Goal: Task Accomplishment & Management: Use online tool/utility

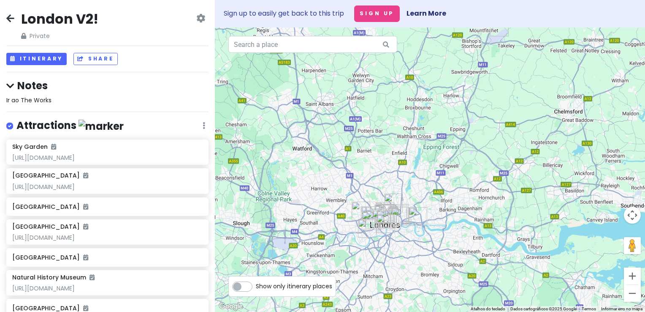
drag, startPoint x: 388, startPoint y: 194, endPoint x: 411, endPoint y: 224, distance: 37.7
click at [387, 160] on div at bounding box center [430, 169] width 430 height 284
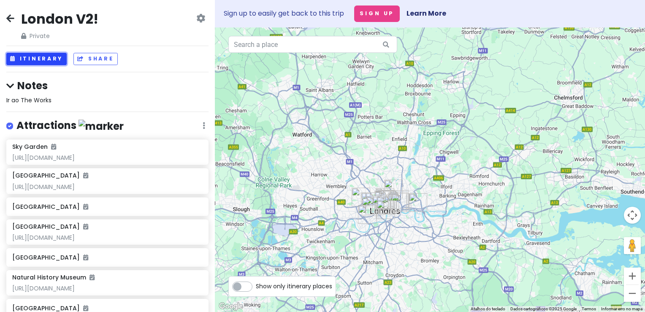
click at [43, 56] on button "Itinerary" at bounding box center [36, 59] width 60 height 12
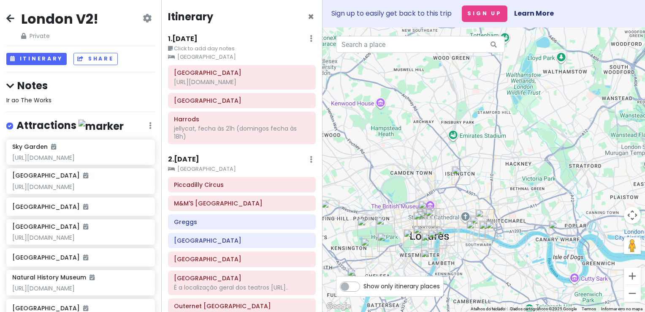
drag, startPoint x: 454, startPoint y: 184, endPoint x: 534, endPoint y: 112, distance: 107.4
click at [534, 112] on div at bounding box center [484, 169] width 323 height 284
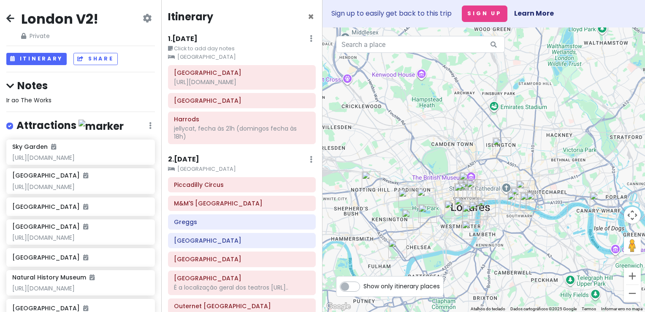
drag, startPoint x: 565, startPoint y: 129, endPoint x: 572, endPoint y: 117, distance: 14.2
click at [572, 117] on div at bounding box center [484, 169] width 323 height 284
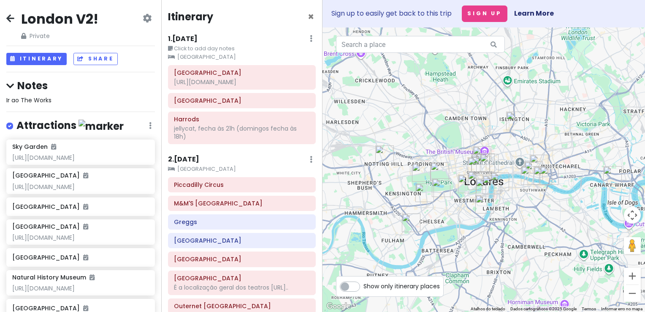
click at [441, 119] on div at bounding box center [484, 169] width 323 height 284
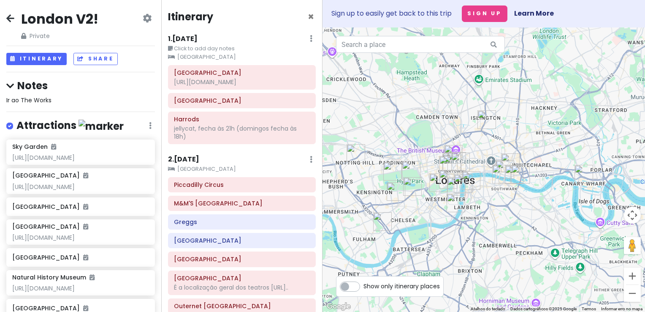
drag, startPoint x: 439, startPoint y: 99, endPoint x: 408, endPoint y: 99, distance: 31.7
click at [408, 99] on div at bounding box center [484, 169] width 323 height 284
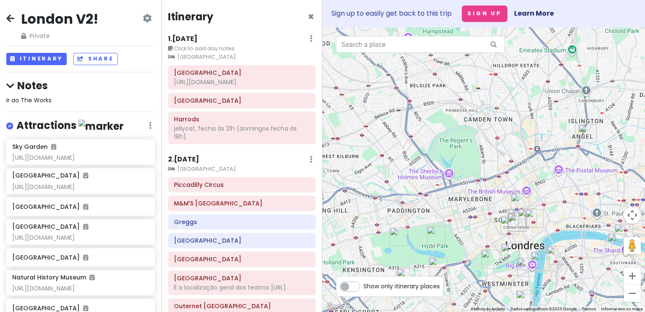
drag, startPoint x: 446, startPoint y: 141, endPoint x: 464, endPoint y: 124, distance: 24.5
click at [464, 126] on div at bounding box center [484, 169] width 323 height 284
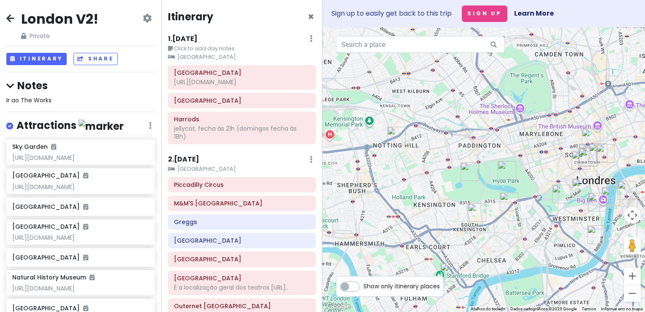
drag, startPoint x: 429, startPoint y: 223, endPoint x: 393, endPoint y: 201, distance: 42.4
click at [393, 201] on div at bounding box center [484, 169] width 323 height 284
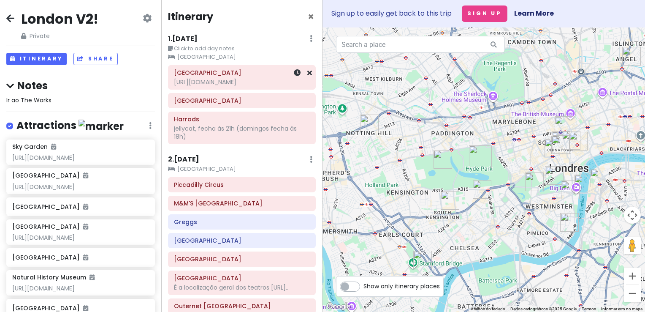
click at [218, 85] on div "[URL][DOMAIN_NAME]" at bounding box center [242, 82] width 136 height 8
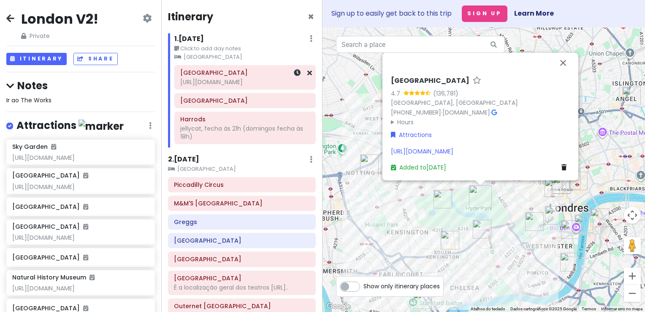
click at [228, 84] on div "[URL][DOMAIN_NAME]" at bounding box center [245, 82] width 130 height 8
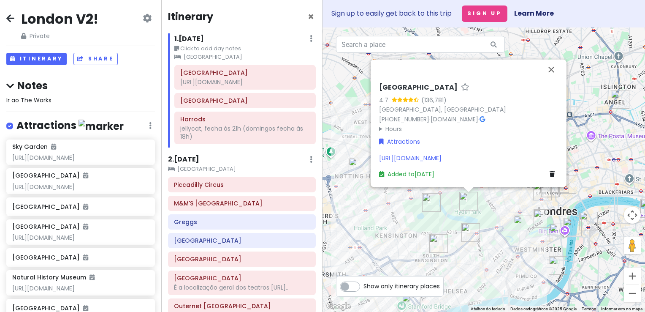
drag, startPoint x: 520, startPoint y: 258, endPoint x: 507, endPoint y: 261, distance: 13.0
click at [507, 261] on div "[GEOGRAPHIC_DATA] 4.7 (136,781) [GEOGRAPHIC_DATA], [GEOGRAPHIC_DATA] [PHONE_NUM…" at bounding box center [484, 169] width 323 height 284
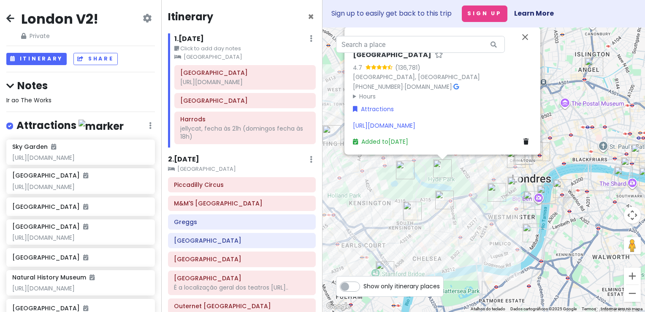
drag, startPoint x: 473, startPoint y: 265, endPoint x: 445, endPoint y: 230, distance: 44.8
click at [445, 230] on div "[GEOGRAPHIC_DATA] 4.7 (136,781) [GEOGRAPHIC_DATA], [GEOGRAPHIC_DATA] [PHONE_NUM…" at bounding box center [484, 169] width 323 height 284
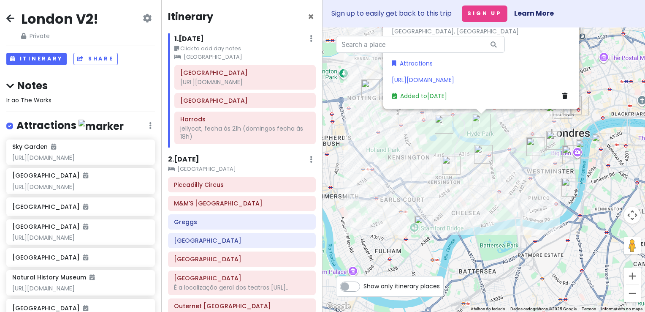
drag, startPoint x: 454, startPoint y: 257, endPoint x: 492, endPoint y: 211, distance: 60.6
click at [492, 211] on div "[GEOGRAPHIC_DATA] 4.7 (136,781) [GEOGRAPHIC_DATA], [GEOGRAPHIC_DATA] [PHONE_NUM…" at bounding box center [484, 169] width 323 height 284
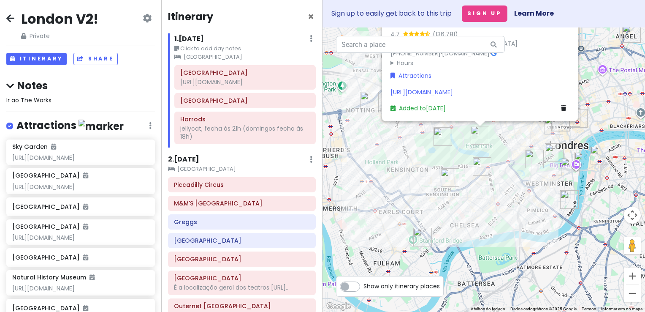
drag, startPoint x: 498, startPoint y: 195, endPoint x: 496, endPoint y: 209, distance: 13.6
click at [496, 209] on div "[GEOGRAPHIC_DATA] 4.7 (136,781) [GEOGRAPHIC_DATA], [GEOGRAPHIC_DATA] [PHONE_NUM…" at bounding box center [484, 169] width 323 height 284
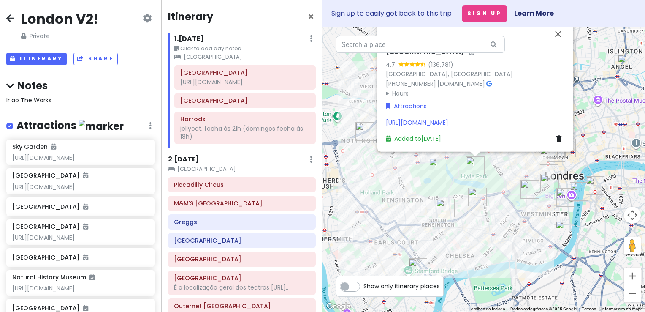
drag, startPoint x: 497, startPoint y: 201, endPoint x: 490, endPoint y: 241, distance: 40.3
click at [490, 241] on div "[GEOGRAPHIC_DATA] 4.7 (136,781) [GEOGRAPHIC_DATA], [GEOGRAPHIC_DATA] [PHONE_NUM…" at bounding box center [484, 169] width 323 height 284
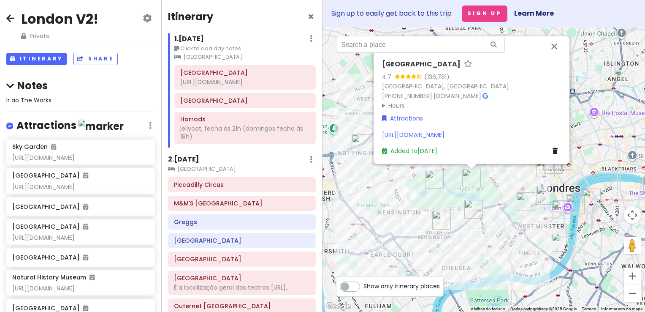
click at [525, 133] on div "[URL][DOMAIN_NAME]" at bounding box center [471, 134] width 179 height 9
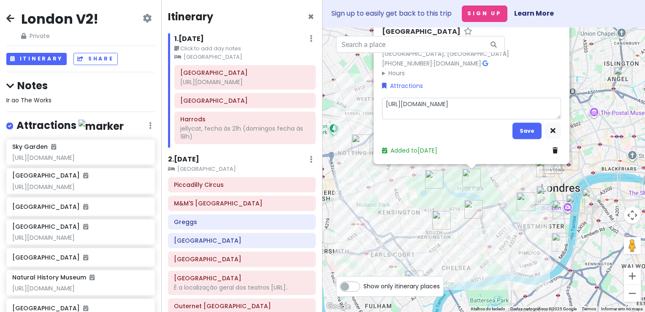
click at [498, 206] on div "[GEOGRAPHIC_DATA] 4.7 (136,781) [GEOGRAPHIC_DATA], [GEOGRAPHIC_DATA] [PHONE_NUM…" at bounding box center [484, 169] width 323 height 284
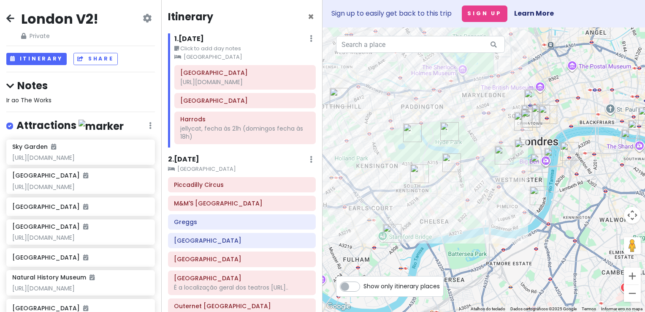
drag, startPoint x: 468, startPoint y: 150, endPoint x: 446, endPoint y: 98, distance: 56.2
click at [446, 98] on div at bounding box center [484, 169] width 323 height 284
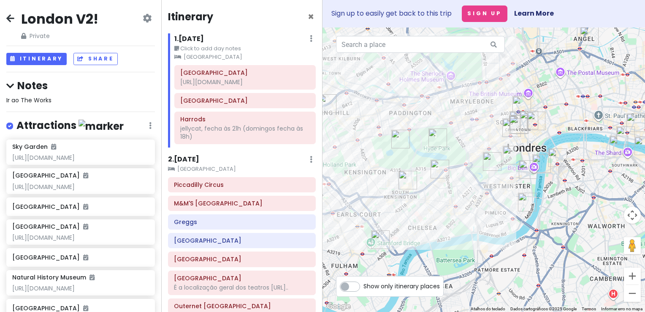
drag, startPoint x: 367, startPoint y: 160, endPoint x: 358, endPoint y: 174, distance: 16.8
click at [358, 174] on div at bounding box center [484, 169] width 323 height 284
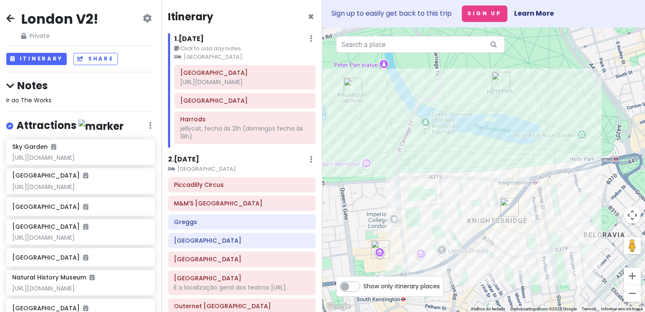
drag, startPoint x: 428, startPoint y: 163, endPoint x: 534, endPoint y: 257, distance: 141.2
click at [534, 257] on div at bounding box center [484, 169] width 323 height 284
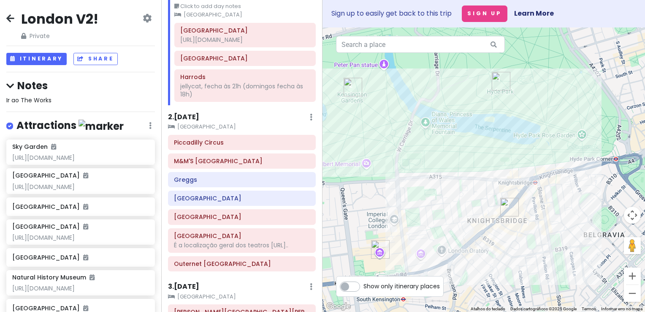
click at [191, 119] on h6 "2 . [DATE]" at bounding box center [183, 117] width 31 height 9
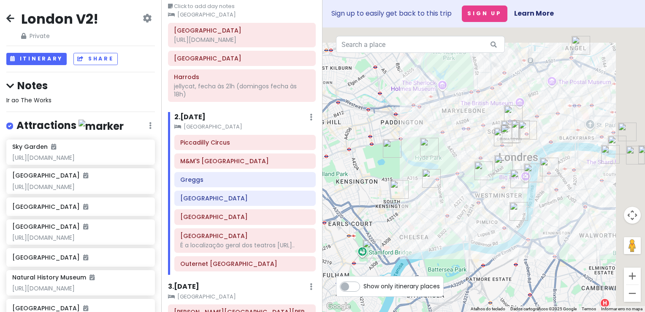
drag, startPoint x: 512, startPoint y: 115, endPoint x: 419, endPoint y: 182, distance: 114.7
click at [419, 182] on div at bounding box center [484, 169] width 323 height 284
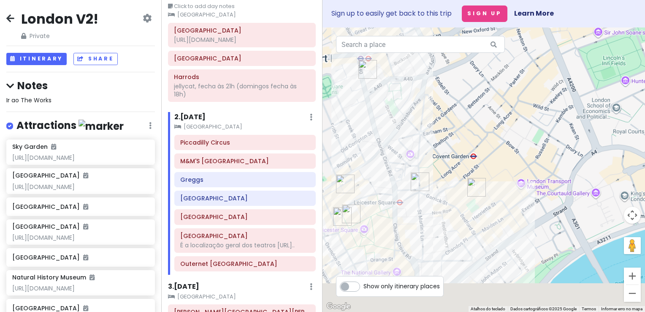
drag, startPoint x: 492, startPoint y: 206, endPoint x: 506, endPoint y: 75, distance: 131.7
click at [506, 75] on div at bounding box center [484, 169] width 323 height 284
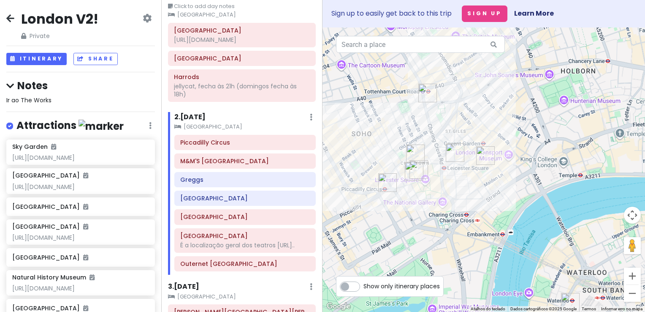
drag, startPoint x: 475, startPoint y: 112, endPoint x: 486, endPoint y: 138, distance: 27.6
click at [486, 138] on div at bounding box center [484, 169] width 323 height 284
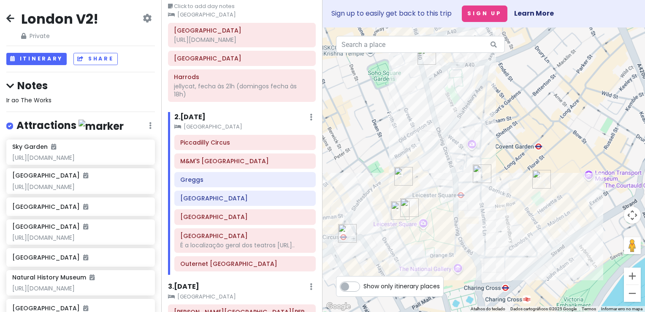
drag, startPoint x: 459, startPoint y: 135, endPoint x: 510, endPoint y: 121, distance: 53.1
click at [510, 121] on div at bounding box center [484, 169] width 323 height 284
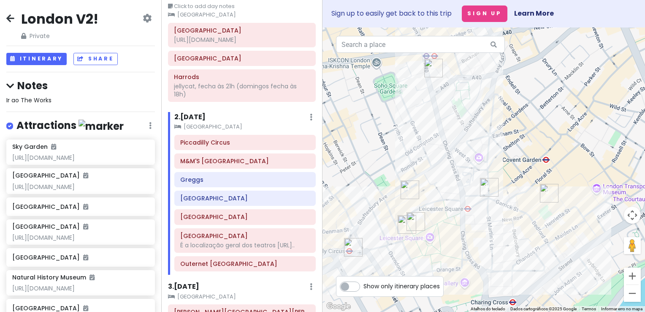
drag, startPoint x: 389, startPoint y: 147, endPoint x: 398, endPoint y: 168, distance: 22.3
click at [398, 168] on div at bounding box center [484, 169] width 323 height 284
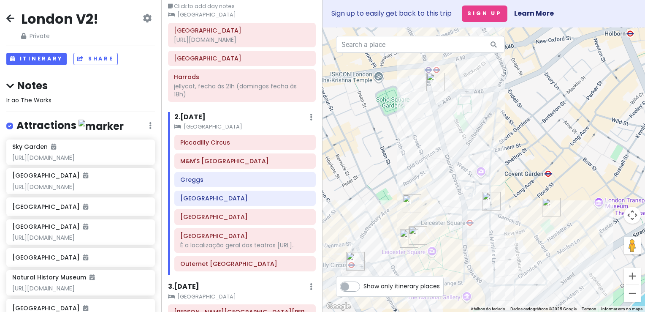
drag, startPoint x: 447, startPoint y: 182, endPoint x: 448, endPoint y: 171, distance: 11.9
click at [448, 171] on div at bounding box center [484, 169] width 323 height 284
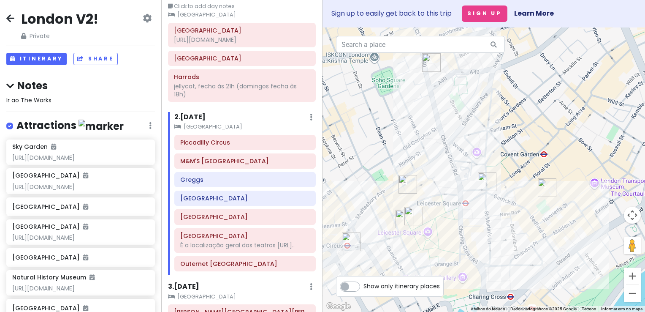
drag, startPoint x: 449, startPoint y: 151, endPoint x: 446, endPoint y: 140, distance: 11.4
click at [446, 140] on div at bounding box center [484, 169] width 323 height 284
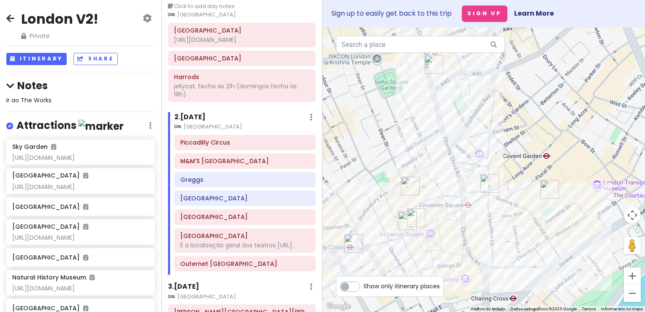
drag, startPoint x: 404, startPoint y: 94, endPoint x: 407, endPoint y: 108, distance: 14.3
click at [407, 108] on div at bounding box center [484, 169] width 323 height 284
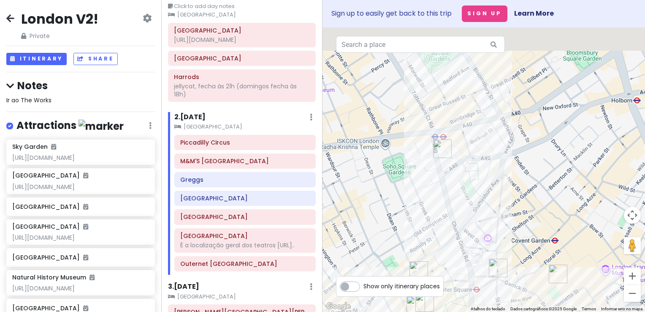
drag, startPoint x: 422, startPoint y: 110, endPoint x: 422, endPoint y: 171, distance: 60.8
click at [422, 171] on div at bounding box center [484, 169] width 323 height 284
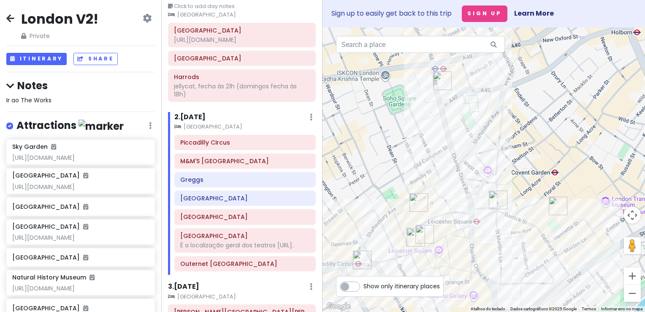
drag, startPoint x: 444, startPoint y: 229, endPoint x: 415, endPoint y: 153, distance: 81.4
click at [415, 153] on div at bounding box center [484, 169] width 323 height 284
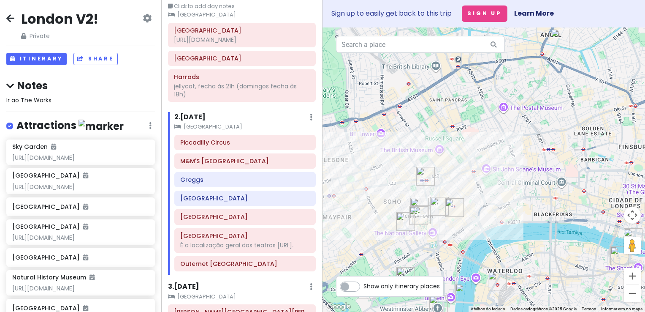
drag, startPoint x: 400, startPoint y: 100, endPoint x: 409, endPoint y: 190, distance: 90.4
click at [409, 190] on div at bounding box center [484, 169] width 323 height 284
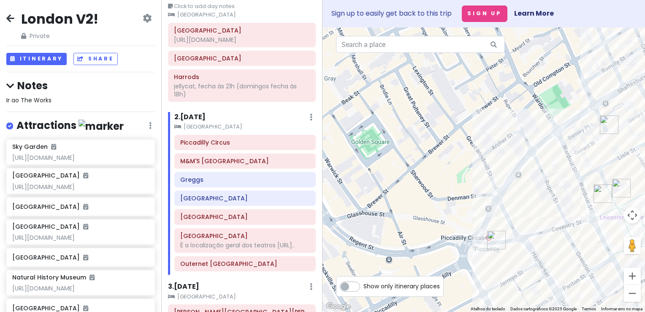
drag, startPoint x: 463, startPoint y: 119, endPoint x: 420, endPoint y: 182, distance: 75.7
click at [420, 182] on div at bounding box center [484, 169] width 323 height 284
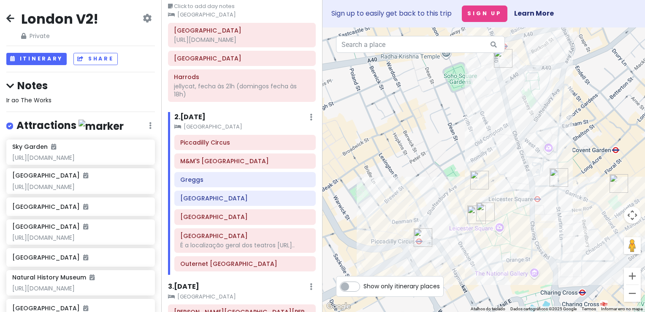
drag, startPoint x: 449, startPoint y: 119, endPoint x: 429, endPoint y: 131, distance: 22.7
click at [429, 131] on div at bounding box center [484, 169] width 323 height 284
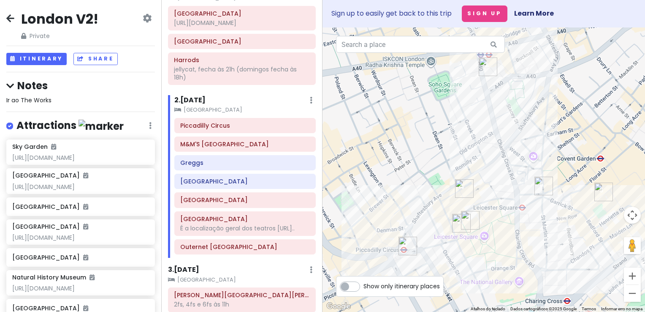
scroll to position [62, 0]
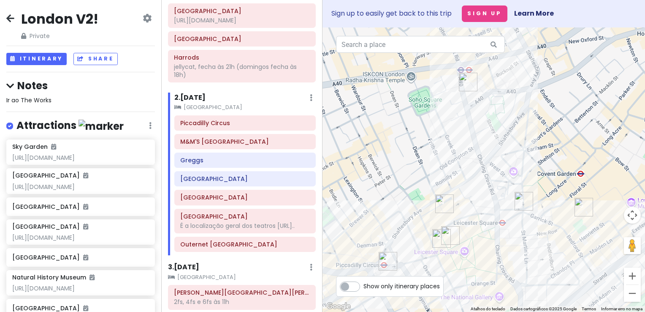
drag, startPoint x: 438, startPoint y: 143, endPoint x: 418, endPoint y: 155, distance: 22.5
click at [418, 155] on div at bounding box center [484, 169] width 323 height 284
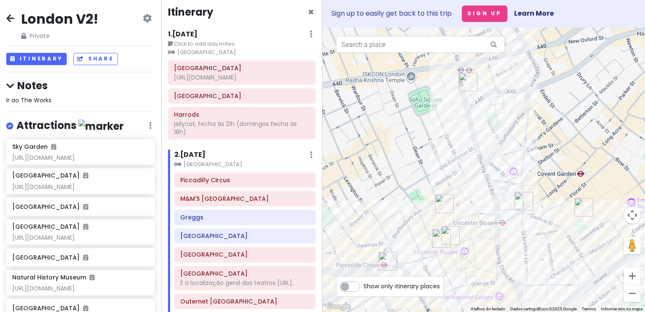
scroll to position [0, 0]
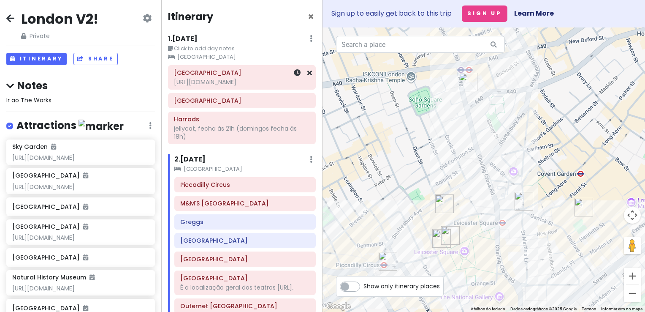
click at [238, 87] on div "[GEOGRAPHIC_DATA] [URL][DOMAIN_NAME]" at bounding box center [242, 77] width 136 height 21
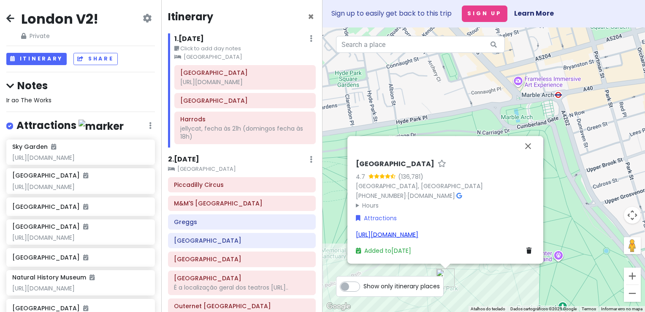
click at [400, 231] on link "[URL][DOMAIN_NAME]" at bounding box center [387, 234] width 63 height 8
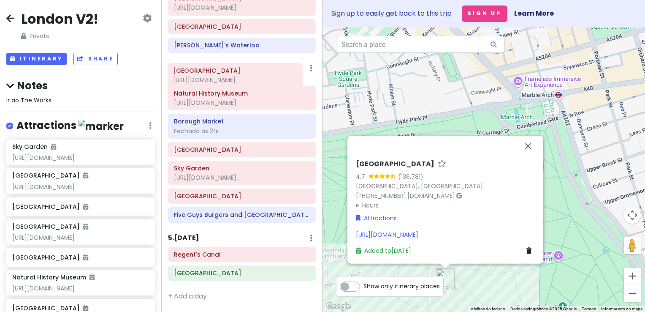
scroll to position [407, 0]
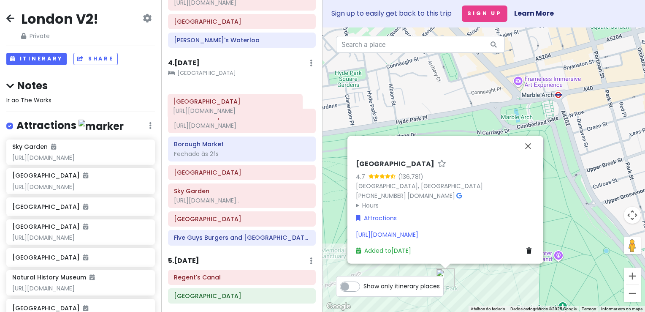
drag, startPoint x: 255, startPoint y: 77, endPoint x: 248, endPoint y: 106, distance: 29.5
click at [248, 106] on div "Itinerary × 1 . [DATE] Edit Day Notes Clear Lodging Delete Day Click to add day…" at bounding box center [241, 156] width 161 height 312
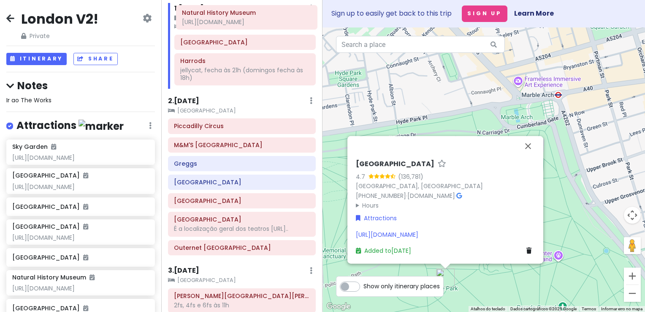
scroll to position [0, 0]
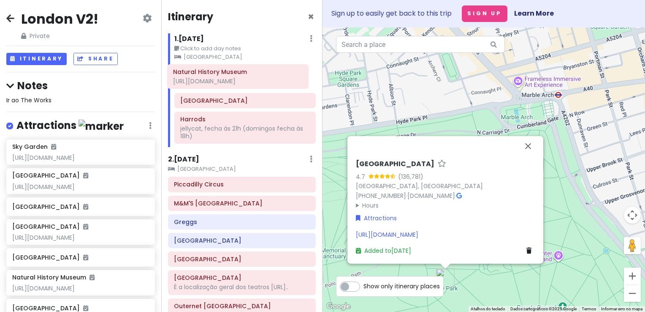
drag, startPoint x: 232, startPoint y: 155, endPoint x: 265, endPoint y: 80, distance: 81.9
click at [235, 77] on div "Itinerary × 1 . [DATE] Edit Day Notes Clear Lodging Delete Day Click to add day…" at bounding box center [241, 156] width 161 height 312
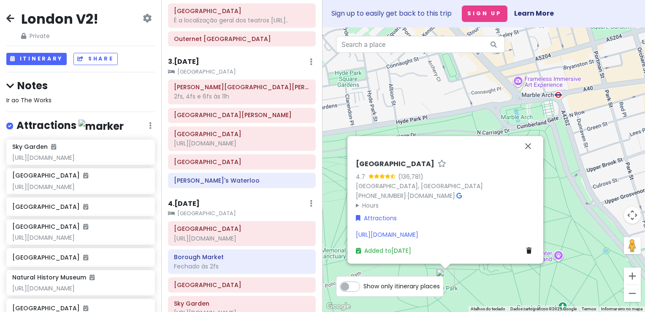
scroll to position [275, 0]
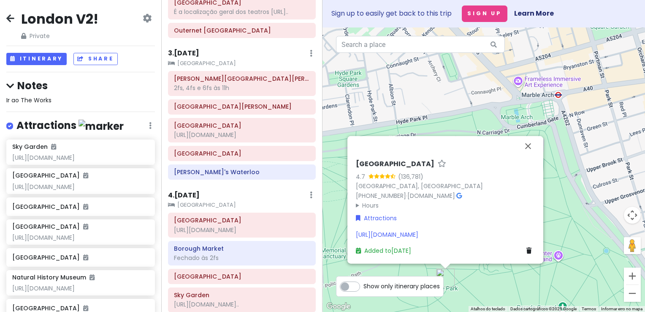
click at [203, 202] on div "4 . [DATE] Add Day Notes Clear Lodging Delete Day" at bounding box center [242, 197] width 148 height 14
click at [194, 199] on h6 "4 . [DATE]" at bounding box center [184, 195] width 32 height 9
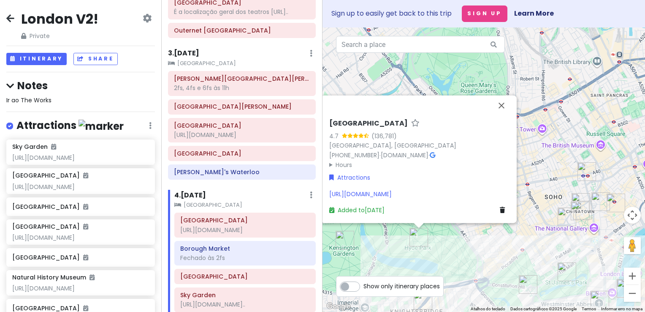
drag, startPoint x: 522, startPoint y: 296, endPoint x: 395, endPoint y: 197, distance: 161.0
click at [395, 197] on div "[GEOGRAPHIC_DATA] 4.7 (136,781) [GEOGRAPHIC_DATA], [GEOGRAPHIC_DATA] [PHONE_NUM…" at bounding box center [484, 169] width 323 height 284
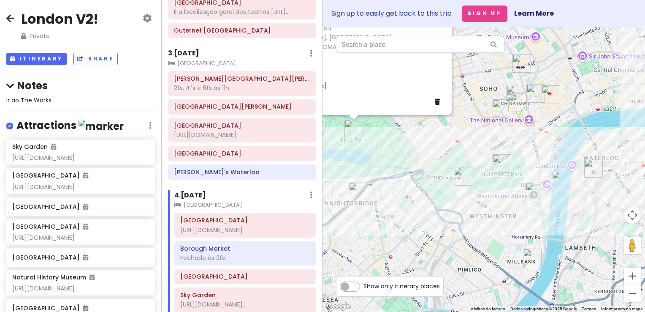
drag, startPoint x: 446, startPoint y: 194, endPoint x: 647, endPoint y: 237, distance: 205.2
click at [645, 237] on html "London V2! Private Change Dates Make a Copy Delete Trip Go Pro ⚡️ Give Feedback…" at bounding box center [322, 156] width 645 height 312
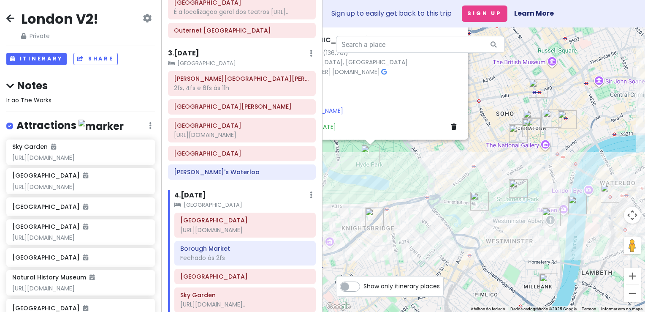
drag, startPoint x: 390, startPoint y: 161, endPoint x: 350, endPoint y: 179, distance: 44.3
click at [350, 179] on div "[GEOGRAPHIC_DATA] 4.7 (136,781) [GEOGRAPHIC_DATA], [GEOGRAPHIC_DATA] [PHONE_NUM…" at bounding box center [484, 169] width 323 height 284
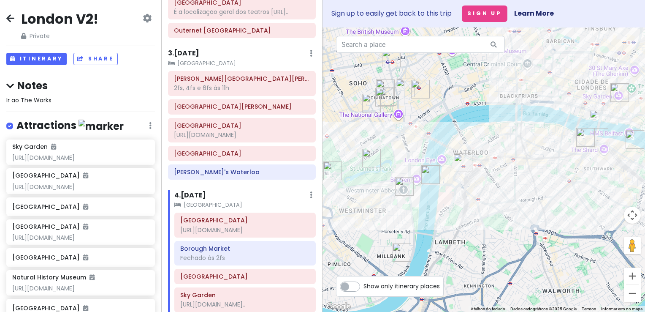
drag, startPoint x: 552, startPoint y: 204, endPoint x: 588, endPoint y: 197, distance: 35.6
click at [588, 197] on div "[GEOGRAPHIC_DATA] 4.7 (136,781) [GEOGRAPHIC_DATA], [GEOGRAPHIC_DATA] [PHONE_NUM…" at bounding box center [484, 169] width 323 height 284
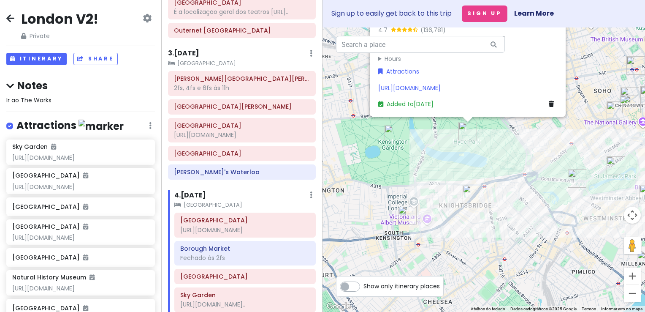
drag, startPoint x: 378, startPoint y: 185, endPoint x: 541, endPoint y: 188, distance: 163.1
click at [541, 188] on div "[GEOGRAPHIC_DATA] 4.7 (136,781) [GEOGRAPHIC_DATA], [GEOGRAPHIC_DATA] [PHONE_NUM…" at bounding box center [484, 169] width 323 height 284
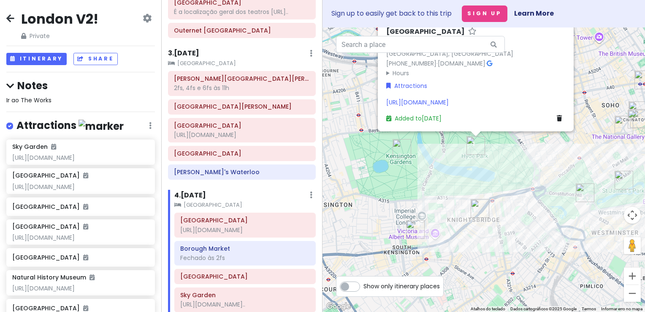
drag, startPoint x: 477, startPoint y: 163, endPoint x: 468, endPoint y: 179, distance: 18.4
click at [468, 179] on div "[GEOGRAPHIC_DATA] 4.7 (136,781) [GEOGRAPHIC_DATA], [GEOGRAPHIC_DATA] [PHONE_NUM…" at bounding box center [484, 169] width 323 height 284
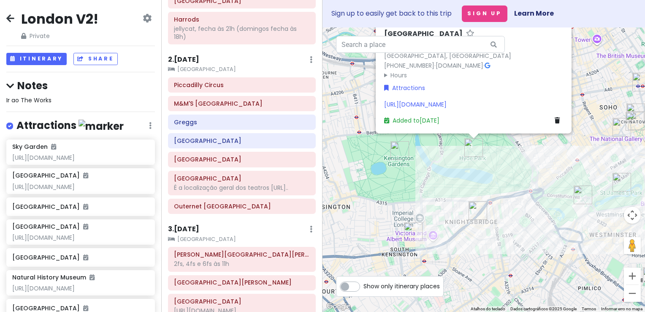
scroll to position [99, 0]
click at [191, 234] on h6 "3 . [DATE]" at bounding box center [183, 230] width 31 height 9
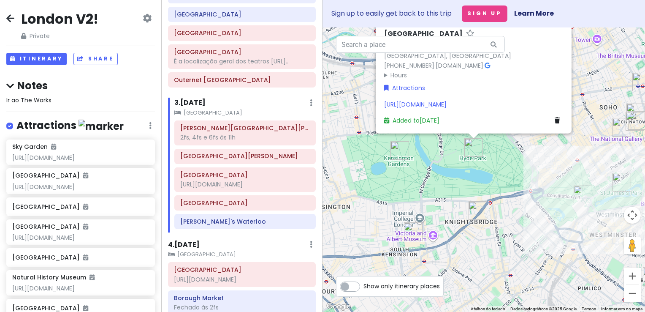
scroll to position [246, 0]
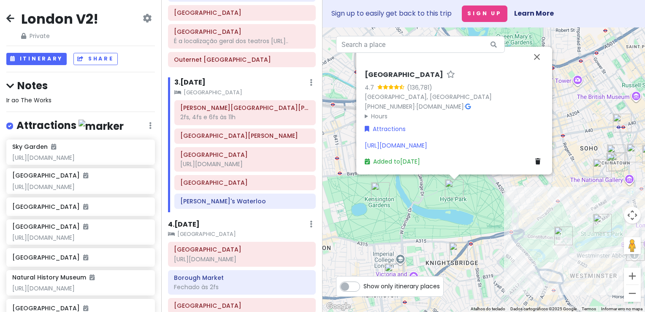
drag, startPoint x: 503, startPoint y: 166, endPoint x: 468, endPoint y: 229, distance: 71.9
click at [468, 232] on div "[GEOGRAPHIC_DATA] 4.7 (136,781) [GEOGRAPHIC_DATA], [GEOGRAPHIC_DATA] [PHONE_NUM…" at bounding box center [484, 169] width 323 height 284
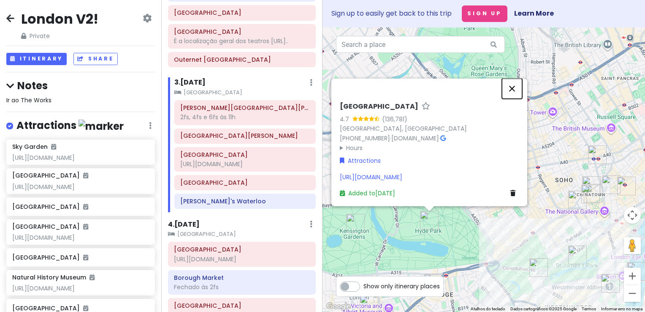
click at [511, 90] on button "Fechar" at bounding box center [512, 88] width 20 height 20
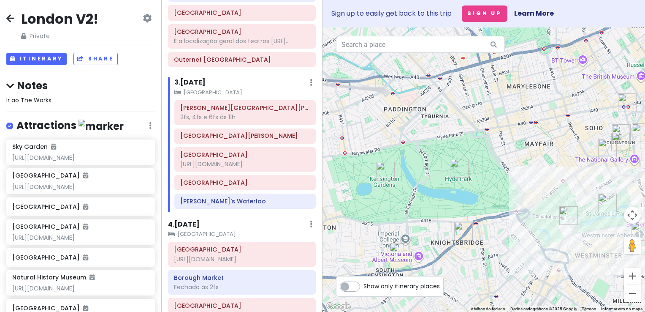
drag, startPoint x: 435, startPoint y: 182, endPoint x: 470, endPoint y: 117, distance: 72.9
click at [470, 117] on div at bounding box center [484, 169] width 323 height 284
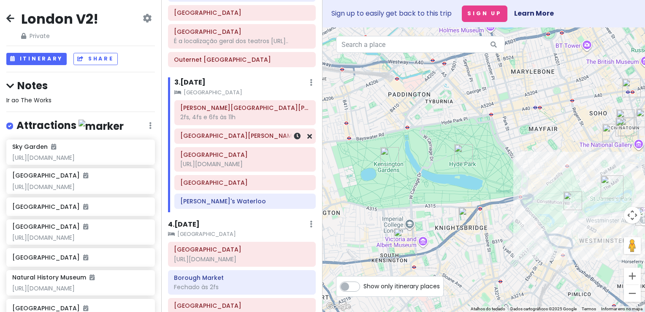
click at [228, 139] on h6 "[GEOGRAPHIC_DATA][PERSON_NAME]" at bounding box center [245, 136] width 130 height 8
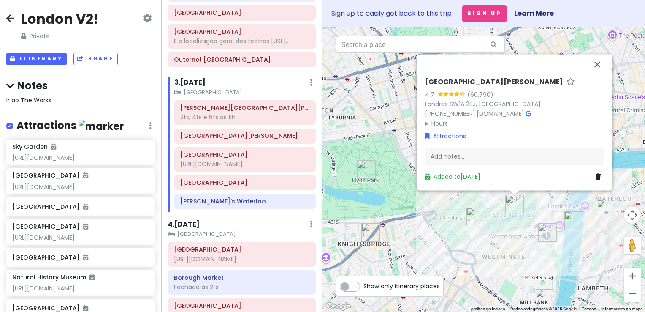
drag, startPoint x: 532, startPoint y: 256, endPoint x: 493, endPoint y: 246, distance: 40.2
click at [493, 246] on div "[GEOGRAPHIC_DATA][PERSON_NAME] 4.7 (60,790) [GEOGRAPHIC_DATA] [PHONE_NUMBER] · …" at bounding box center [484, 169] width 323 height 284
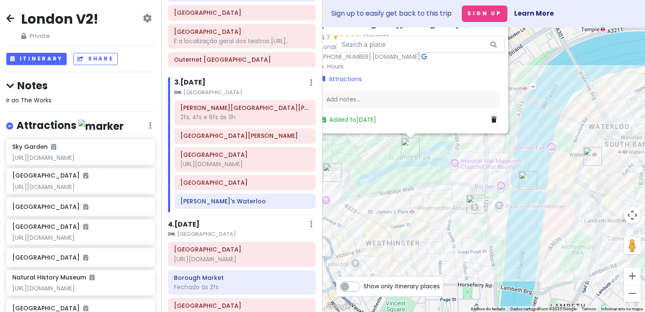
drag, startPoint x: 482, startPoint y: 218, endPoint x: 397, endPoint y: 182, distance: 93.0
click at [397, 182] on div "[GEOGRAPHIC_DATA][PERSON_NAME] 4.7 (60,790) [GEOGRAPHIC_DATA] [PHONE_NUMBER] · …" at bounding box center [484, 169] width 323 height 284
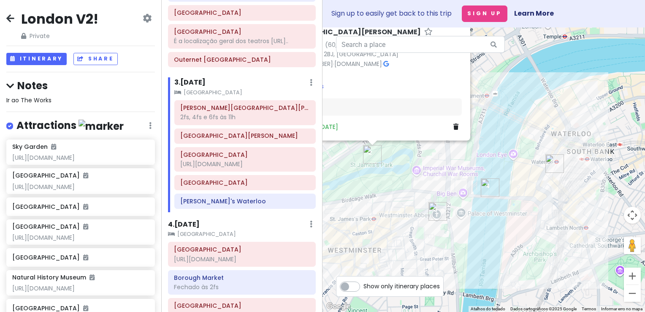
drag, startPoint x: 502, startPoint y: 202, endPoint x: 454, endPoint y: 227, distance: 54.0
click at [454, 227] on div "[GEOGRAPHIC_DATA][PERSON_NAME] 4.7 (60,790) [GEOGRAPHIC_DATA] [PHONE_NUMBER] · …" at bounding box center [484, 169] width 323 height 284
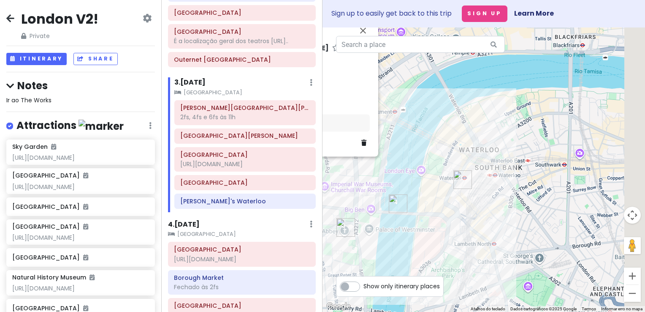
drag, startPoint x: 476, startPoint y: 213, endPoint x: 417, endPoint y: 215, distance: 58.7
click at [417, 215] on div "[GEOGRAPHIC_DATA][PERSON_NAME] 4.7 (60,790) [GEOGRAPHIC_DATA] [PHONE_NUMBER] · …" at bounding box center [484, 169] width 323 height 284
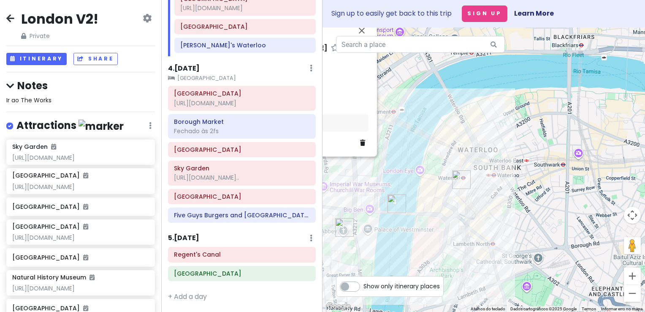
scroll to position [410, 0]
click at [193, 70] on h6 "4 . [DATE]" at bounding box center [184, 68] width 32 height 9
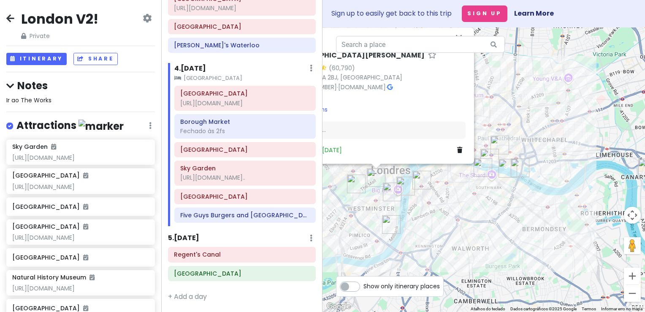
drag, startPoint x: 479, startPoint y: 205, endPoint x: 480, endPoint y: 234, distance: 28.7
click at [480, 234] on div "[GEOGRAPHIC_DATA][PERSON_NAME] 4.7 (60,790) [GEOGRAPHIC_DATA] [PHONE_NUMBER] · …" at bounding box center [484, 169] width 323 height 284
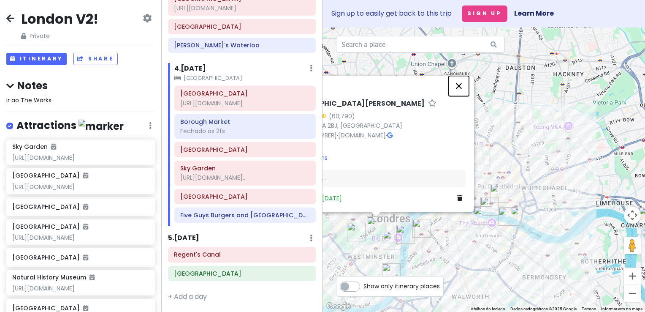
click at [462, 82] on button "Fechar" at bounding box center [459, 86] width 20 height 20
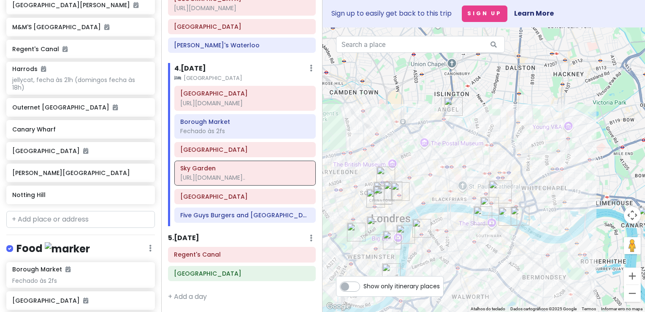
scroll to position [591, 0]
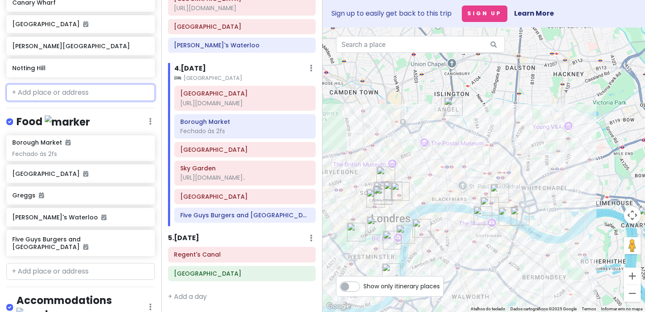
click at [88, 101] on input "text" at bounding box center [80, 92] width 149 height 17
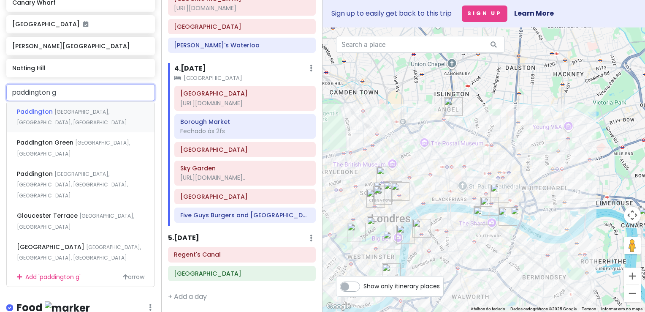
type input "paddington"
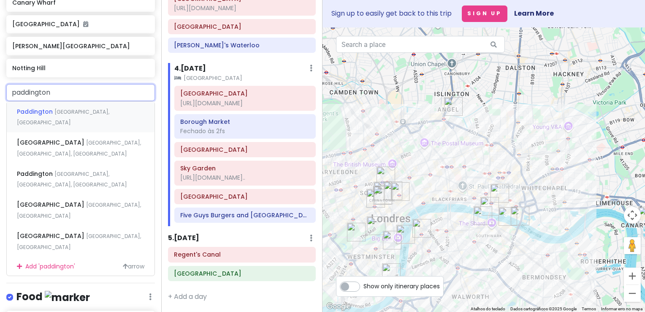
click at [90, 132] on div "Paddington [GEOGRAPHIC_DATA], [GEOGRAPHIC_DATA]" at bounding box center [81, 116] width 148 height 31
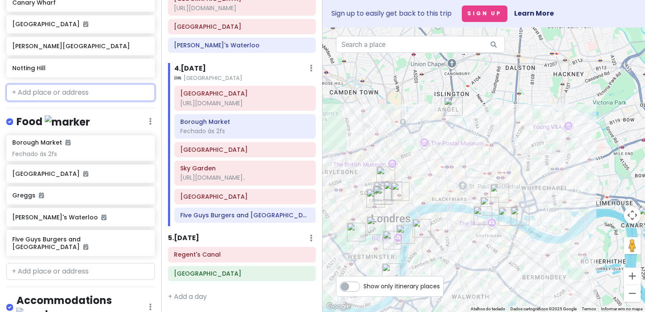
scroll to position [613, 0]
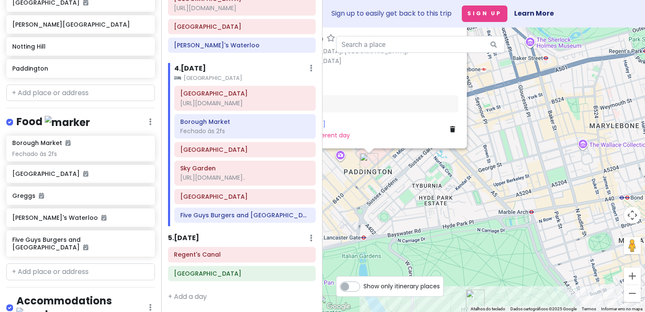
drag, startPoint x: 403, startPoint y: 168, endPoint x: 480, endPoint y: 214, distance: 89.0
click at [480, 214] on div "[GEOGRAPHIC_DATA], [GEOGRAPHIC_DATA], [GEOGRAPHIC_DATA] Attractions Add notes..…" at bounding box center [484, 169] width 323 height 284
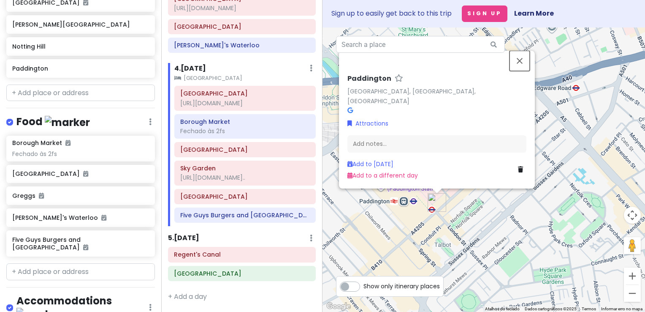
click at [520, 69] on button "Fechar" at bounding box center [520, 61] width 20 height 20
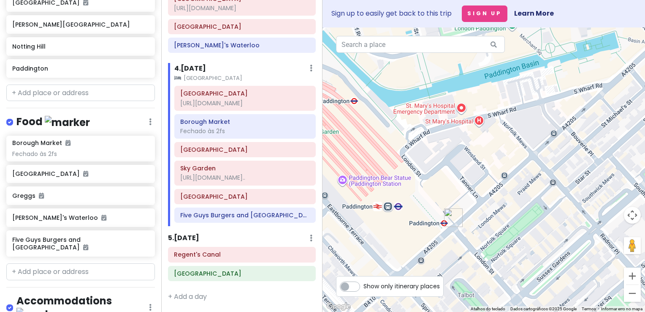
drag, startPoint x: 441, startPoint y: 202, endPoint x: 513, endPoint y: 202, distance: 72.2
click at [513, 202] on div at bounding box center [484, 169] width 323 height 284
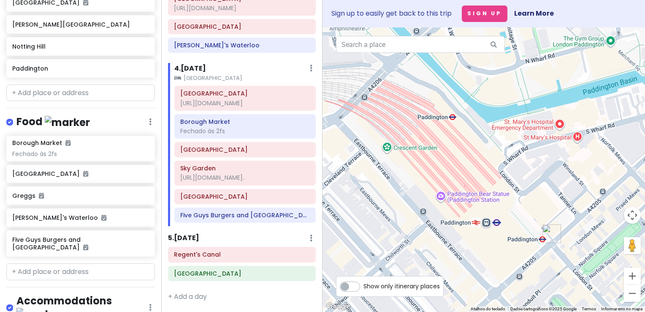
drag, startPoint x: 410, startPoint y: 146, endPoint x: 452, endPoint y: 169, distance: 48.2
click at [452, 169] on div at bounding box center [484, 169] width 323 height 284
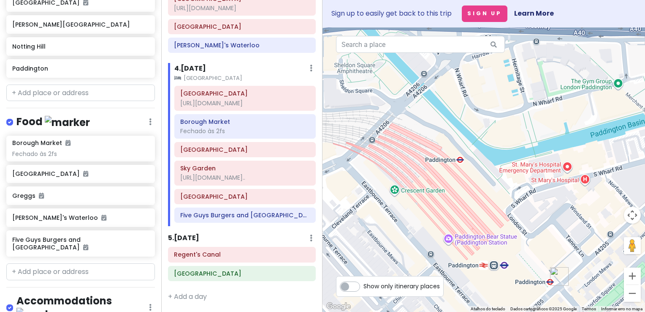
drag, startPoint x: 454, startPoint y: 158, endPoint x: 460, endPoint y: 204, distance: 46.5
click at [460, 204] on div at bounding box center [484, 169] width 323 height 284
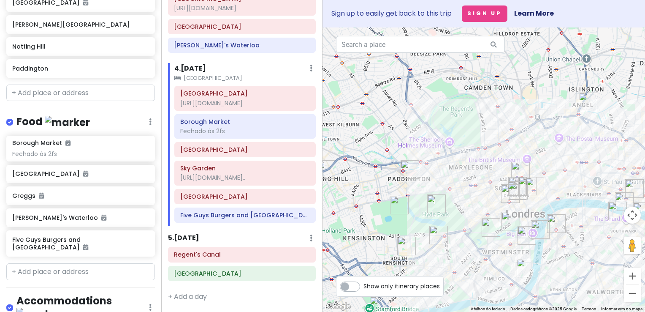
drag, startPoint x: 446, startPoint y: 215, endPoint x: 439, endPoint y: 161, distance: 54.9
click at [445, 164] on div at bounding box center [484, 169] width 323 height 284
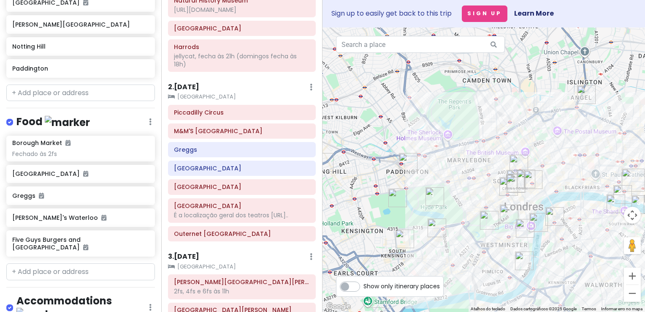
scroll to position [0, 0]
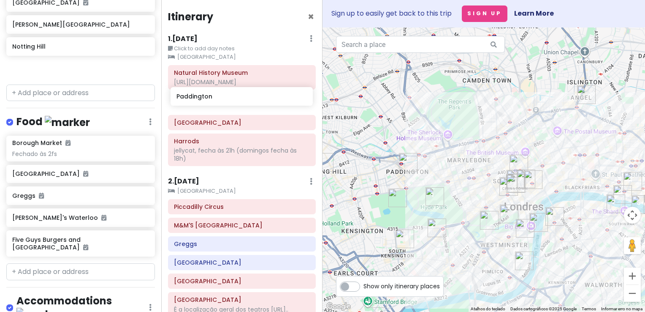
drag, startPoint x: 74, startPoint y: 84, endPoint x: 239, endPoint y: 98, distance: 164.9
click at [239, 98] on div "London V2! Private Change Dates Make a Copy Delete Trip Go Pro ⚡️ Give Feedback…" at bounding box center [322, 156] width 645 height 312
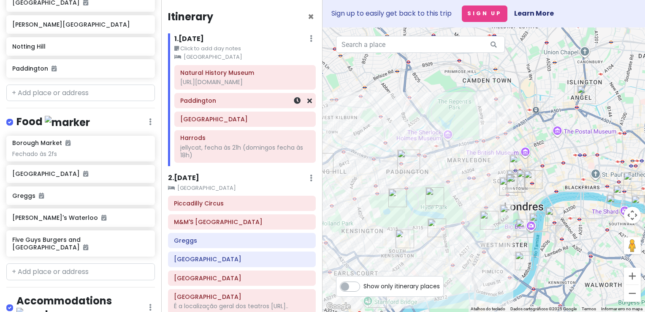
scroll to position [591, 0]
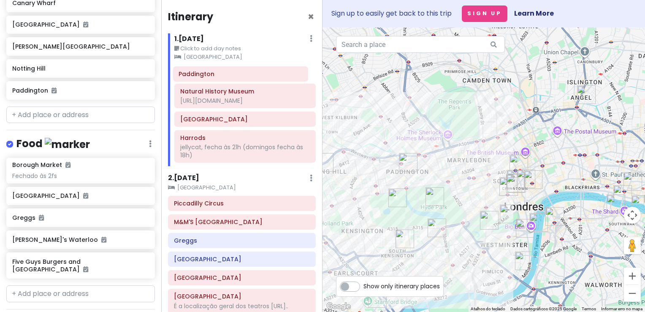
drag, startPoint x: 229, startPoint y: 99, endPoint x: 228, endPoint y: 72, distance: 27.1
click at [228, 72] on div "Natural History Museum [URL][DOMAIN_NAME] [GEOGRAPHIC_DATA] [GEOGRAPHIC_DATA] j…" at bounding box center [245, 115] width 154 height 101
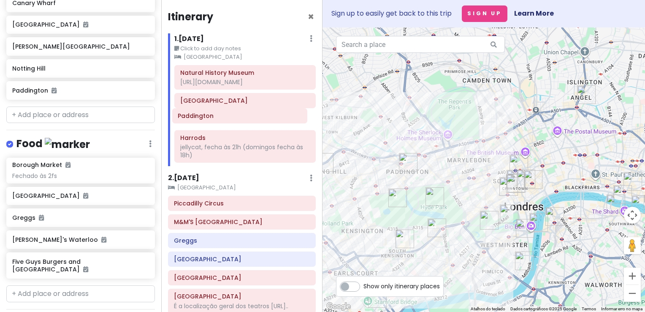
drag, startPoint x: 230, startPoint y: 76, endPoint x: 228, endPoint y: 123, distance: 46.5
click at [228, 123] on div "[GEOGRAPHIC_DATA] [URL][DOMAIN_NAME] [GEOGRAPHIC_DATA] [GEOGRAPHIC_DATA] jellyc…" at bounding box center [245, 115] width 154 height 101
click at [75, 123] on input "text" at bounding box center [80, 114] width 149 height 17
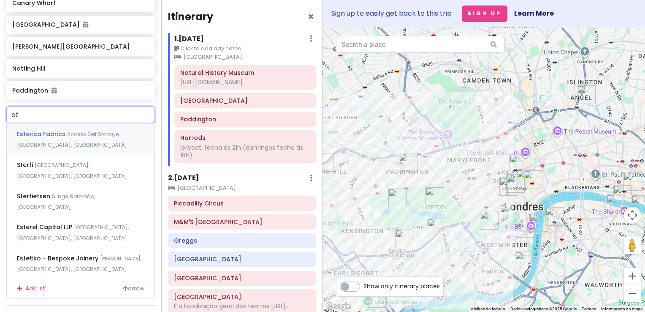
type input "s"
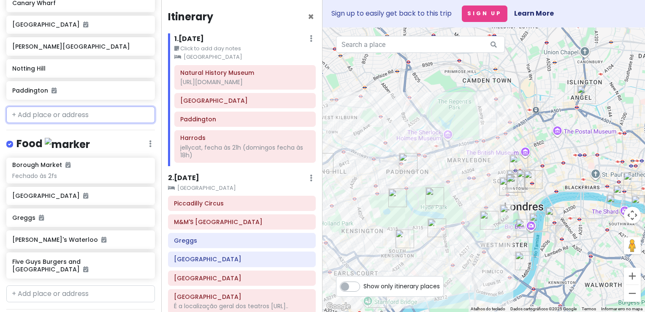
type input "s"
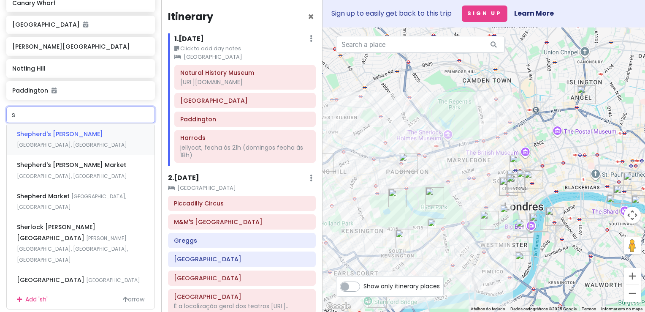
type input "se"
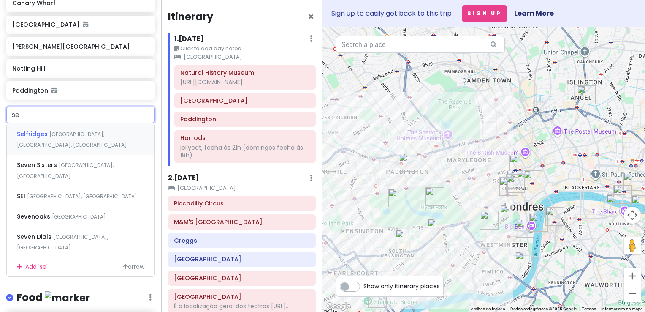
click at [70, 143] on div "Selfridges [GEOGRAPHIC_DATA], [GEOGRAPHIC_DATA], [GEOGRAPHIC_DATA]" at bounding box center [81, 138] width 148 height 31
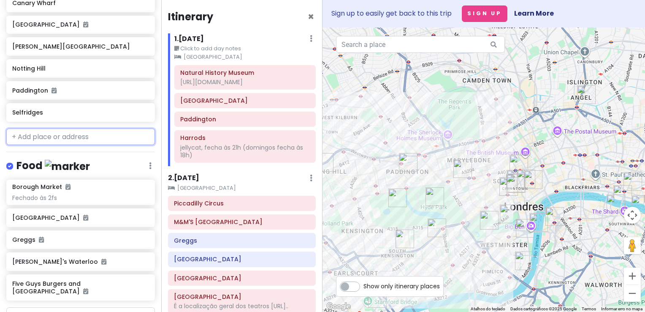
scroll to position [613, 0]
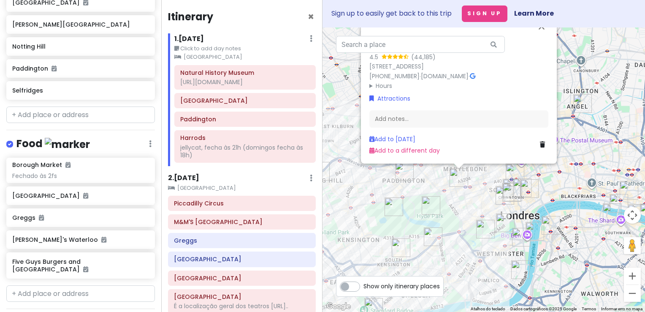
drag, startPoint x: 480, startPoint y: 246, endPoint x: 476, endPoint y: 208, distance: 37.8
click at [476, 208] on div "Selfridges 4.5 (44,185) [STREET_ADDRESS] [PHONE_NUMBER] · [DOMAIN_NAME] · Hours…" at bounding box center [484, 169] width 323 height 284
click at [416, 122] on div "Add notes..." at bounding box center [459, 119] width 179 height 18
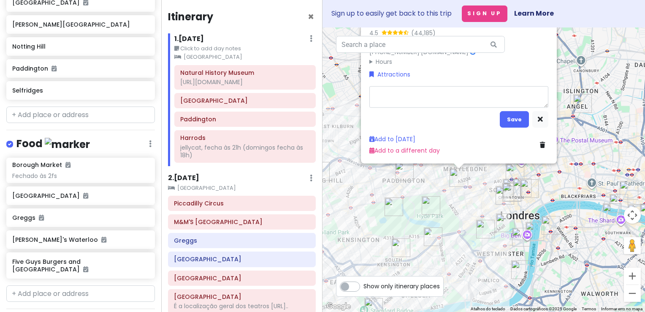
type textarea "x"
type textarea "e"
type textarea "x"
type textarea "je"
type textarea "x"
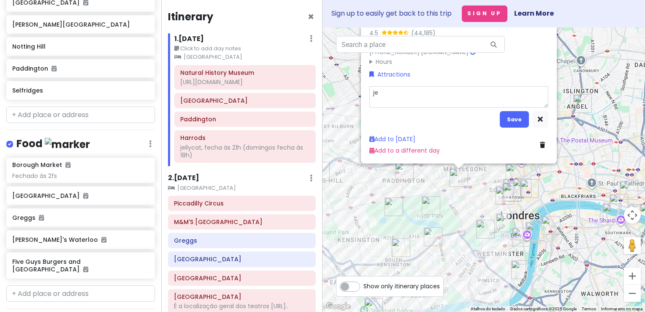
type textarea "jel"
type textarea "x"
type textarea "jell"
type textarea "x"
type textarea "jelly"
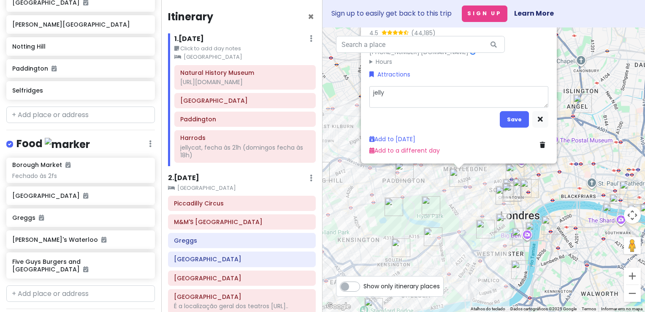
type textarea "x"
type textarea "jellyr"
type textarea "x"
type textarea "jellyro"
type textarea "x"
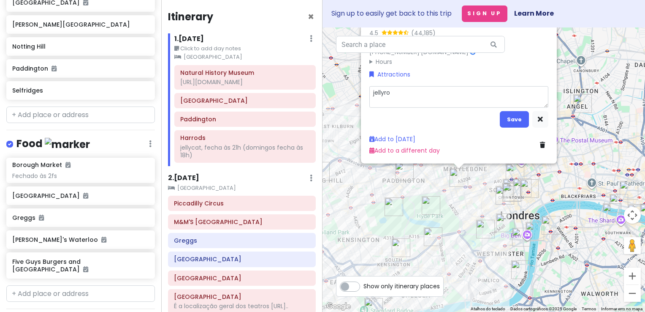
type textarea "jellyrol"
type textarea "x"
type textarea "jellyroll"
type textarea "x"
type textarea "jellyrol"
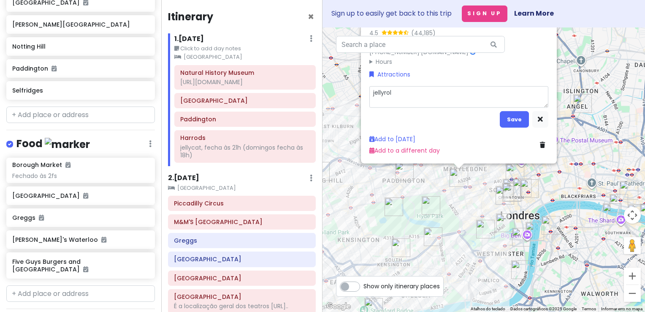
type textarea "x"
type textarea "jellyro"
type textarea "x"
type textarea "jellyr"
type textarea "x"
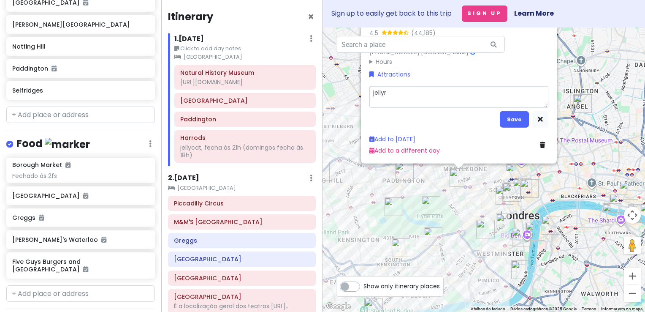
type textarea "jelly"
type textarea "x"
type textarea "jellyc"
type textarea "x"
type textarea "jellyca"
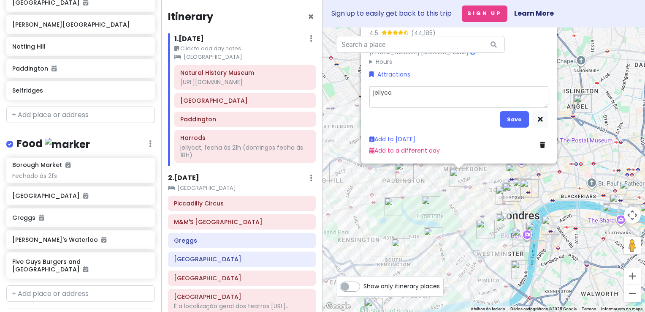
type textarea "x"
type textarea "jellycat"
type textarea "x"
type textarea "jellycat"
type textarea "x"
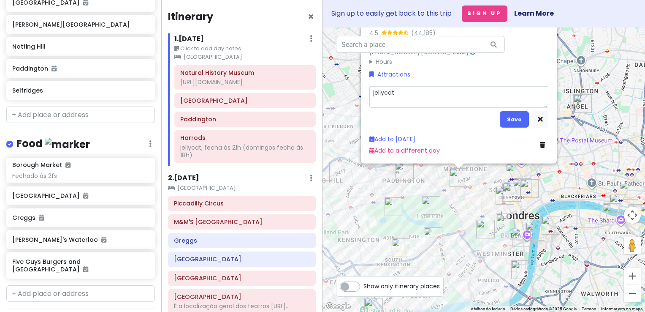
type textarea "jellycat f"
type textarea "x"
type textarea "jellycat fe"
type textarea "x"
type textarea "jellycat fech"
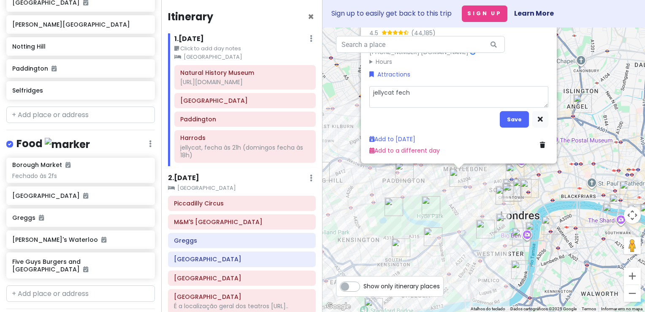
type textarea "x"
type textarea "jellycat fecha"
type textarea "x"
type textarea "jellycat fecha"
type textarea "x"
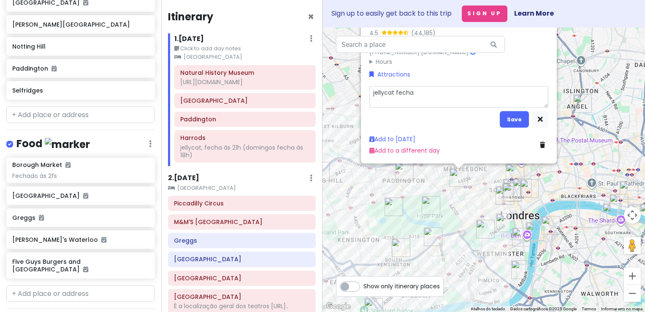
type textarea "jellycat fecha a"
type textarea "x"
type textarea "jellycat fecha"
type textarea "x"
type textarea "jellycat fecha à"
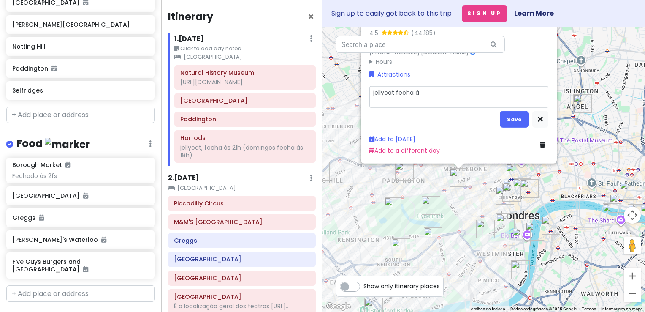
type textarea "x"
type textarea "jellycat fecha às"
type textarea "x"
type textarea "jellycat fecha às"
type textarea "x"
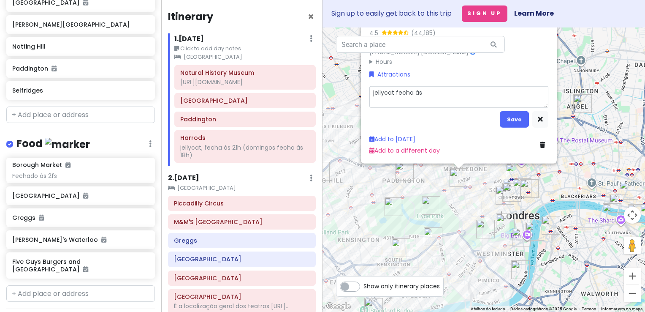
type textarea "jellycat fecha às 2"
type textarea "x"
type textarea "jellycat fecha às 22"
type textarea "x"
type textarea "jellycat fecha às 22h"
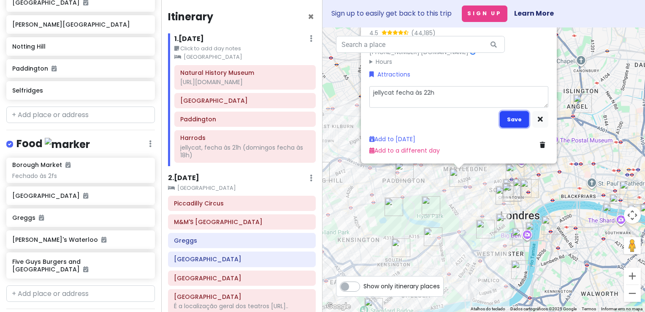
click at [517, 119] on button "Save" at bounding box center [514, 119] width 29 height 16
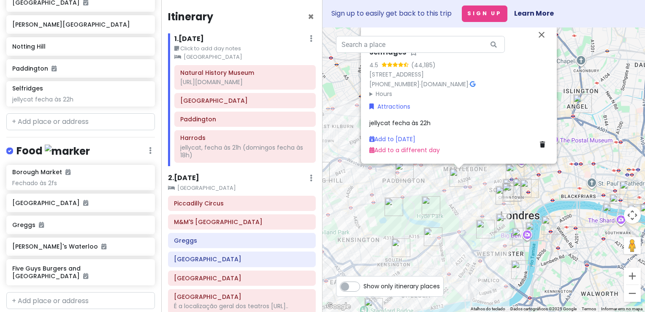
scroll to position [620, 0]
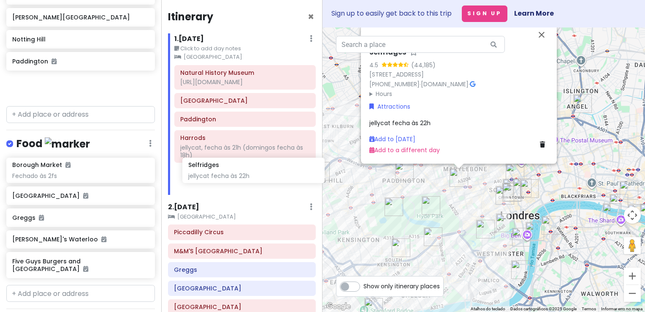
drag, startPoint x: 84, startPoint y: 106, endPoint x: 237, endPoint y: 173, distance: 166.8
click at [237, 173] on div "London V2! Private Change Dates Make a Copy Delete Trip Go Pro ⚡️ Give Feedback…" at bounding box center [322, 156] width 645 height 312
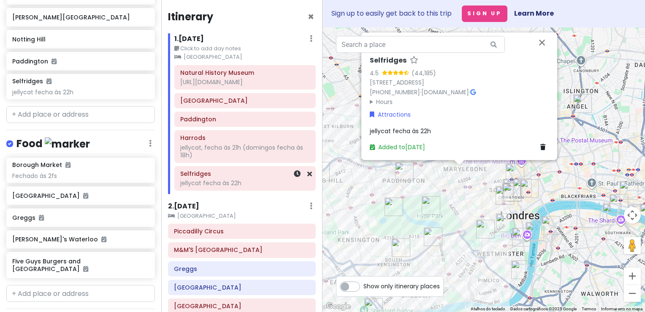
scroll to position [591, 0]
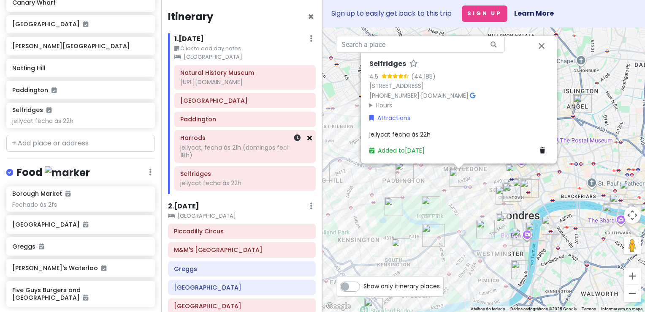
click at [307, 140] on icon at bounding box center [309, 137] width 5 height 7
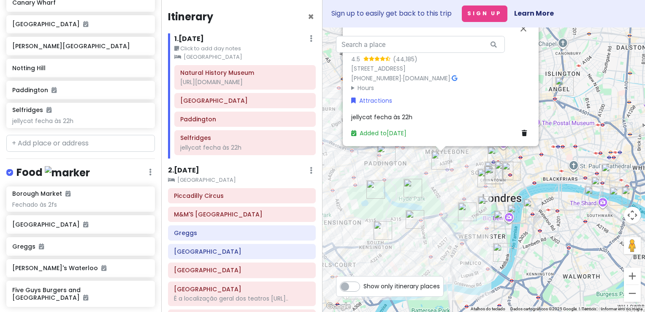
drag, startPoint x: 471, startPoint y: 198, endPoint x: 451, endPoint y: 183, distance: 25.4
click at [451, 183] on div "Selfridges 4.5 (44,185) [STREET_ADDRESS] [PHONE_NUMBER] · [DOMAIN_NAME] · Hours…" at bounding box center [484, 169] width 323 height 284
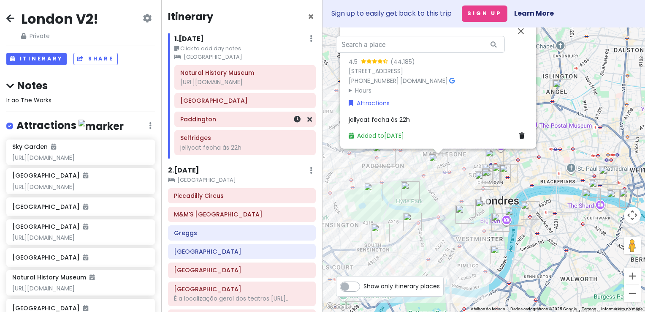
scroll to position [211, 0]
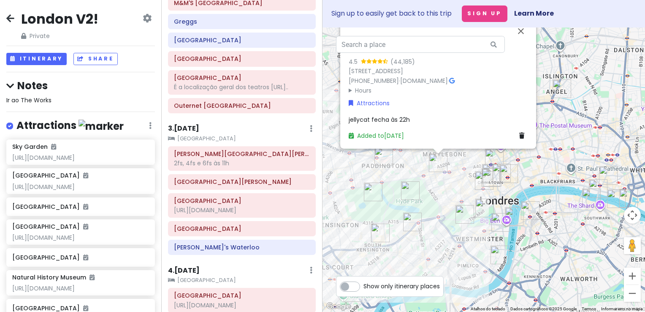
click at [199, 132] on h6 "3 . [DATE]" at bounding box center [183, 128] width 31 height 9
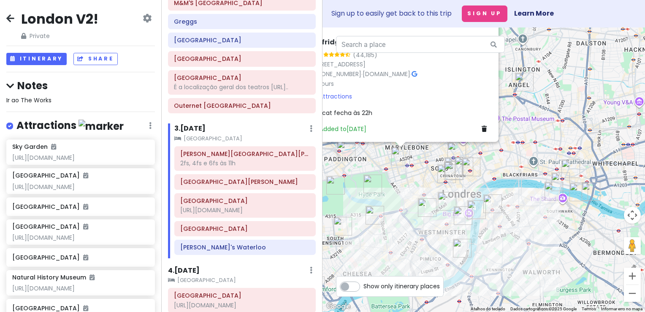
drag, startPoint x: 427, startPoint y: 193, endPoint x: 399, endPoint y: 188, distance: 29.2
click at [399, 188] on div "Selfridges 4.5 (44,185) [STREET_ADDRESS] [PHONE_NUMBER] · [DOMAIN_NAME] · Hours…" at bounding box center [484, 169] width 323 height 284
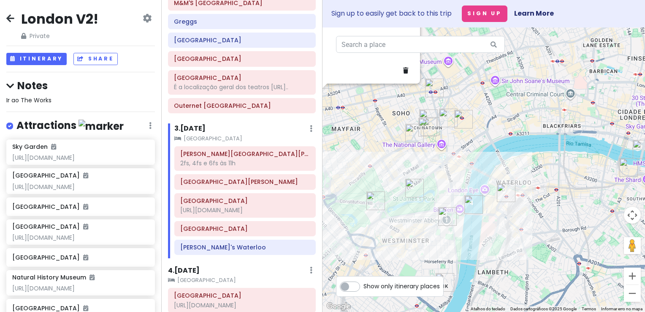
drag, startPoint x: 471, startPoint y: 238, endPoint x: 476, endPoint y: 228, distance: 12.1
click at [476, 228] on div "Selfridges 4.5 (44,185) [STREET_ADDRESS] [PHONE_NUMBER] · [DOMAIN_NAME] · Hours…" at bounding box center [484, 169] width 323 height 284
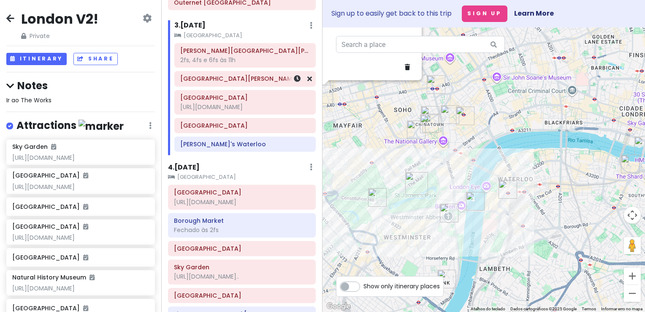
scroll to position [338, 0]
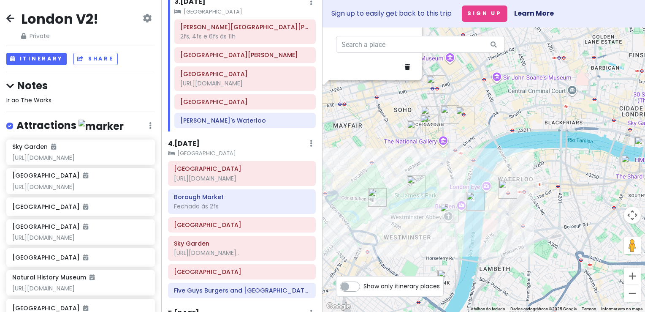
click at [191, 148] on h6 "4 . [DATE]" at bounding box center [184, 143] width 32 height 9
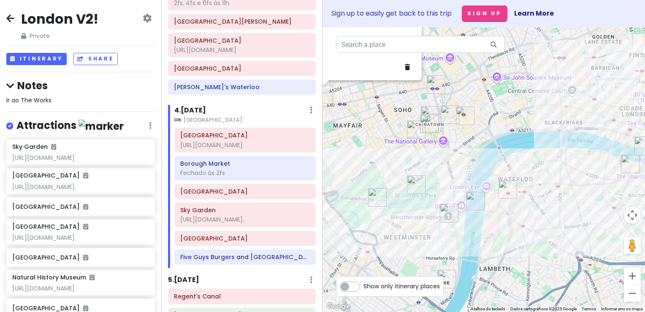
scroll to position [380, 0]
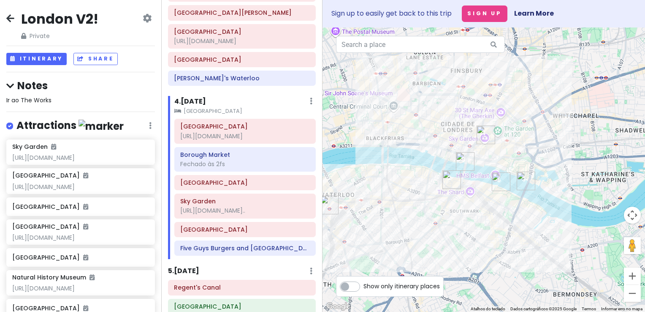
drag, startPoint x: 552, startPoint y: 207, endPoint x: 370, endPoint y: 222, distance: 182.7
click at [370, 222] on div "Selfridges 4.5 (44,185) [STREET_ADDRESS] [PHONE_NUMBER] · [DOMAIN_NAME] · Hours…" at bounding box center [484, 169] width 323 height 284
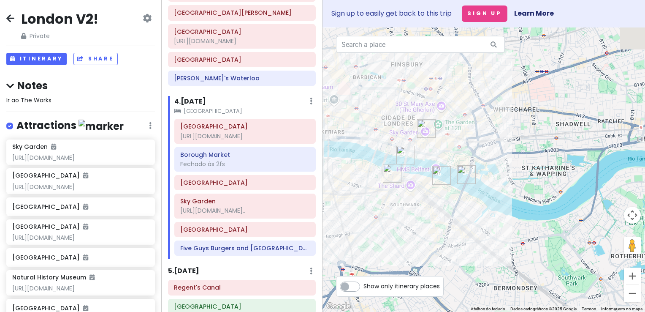
drag, startPoint x: 412, startPoint y: 225, endPoint x: 356, endPoint y: 219, distance: 55.7
click at [356, 219] on div "Selfridges 4.5 (44,185) [STREET_ADDRESS] [PHONE_NUMBER] · [DOMAIN_NAME] · Hours…" at bounding box center [484, 169] width 323 height 284
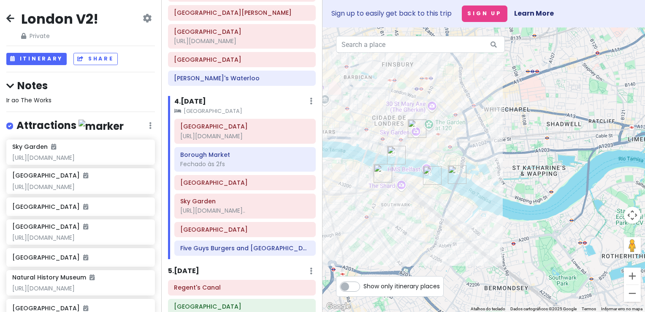
scroll to position [411, 0]
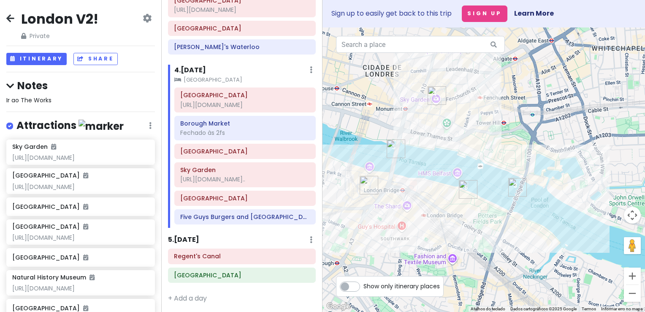
drag, startPoint x: 439, startPoint y: 202, endPoint x: 478, endPoint y: 244, distance: 57.7
click at [478, 244] on div "Selfridges 4.5 (44,185) [STREET_ADDRESS] [PHONE_NUMBER] · [DOMAIN_NAME] · Hours…" at bounding box center [484, 169] width 323 height 284
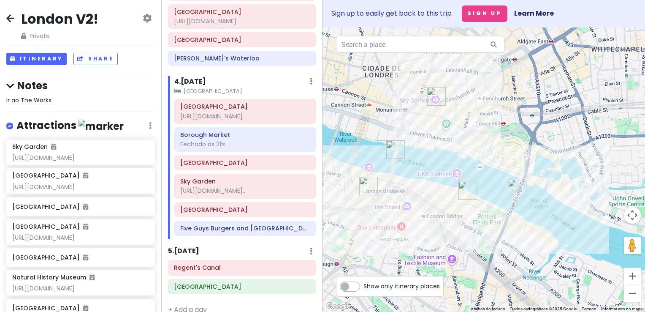
scroll to position [400, 0]
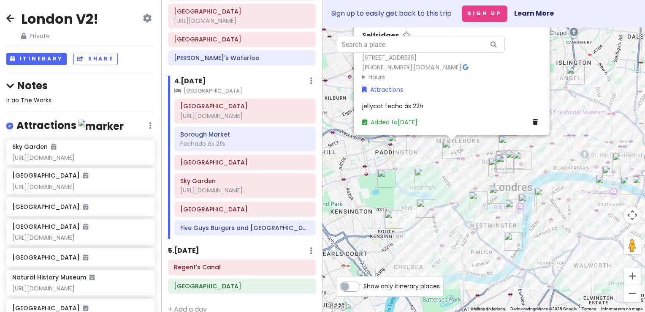
drag, startPoint x: 503, startPoint y: 216, endPoint x: 617, endPoint y: 227, distance: 114.1
click at [617, 227] on div "Selfridges 4.5 (44,185) [STREET_ADDRESS] [PHONE_NUMBER] · [DOMAIN_NAME] · Hours…" at bounding box center [484, 169] width 323 height 284
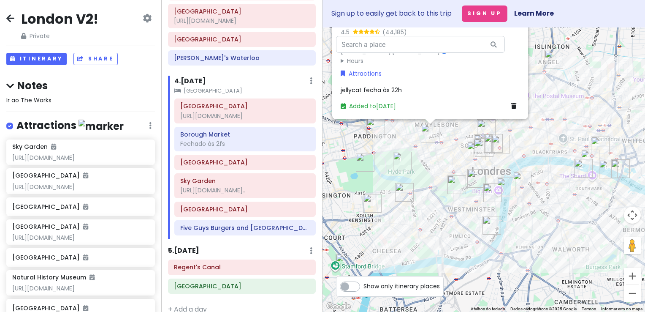
drag, startPoint x: 563, startPoint y: 268, endPoint x: 458, endPoint y: 218, distance: 116.6
click at [458, 218] on div "Selfridges 4.5 (44,185) [STREET_ADDRESS] [PHONE_NUMBER] · [DOMAIN_NAME] · Hours…" at bounding box center [484, 169] width 323 height 284
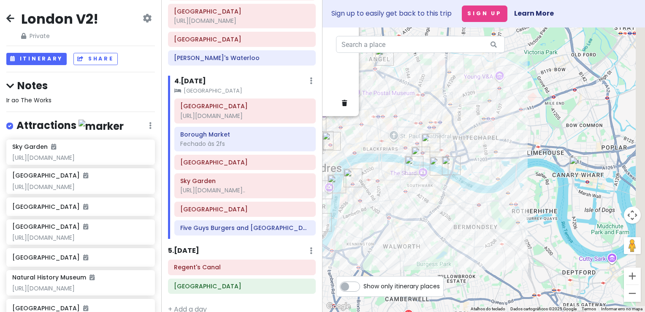
drag, startPoint x: 553, startPoint y: 209, endPoint x: 329, endPoint y: 235, distance: 224.9
click at [332, 237] on div "Selfridges 4.5 (44,185) [STREET_ADDRESS] [PHONE_NUMBER] · [DOMAIN_NAME] · Hours…" at bounding box center [484, 169] width 323 height 284
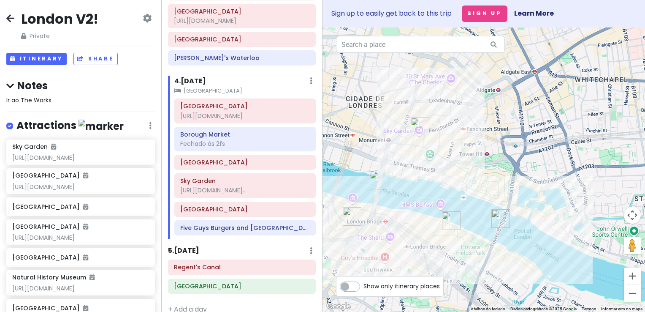
drag, startPoint x: 411, startPoint y: 143, endPoint x: 493, endPoint y: 174, distance: 88.5
click at [493, 174] on div "Selfridges 4.5 (44,185) [STREET_ADDRESS] [PHONE_NUMBER] · [DOMAIN_NAME] · Hours…" at bounding box center [484, 169] width 323 height 284
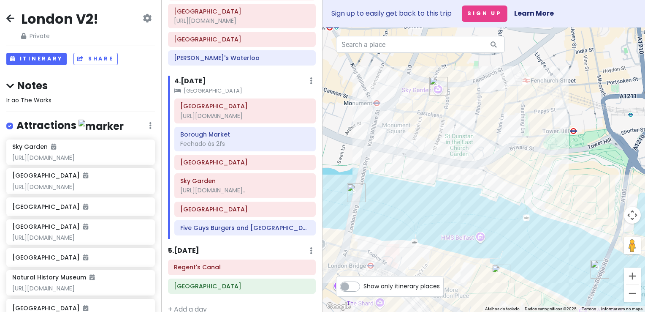
drag, startPoint x: 431, startPoint y: 201, endPoint x: 467, endPoint y: 171, distance: 46.8
click at [466, 171] on div "Selfridges 4.5 (44,185) [STREET_ADDRESS] [PHONE_NUMBER] · [DOMAIN_NAME] · Hours…" at bounding box center [484, 169] width 323 height 284
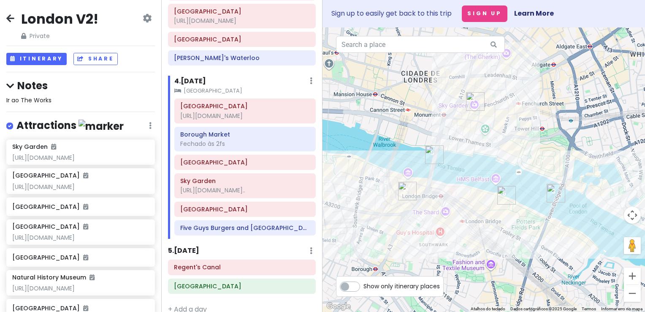
drag, startPoint x: 467, startPoint y: 161, endPoint x: 465, endPoint y: 177, distance: 15.3
click at [466, 177] on div "Selfridges 4.5 (44,185) [STREET_ADDRESS] [PHONE_NUMBER] · [DOMAIN_NAME] · Hours…" at bounding box center [484, 169] width 323 height 284
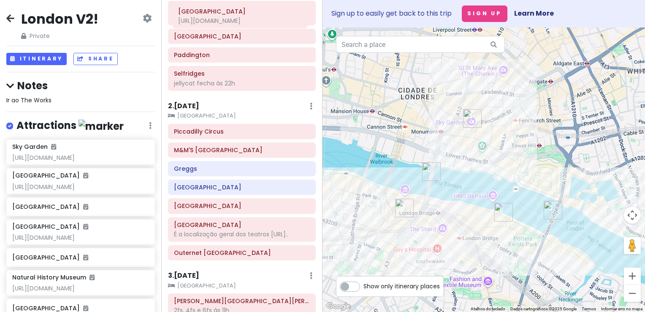
scroll to position [0, 0]
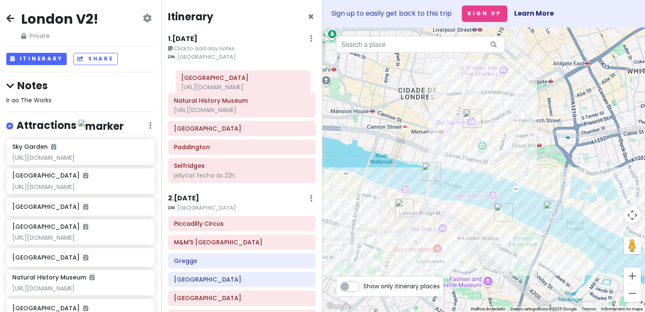
drag, startPoint x: 240, startPoint y: 187, endPoint x: 241, endPoint y: 90, distance: 96.3
click at [241, 90] on div "Itinerary × 1 . [DATE] Edit Day Notes Clear Lodging Delete Day Click to add day…" at bounding box center [241, 156] width 161 height 312
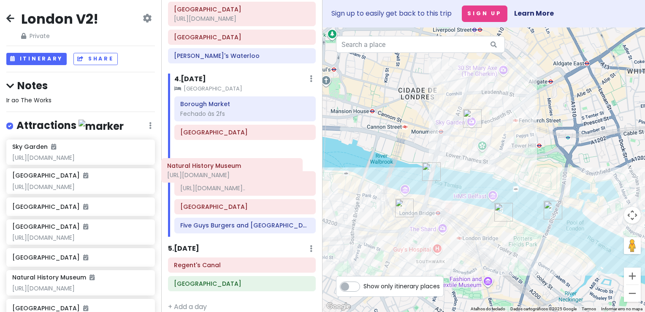
scroll to position [431, 0]
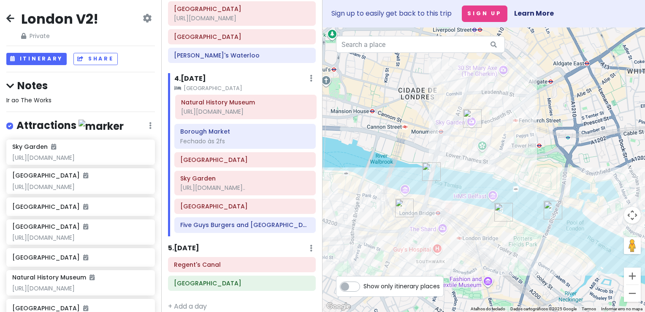
drag, startPoint x: 238, startPoint y: 106, endPoint x: 245, endPoint y: 108, distance: 7.4
click at [245, 108] on div "Itinerary × 1 . [DATE] Edit Day Notes Clear Lodging Delete Day Click to add day…" at bounding box center [241, 156] width 161 height 312
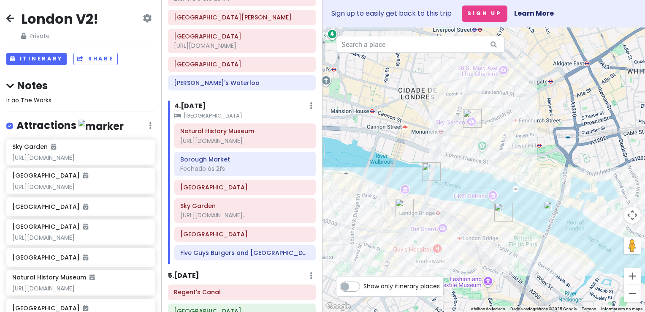
scroll to position [375, 0]
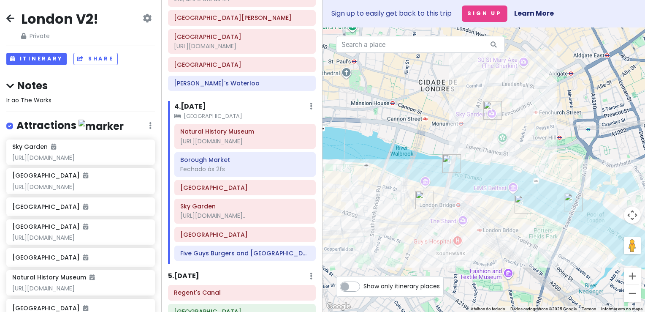
drag, startPoint x: 362, startPoint y: 169, endPoint x: 383, endPoint y: 161, distance: 23.0
click at [383, 161] on div "Selfridges 4.5 (44,185) [STREET_ADDRESS] [PHONE_NUMBER] · [DOMAIN_NAME] · Hours…" at bounding box center [484, 169] width 323 height 284
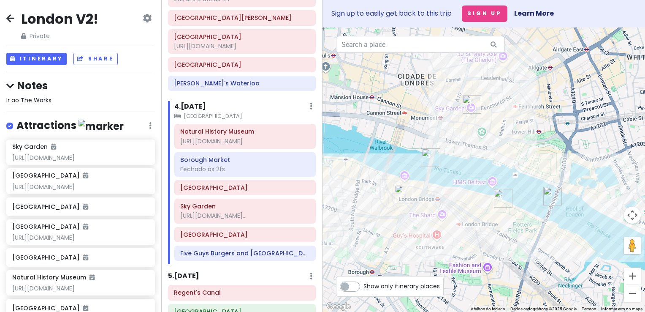
drag, startPoint x: 373, startPoint y: 194, endPoint x: 353, endPoint y: 187, distance: 20.9
click at [353, 187] on div "Selfridges 4.5 (44,185) [STREET_ADDRESS] [PHONE_NUMBER] · [DOMAIN_NAME] · Hours…" at bounding box center [484, 169] width 323 height 284
click at [250, 135] on h6 "Natural History Museum" at bounding box center [245, 132] width 130 height 8
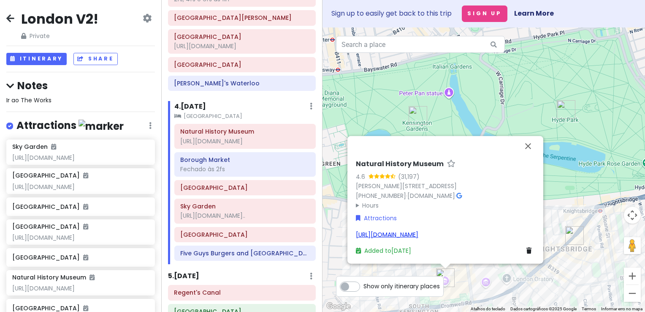
click at [384, 233] on link "[URL][DOMAIN_NAME]" at bounding box center [387, 234] width 63 height 8
click at [288, 144] on div "London V2! Private Change Dates Make a Copy Delete Trip Go Pro ⚡️ Give Feedback…" at bounding box center [322, 156] width 645 height 312
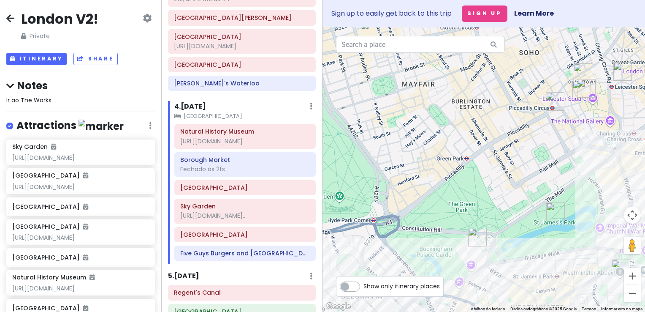
drag, startPoint x: 478, startPoint y: 217, endPoint x: 231, endPoint y: 197, distance: 247.5
click at [231, 197] on div "London V2! Private Change Dates Make a Copy Delete Trip Go Pro ⚡️ Give Feedback…" at bounding box center [322, 156] width 645 height 312
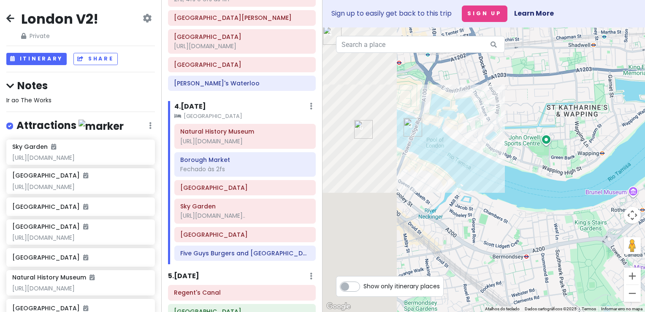
drag, startPoint x: 446, startPoint y: 202, endPoint x: 628, endPoint y: 230, distance: 183.8
click at [622, 229] on div "Natural History Museum [STREET_ADDRESS][PERSON_NAME] [PHONE_NUMBER] · [DOMAIN_N…" at bounding box center [484, 169] width 323 height 284
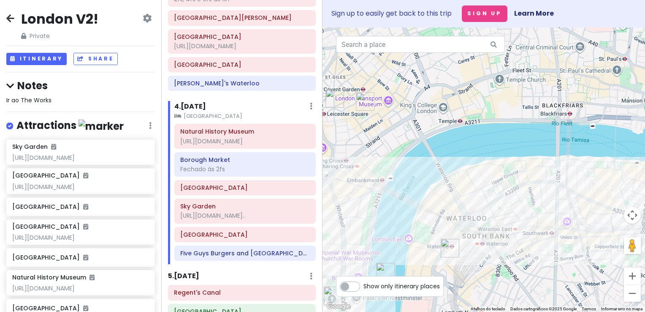
drag, startPoint x: 414, startPoint y: 195, endPoint x: 225, endPoint y: 190, distance: 189.7
click at [225, 190] on div "London V2! Private Change Dates Make a Copy Delete Trip Go Pro ⚡️ Give Feedback…" at bounding box center [322, 156] width 645 height 312
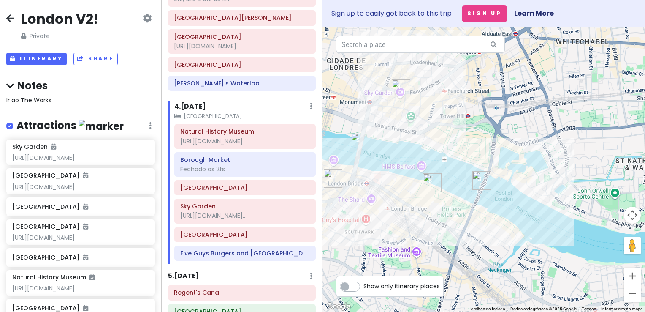
drag, startPoint x: 395, startPoint y: 212, endPoint x: 574, endPoint y: 226, distance: 179.7
click at [574, 226] on div "Natural History Museum [STREET_ADDRESS][PERSON_NAME] [PHONE_NUMBER] · [DOMAIN_N…" at bounding box center [484, 169] width 323 height 284
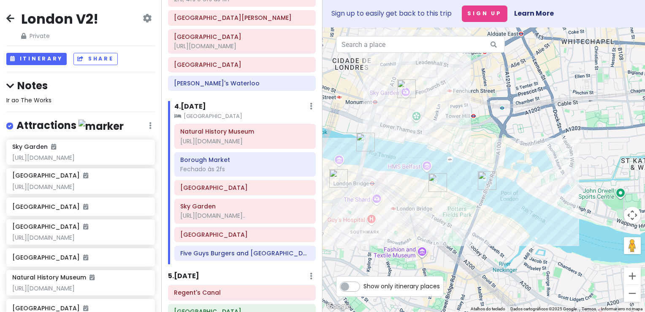
drag, startPoint x: 459, startPoint y: 220, endPoint x: 497, endPoint y: 231, distance: 39.5
click at [497, 231] on div "Natural History Museum [STREET_ADDRESS][PERSON_NAME] [PHONE_NUMBER] · [DOMAIN_N…" at bounding box center [484, 169] width 323 height 284
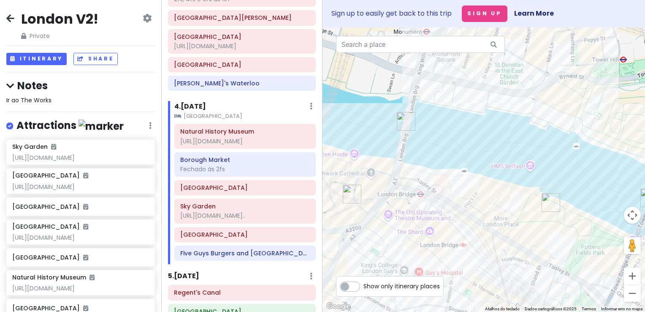
drag, startPoint x: 452, startPoint y: 177, endPoint x: 407, endPoint y: 183, distance: 45.2
click at [407, 183] on div "Natural History Museum [STREET_ADDRESS][PERSON_NAME] [PHONE_NUMBER] · [DOMAIN_N…" at bounding box center [484, 169] width 323 height 284
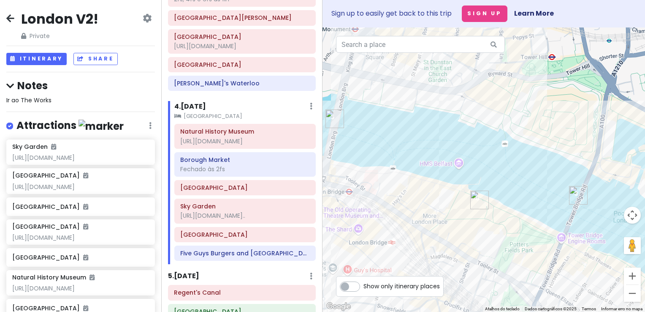
drag, startPoint x: 445, startPoint y: 192, endPoint x: 353, endPoint y: 188, distance: 92.2
click at [353, 188] on div "Natural History Museum [STREET_ADDRESS][PERSON_NAME] [PHONE_NUMBER] · [DOMAIN_N…" at bounding box center [484, 169] width 323 height 284
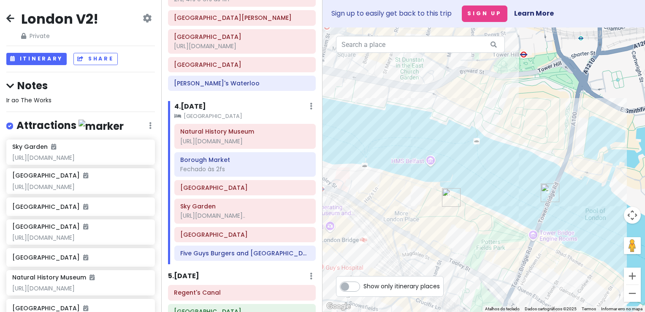
drag, startPoint x: 514, startPoint y: 235, endPoint x: 481, endPoint y: 261, distance: 42.4
click at [481, 261] on div "Natural History Museum [STREET_ADDRESS][PERSON_NAME] [PHONE_NUMBER] · [DOMAIN_N…" at bounding box center [484, 169] width 323 height 284
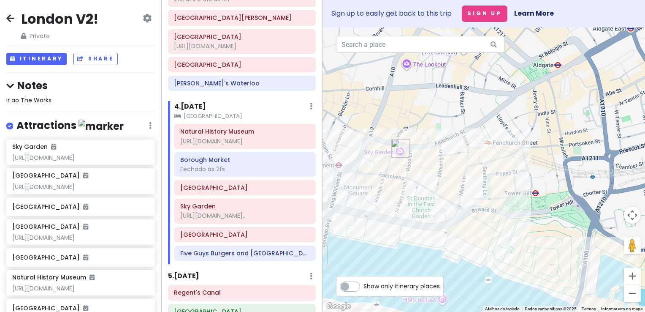
drag, startPoint x: 455, startPoint y: 148, endPoint x: 513, endPoint y: 256, distance: 122.5
click at [514, 257] on div "Natural History Museum [STREET_ADDRESS][PERSON_NAME] [PHONE_NUMBER] · [DOMAIN_N…" at bounding box center [484, 169] width 323 height 284
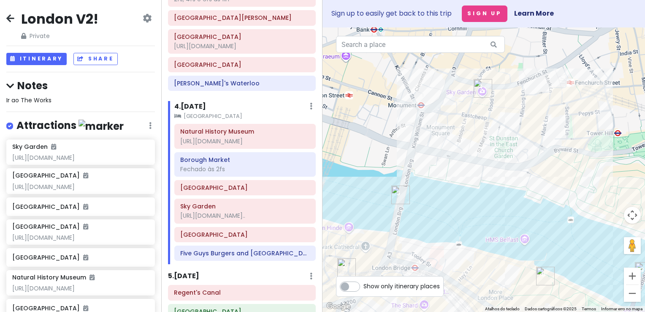
drag, startPoint x: 371, startPoint y: 184, endPoint x: 456, endPoint y: 101, distance: 118.9
click at [456, 101] on div "Natural History Museum [STREET_ADDRESS][PERSON_NAME] [PHONE_NUMBER] · [DOMAIN_N…" at bounding box center [484, 169] width 323 height 284
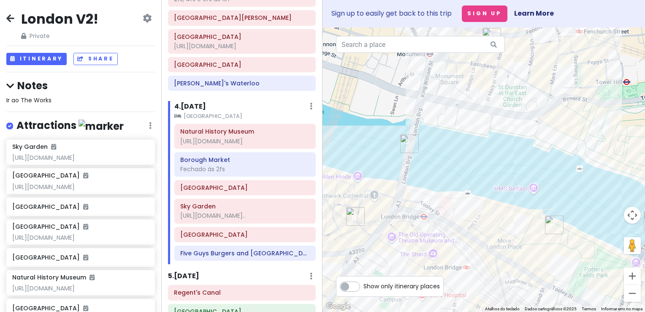
drag, startPoint x: 428, startPoint y: 181, endPoint x: 400, endPoint y: 153, distance: 40.3
click at [400, 153] on div "Natural History Museum [STREET_ADDRESS][PERSON_NAME] [PHONE_NUMBER] · [DOMAIN_N…" at bounding box center [484, 169] width 323 height 284
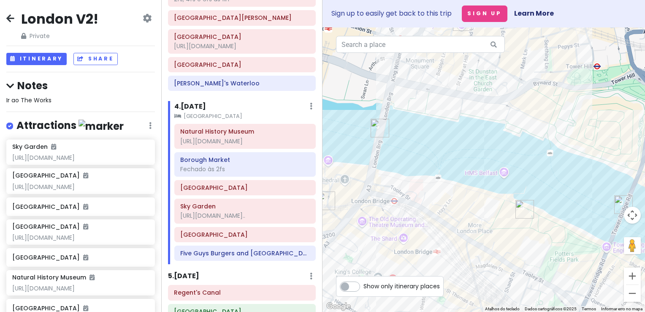
drag, startPoint x: 535, startPoint y: 219, endPoint x: 513, endPoint y: 232, distance: 25.2
click at [513, 232] on div "Natural History Museum [STREET_ADDRESS][PERSON_NAME] [PHONE_NUMBER] · [DOMAIN_N…" at bounding box center [484, 169] width 323 height 284
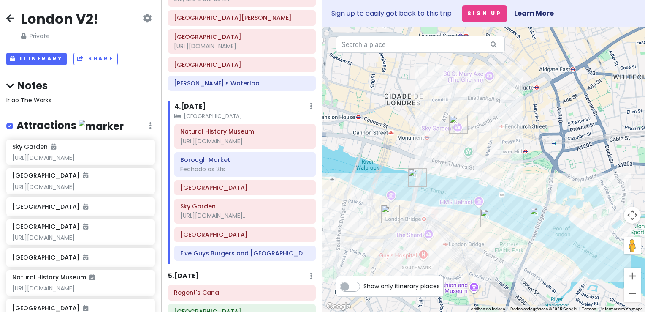
drag, startPoint x: 493, startPoint y: 182, endPoint x: 484, endPoint y: 193, distance: 14.4
click at [484, 193] on div "Natural History Museum [STREET_ADDRESS][PERSON_NAME] [PHONE_NUMBER] · [DOMAIN_N…" at bounding box center [484, 169] width 323 height 284
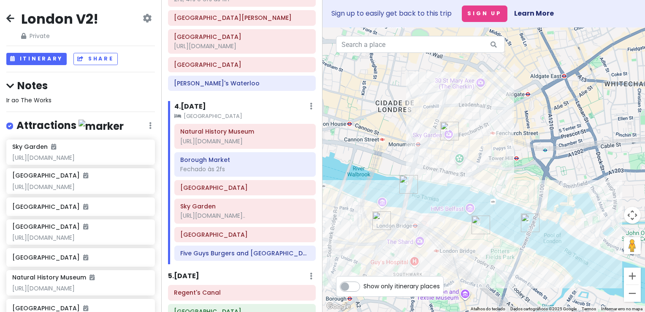
drag, startPoint x: 484, startPoint y: 180, endPoint x: 474, endPoint y: 188, distance: 13.2
click at [474, 188] on div "Natural History Museum [STREET_ADDRESS][PERSON_NAME] [PHONE_NUMBER] · [DOMAIN_N…" at bounding box center [484, 169] width 323 height 284
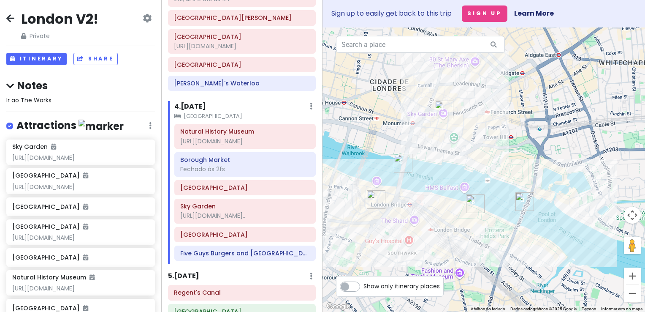
drag, startPoint x: 492, startPoint y: 228, endPoint x: 492, endPoint y: 201, distance: 26.2
click at [492, 201] on div "Natural History Museum [STREET_ADDRESS][PERSON_NAME] [PHONE_NUMBER] · [DOMAIN_N…" at bounding box center [484, 169] width 323 height 284
click at [224, 71] on div "[GEOGRAPHIC_DATA]" at bounding box center [242, 65] width 136 height 12
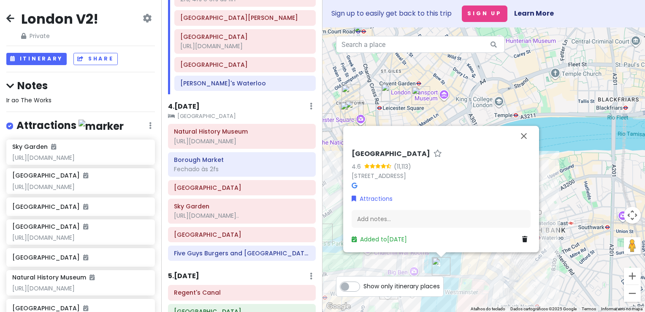
drag, startPoint x: 476, startPoint y: 115, endPoint x: 466, endPoint y: 94, distance: 23.8
click at [466, 94] on div "[GEOGRAPHIC_DATA] 4.6 (11,113) [GEOGRAPHIC_DATA], [GEOGRAPHIC_DATA] Attractions…" at bounding box center [484, 169] width 323 height 284
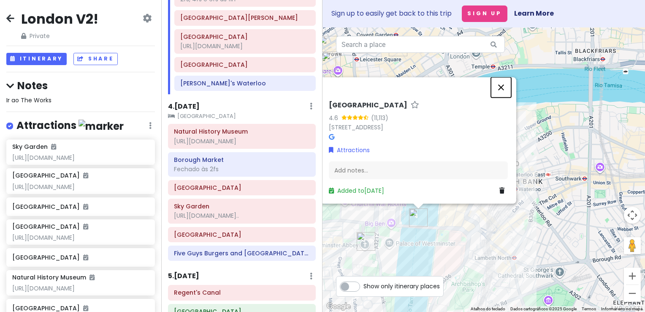
click at [504, 87] on button "Fechar" at bounding box center [501, 87] width 20 height 20
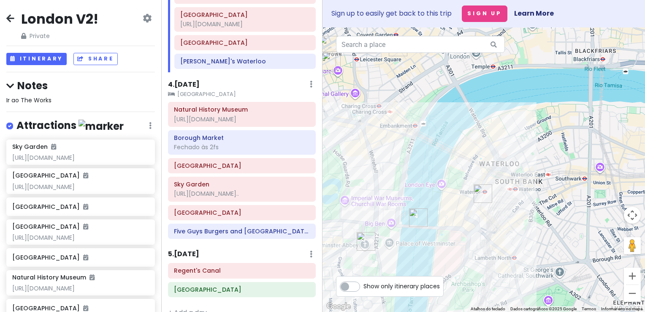
scroll to position [382, 0]
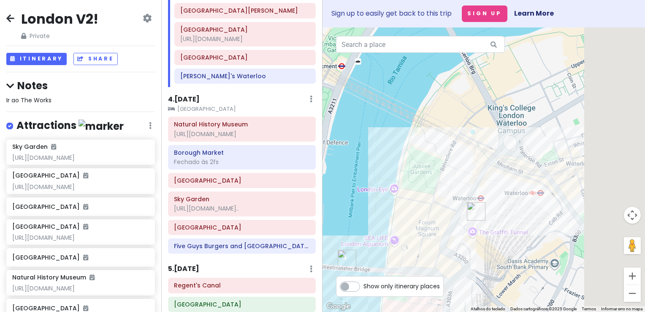
drag, startPoint x: 497, startPoint y: 221, endPoint x: 425, endPoint y: 272, distance: 88.1
click at [425, 272] on div at bounding box center [484, 169] width 323 height 284
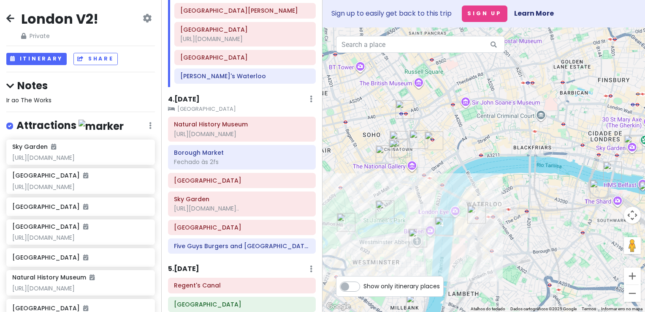
drag, startPoint x: 502, startPoint y: 174, endPoint x: 392, endPoint y: 146, distance: 113.2
click at [392, 146] on div at bounding box center [484, 169] width 323 height 284
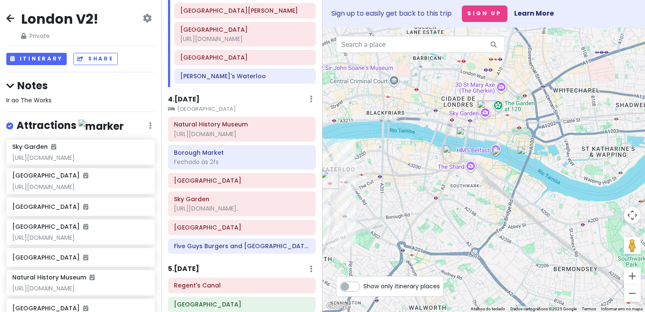
click at [193, 100] on h6 "4 . [DATE]" at bounding box center [184, 99] width 32 height 9
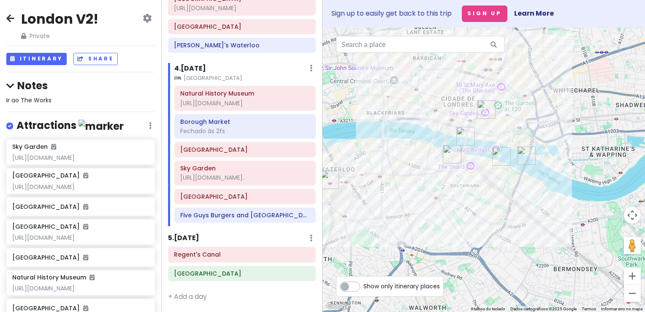
click at [198, 236] on h6 "5 . [DATE]" at bounding box center [183, 238] width 31 height 9
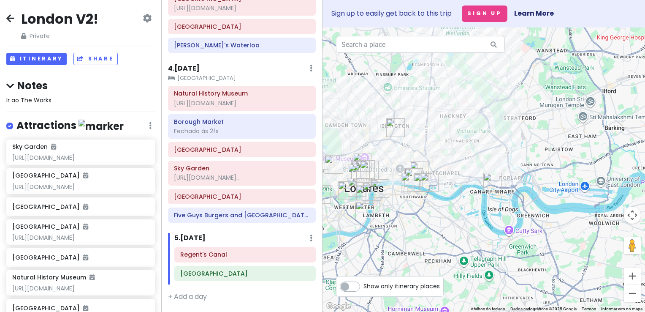
drag, startPoint x: 426, startPoint y: 138, endPoint x: 445, endPoint y: 193, distance: 58.8
click at [445, 193] on div at bounding box center [484, 169] width 323 height 284
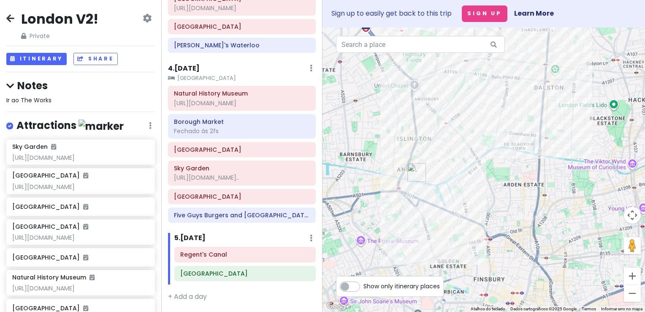
drag, startPoint x: 415, startPoint y: 180, endPoint x: 490, endPoint y: 200, distance: 77.2
click at [490, 199] on div at bounding box center [484, 169] width 323 height 284
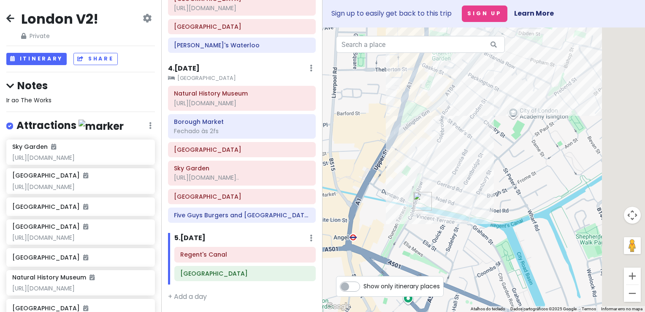
drag, startPoint x: 495, startPoint y: 216, endPoint x: 411, endPoint y: 227, distance: 84.7
click at [411, 227] on div at bounding box center [484, 169] width 323 height 284
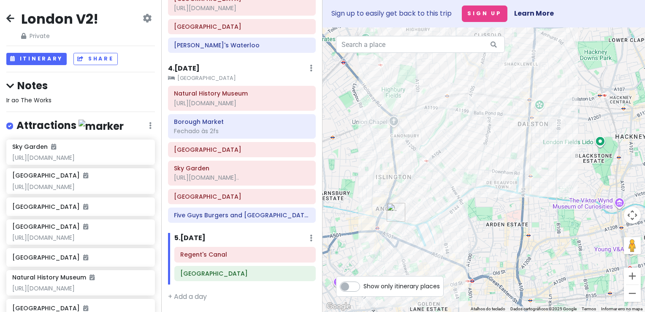
drag, startPoint x: 394, startPoint y: 210, endPoint x: 414, endPoint y: 209, distance: 20.3
click at [414, 209] on div at bounding box center [484, 169] width 323 height 284
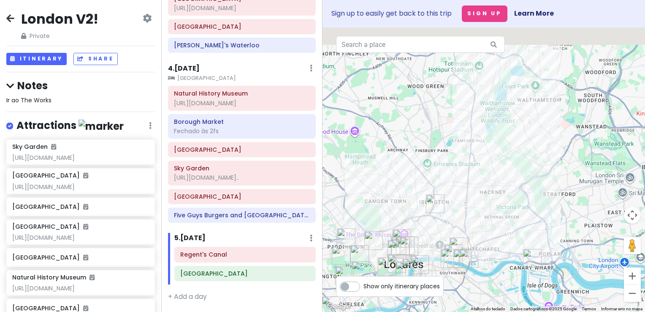
drag, startPoint x: 498, startPoint y: 132, endPoint x: 427, endPoint y: 244, distance: 133.1
click at [427, 244] on div at bounding box center [484, 169] width 323 height 284
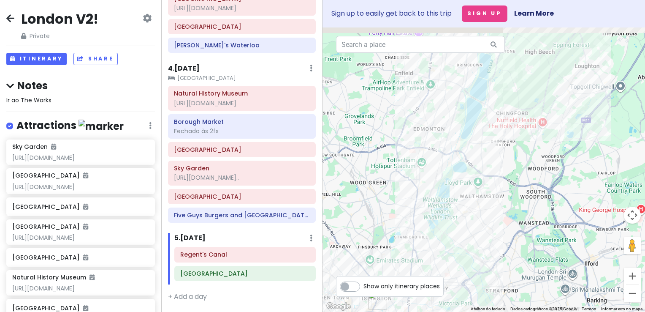
drag, startPoint x: 490, startPoint y: 151, endPoint x: 448, endPoint y: 211, distance: 73.1
click at [448, 211] on div at bounding box center [484, 169] width 323 height 284
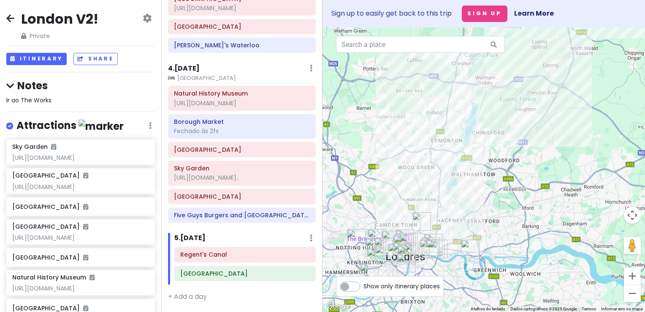
drag, startPoint x: 430, startPoint y: 223, endPoint x: 453, endPoint y: 89, distance: 135.7
click at [453, 89] on div at bounding box center [484, 169] width 323 height 284
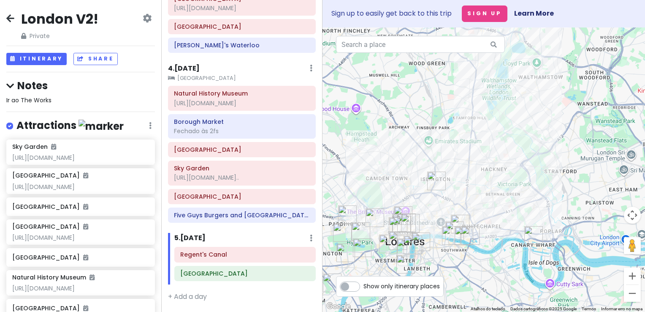
drag, startPoint x: 412, startPoint y: 207, endPoint x: 430, endPoint y: 140, distance: 68.6
click at [430, 140] on div at bounding box center [484, 169] width 323 height 284
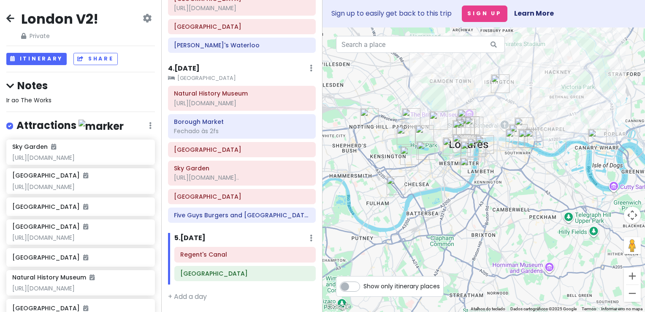
drag, startPoint x: 422, startPoint y: 145, endPoint x: 489, endPoint y: 105, distance: 77.9
click at [498, 43] on div "1 2 Atalhos do teclado Dados do mapa Dados cartográficos ©2025 Google Dados car…" at bounding box center [484, 169] width 323 height 284
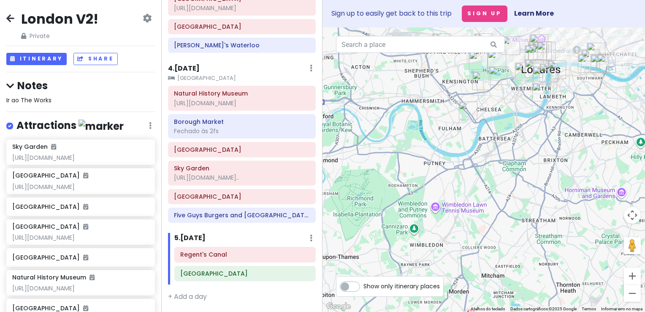
click at [459, 202] on div at bounding box center [484, 169] width 323 height 284
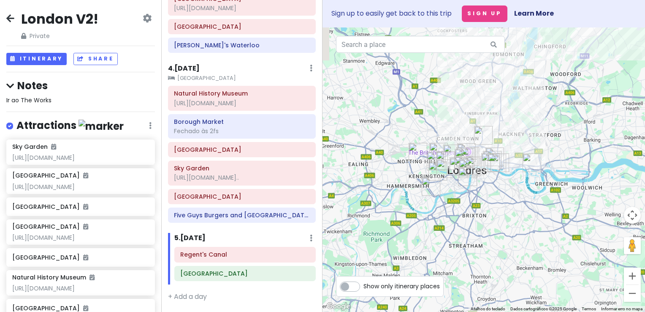
drag, startPoint x: 442, startPoint y: 169, endPoint x: 409, endPoint y: 221, distance: 61.9
click at [409, 221] on div at bounding box center [484, 169] width 323 height 284
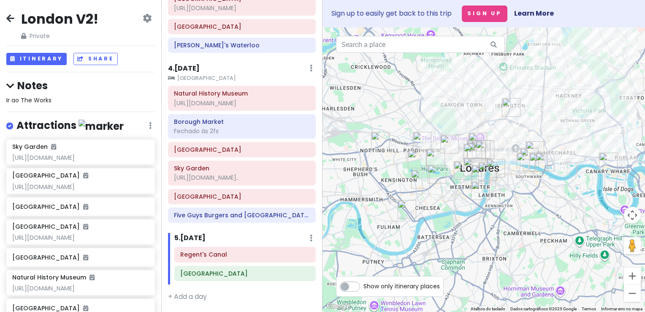
drag, startPoint x: 458, startPoint y: 183, endPoint x: 449, endPoint y: 231, distance: 48.5
click at [449, 231] on div at bounding box center [484, 169] width 323 height 284
drag, startPoint x: 439, startPoint y: 219, endPoint x: 417, endPoint y: 239, distance: 29.3
click at [417, 239] on div at bounding box center [484, 169] width 323 height 284
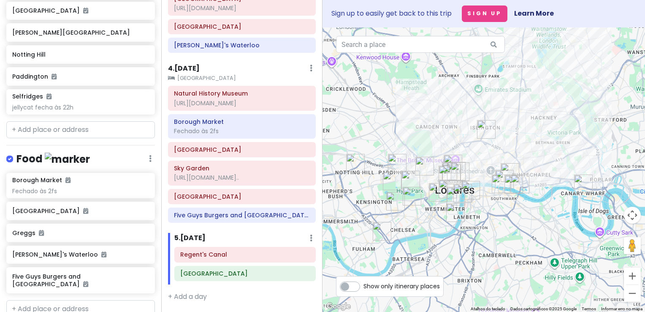
scroll to position [593, 0]
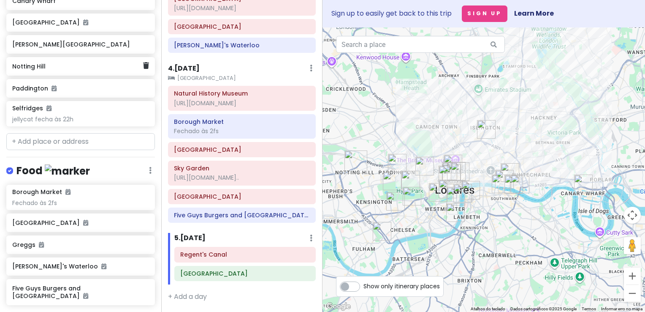
click at [57, 48] on h6 "[PERSON_NAME][GEOGRAPHIC_DATA]" at bounding box center [80, 45] width 136 height 8
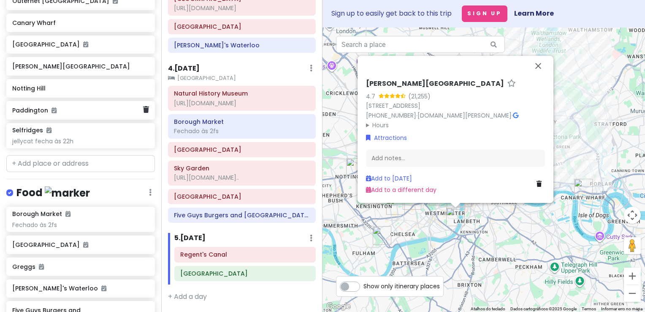
scroll to position [551, 0]
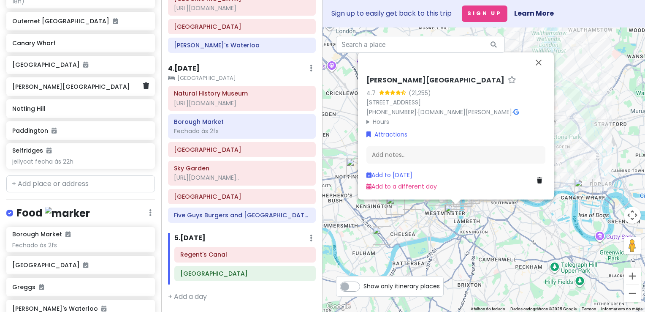
click at [62, 92] on div "[PERSON_NAME][GEOGRAPHIC_DATA]" at bounding box center [77, 87] width 131 height 12
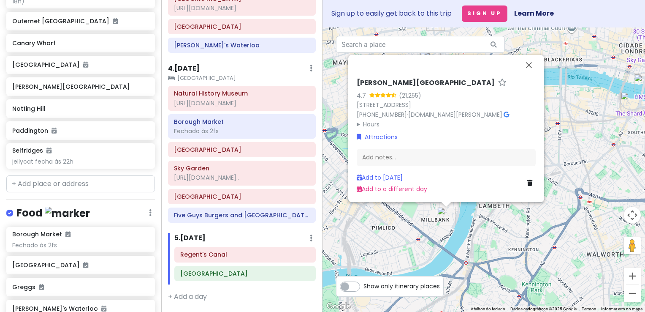
drag, startPoint x: 517, startPoint y: 261, endPoint x: 413, endPoint y: 231, distance: 108.7
click at [413, 231] on div "[PERSON_NAME][GEOGRAPHIC_DATA] 4.7 (21,255) [GEOGRAPHIC_DATA] [PHONE_NUMBER] · …" at bounding box center [484, 169] width 323 height 284
click at [534, 65] on button "Fechar" at bounding box center [529, 65] width 20 height 20
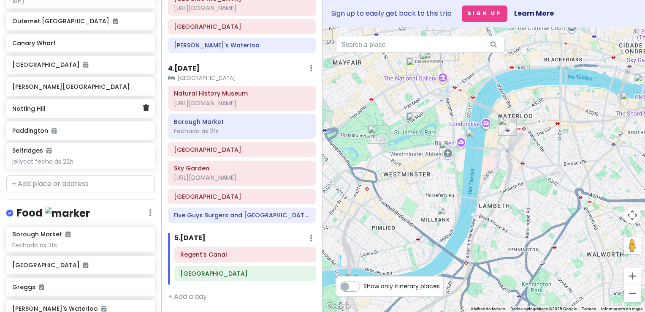
click at [37, 118] on div "Notting Hill" at bounding box center [80, 108] width 149 height 19
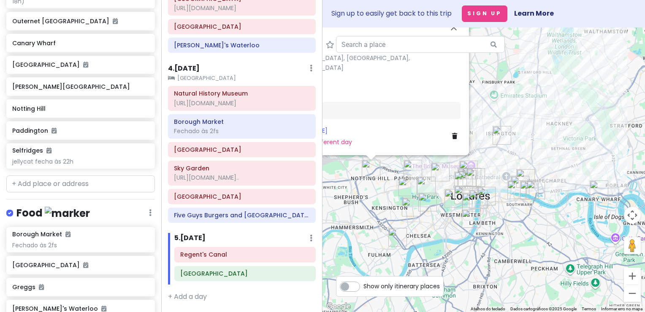
drag, startPoint x: 366, startPoint y: 248, endPoint x: 364, endPoint y: 193, distance: 54.5
click at [364, 193] on div "Notting Hill [GEOGRAPHIC_DATA], [GEOGRAPHIC_DATA], [GEOGRAPHIC_DATA] Attraction…" at bounding box center [484, 169] width 323 height 284
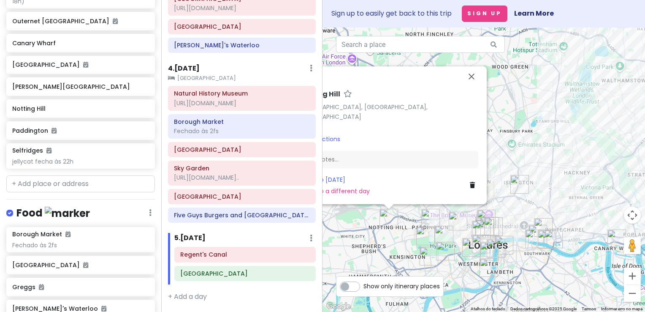
drag, startPoint x: 386, startPoint y: 183, endPoint x: 399, endPoint y: 245, distance: 62.5
click at [399, 245] on div "Notting Hill [GEOGRAPHIC_DATA], [GEOGRAPHIC_DATA], [GEOGRAPHIC_DATA] Attraction…" at bounding box center [484, 169] width 323 height 284
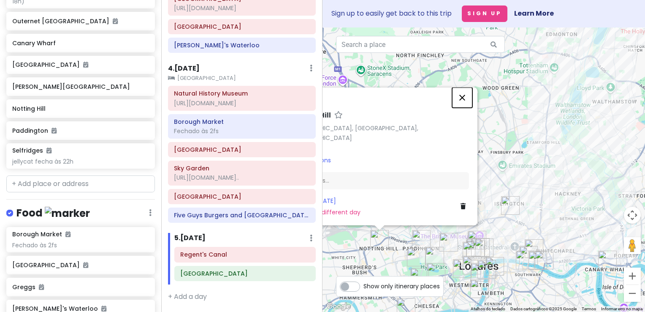
click at [462, 108] on button "Fechar" at bounding box center [462, 97] width 20 height 20
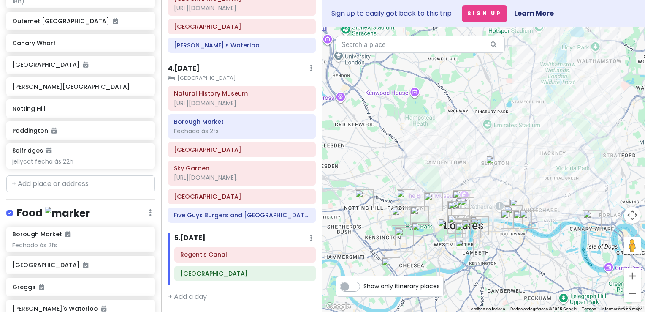
drag, startPoint x: 443, startPoint y: 175, endPoint x: 427, endPoint y: 133, distance: 44.6
click at [427, 133] on div at bounding box center [484, 169] width 323 height 284
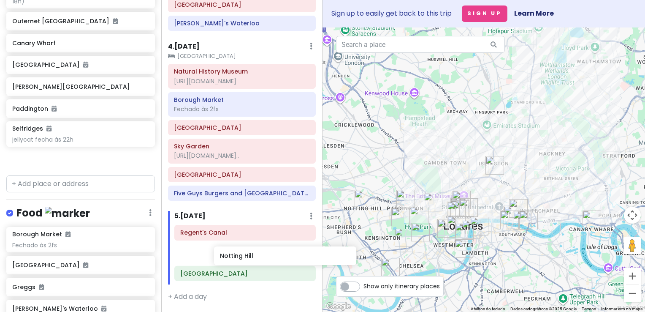
scroll to position [449, 1]
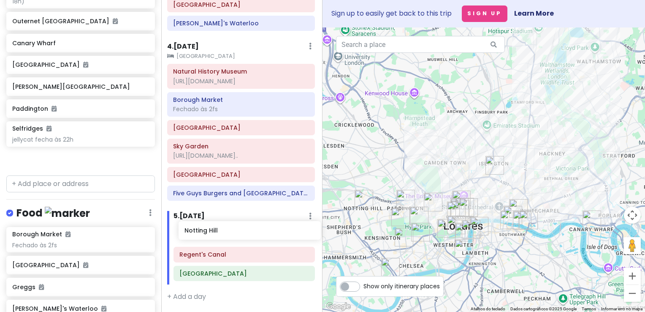
drag, startPoint x: 65, startPoint y: 123, endPoint x: 237, endPoint y: 231, distance: 203.0
click at [237, 231] on div "London V2! Private Change Dates Make a Copy Delete Trip Go Pro ⚡️ Give Feedback…" at bounding box center [322, 156] width 645 height 312
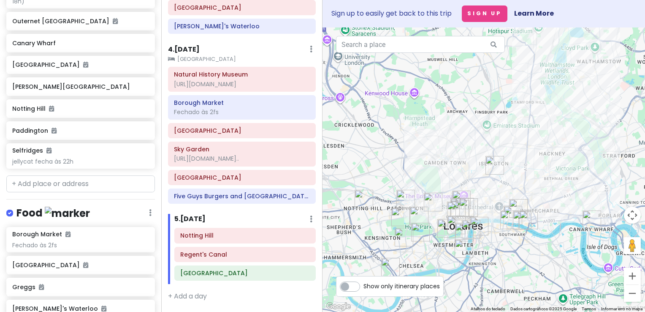
scroll to position [529, 0]
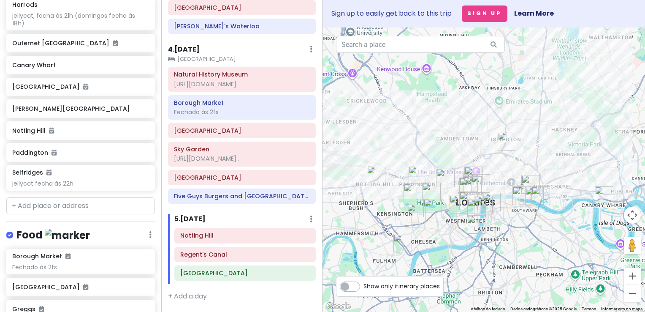
drag, startPoint x: 377, startPoint y: 171, endPoint x: 396, endPoint y: 139, distance: 37.3
click at [396, 139] on div at bounding box center [484, 169] width 323 height 284
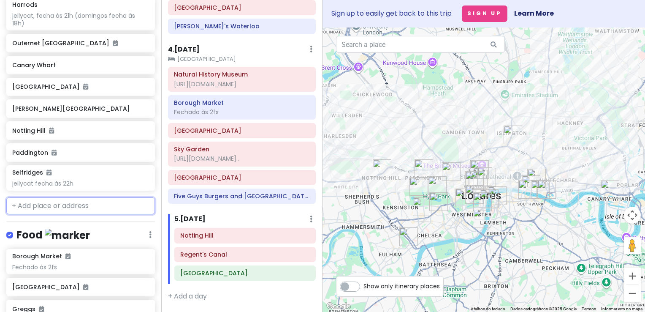
click at [76, 214] on input "text" at bounding box center [80, 205] width 149 height 17
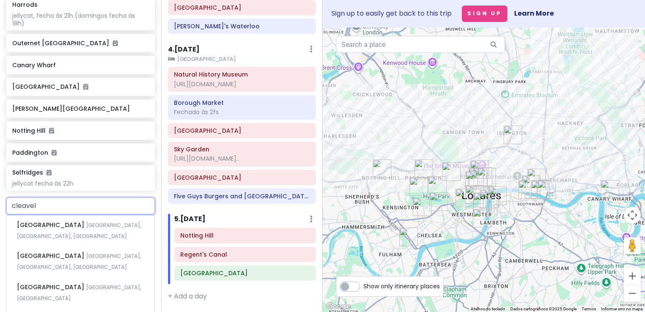
scroll to position [551, 0]
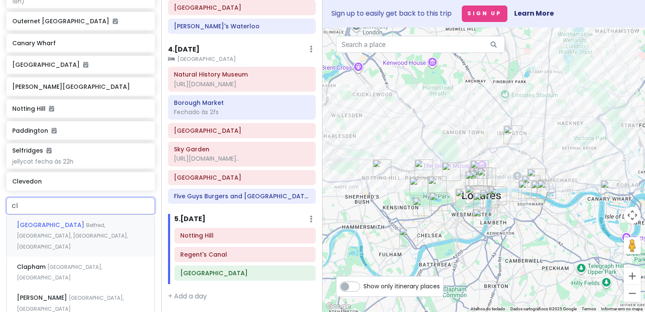
type input "c"
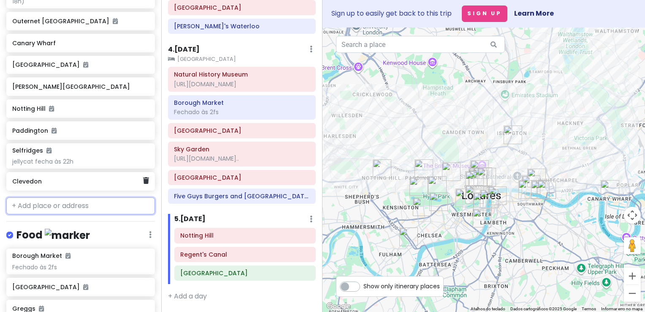
click at [73, 187] on div "Clevedon" at bounding box center [77, 181] width 131 height 12
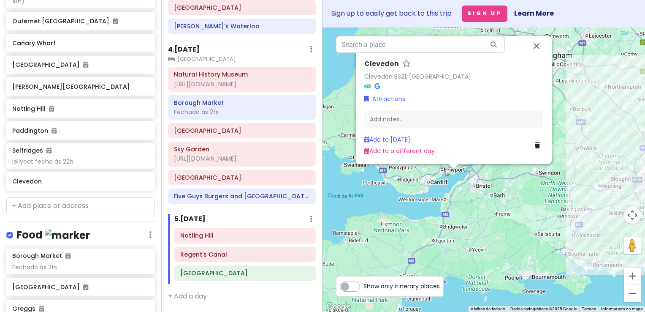
drag, startPoint x: 511, startPoint y: 247, endPoint x: 448, endPoint y: 194, distance: 82.4
click at [448, 194] on div "Clevedon Clevedon BS21, [GEOGRAPHIC_DATA] Attractions Add notes... Add to [DATE…" at bounding box center [484, 169] width 323 height 284
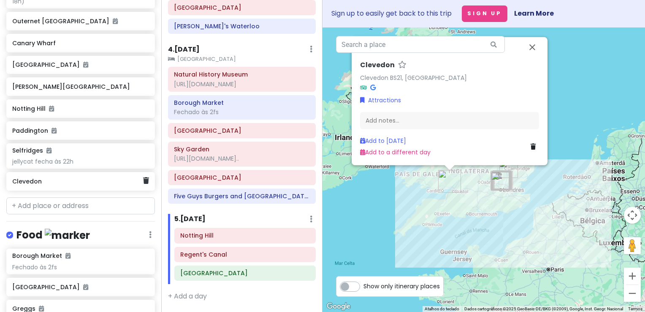
click at [144, 190] on div "Clevedon" at bounding box center [80, 181] width 149 height 19
click at [143, 190] on div "Clevedon" at bounding box center [80, 181] width 149 height 19
click at [143, 184] on icon at bounding box center [146, 180] width 6 height 7
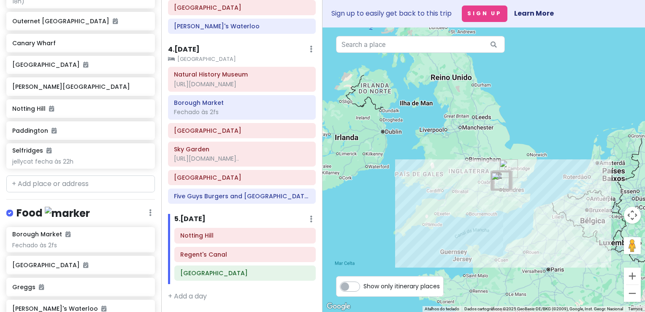
scroll to position [529, 0]
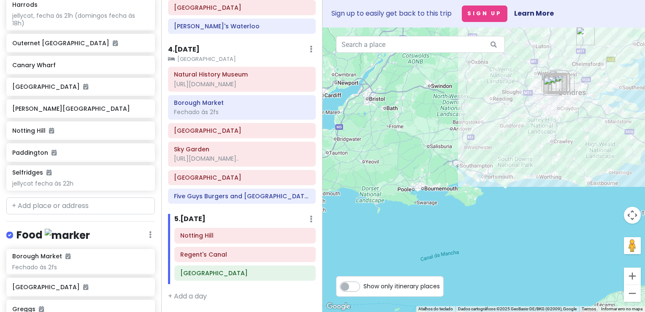
drag, startPoint x: 459, startPoint y: 186, endPoint x: 343, endPoint y: 278, distance: 147.3
click at [343, 278] on div "← Mover para a esquerda → Mover para a direita ↑ Mover para cima ↓ Mover para b…" at bounding box center [484, 169] width 323 height 284
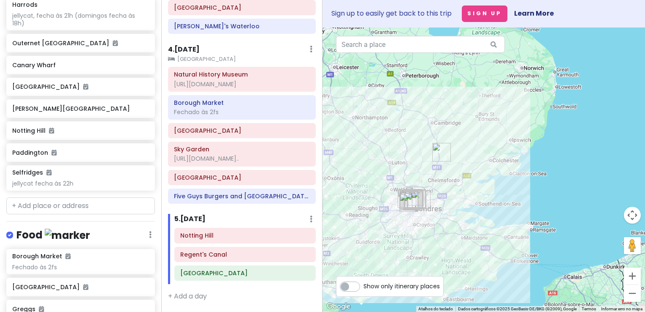
drag, startPoint x: 405, startPoint y: 232, endPoint x: 419, endPoint y: 218, distance: 20.0
click at [419, 218] on div at bounding box center [484, 169] width 323 height 284
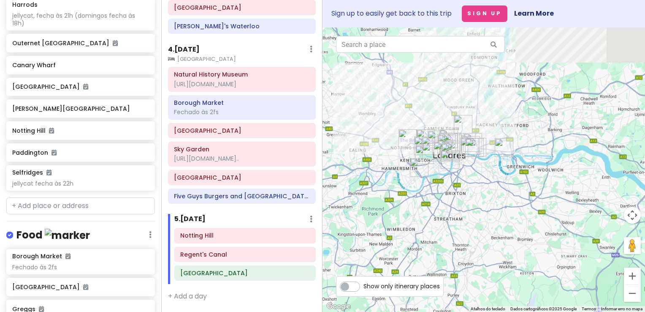
drag, startPoint x: 462, startPoint y: 169, endPoint x: 436, endPoint y: 318, distance: 151.0
click at [436, 311] on html "London V2! Private Change Dates Make a Copy Delete Trip Go Pro ⚡️ Give Feedback…" at bounding box center [322, 156] width 645 height 312
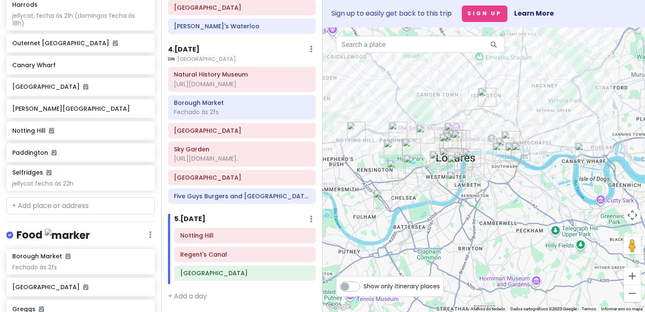
drag, startPoint x: 427, startPoint y: 182, endPoint x: 457, endPoint y: 268, distance: 90.3
click at [457, 268] on div at bounding box center [484, 169] width 323 height 284
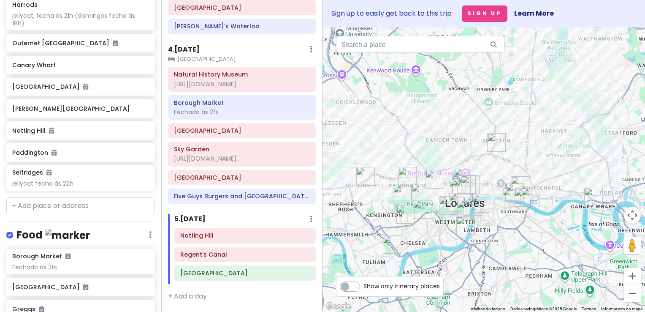
click at [405, 126] on div at bounding box center [484, 169] width 323 height 284
click at [84, 112] on h6 "[PERSON_NAME][GEOGRAPHIC_DATA]" at bounding box center [77, 109] width 131 height 8
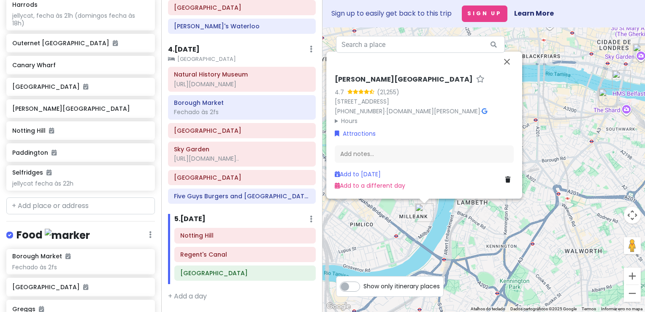
drag, startPoint x: 443, startPoint y: 218, endPoint x: 487, endPoint y: 232, distance: 45.9
click at [487, 232] on div "[PERSON_NAME][GEOGRAPHIC_DATA] 4.7 (21,255) [GEOGRAPHIC_DATA] [PHONE_NUMBER] · …" at bounding box center [484, 169] width 323 height 284
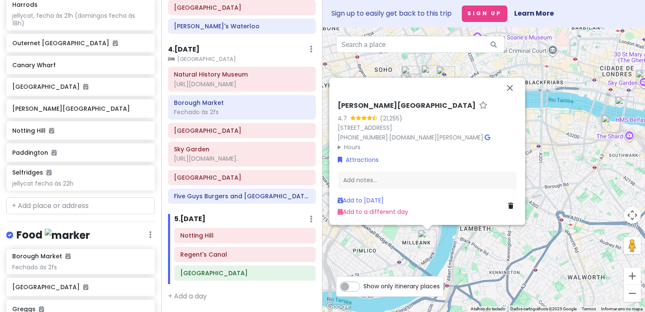
drag, startPoint x: 540, startPoint y: 261, endPoint x: 460, endPoint y: 262, distance: 80.7
click at [460, 262] on div "[PERSON_NAME][GEOGRAPHIC_DATA] 4.7 (21,255) [GEOGRAPHIC_DATA] [PHONE_NUMBER] · …" at bounding box center [484, 169] width 323 height 284
click at [514, 81] on button "Fechar" at bounding box center [510, 88] width 20 height 20
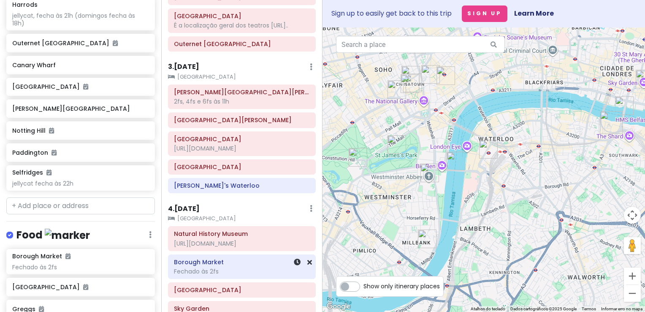
scroll to position [232, 0]
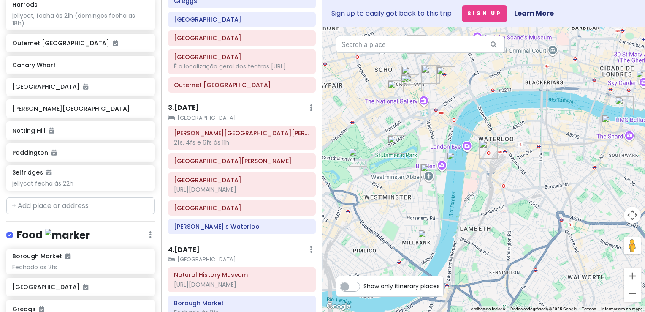
click at [192, 112] on h6 "3 . [DATE]" at bounding box center [183, 107] width 31 height 9
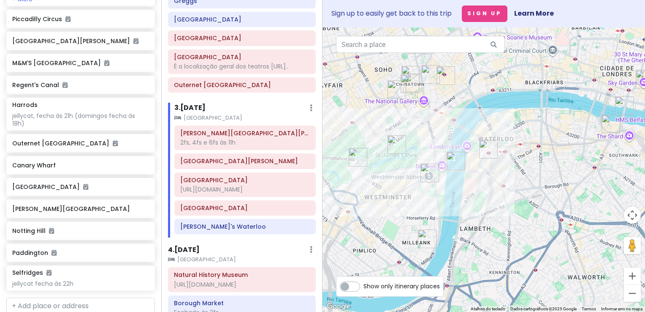
scroll to position [425, 0]
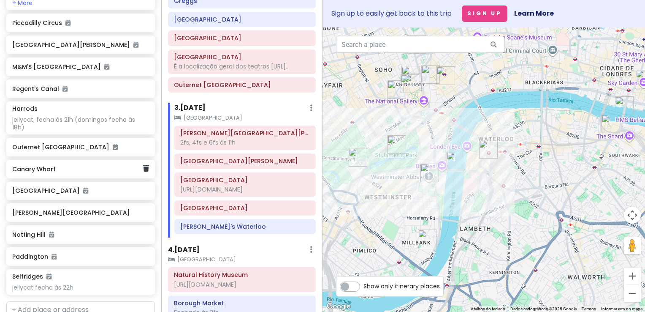
click at [110, 173] on h6 "Canary Wharf" at bounding box center [77, 169] width 131 height 8
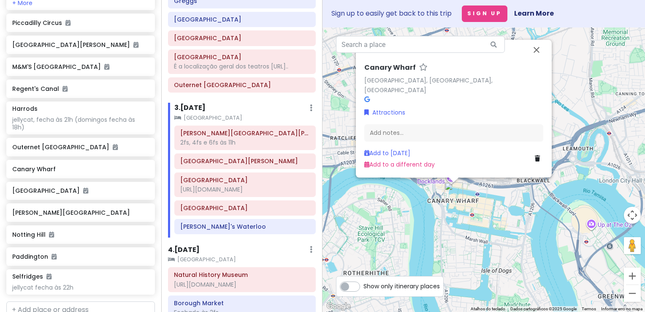
drag, startPoint x: 503, startPoint y: 246, endPoint x: 434, endPoint y: 239, distance: 70.0
click at [434, 239] on div "Canary Wharf Canary Wharf, [GEOGRAPHIC_DATA], [GEOGRAPHIC_DATA] Attractions Add…" at bounding box center [484, 169] width 323 height 284
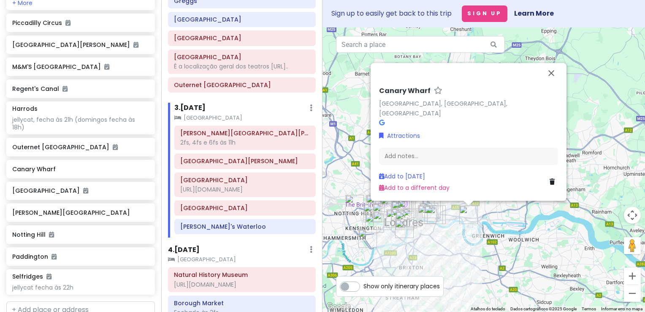
drag, startPoint x: 429, startPoint y: 234, endPoint x: 453, endPoint y: 235, distance: 24.1
click at [453, 235] on div "Canary Wharf Canary Wharf, [GEOGRAPHIC_DATA], [GEOGRAPHIC_DATA] Attractions Add…" at bounding box center [484, 169] width 323 height 284
drag, startPoint x: 380, startPoint y: 99, endPoint x: 428, endPoint y: 104, distance: 48.4
click at [428, 95] on h6 "Canary Wharf" at bounding box center [405, 91] width 52 height 9
drag, startPoint x: 441, startPoint y: 98, endPoint x: 265, endPoint y: 86, distance: 176.2
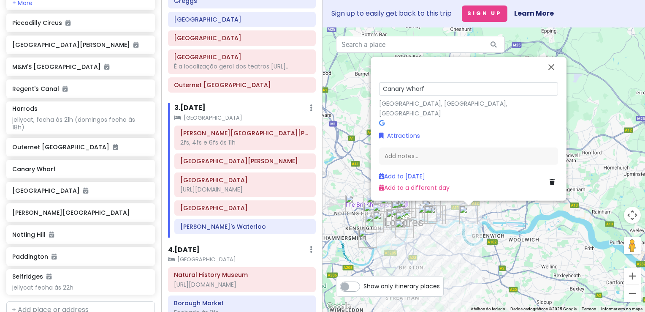
click at [265, 86] on div "London V2! Private Change Dates Make a Copy Delete Trip Go Pro ⚡️ Give Feedback…" at bounding box center [322, 156] width 645 height 312
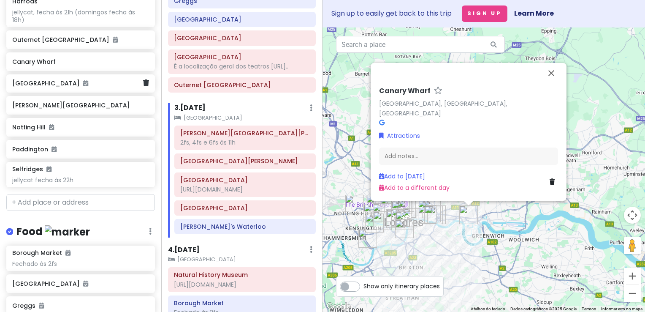
scroll to position [552, 0]
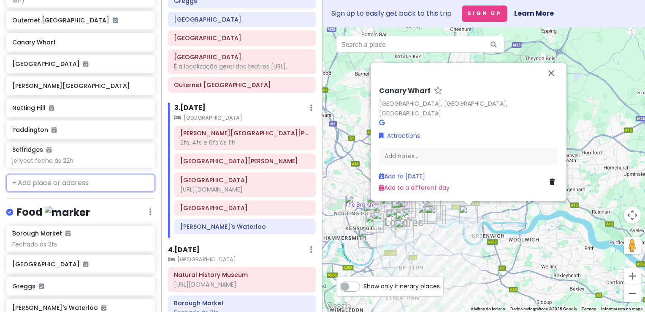
click at [93, 191] on input "text" at bounding box center [80, 182] width 149 height 17
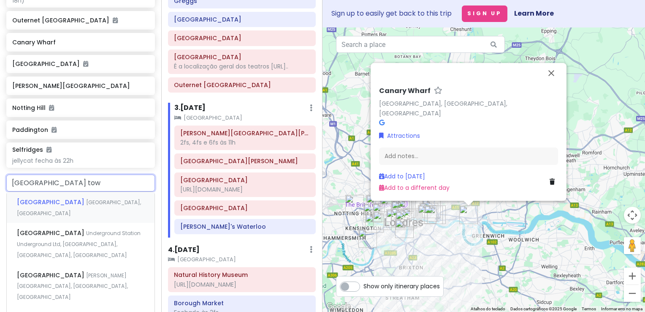
type input "[GEOGRAPHIC_DATA]"
click at [92, 215] on span "[GEOGRAPHIC_DATA], [GEOGRAPHIC_DATA]" at bounding box center [79, 208] width 124 height 18
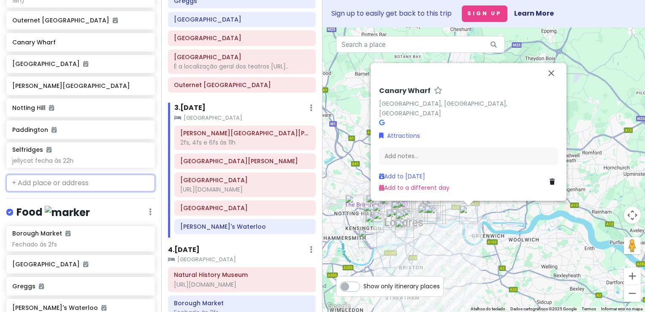
scroll to position [574, 0]
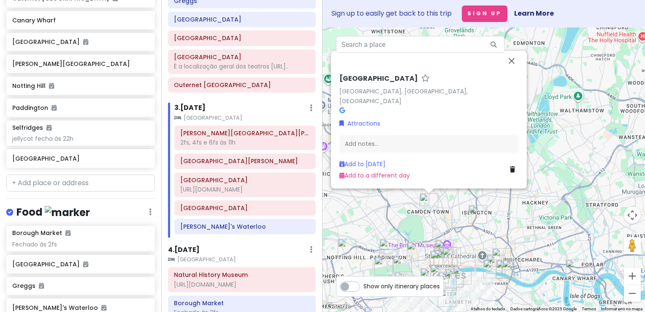
drag, startPoint x: 487, startPoint y: 212, endPoint x: 522, endPoint y: 212, distance: 34.6
click at [522, 212] on div "[GEOGRAPHIC_DATA] [GEOGRAPHIC_DATA], [GEOGRAPHIC_DATA], [GEOGRAPHIC_DATA] Attra…" at bounding box center [484, 169] width 323 height 284
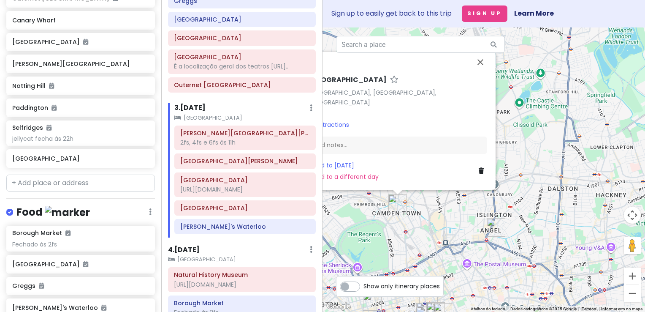
drag, startPoint x: 419, startPoint y: 209, endPoint x: 473, endPoint y: 210, distance: 53.2
click at [473, 210] on div "[GEOGRAPHIC_DATA] [GEOGRAPHIC_DATA], [GEOGRAPHIC_DATA], [GEOGRAPHIC_DATA] Attra…" at bounding box center [484, 169] width 323 height 284
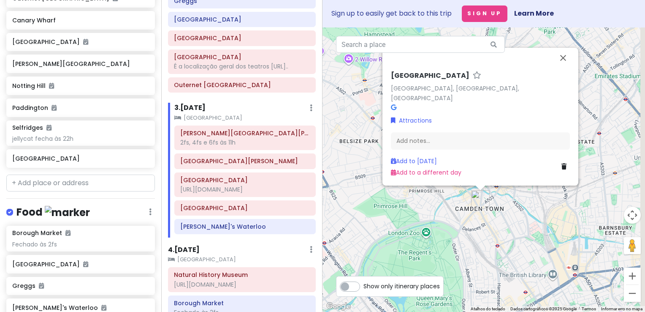
drag, startPoint x: 544, startPoint y: 238, endPoint x: 443, endPoint y: 234, distance: 100.6
click at [443, 234] on div "[GEOGRAPHIC_DATA] [GEOGRAPHIC_DATA], [GEOGRAPHIC_DATA], [GEOGRAPHIC_DATA] Attra…" at bounding box center [484, 169] width 323 height 284
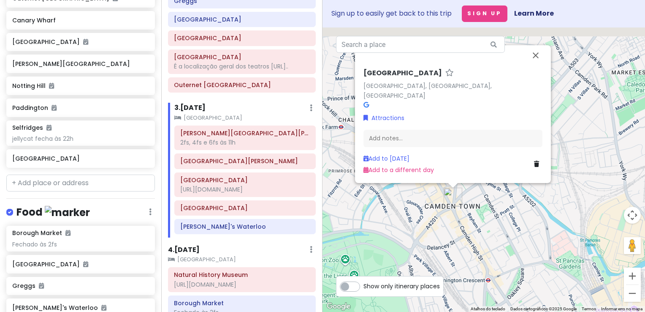
drag, startPoint x: 485, startPoint y: 201, endPoint x: 468, endPoint y: 218, distance: 23.6
click at [468, 218] on div "[GEOGRAPHIC_DATA] [GEOGRAPHIC_DATA], [GEOGRAPHIC_DATA], [GEOGRAPHIC_DATA] Attra…" at bounding box center [484, 169] width 323 height 284
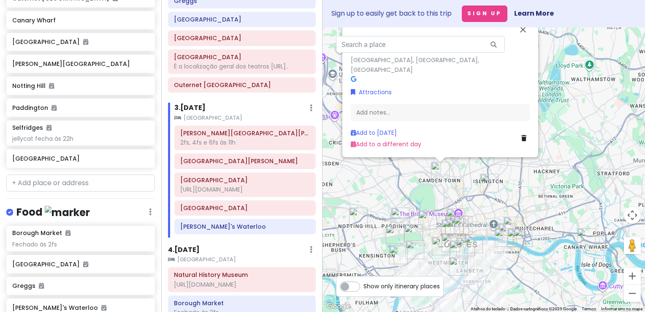
drag, startPoint x: 477, startPoint y: 208, endPoint x: 450, endPoint y: 174, distance: 43.3
click at [450, 174] on div "[GEOGRAPHIC_DATA] [GEOGRAPHIC_DATA], [GEOGRAPHIC_DATA], [GEOGRAPHIC_DATA] Attra…" at bounding box center [484, 169] width 323 height 284
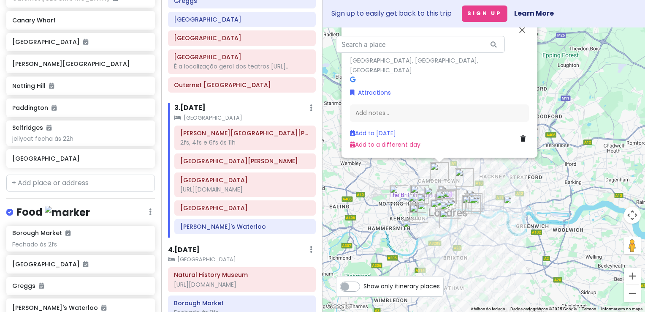
drag, startPoint x: 505, startPoint y: 166, endPoint x: 498, endPoint y: 183, distance: 18.4
click at [498, 183] on div "[GEOGRAPHIC_DATA] [GEOGRAPHIC_DATA], [GEOGRAPHIC_DATA], [GEOGRAPHIC_DATA] Attra…" at bounding box center [484, 169] width 323 height 284
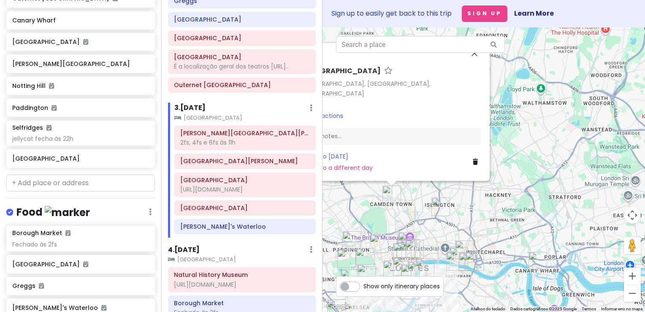
scroll to position [595, 0]
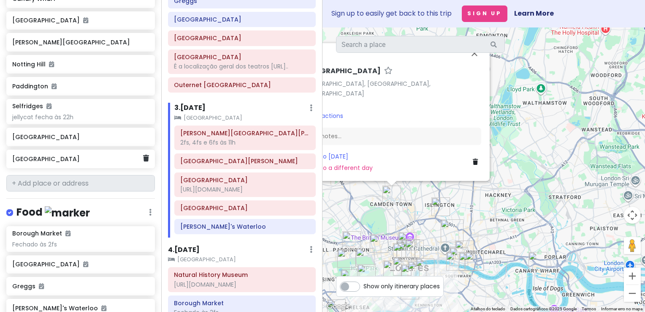
click at [57, 163] on h6 "[GEOGRAPHIC_DATA]" at bounding box center [77, 159] width 131 height 8
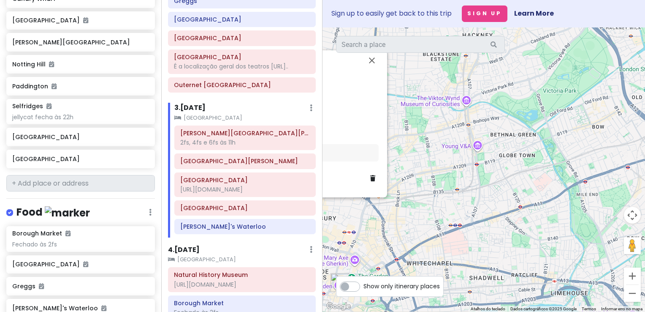
drag, startPoint x: 388, startPoint y: 235, endPoint x: 630, endPoint y: 228, distance: 242.1
click at [630, 228] on div "[GEOGRAPHIC_DATA] [STREET_ADDRESS] [PHONE_NUMBER] · [DOMAIN_NAME] · Hours [PERS…" at bounding box center [484, 169] width 323 height 284
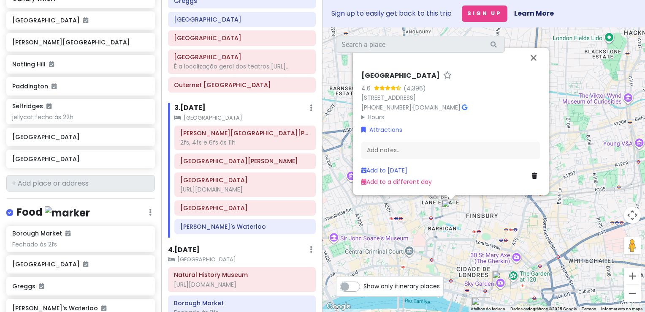
click at [495, 229] on div "[GEOGRAPHIC_DATA] [STREET_ADDRESS] [PHONE_NUMBER] · [DOMAIN_NAME] · Hours [PERS…" at bounding box center [484, 169] width 323 height 284
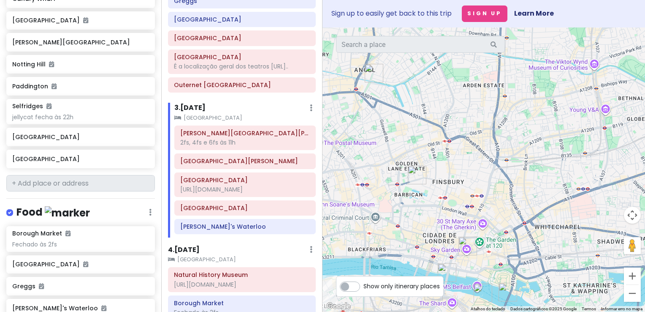
click at [414, 175] on img "Barbican Centre" at bounding box center [417, 175] width 19 height 19
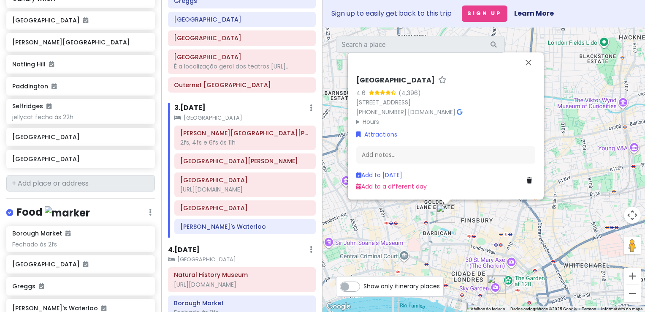
click at [399, 82] on h6 "[GEOGRAPHIC_DATA]" at bounding box center [395, 80] width 79 height 9
drag, startPoint x: 417, startPoint y: 78, endPoint x: 318, endPoint y: 72, distance: 99.4
click at [318, 72] on div "London V2! Private Change Dates Make a Copy Delete Trip Go Pro ⚡️ Give Feedback…" at bounding box center [322, 156] width 645 height 312
click at [530, 180] on icon at bounding box center [529, 180] width 5 height 6
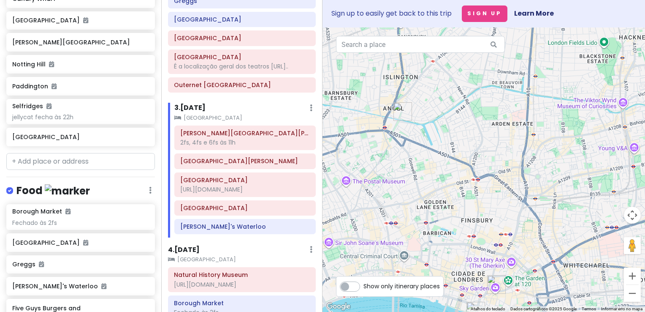
scroll to position [574, 0]
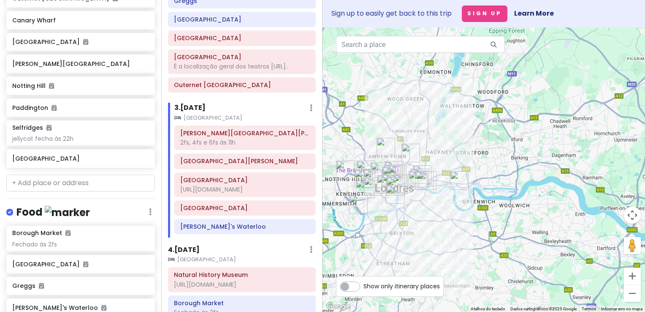
click at [364, 289] on label "Show only itinerary places" at bounding box center [402, 284] width 76 height 10
click at [364, 285] on input "Show only itinerary places" at bounding box center [366, 281] width 5 height 5
click at [364, 289] on label "Show only itinerary places" at bounding box center [402, 284] width 76 height 10
click at [364, 285] on input "Show only itinerary places" at bounding box center [366, 281] width 5 height 5
checkbox input "false"
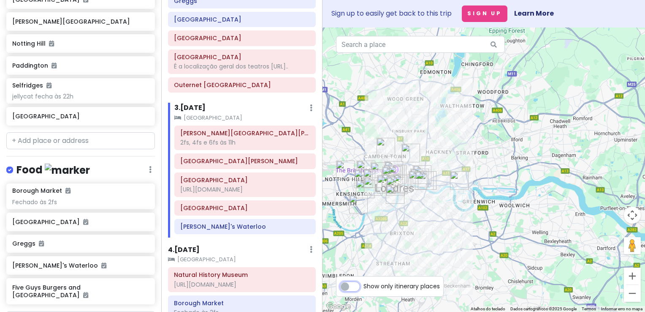
scroll to position [637, 0]
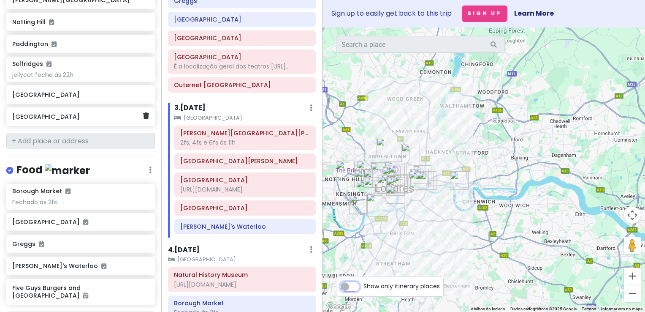
click at [93, 122] on div "[GEOGRAPHIC_DATA]" at bounding box center [77, 117] width 131 height 12
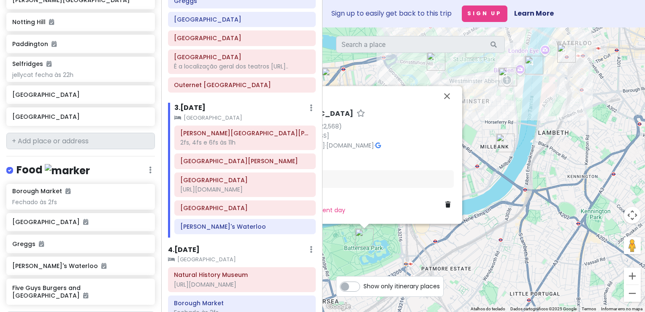
drag, startPoint x: 408, startPoint y: 243, endPoint x: 495, endPoint y: 222, distance: 88.7
click at [495, 222] on div "Parque Battersea 4.7 (22,568) [STREET_ADDRESS] [PHONE_NUMBER] · [DOMAIN_NAME] ·…" at bounding box center [484, 169] width 323 height 284
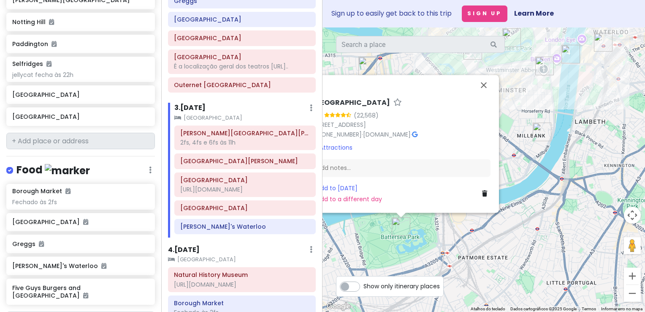
click at [356, 106] on h6 "[GEOGRAPHIC_DATA]" at bounding box center [351, 102] width 79 height 9
drag, startPoint x: 370, startPoint y: 102, endPoint x: 275, endPoint y: 93, distance: 95.4
click at [275, 93] on div "London V2! Private Change Dates Make a Copy Delete Trip Go Pro ⚡️ Give Feedback…" at bounding box center [322, 156] width 645 height 312
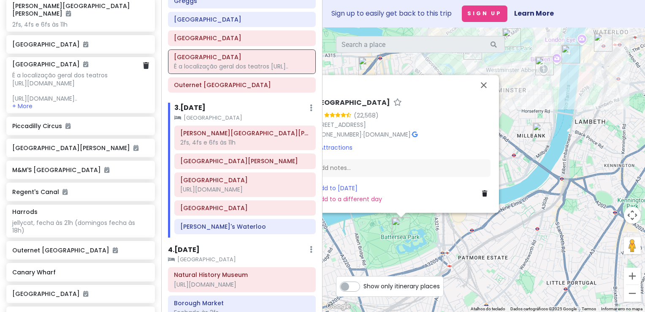
scroll to position [342, 0]
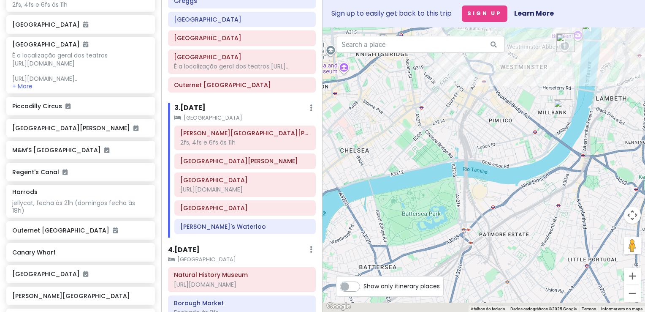
drag, startPoint x: 412, startPoint y: 217, endPoint x: 433, endPoint y: 193, distance: 31.7
click at [433, 193] on div at bounding box center [484, 169] width 323 height 284
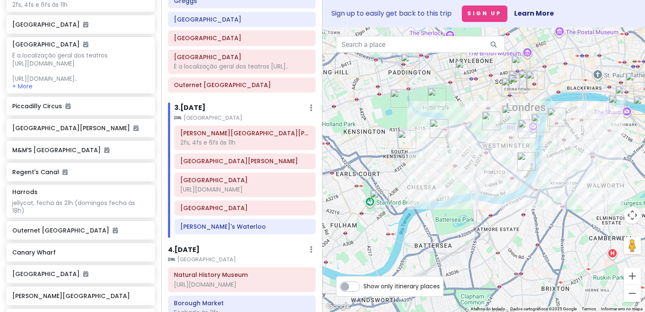
drag, startPoint x: 343, startPoint y: 147, endPoint x: 381, endPoint y: 155, distance: 38.3
click at [381, 155] on div at bounding box center [484, 169] width 323 height 284
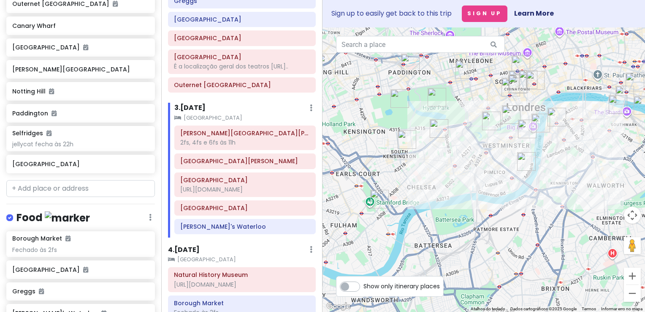
scroll to position [579, 0]
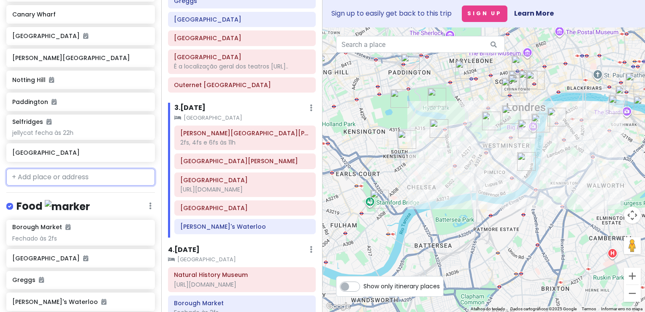
click at [129, 185] on input "text" at bounding box center [80, 177] width 149 height 17
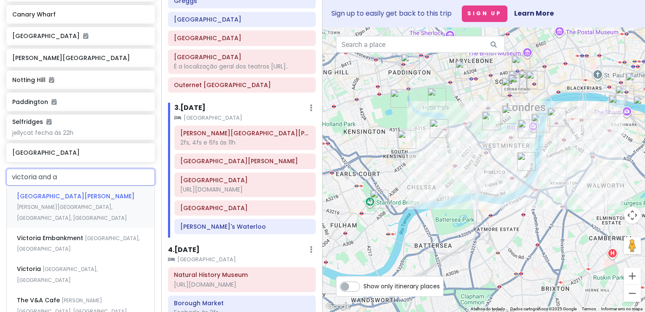
type input "victoria and al"
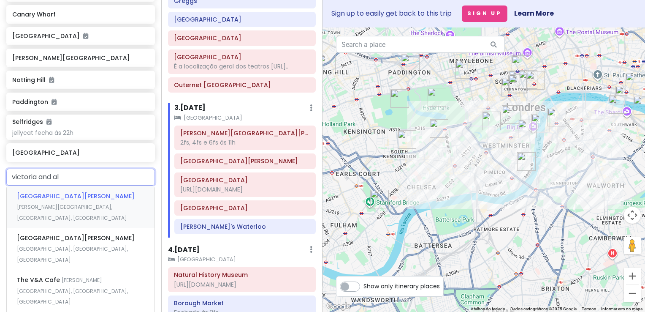
click at [117, 218] on div "[GEOGRAPHIC_DATA][PERSON_NAME][PERSON_NAME], [GEOGRAPHIC_DATA], [GEOGRAPHIC_DAT…" at bounding box center [81, 207] width 148 height 42
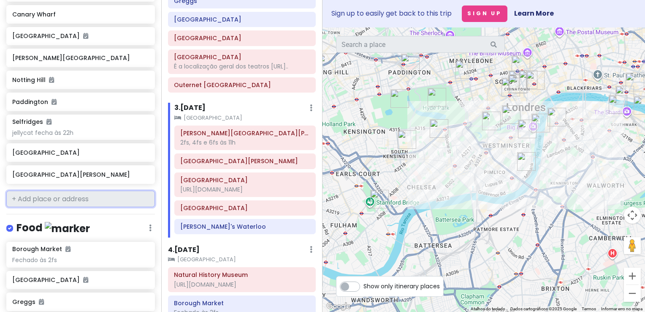
scroll to position [601, 0]
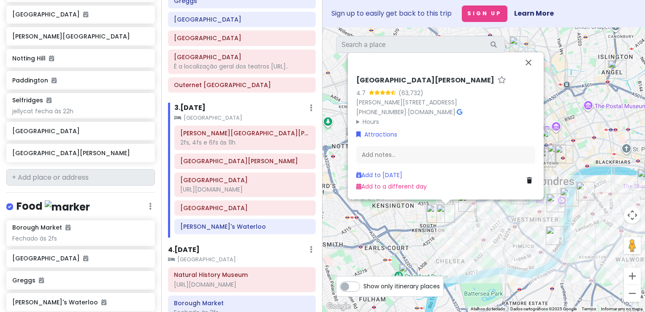
click at [430, 81] on h6 "[GEOGRAPHIC_DATA][PERSON_NAME]" at bounding box center [425, 80] width 138 height 9
drag, startPoint x: 449, startPoint y: 81, endPoint x: 216, endPoint y: 68, distance: 233.1
click at [216, 68] on div "London V2! Private Change Dates Make a Copy Delete Trip Go Pro ⚡️ Give Feedback…" at bounding box center [322, 156] width 645 height 312
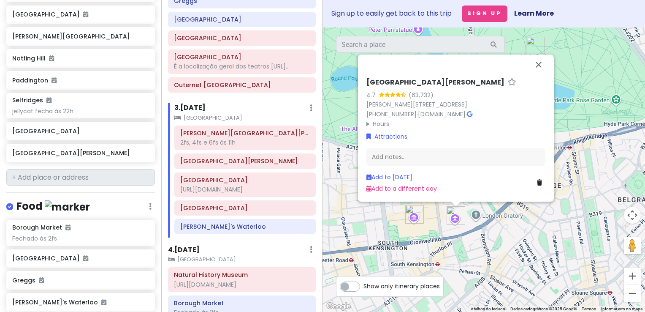
click at [525, 224] on div "[GEOGRAPHIC_DATA][PERSON_NAME] [STREET_ADDRESS][PERSON_NAME] [PHONE_NUMBER] · […" at bounding box center [484, 169] width 323 height 284
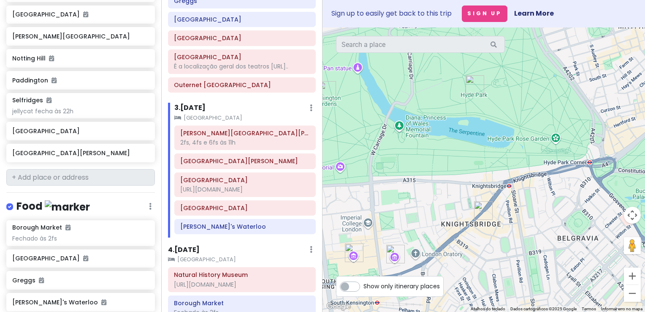
drag, startPoint x: 538, startPoint y: 226, endPoint x: 478, endPoint y: 266, distance: 71.7
click at [478, 266] on div at bounding box center [484, 169] width 323 height 284
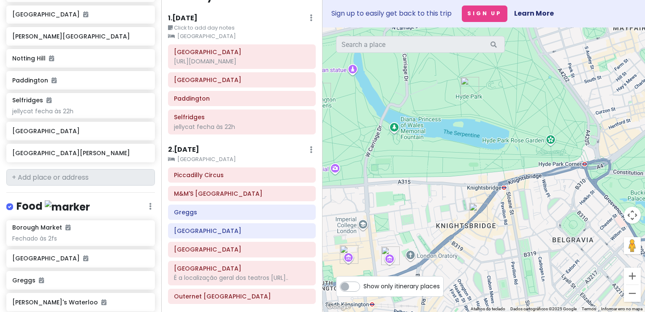
scroll to position [0, 0]
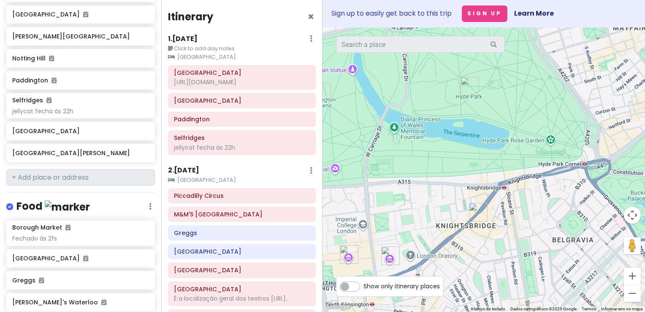
click at [479, 212] on img "Harrods" at bounding box center [478, 212] width 19 height 19
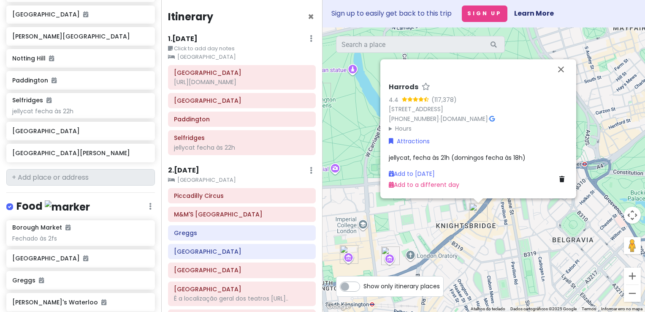
click at [563, 184] on div "Add to [DATE] Add to a different day" at bounding box center [478, 179] width 179 height 21
click at [563, 183] on link at bounding box center [564, 178] width 8 height 9
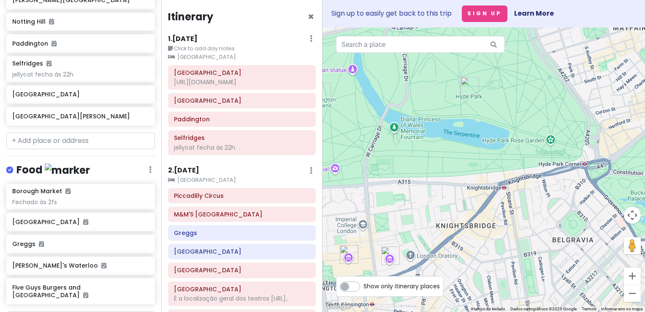
scroll to position [564, 0]
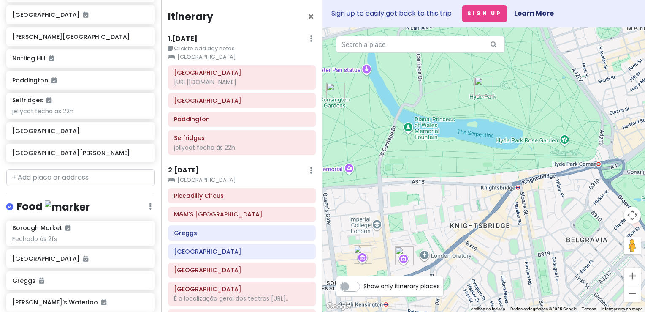
drag, startPoint x: 416, startPoint y: 202, endPoint x: 456, endPoint y: 193, distance: 41.2
click at [453, 195] on div "Para iniciar o trajeto, pressione as teclas de seta." at bounding box center [484, 169] width 323 height 284
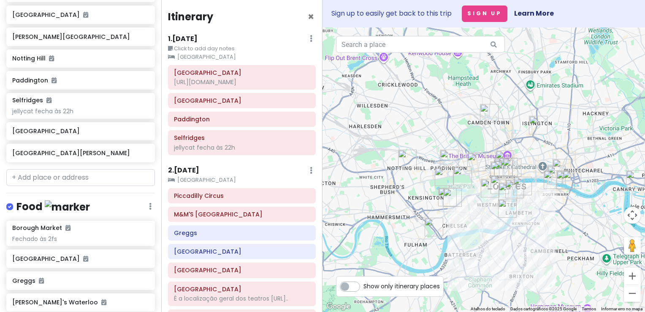
drag, startPoint x: 474, startPoint y: 207, endPoint x: 461, endPoint y: 213, distance: 14.4
click at [461, 213] on div at bounding box center [484, 169] width 323 height 284
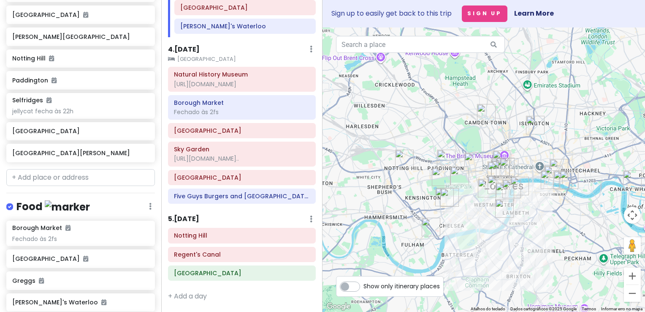
scroll to position [438, 0]
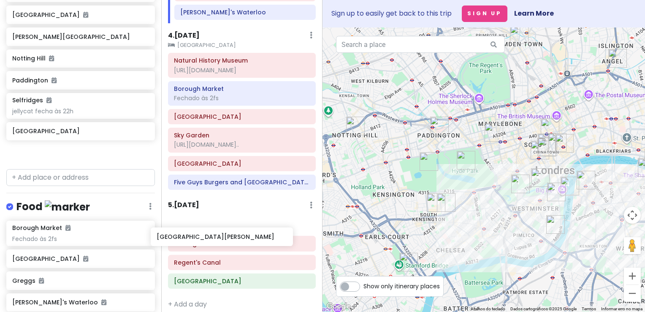
drag, startPoint x: 84, startPoint y: 168, endPoint x: 229, endPoint y: 237, distance: 160.2
click at [229, 237] on div "London V2! Private Change Dates Make a Copy Delete Trip Go Pro ⚡️ Give Feedback…" at bounding box center [322, 156] width 645 height 312
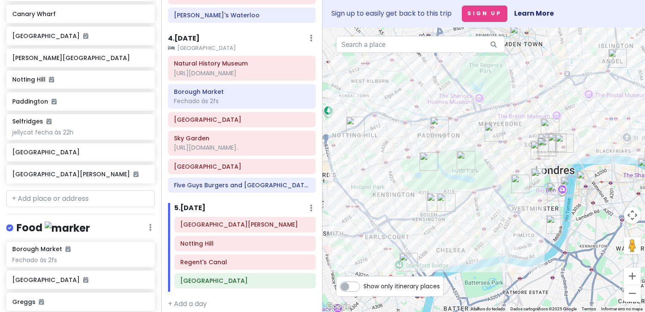
scroll to position [542, 0]
click at [307, 265] on icon at bounding box center [309, 261] width 5 height 7
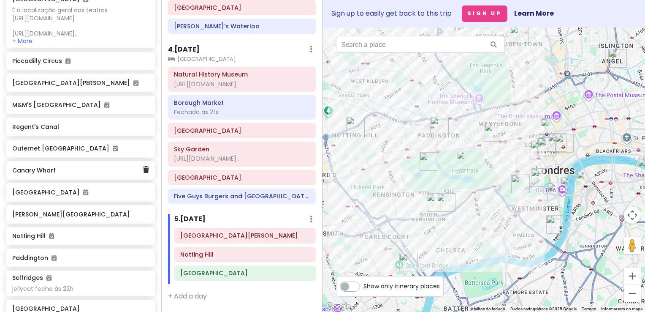
scroll to position [373, 0]
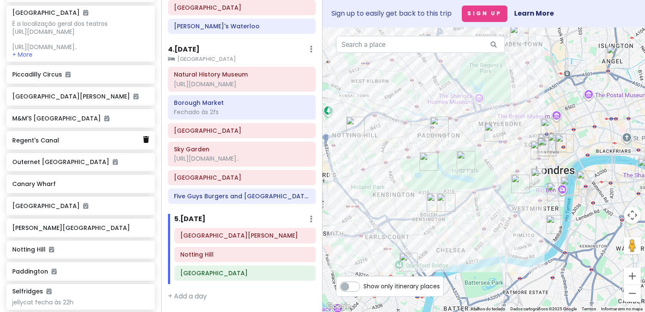
click at [143, 143] on icon at bounding box center [146, 139] width 6 height 7
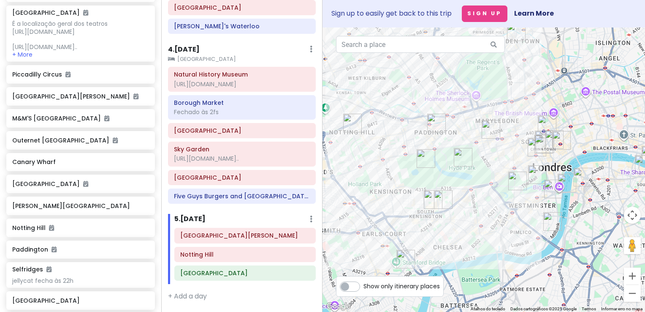
click at [471, 235] on div at bounding box center [484, 169] width 323 height 284
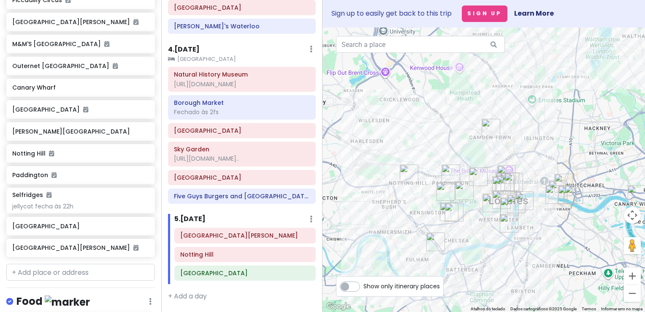
scroll to position [442, 0]
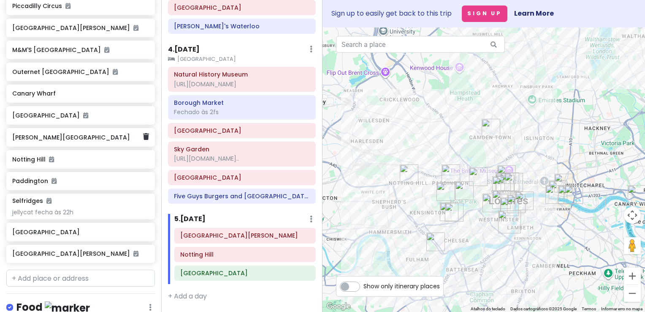
click at [94, 143] on div "[PERSON_NAME][GEOGRAPHIC_DATA]" at bounding box center [77, 137] width 131 height 12
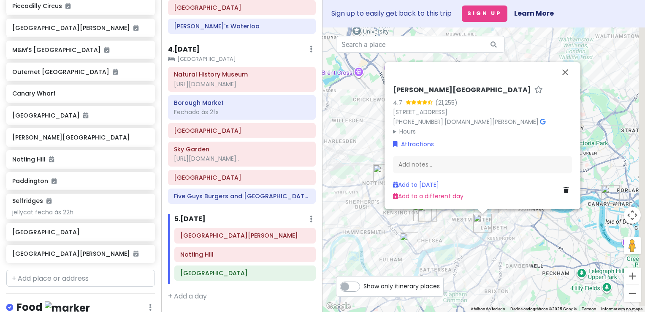
drag, startPoint x: 489, startPoint y: 242, endPoint x: 388, endPoint y: 241, distance: 101.0
click at [388, 241] on div "[PERSON_NAME][GEOGRAPHIC_DATA] 4.7 (21,255) [GEOGRAPHIC_DATA] [PHONE_NUMBER] · …" at bounding box center [484, 169] width 323 height 284
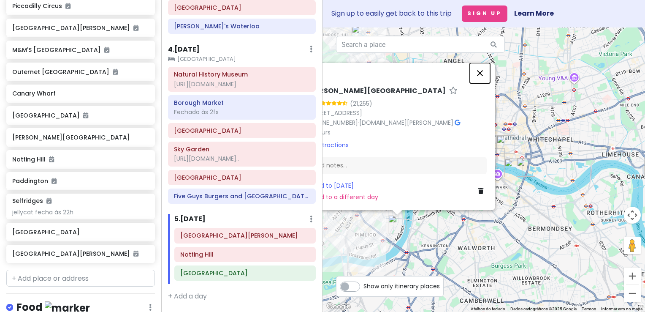
click at [478, 77] on button "Fechar" at bounding box center [480, 73] width 20 height 20
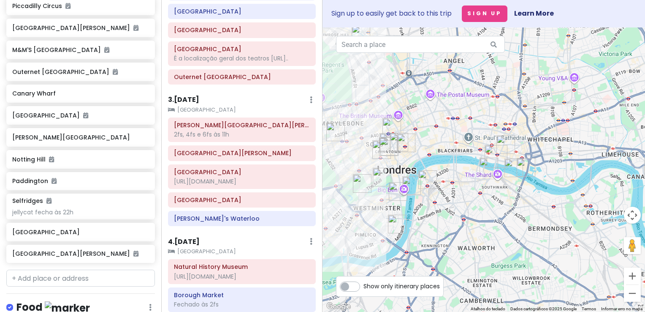
scroll to position [232, 0]
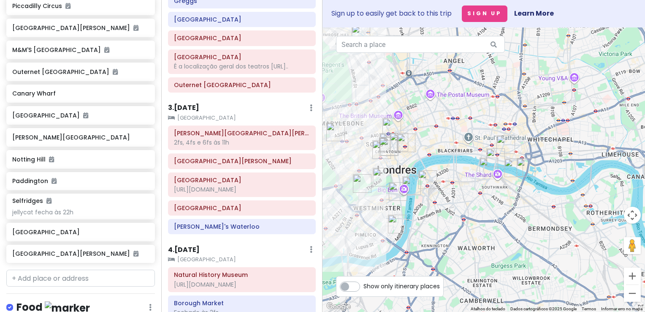
click at [196, 112] on h6 "3 . [DATE]" at bounding box center [183, 107] width 31 height 9
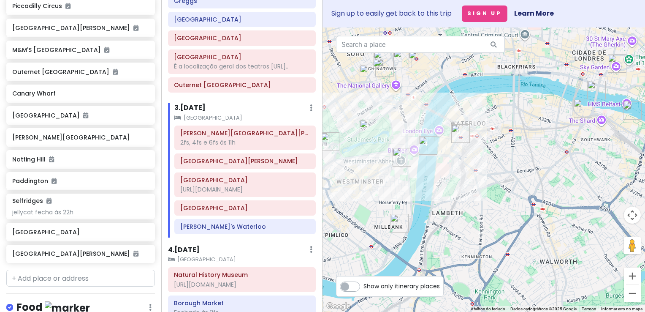
drag, startPoint x: 407, startPoint y: 197, endPoint x: 453, endPoint y: 176, distance: 50.7
click at [453, 176] on div at bounding box center [484, 169] width 323 height 284
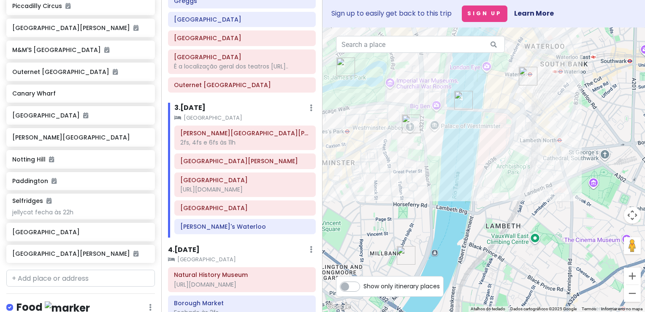
drag, startPoint x: 430, startPoint y: 177, endPoint x: 473, endPoint y: 186, distance: 44.0
click at [473, 186] on div at bounding box center [484, 169] width 323 height 284
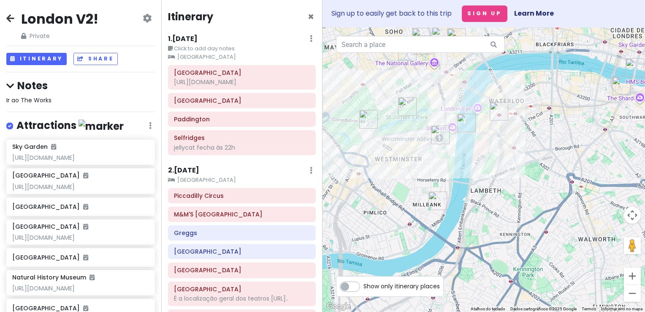
scroll to position [232, 0]
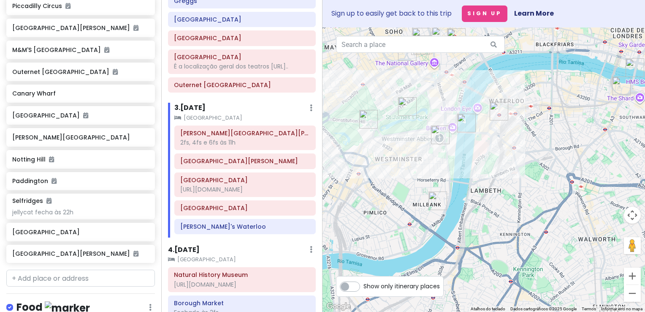
click at [486, 141] on div at bounding box center [484, 169] width 323 height 284
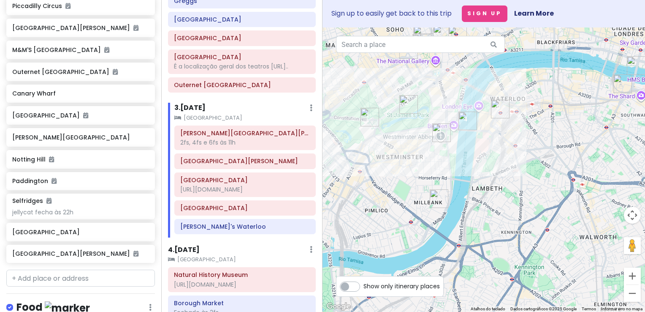
drag, startPoint x: 463, startPoint y: 179, endPoint x: 452, endPoint y: 192, distance: 17.4
click at [452, 192] on div at bounding box center [484, 169] width 323 height 284
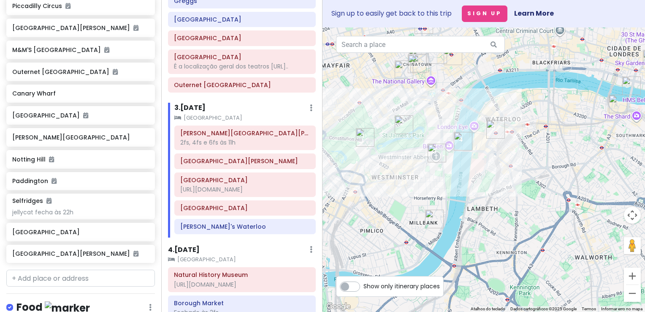
drag, startPoint x: 400, startPoint y: 197, endPoint x: 417, endPoint y: 200, distance: 16.8
click at [417, 200] on div at bounding box center [484, 169] width 323 height 284
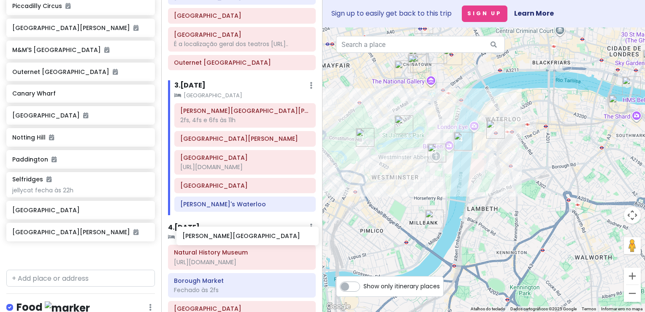
scroll to position [257, 0]
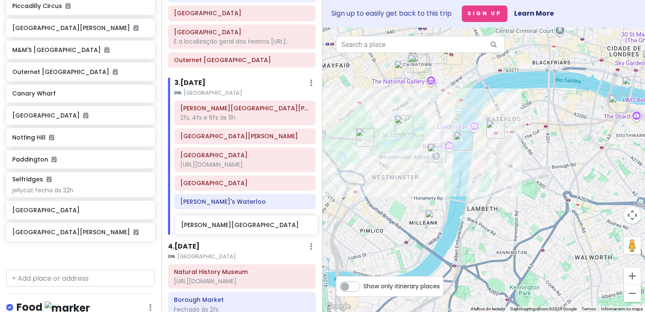
drag, startPoint x: 98, startPoint y: 156, endPoint x: 264, endPoint y: 231, distance: 181.8
click at [264, 231] on div "London V2! Private Change Dates Make a Copy Delete Trip Go Pro ⚡️ Give Feedback…" at bounding box center [322, 156] width 645 height 312
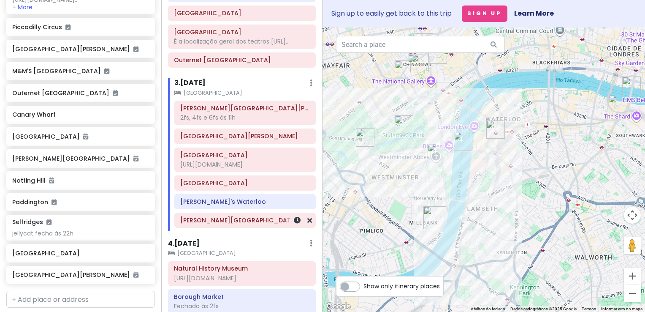
scroll to position [420, 0]
click at [220, 224] on h6 "[PERSON_NAME][GEOGRAPHIC_DATA]" at bounding box center [245, 220] width 130 height 8
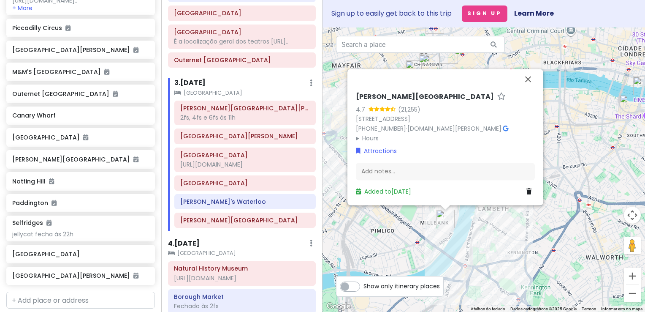
click at [390, 97] on h6 "[PERSON_NAME][GEOGRAPHIC_DATA]" at bounding box center [425, 96] width 138 height 9
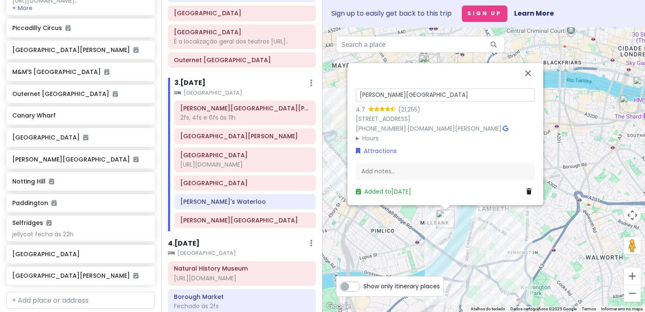
click at [390, 97] on input "[PERSON_NAME][GEOGRAPHIC_DATA]" at bounding box center [445, 94] width 179 height 13
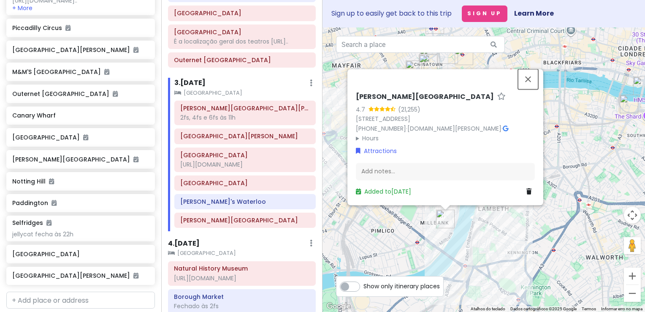
click at [529, 78] on button "Fechar" at bounding box center [528, 79] width 20 height 20
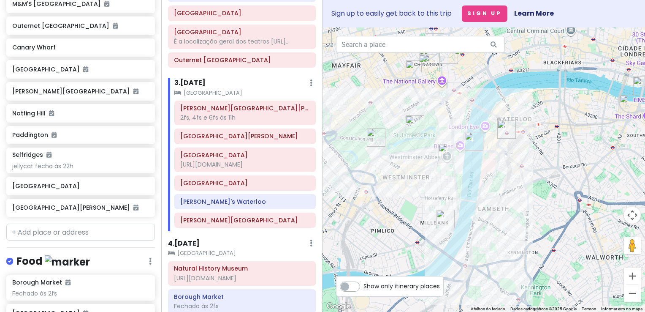
scroll to position [480, 0]
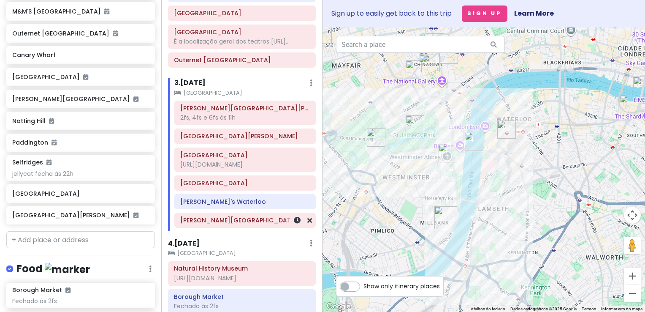
click at [217, 223] on h6 "[PERSON_NAME][GEOGRAPHIC_DATA]" at bounding box center [245, 220] width 130 height 8
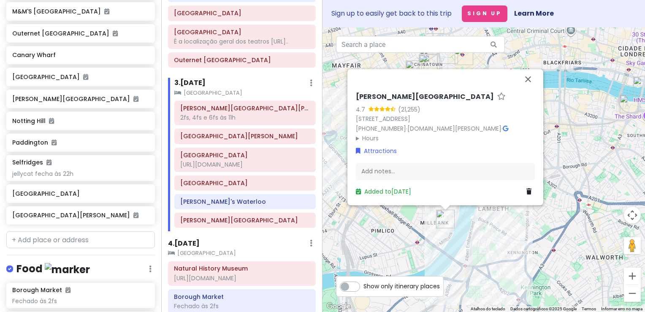
click at [387, 94] on h6 "[PERSON_NAME][GEOGRAPHIC_DATA]" at bounding box center [425, 96] width 138 height 9
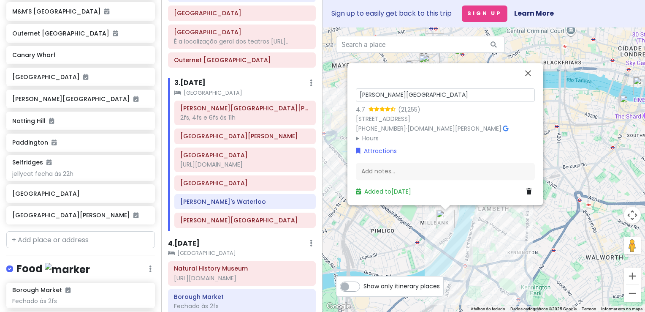
click at [387, 94] on input "[PERSON_NAME][GEOGRAPHIC_DATA]" at bounding box center [445, 94] width 179 height 13
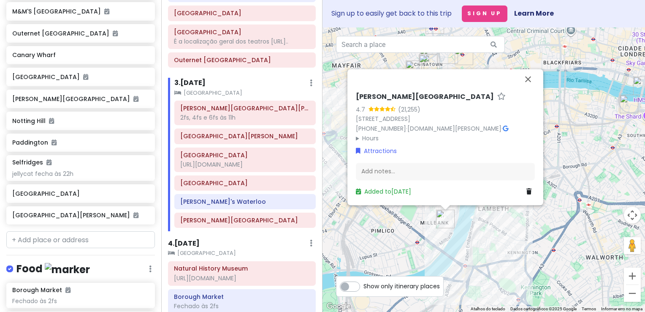
scroll to position [261, 0]
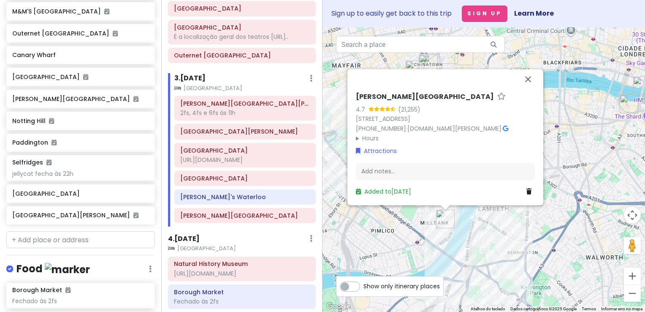
click at [382, 102] on div "[PERSON_NAME][GEOGRAPHIC_DATA]" at bounding box center [445, 98] width 179 height 12
click at [382, 101] on h6 "[PERSON_NAME][GEOGRAPHIC_DATA]" at bounding box center [425, 96] width 138 height 9
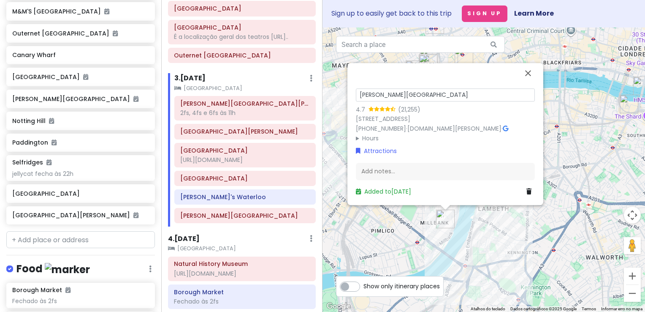
click at [382, 99] on input "[PERSON_NAME][GEOGRAPHIC_DATA]" at bounding box center [445, 94] width 179 height 13
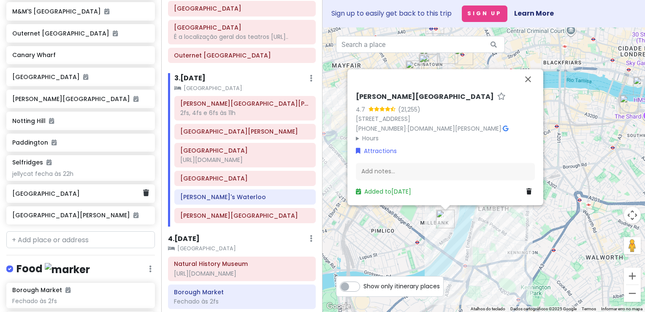
click at [92, 197] on h6 "[GEOGRAPHIC_DATA]" at bounding box center [77, 194] width 131 height 8
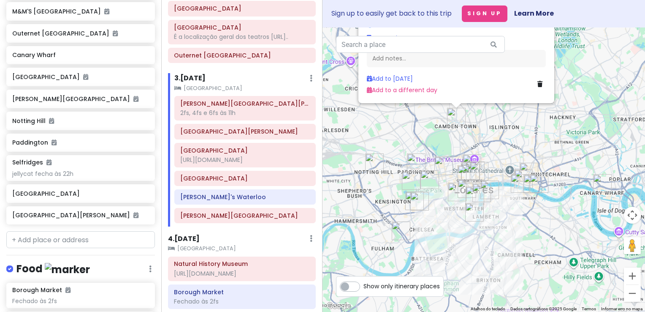
drag, startPoint x: 475, startPoint y: 236, endPoint x: 468, endPoint y: 136, distance: 100.3
click at [468, 136] on div "[GEOGRAPHIC_DATA] [GEOGRAPHIC_DATA], [GEOGRAPHIC_DATA], [GEOGRAPHIC_DATA] Attra…" at bounding box center [484, 169] width 323 height 284
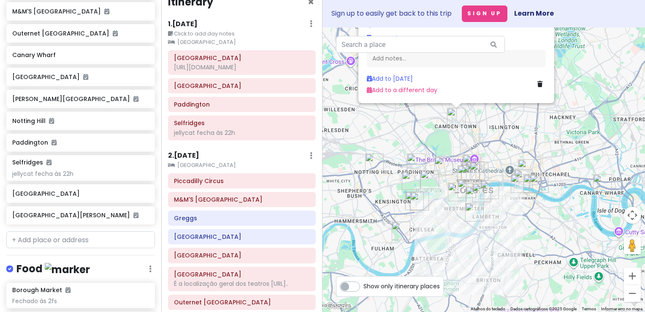
scroll to position [0, 0]
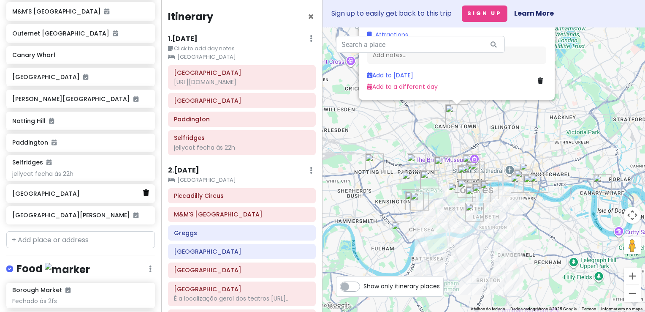
click at [143, 196] on icon at bounding box center [146, 192] width 6 height 7
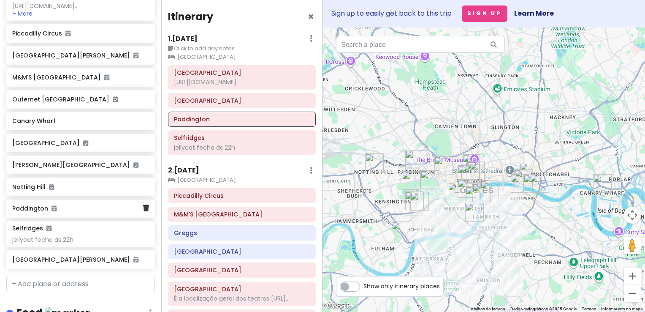
scroll to position [374, 0]
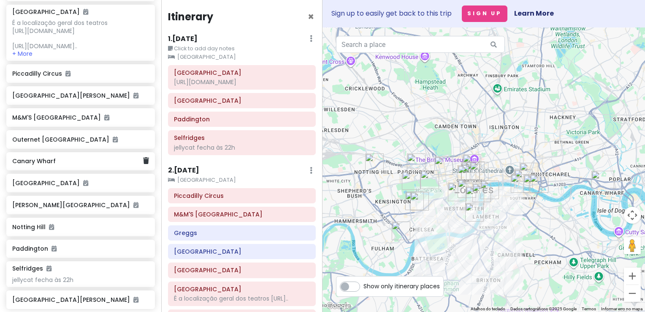
click at [85, 165] on h6 "Canary Wharf" at bounding box center [77, 161] width 131 height 8
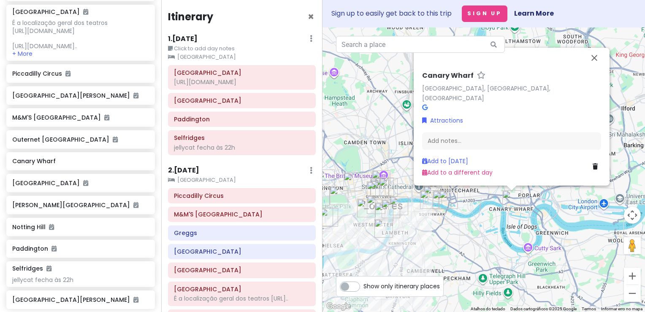
drag, startPoint x: 549, startPoint y: 239, endPoint x: 494, endPoint y: 243, distance: 55.1
click at [495, 243] on div "Canary Wharf Canary Wharf, [GEOGRAPHIC_DATA], [GEOGRAPHIC_DATA] Attractions Add…" at bounding box center [484, 169] width 323 height 284
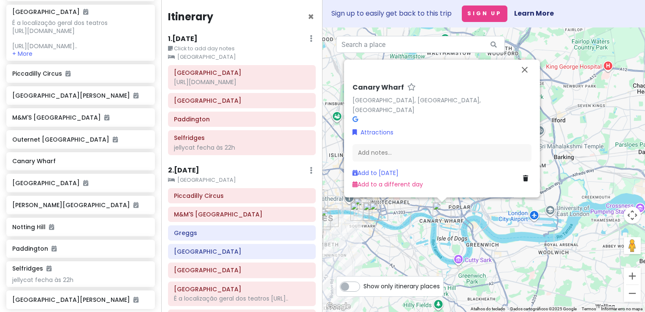
drag, startPoint x: 505, startPoint y: 217, endPoint x: 476, endPoint y: 226, distance: 30.2
click at [476, 226] on div "Canary Wharf Canary Wharf, [GEOGRAPHIC_DATA], [GEOGRAPHIC_DATA] Attractions Add…" at bounding box center [484, 169] width 323 height 284
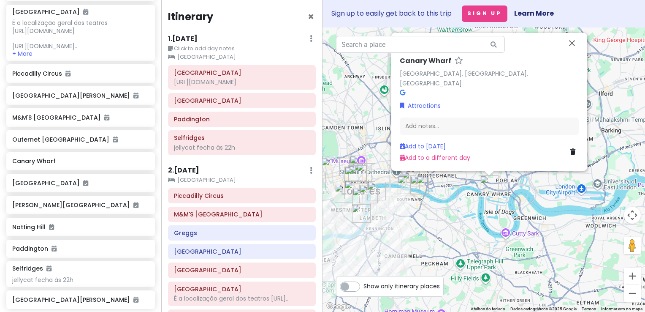
drag, startPoint x: 418, startPoint y: 223, endPoint x: 480, endPoint y: 182, distance: 74.3
click at [480, 182] on div "Canary Wharf Canary Wharf, [GEOGRAPHIC_DATA], [GEOGRAPHIC_DATA] Attractions Add…" at bounding box center [484, 169] width 323 height 284
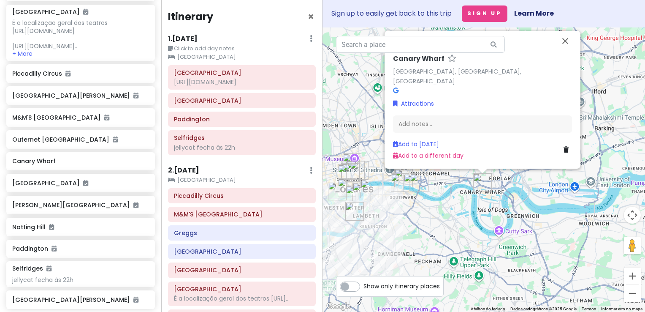
drag, startPoint x: 439, startPoint y: 193, endPoint x: 419, endPoint y: 205, distance: 23.5
click at [419, 205] on div "Canary Wharf Canary Wharf, [GEOGRAPHIC_DATA], [GEOGRAPHIC_DATA] Attractions Add…" at bounding box center [484, 169] width 323 height 284
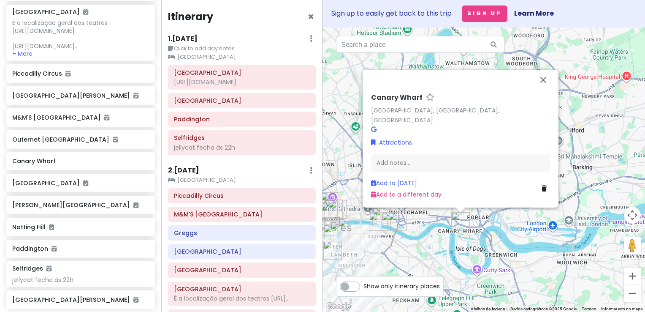
drag, startPoint x: 457, startPoint y: 180, endPoint x: 434, endPoint y: 222, distance: 47.6
click at [434, 222] on div "Canary Wharf Canary Wharf, [GEOGRAPHIC_DATA], [GEOGRAPHIC_DATA] Attractions Add…" at bounding box center [484, 169] width 323 height 284
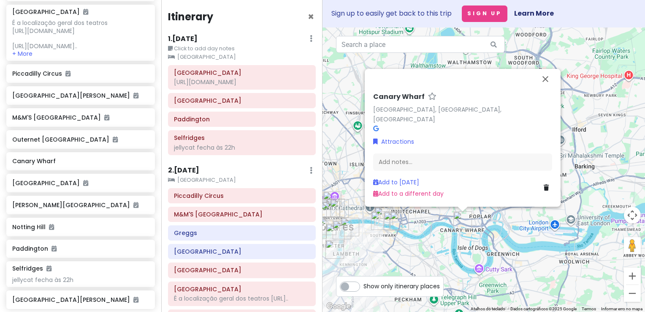
click at [443, 237] on div "Canary Wharf Canary Wharf, [GEOGRAPHIC_DATA], [GEOGRAPHIC_DATA] Attractions Add…" at bounding box center [484, 169] width 323 height 284
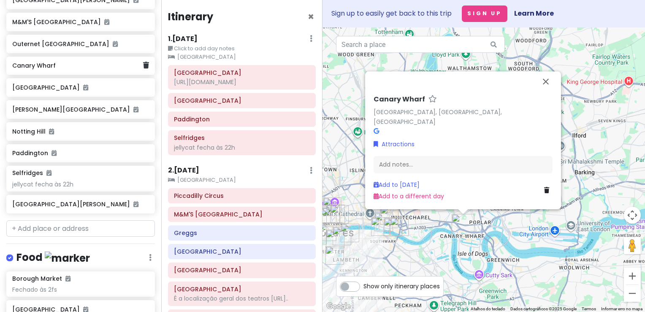
scroll to position [470, 0]
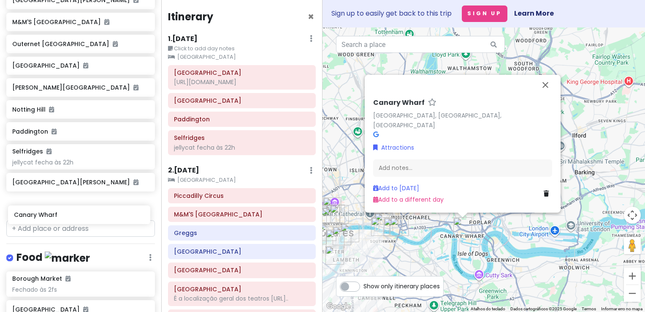
drag, startPoint x: 98, startPoint y: 77, endPoint x: 100, endPoint y: 212, distance: 134.7
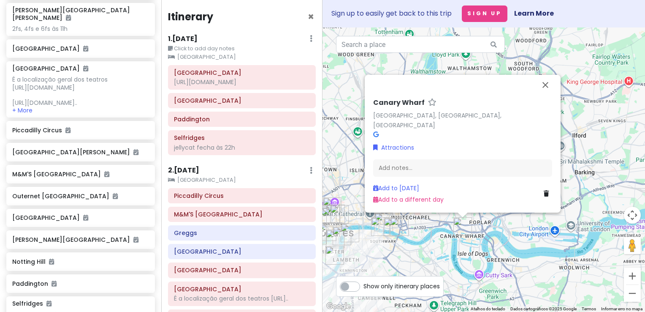
scroll to position [275, 0]
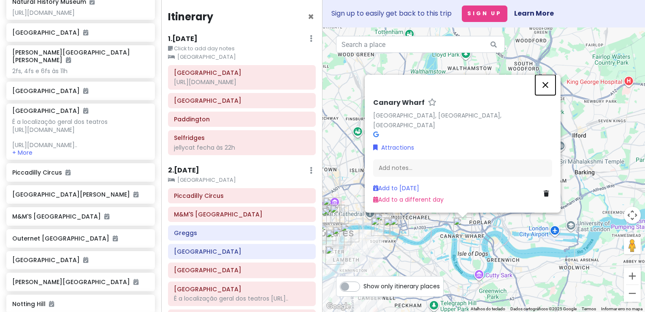
click at [547, 95] on button "Fechar" at bounding box center [546, 85] width 20 height 20
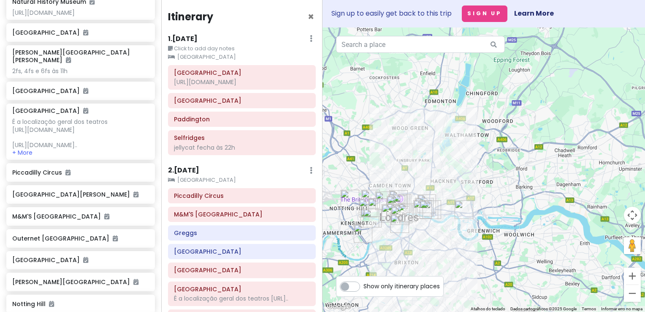
drag, startPoint x: 427, startPoint y: 227, endPoint x: 456, endPoint y: 209, distance: 34.0
click at [456, 209] on div at bounding box center [484, 169] width 323 height 284
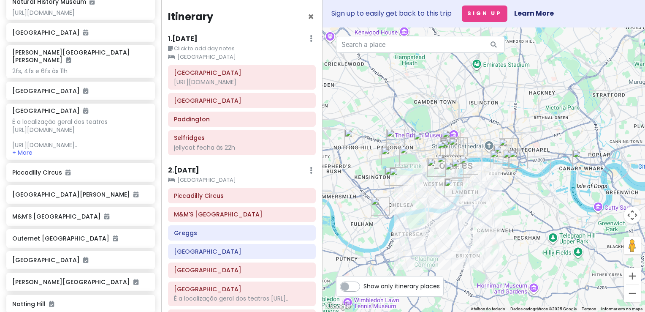
drag, startPoint x: 471, startPoint y: 185, endPoint x: 495, endPoint y: 197, distance: 26.6
click at [495, 197] on div at bounding box center [484, 169] width 323 height 284
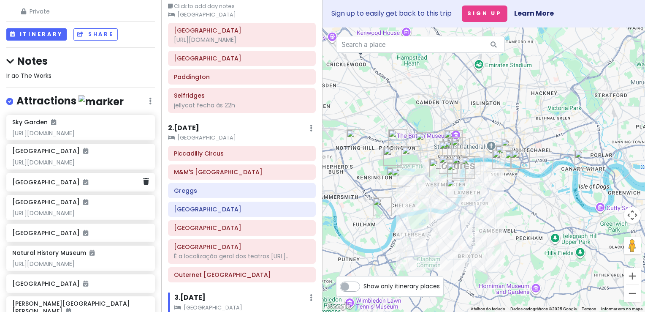
scroll to position [0, 0]
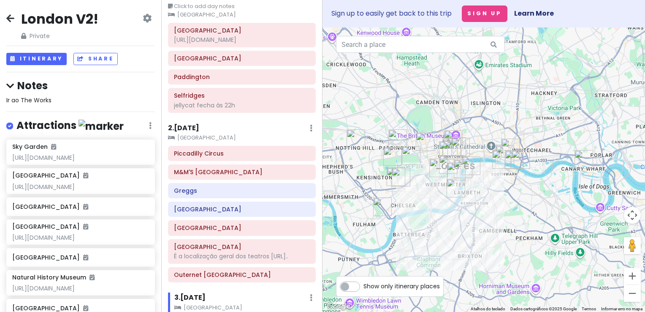
click at [33, 101] on span "Ir ao The Works" at bounding box center [28, 100] width 45 height 8
type textarea "x"
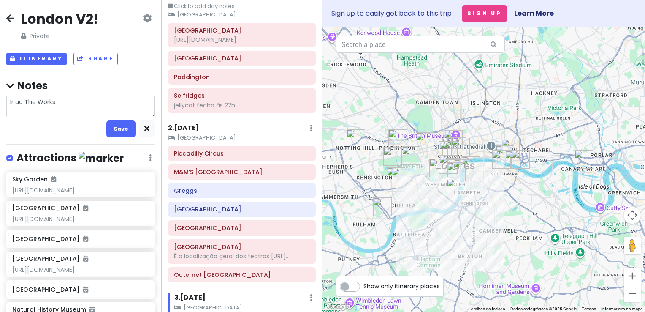
drag, startPoint x: 58, startPoint y: 102, endPoint x: 76, endPoint y: 104, distance: 17.9
click at [76, 104] on textarea "Ir ao The Works" at bounding box center [80, 106] width 149 height 22
click at [91, 102] on textarea "Ir ao The Works" at bounding box center [80, 106] width 149 height 22
click at [122, 129] on button "Save" at bounding box center [120, 128] width 29 height 16
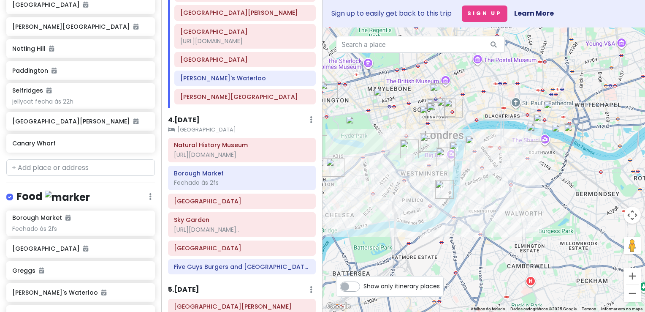
scroll to position [531, 0]
click at [74, 176] on input "text" at bounding box center [80, 167] width 149 height 17
paste input "VICTORIA COACH STATION"
type input "VICTORIA COACH STATION"
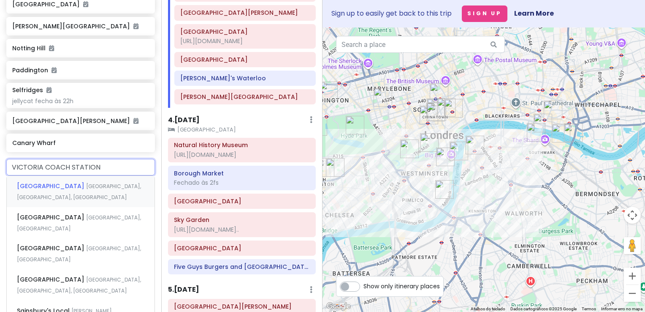
click at [96, 207] on div "Victoria Coach Station Buckingham Palace Road, Londres, Reino Unido" at bounding box center [81, 191] width 148 height 31
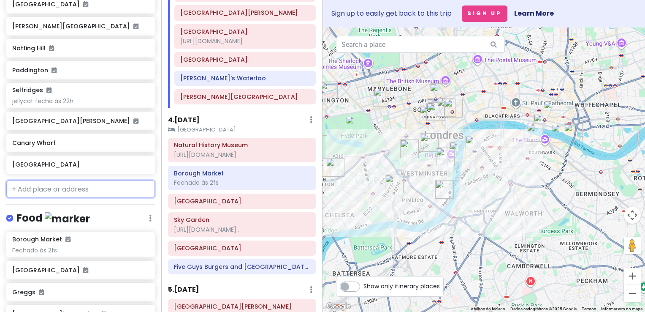
scroll to position [552, 0]
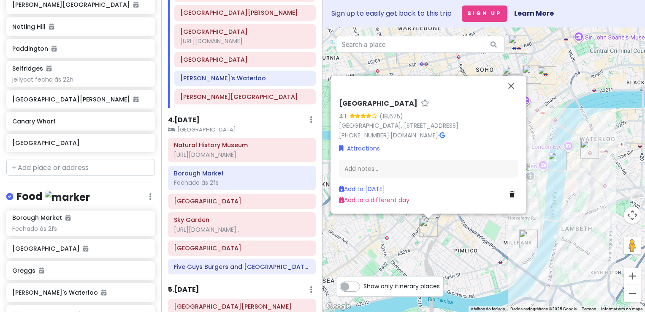
drag, startPoint x: 475, startPoint y: 220, endPoint x: 456, endPoint y: 242, distance: 29.0
click at [456, 242] on div "Victoria Coach Station 4.1 (18,675) Victoria Coach Station, 164 Buckingham Pala…" at bounding box center [484, 169] width 323 height 284
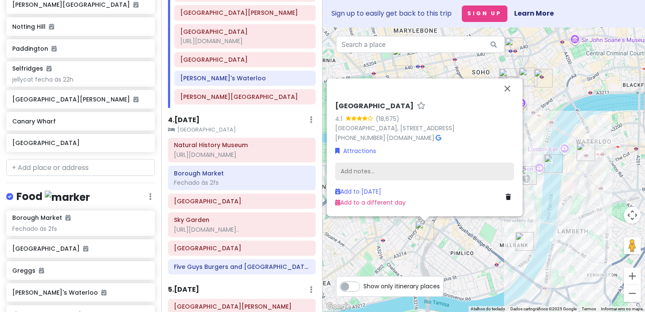
click at [380, 172] on div "Add notes..." at bounding box center [424, 171] width 179 height 18
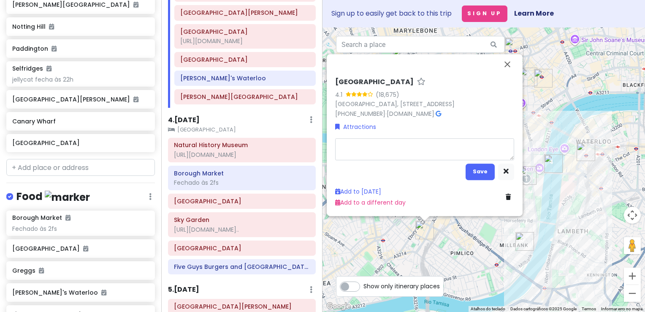
type textarea "x"
type textarea "https://b-bakery.com/london/bus-tours/afternoon-tea-bus-london"
click at [478, 168] on button "Save" at bounding box center [480, 171] width 29 height 16
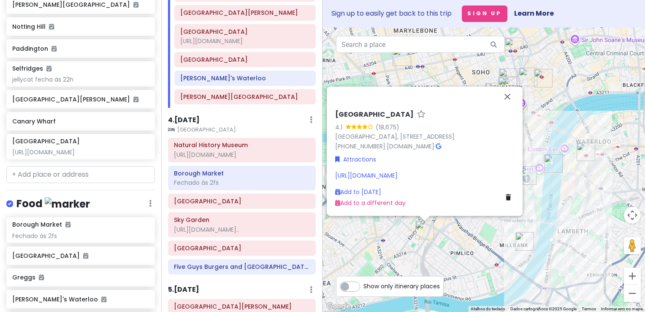
scroll to position [568, 0]
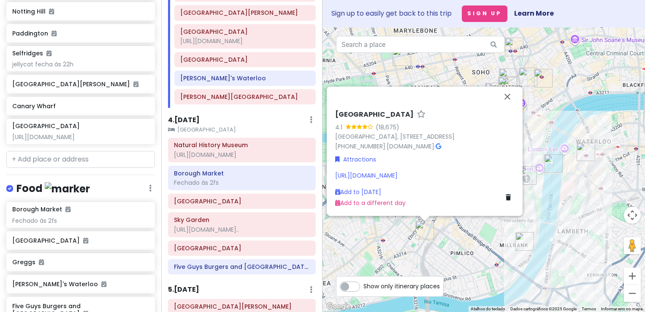
click at [398, 171] on link "https://b-bakery.com/london/bus-tours/afternoon-tea-bus-london" at bounding box center [366, 175] width 63 height 8
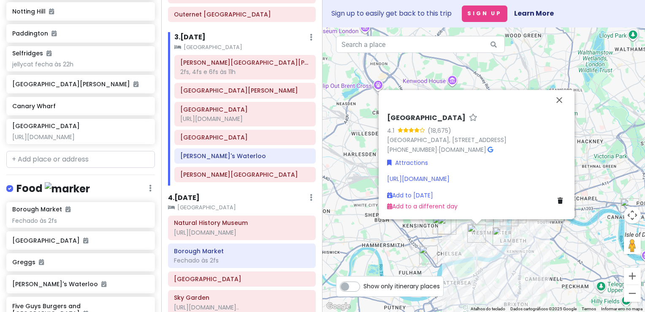
scroll to position [250, 0]
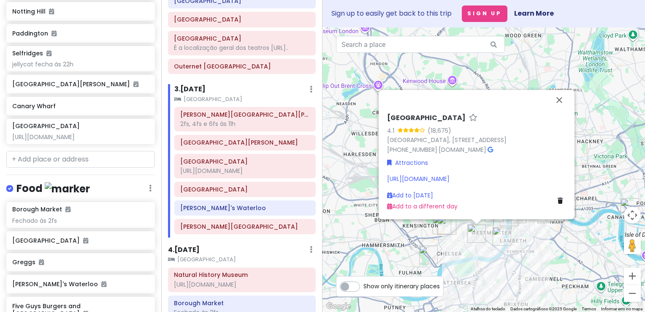
click at [195, 94] on h6 "3 . [DATE]" at bounding box center [189, 89] width 31 height 9
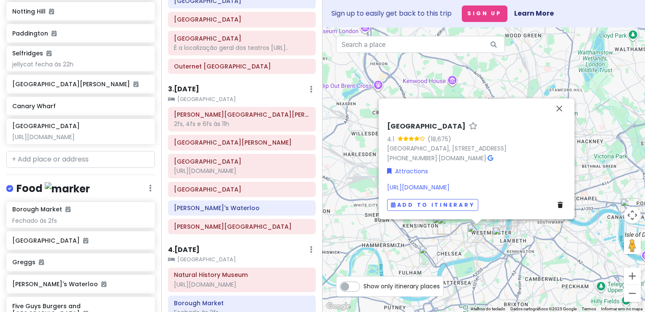
click at [195, 94] on h6 "3 . [DATE]" at bounding box center [183, 89] width 31 height 9
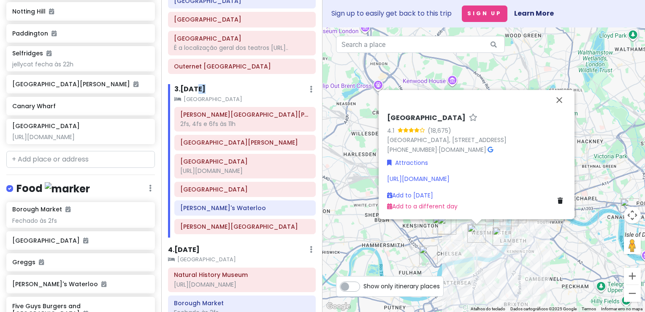
click at [203, 92] on h6 "3 . [DATE]" at bounding box center [189, 89] width 31 height 9
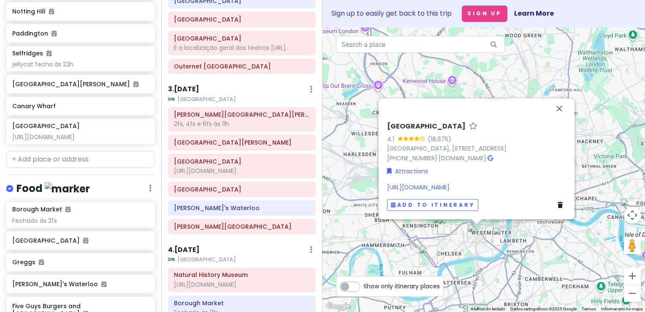
click at [199, 92] on h6 "3 . [DATE]" at bounding box center [183, 89] width 31 height 9
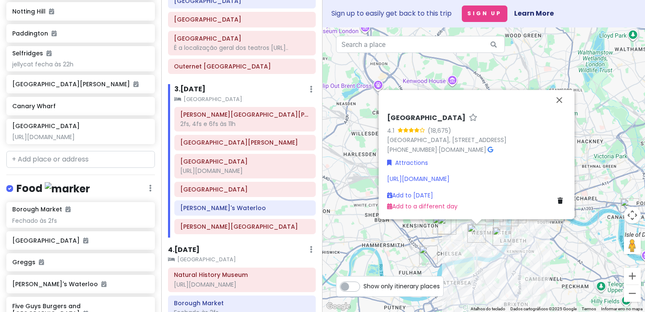
drag, startPoint x: 510, startPoint y: 272, endPoint x: 485, endPoint y: 265, distance: 25.5
click at [485, 265] on div "Victoria Coach Station 4.1 (18,675) Victoria Coach Station, 164 Buckingham Pala…" at bounding box center [484, 169] width 323 height 284
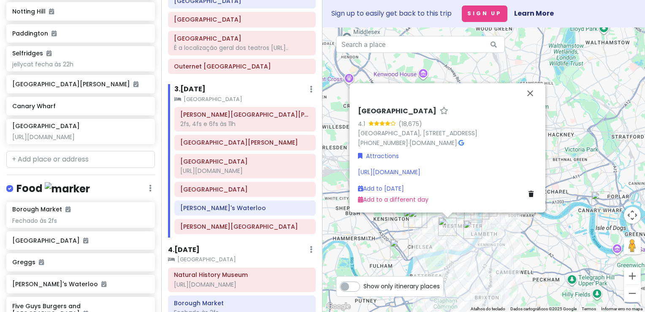
click at [416, 170] on div "https://b-bakery.com/london/bus-tours/afternoon-tea-bus-london" at bounding box center [447, 171] width 179 height 9
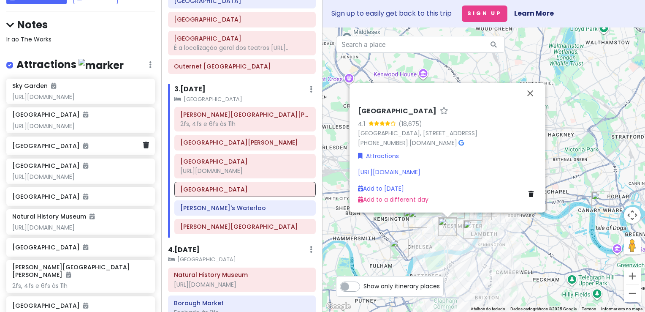
scroll to position [103, 0]
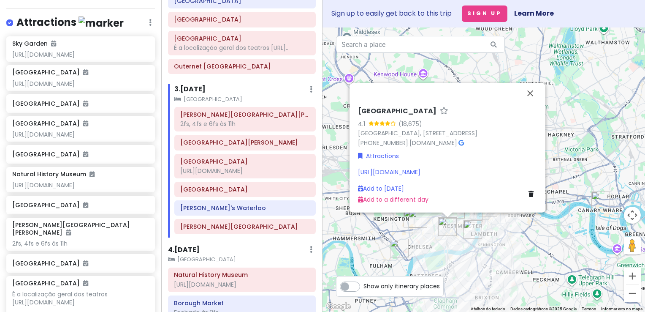
click at [96, 58] on div "[URL][DOMAIN_NAME]" at bounding box center [80, 55] width 136 height 8
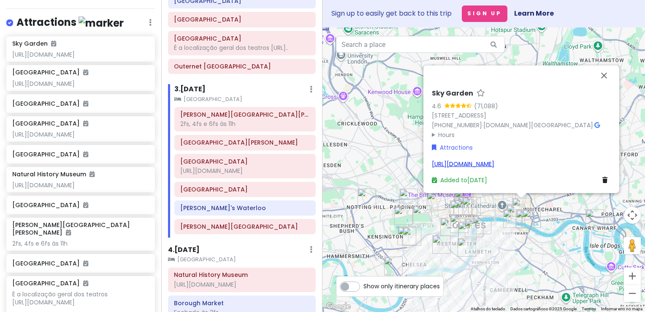
click at [469, 161] on link "[URL][DOMAIN_NAME]" at bounding box center [463, 163] width 63 height 8
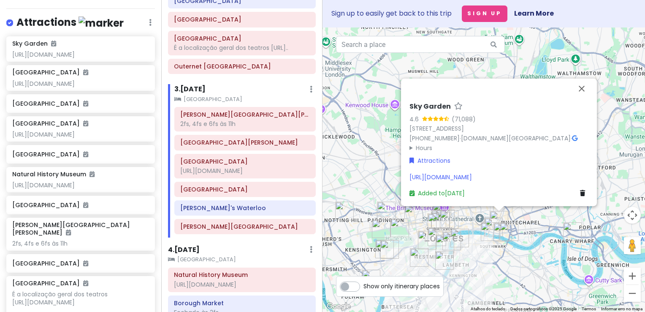
drag, startPoint x: 375, startPoint y: 154, endPoint x: 330, endPoint y: 175, distance: 49.7
click at [330, 175] on div "Sky Garden 4.6 (71,088) 1, Sky Garden Walk, London EC3M 8AF, UK +44 333 772 002…" at bounding box center [484, 169] width 323 height 284
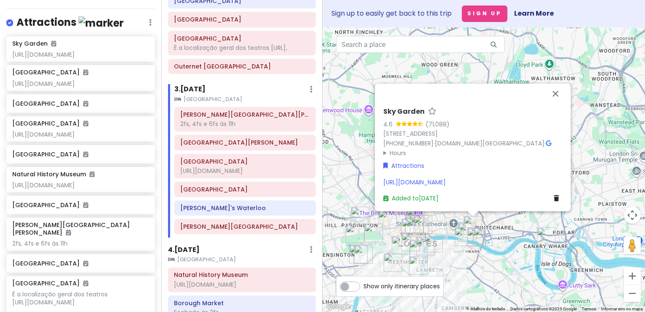
drag, startPoint x: 523, startPoint y: 66, endPoint x: 479, endPoint y: 85, distance: 47.9
click at [479, 85] on div "Sky Garden 4.6 (71,088) 1, Sky Garden Walk, London EC3M 8AF, UK +44 333 772 002…" at bounding box center [484, 169] width 323 height 284
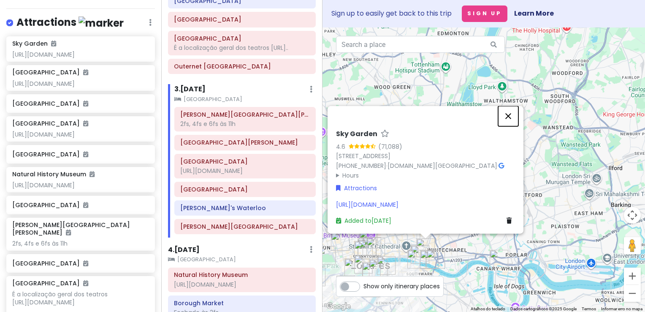
click at [511, 106] on button "Fechar" at bounding box center [508, 116] width 20 height 20
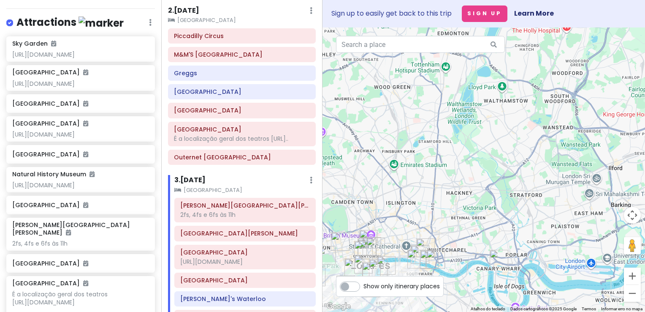
scroll to position [110, 0]
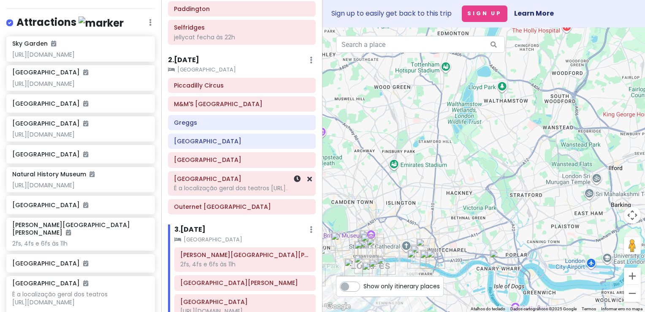
click at [249, 192] on div "É a localização geral dos teatros [URL].." at bounding box center [242, 188] width 136 height 8
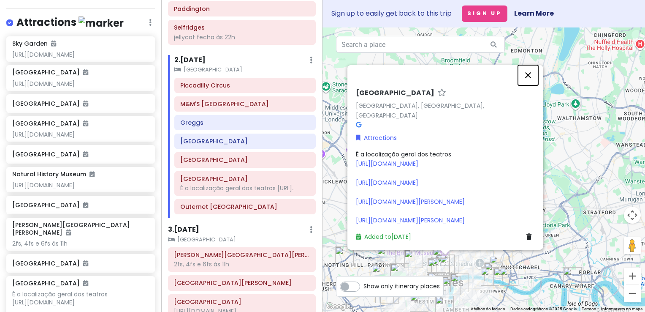
click at [528, 65] on button "Fechar" at bounding box center [528, 75] width 20 height 20
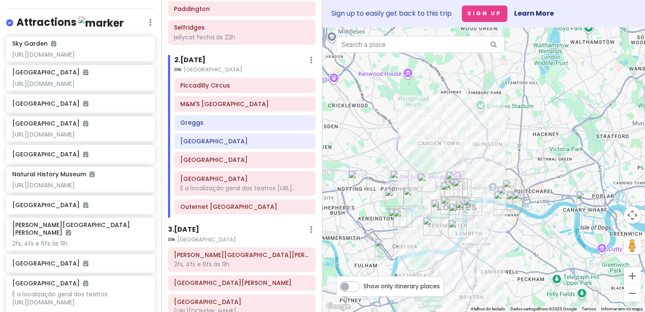
drag, startPoint x: 443, startPoint y: 180, endPoint x: 457, endPoint y: 86, distance: 95.3
click at [457, 86] on div at bounding box center [484, 169] width 323 height 284
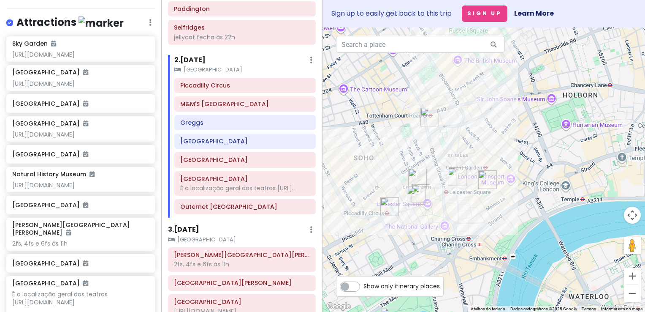
drag, startPoint x: 468, startPoint y: 193, endPoint x: 468, endPoint y: 33, distance: 160.9
click at [468, 33] on div at bounding box center [484, 169] width 323 height 284
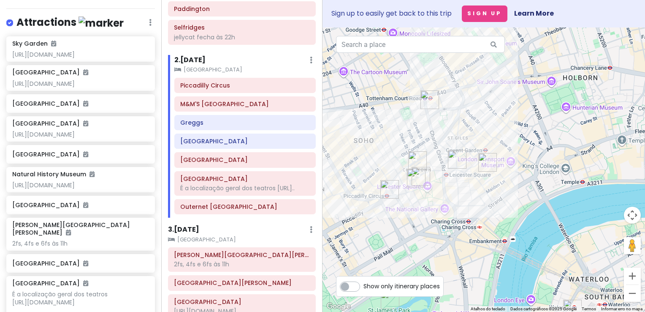
drag, startPoint x: 473, startPoint y: 119, endPoint x: 477, endPoint y: 131, distance: 12.3
click at [477, 131] on div at bounding box center [484, 169] width 323 height 284
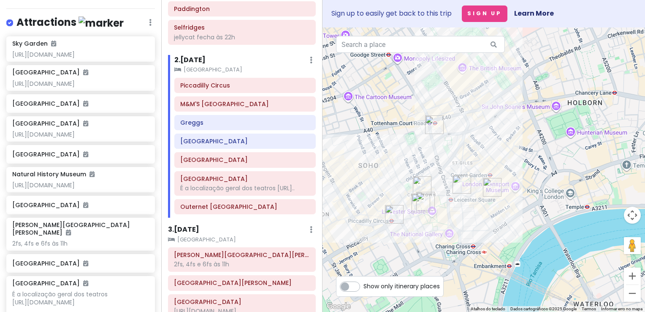
click at [490, 188] on img "Covent Garden" at bounding box center [492, 187] width 19 height 19
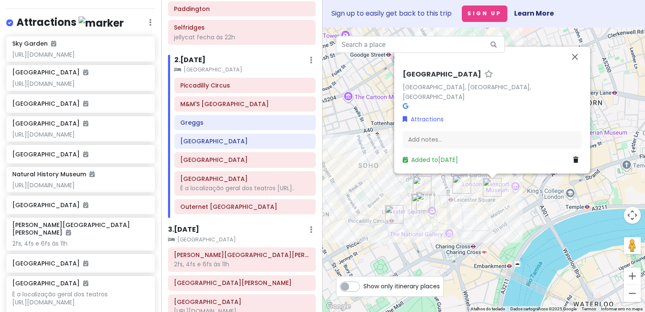
click at [429, 79] on h6 "[GEOGRAPHIC_DATA]" at bounding box center [442, 74] width 79 height 9
click at [429, 79] on input "[GEOGRAPHIC_DATA]" at bounding box center [492, 72] width 179 height 13
click at [438, 79] on input "[GEOGRAPHIC_DATA]" at bounding box center [492, 72] width 179 height 13
click at [445, 79] on input "[GEOGRAPHIC_DATA]" at bounding box center [492, 72] width 179 height 13
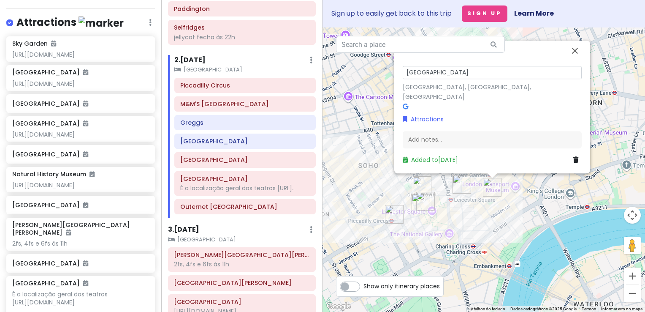
drag, startPoint x: 465, startPoint y: 83, endPoint x: 298, endPoint y: 69, distance: 167.4
click at [314, 71] on div "London V2! Private Change Dates Make a Copy Delete Trip Go Pro ⚡️ Give Feedback…" at bounding box center [322, 156] width 645 height 312
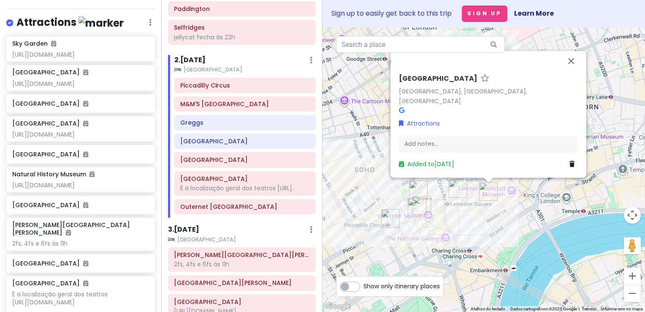
drag, startPoint x: 367, startPoint y: 119, endPoint x: 346, endPoint y: 139, distance: 29.9
click at [346, 139] on div "Covent Garden Covent Garden, London, UK Attractions Add notes... Added to Sun 1…" at bounding box center [484, 169] width 323 height 284
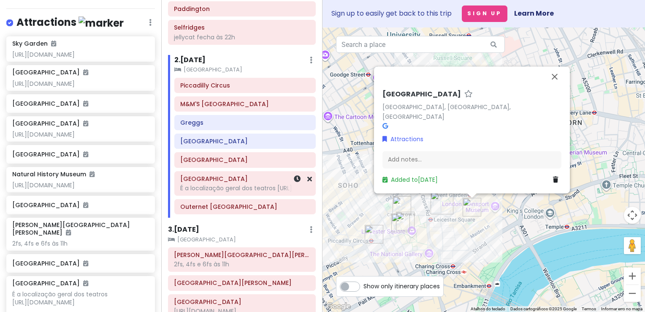
click at [249, 190] on div "É a localização geral dos teatros [URL].." at bounding box center [245, 188] width 130 height 8
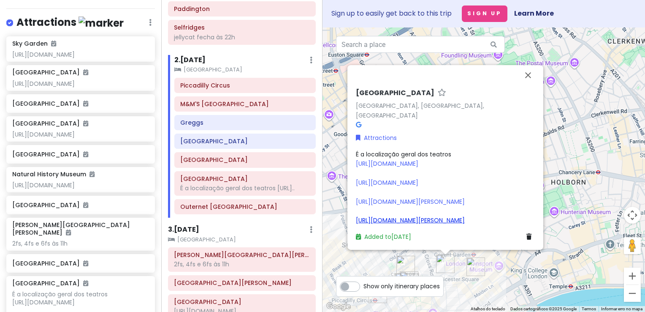
click at [406, 216] on link "https://www.london-theater-tickets.com/harry-potter-and-the-cursed-child-ticket…" at bounding box center [410, 220] width 109 height 8
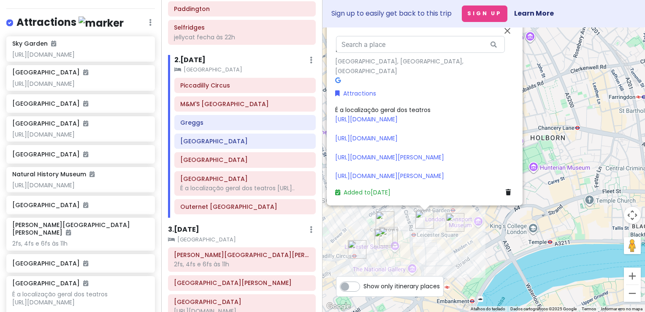
drag, startPoint x: 564, startPoint y: 232, endPoint x: 542, endPoint y: 163, distance: 71.9
click at [542, 177] on div "West End West End, London, Reino Unido Attractions É a localização geral dos te…" at bounding box center [484, 169] width 323 height 284
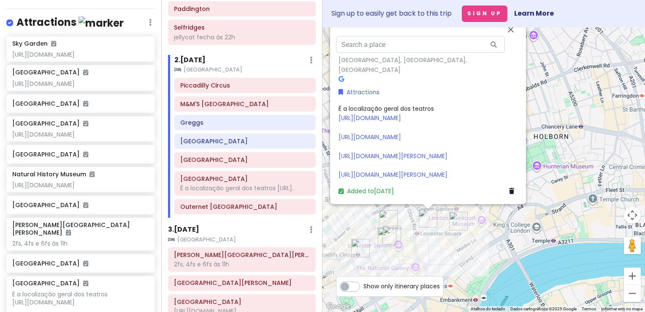
drag, startPoint x: 539, startPoint y: 74, endPoint x: 534, endPoint y: 56, distance: 19.2
click at [543, 87] on div "West End West End, London, Reino Unido Attractions É a localização geral dos te…" at bounding box center [484, 169] width 323 height 284
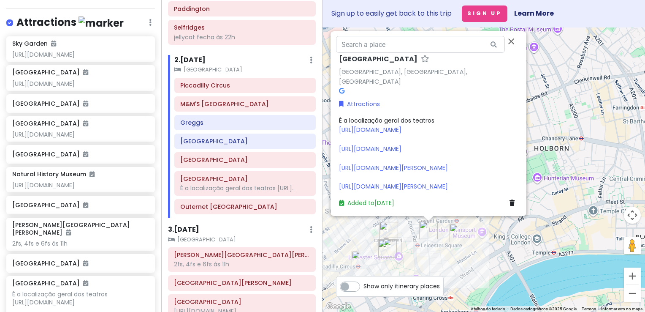
click at [537, 85] on div "West End West End, London, Reino Unido Attractions É a localização geral dos te…" at bounding box center [484, 169] width 323 height 284
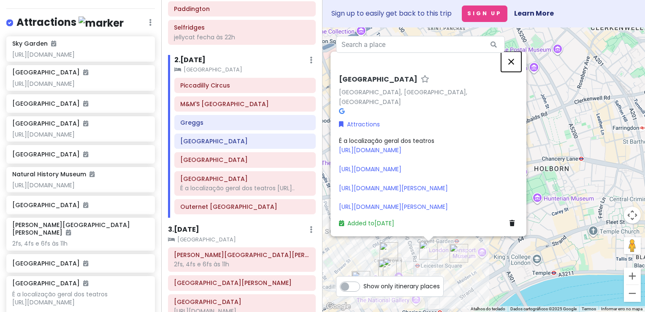
click at [512, 52] on button "Fechar" at bounding box center [511, 62] width 20 height 20
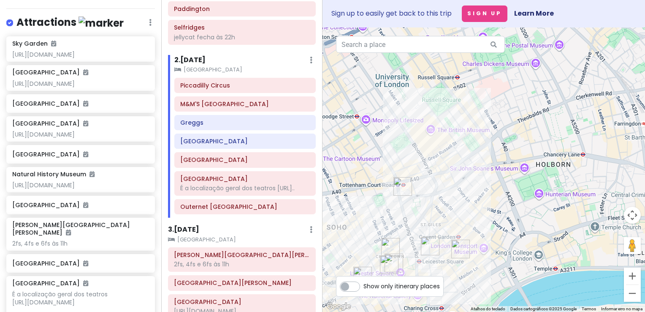
drag, startPoint x: 463, startPoint y: 188, endPoint x: 495, endPoint y: 128, distance: 68.8
click at [495, 128] on div at bounding box center [484, 169] width 323 height 284
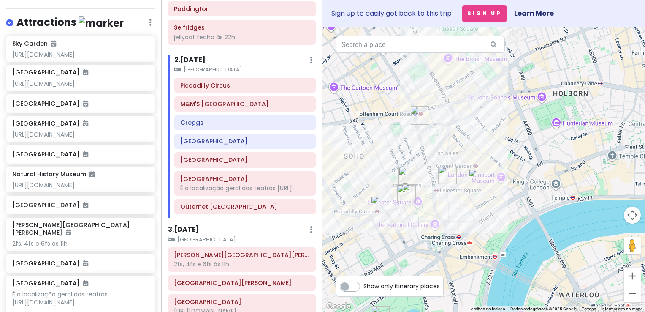
drag, startPoint x: 462, startPoint y: 151, endPoint x: 447, endPoint y: 143, distance: 17.0
click at [447, 143] on div at bounding box center [484, 169] width 323 height 284
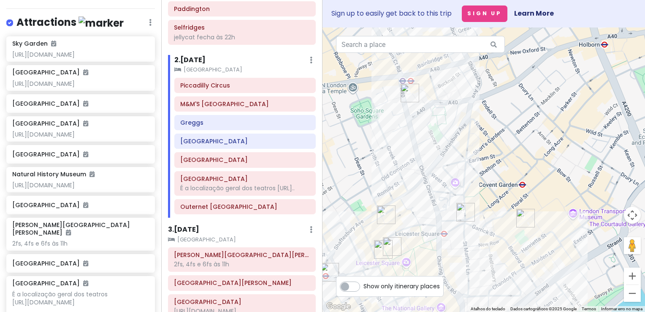
drag, startPoint x: 449, startPoint y: 144, endPoint x: 467, endPoint y: 139, distance: 18.6
click at [467, 139] on div at bounding box center [484, 169] width 323 height 284
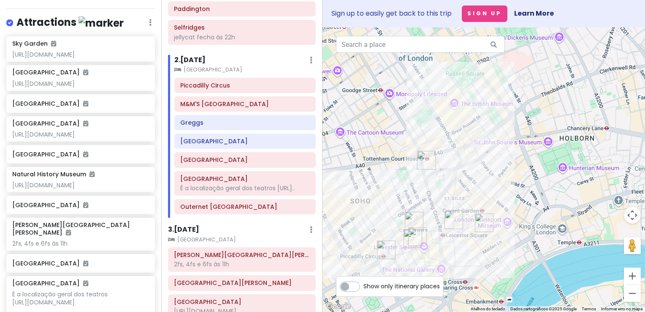
drag, startPoint x: 477, startPoint y: 192, endPoint x: 472, endPoint y: 177, distance: 16.0
click at [472, 177] on div at bounding box center [484, 169] width 323 height 284
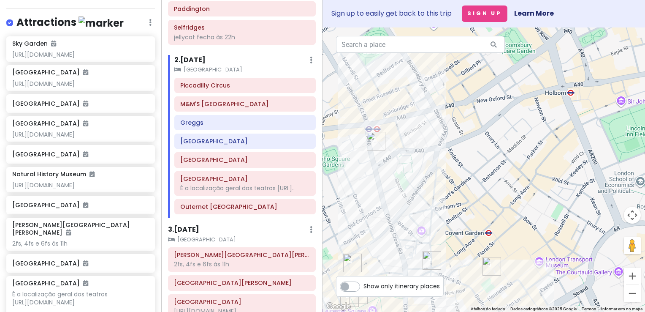
drag, startPoint x: 453, startPoint y: 190, endPoint x: 487, endPoint y: 134, distance: 65.2
click at [487, 134] on div at bounding box center [484, 169] width 323 height 284
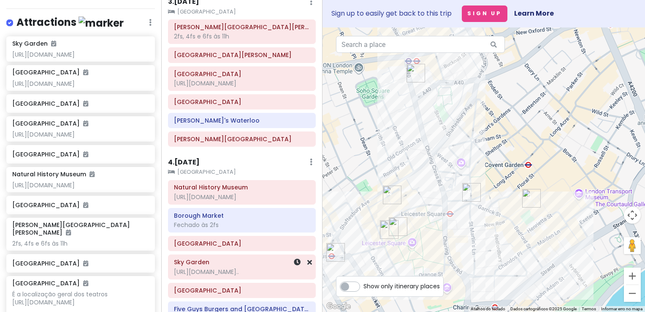
scroll to position [380, 0]
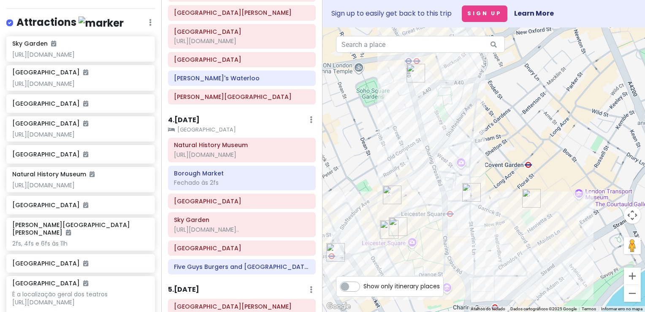
click at [185, 122] on h6 "4 . [DATE]" at bounding box center [184, 120] width 32 height 9
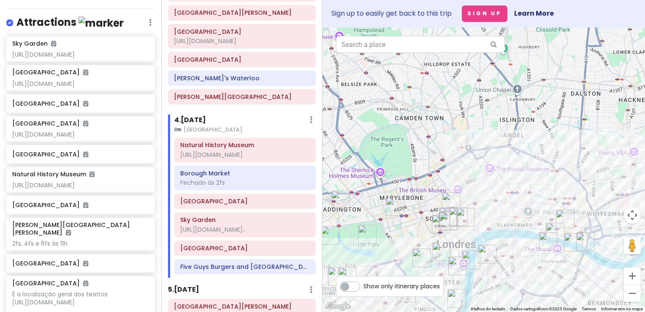
drag, startPoint x: 514, startPoint y: 241, endPoint x: 499, endPoint y: 231, distance: 17.6
click at [499, 231] on div at bounding box center [484, 169] width 323 height 284
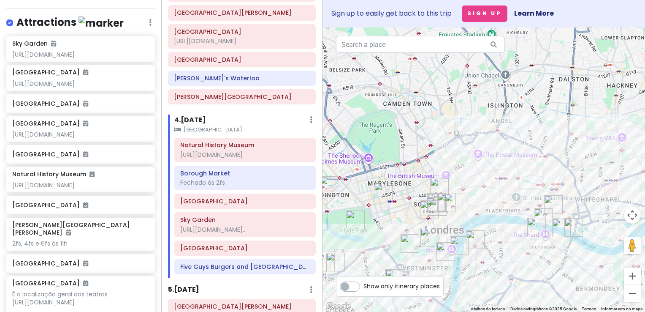
drag, startPoint x: 499, startPoint y: 234, endPoint x: 489, endPoint y: 220, distance: 17.6
click at [489, 220] on div at bounding box center [484, 169] width 323 height 284
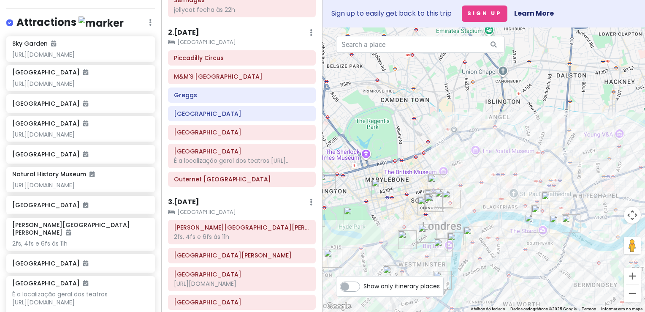
scroll to position [128, 0]
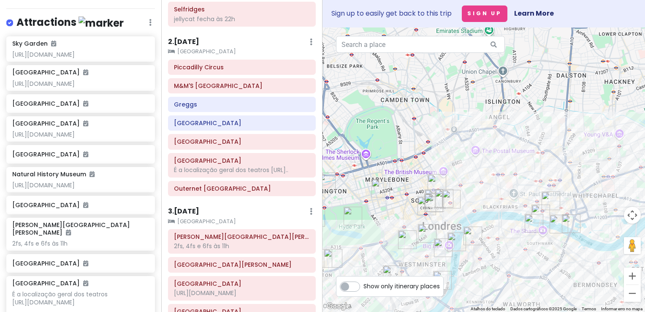
click at [199, 41] on h6 "2 . [DATE]" at bounding box center [183, 42] width 31 height 9
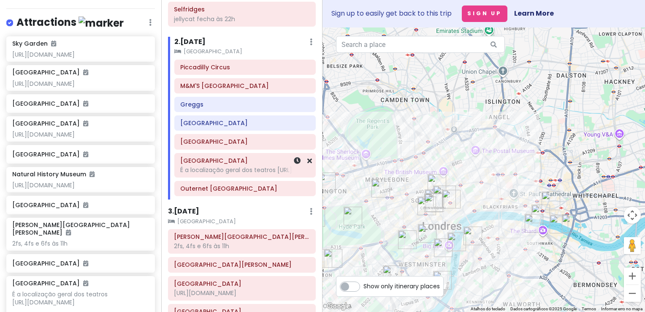
click at [254, 167] on div "É a localização geral dos teatros [URL].." at bounding box center [245, 170] width 130 height 8
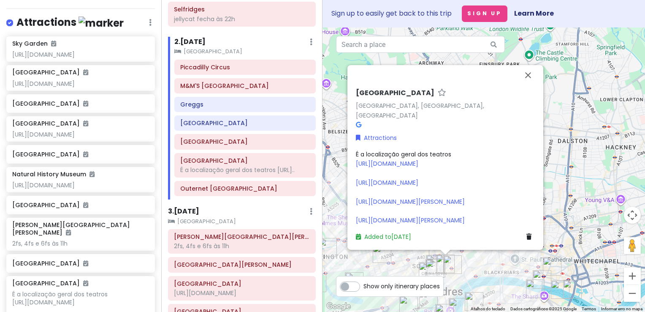
click at [517, 183] on div "É a localização geral dos teatros https://www.london-theater-tickets.com/ https…" at bounding box center [445, 187] width 179 height 76
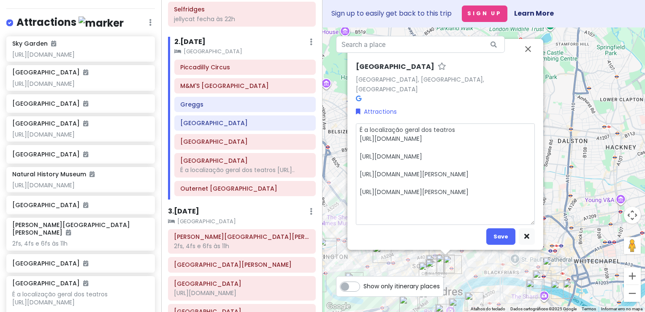
drag, startPoint x: 429, startPoint y: 187, endPoint x: 318, endPoint y: 170, distance: 111.9
click at [318, 170] on div "London V2! Private Change Dates Make a Copy Delete Trip Go Pro ⚡️ Give Feedback…" at bounding box center [322, 156] width 645 height 312
click at [377, 178] on textarea "É a localização geral dos teatros https://www.london-theater-tickets.com/ https…" at bounding box center [445, 174] width 179 height 102
drag, startPoint x: 387, startPoint y: 181, endPoint x: 357, endPoint y: 174, distance: 30.8
click at [357, 174] on textarea "É a localização geral dos teatros https://www.london-theater-tickets.com/ https…" at bounding box center [445, 174] width 179 height 102
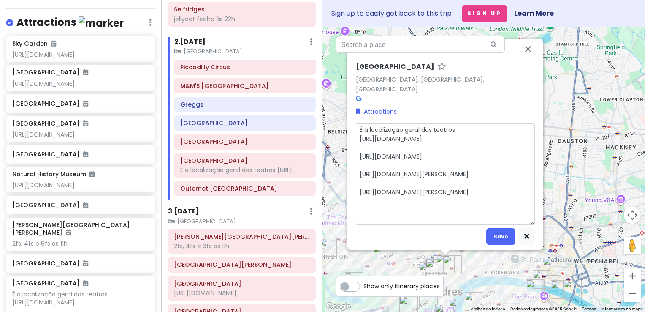
type textarea "x"
type textarea "É a localização geral dos teatros https://www.london-theater-tickets.com/ https…"
type textarea "x"
type textarea "É a localização geral dos teatros https://www.london-theater-tickets.com/ https…"
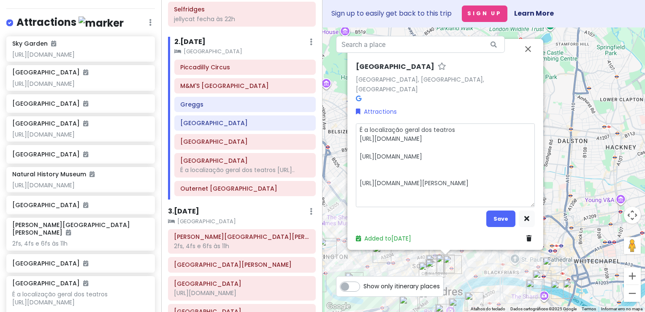
type textarea "x"
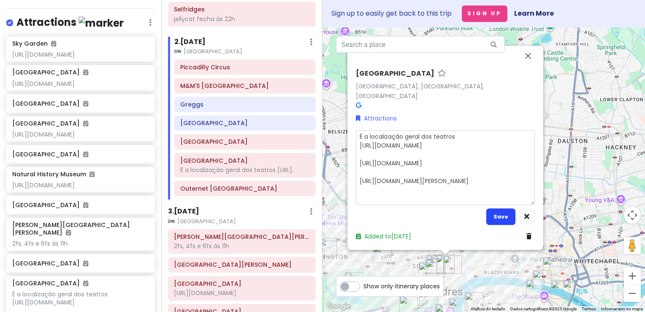
type textarea "É a localização geral dos teatros https://www.london-theater-tickets.com/ https…"
click at [507, 215] on button "Save" at bounding box center [501, 216] width 29 height 16
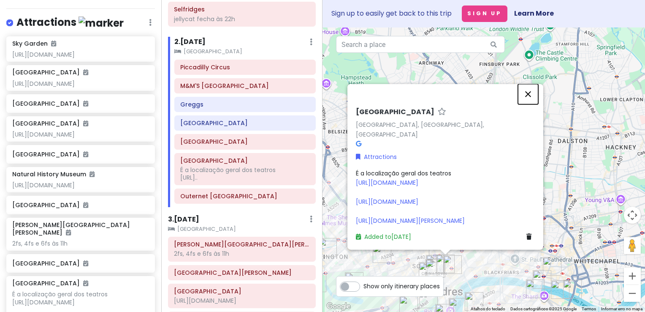
click at [529, 89] on button "Fechar" at bounding box center [528, 94] width 20 height 20
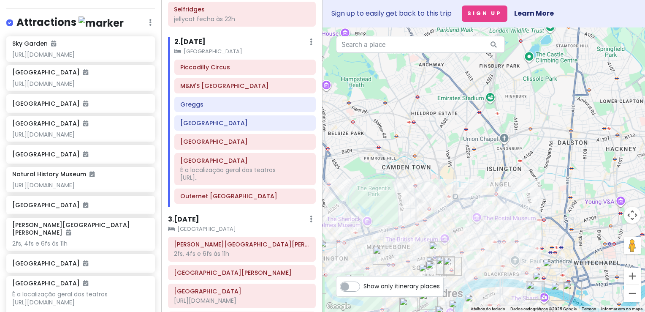
drag, startPoint x: 462, startPoint y: 182, endPoint x: 457, endPoint y: 106, distance: 77.0
click at [457, 106] on div at bounding box center [484, 169] width 323 height 284
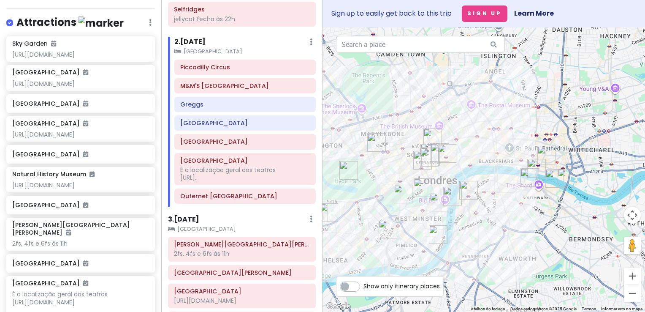
drag, startPoint x: 478, startPoint y: 161, endPoint x: 481, endPoint y: 147, distance: 14.3
click at [481, 147] on div at bounding box center [484, 169] width 323 height 284
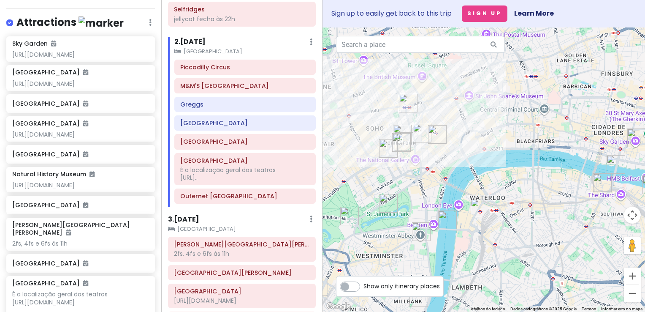
drag, startPoint x: 451, startPoint y: 173, endPoint x: 475, endPoint y: 163, distance: 26.3
click at [475, 163] on div at bounding box center [484, 169] width 323 height 284
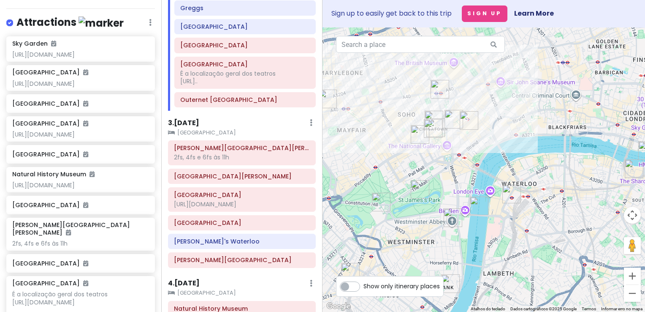
scroll to position [220, 0]
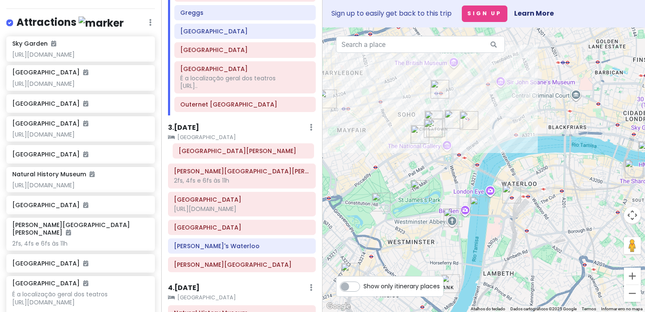
drag, startPoint x: 253, startPoint y: 180, endPoint x: 257, endPoint y: 152, distance: 28.3
click at [257, 152] on div "Palácio de Buckingham 2fs, 4fs e 6fs às 11h St. James's Park Westminster Abbey …" at bounding box center [242, 210] width 160 height 131
click at [198, 123] on h6 "3 . [DATE]" at bounding box center [183, 127] width 31 height 9
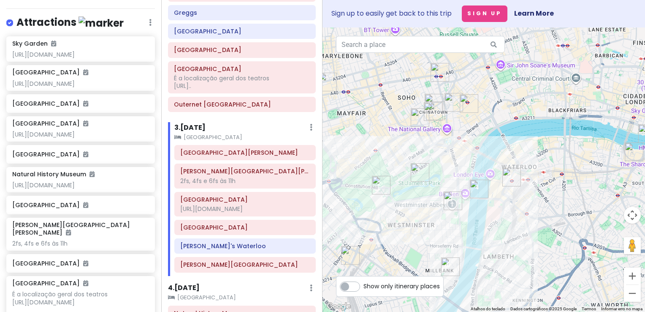
drag, startPoint x: 352, startPoint y: 169, endPoint x: 352, endPoint y: 151, distance: 17.7
click at [352, 151] on div at bounding box center [484, 169] width 323 height 284
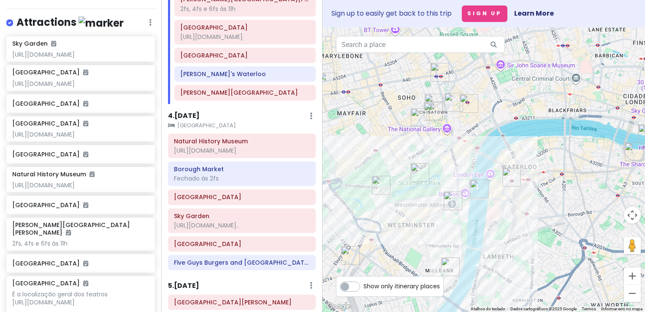
scroll to position [397, 0]
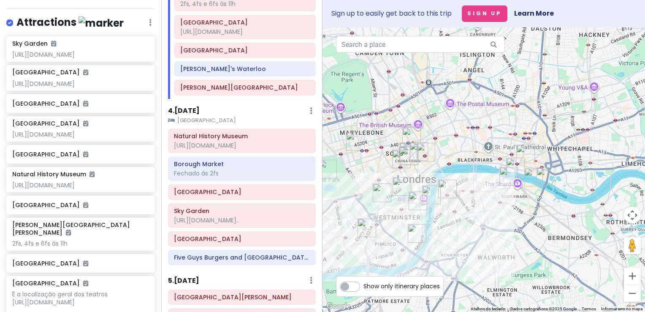
click at [196, 106] on h6 "4 . [DATE]" at bounding box center [184, 110] width 32 height 9
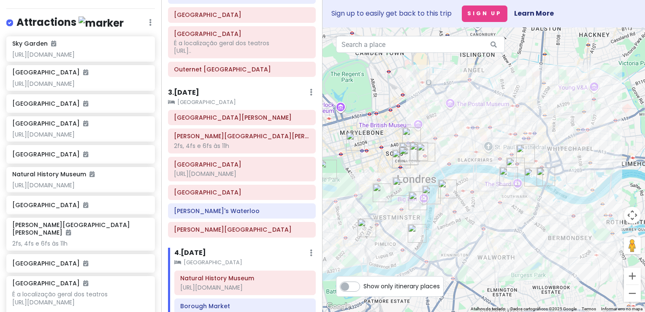
scroll to position [254, 0]
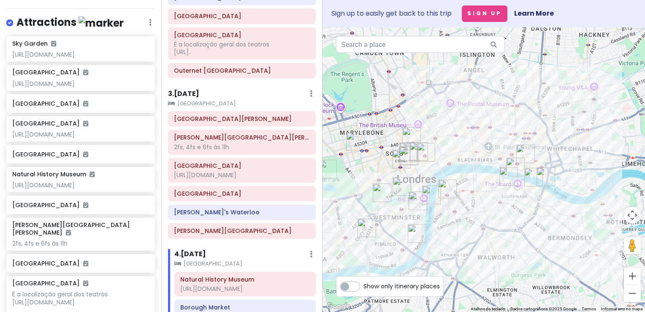
click at [198, 92] on h6 "3 . [DATE]" at bounding box center [183, 94] width 31 height 9
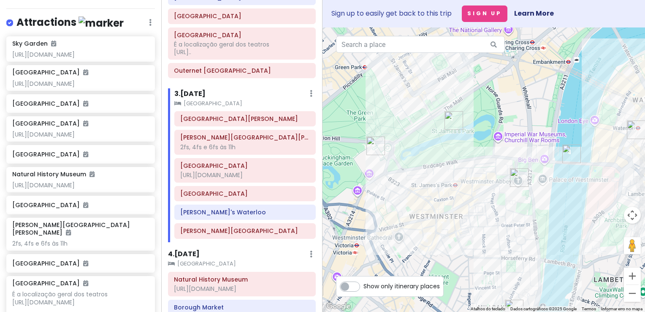
drag, startPoint x: 419, startPoint y: 180, endPoint x: 367, endPoint y: 122, distance: 77.5
click at [367, 122] on div at bounding box center [484, 169] width 323 height 284
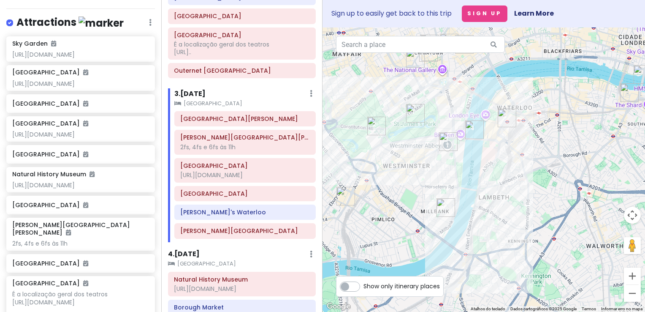
drag, startPoint x: 405, startPoint y: 99, endPoint x: 387, endPoint y: 112, distance: 22.4
click at [387, 112] on div at bounding box center [484, 169] width 323 height 284
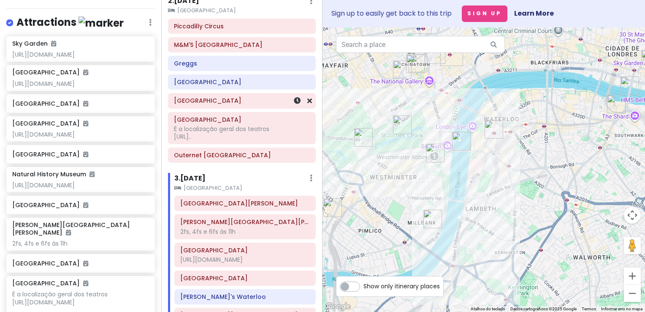
scroll to position [127, 0]
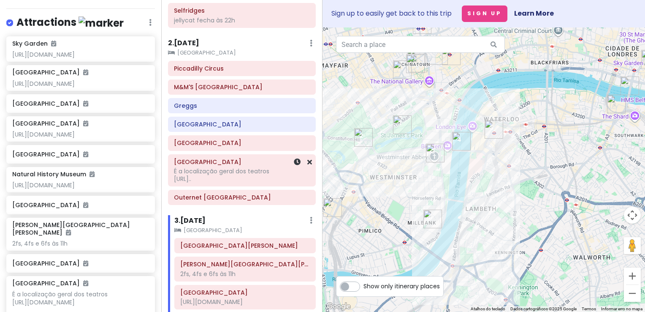
click at [220, 173] on div "É a localização geral dos teatros https://www.london-theater-tickets.c..." at bounding box center [242, 174] width 136 height 15
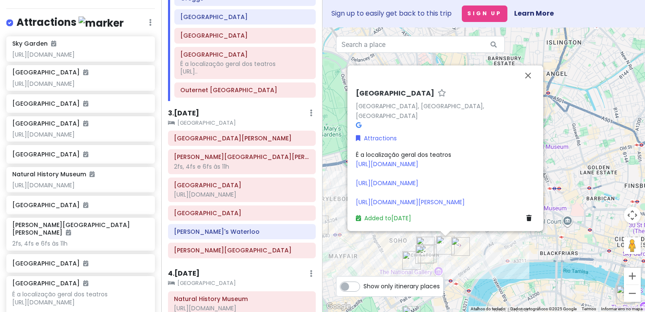
scroll to position [235, 0]
click at [187, 109] on h6 "3 . [DATE]" at bounding box center [183, 113] width 31 height 9
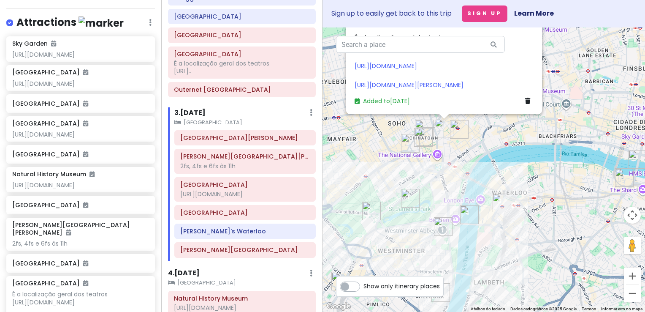
drag, startPoint x: 512, startPoint y: 269, endPoint x: 510, endPoint y: 139, distance: 130.1
click at [510, 139] on div "West End West End, London, Reino Unido Attractions É a localização geral dos te…" at bounding box center [484, 169] width 323 height 284
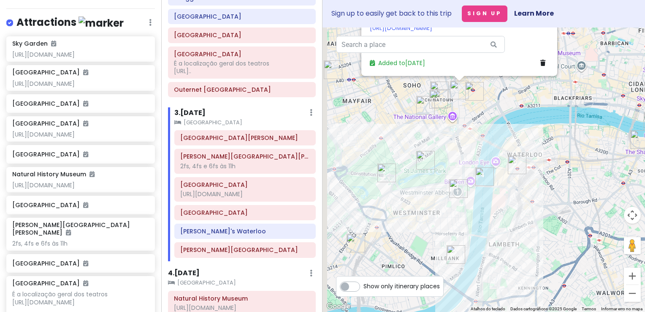
drag, startPoint x: 476, startPoint y: 164, endPoint x: 492, endPoint y: 132, distance: 36.3
click at [492, 132] on div "West End West End, London, Reino Unido Attractions É a localização geral dos te…" at bounding box center [484, 169] width 323 height 284
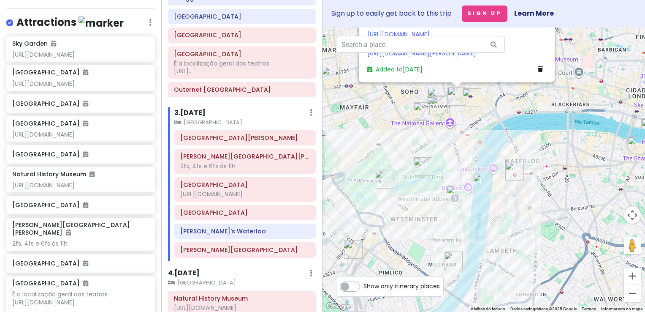
drag, startPoint x: 473, startPoint y: 132, endPoint x: 469, endPoint y: 143, distance: 12.0
click at [469, 143] on div "West End West End, London, Reino Unido Attractions É a localização geral dos te…" at bounding box center [484, 169] width 323 height 284
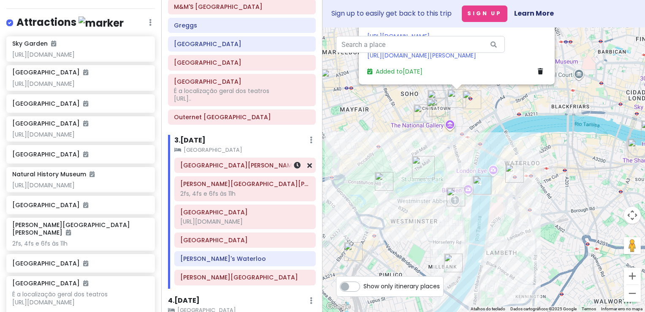
scroll to position [150, 0]
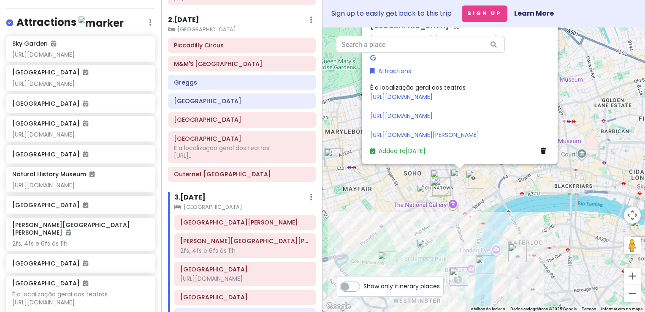
drag, startPoint x: 387, startPoint y: 126, endPoint x: 387, endPoint y: 224, distance: 98.0
click at [387, 224] on div "West End West End, London, Reino Unido Attractions É a localização geral dos te…" at bounding box center [484, 169] width 323 height 284
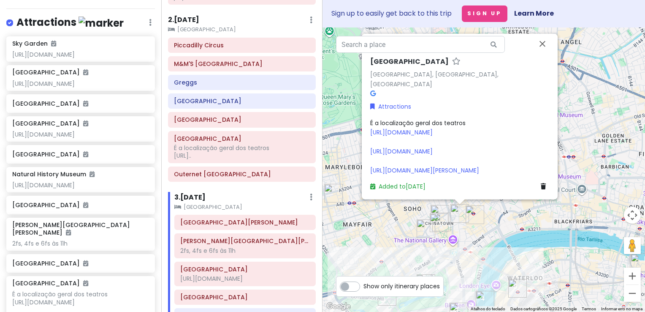
click at [411, 136] on div "É a localização geral dos teatros https://www.london-theater-tickets.com/ https…" at bounding box center [459, 146] width 179 height 57
type textarea "x"
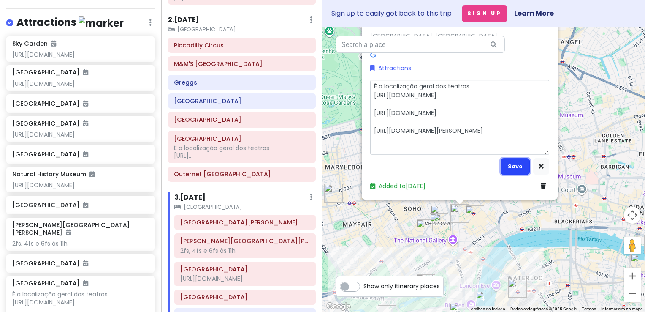
click at [506, 166] on button "Save" at bounding box center [515, 166] width 29 height 16
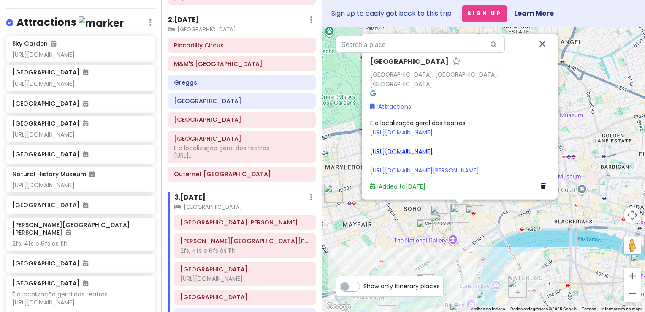
click at [433, 147] on link "https://www.london-theater-tickets.com/london-musicals/matilda-the-musical-tick…" at bounding box center [401, 151] width 63 height 8
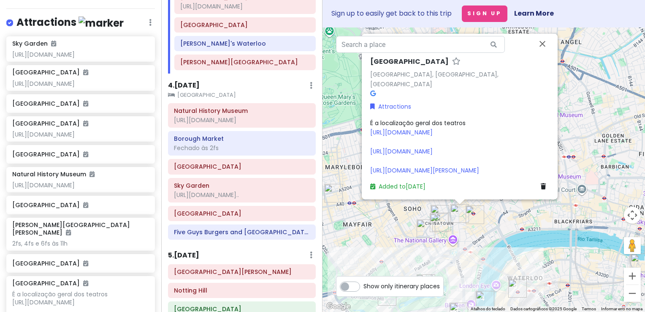
scroll to position [427, 0]
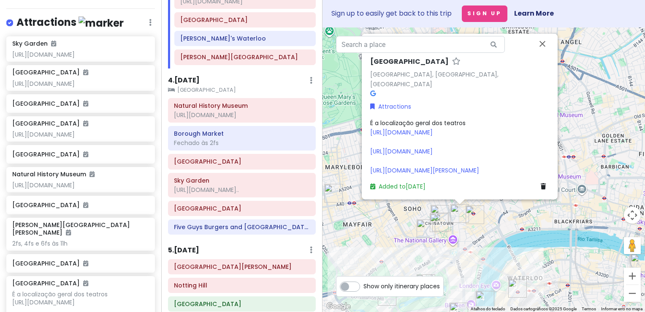
click at [186, 76] on h6 "4 . [DATE]" at bounding box center [184, 80] width 32 height 9
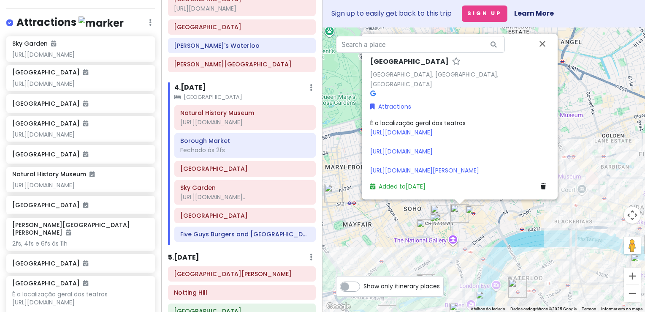
scroll to position [422, 0]
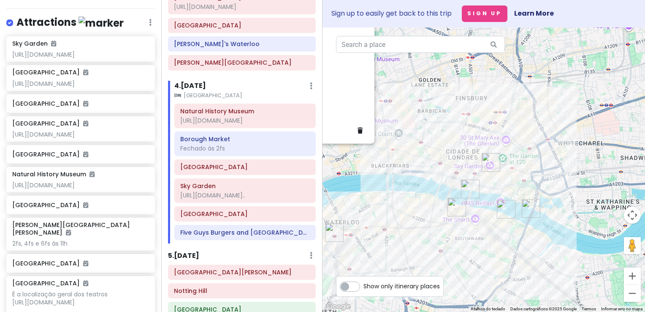
drag, startPoint x: 530, startPoint y: 260, endPoint x: 351, endPoint y: 207, distance: 186.6
click at [351, 207] on div "West End West End, London, Reino Unido Attractions É a localização geral dos te…" at bounding box center [484, 169] width 323 height 284
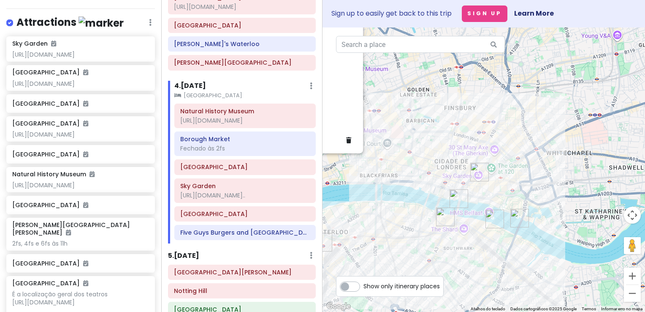
drag, startPoint x: 487, startPoint y: 197, endPoint x: 487, endPoint y: 204, distance: 7.2
click at [487, 204] on div "West End West End, London, Reino Unido Attractions É a localização geral dos te…" at bounding box center [484, 169] width 323 height 284
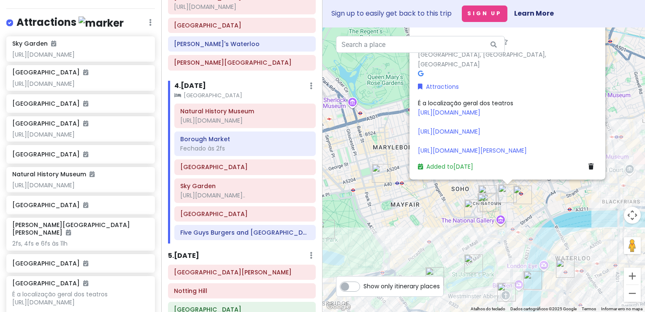
drag, startPoint x: 368, startPoint y: 186, endPoint x: 613, endPoint y: 212, distance: 245.9
click at [613, 212] on div "West End West End, London, Reino Unido Attractions É a localização geral dos te…" at bounding box center [484, 169] width 323 height 284
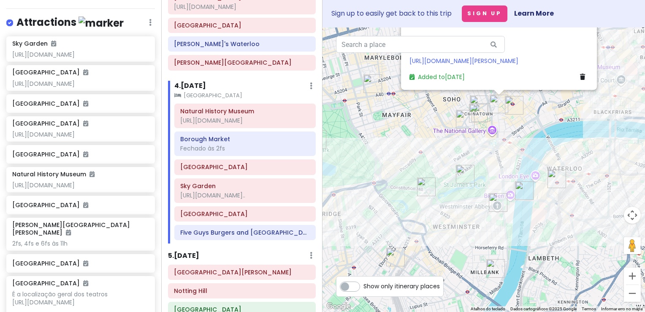
drag, startPoint x: 411, startPoint y: 192, endPoint x: 368, endPoint y: 140, distance: 67.0
click at [370, 139] on div "West End West End, London, Reino Unido Attractions É a localização geral dos te…" at bounding box center [484, 169] width 323 height 284
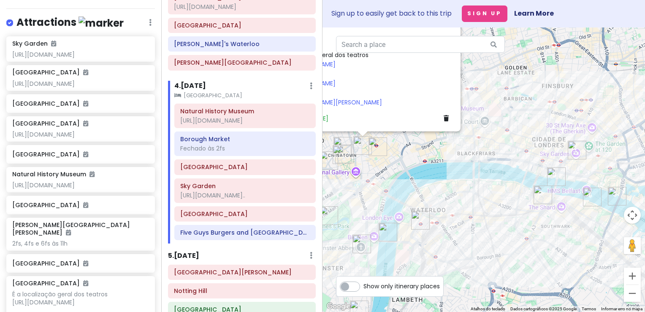
drag, startPoint x: 495, startPoint y: 171, endPoint x: 397, endPoint y: 208, distance: 105.0
click at [398, 207] on div "West End West End, London, Reino Unido Attractions É a localização geral dos te…" at bounding box center [484, 169] width 323 height 284
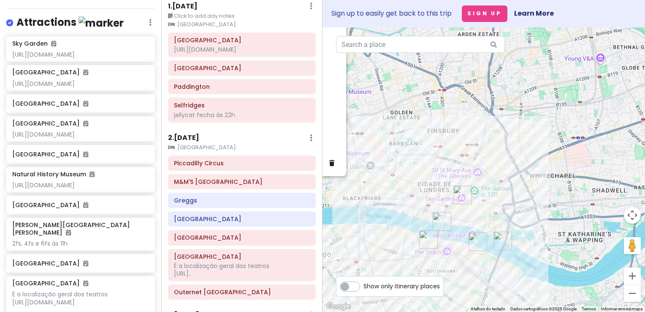
scroll to position [0, 0]
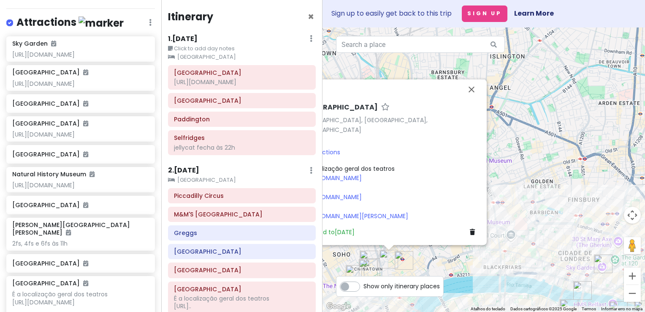
drag, startPoint x: 437, startPoint y: 124, endPoint x: 587, endPoint y: 199, distance: 167.4
click at [587, 199] on div "West End West End, London, Reino Unido Attractions É a localização geral dos te…" at bounding box center [484, 169] width 323 height 284
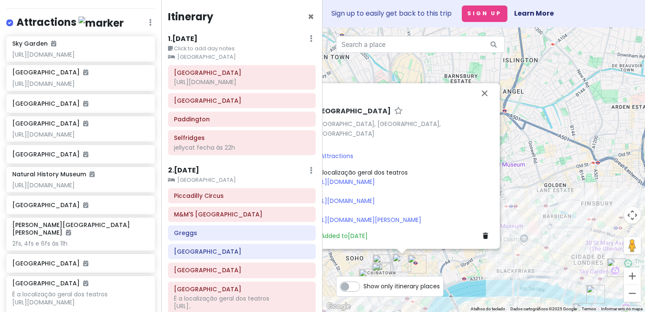
drag, startPoint x: 378, startPoint y: 62, endPoint x: 434, endPoint y: 67, distance: 55.9
click at [434, 67] on div "West End West End, London, Reino Unido Attractions É a localização geral dos te…" at bounding box center [484, 169] width 323 height 284
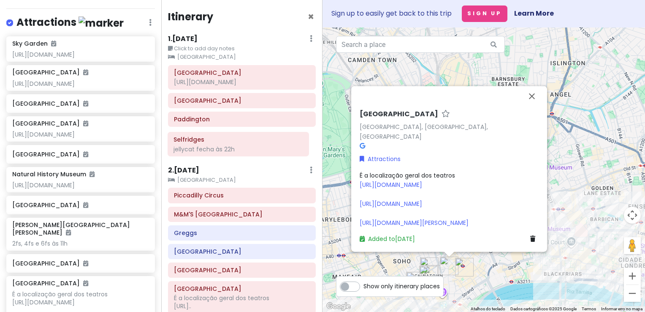
click at [208, 150] on div "Hyde Park https://hydeparkwinterwonderland.com/ Kensington Gardens Paddington S…" at bounding box center [242, 111] width 160 height 93
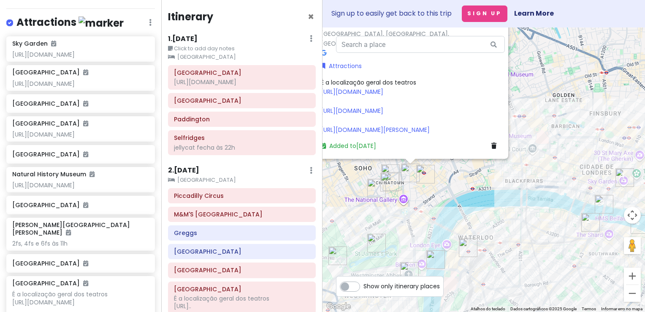
drag, startPoint x: 551, startPoint y: 275, endPoint x: 513, endPoint y: 188, distance: 94.6
click at [513, 188] on div "West End West End, London, Reino Unido Attractions É a localização geral dos te…" at bounding box center [484, 169] width 323 height 284
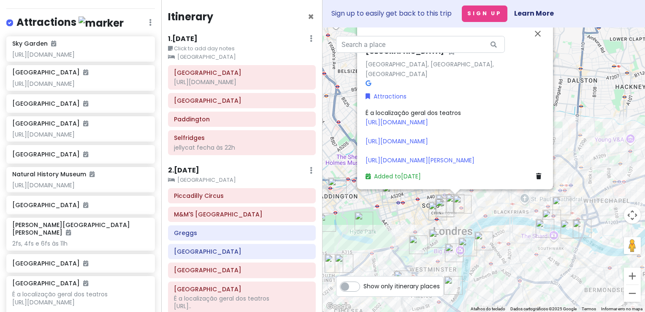
drag, startPoint x: 438, startPoint y: 209, endPoint x: 473, endPoint y: 220, distance: 36.1
click at [473, 220] on div "West End West End, London, Reino Unido Attractions É a localização geral dos te…" at bounding box center [484, 169] width 323 height 284
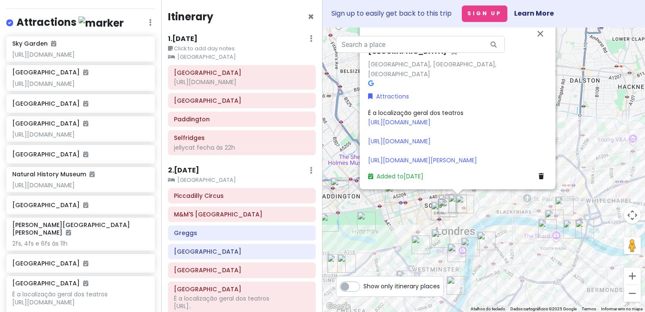
drag, startPoint x: 463, startPoint y: 222, endPoint x: 502, endPoint y: 215, distance: 39.2
click at [502, 215] on div "West End West End, London, Reino Unido Attractions É a localização geral dos te…" at bounding box center [484, 169] width 323 height 284
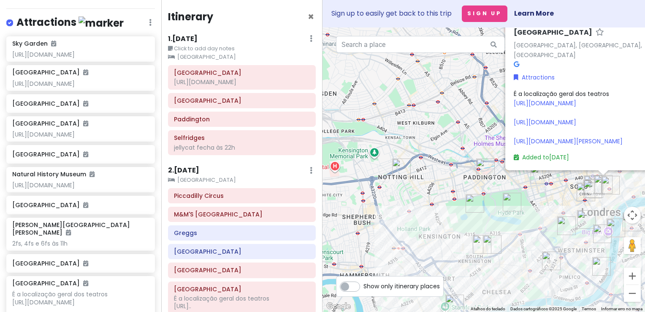
drag, startPoint x: 409, startPoint y: 190, endPoint x: 487, endPoint y: 187, distance: 77.3
click at [487, 187] on div "West End West End, London, Reino Unido Attractions É a localização geral dos te…" at bounding box center [484, 169] width 323 height 284
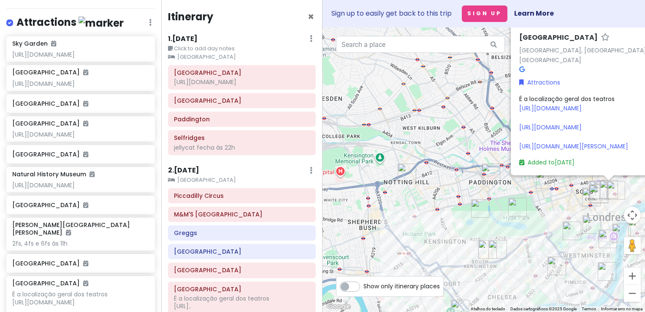
drag, startPoint x: 426, startPoint y: 194, endPoint x: 433, endPoint y: 199, distance: 8.4
click at [433, 199] on div "West End West End, London, Reino Unido Attractions É a localização geral dos te…" at bounding box center [484, 169] width 323 height 284
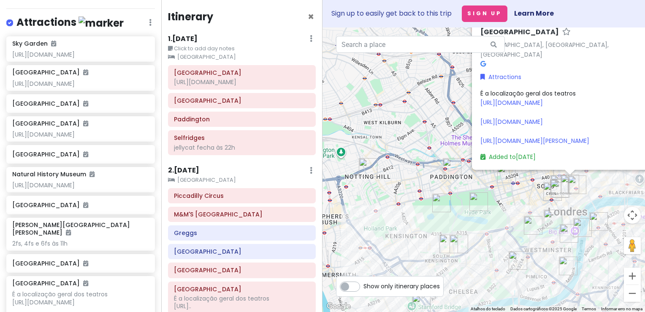
drag, startPoint x: 431, startPoint y: 232, endPoint x: 383, endPoint y: 224, distance: 48.4
click at [383, 224] on div "West End West End, London, Reino Unido Attractions É a localização geral dos te…" at bounding box center [484, 169] width 323 height 284
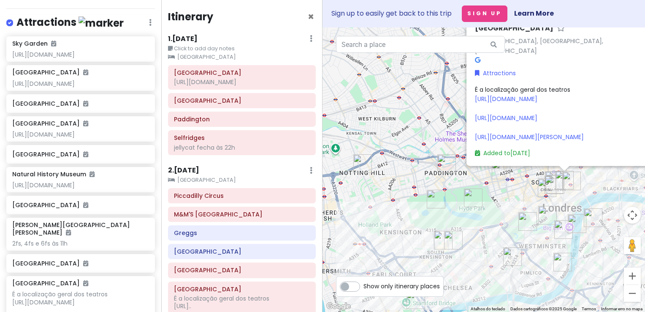
click at [188, 38] on h6 "1 . Sat 11/29" at bounding box center [183, 39] width 30 height 9
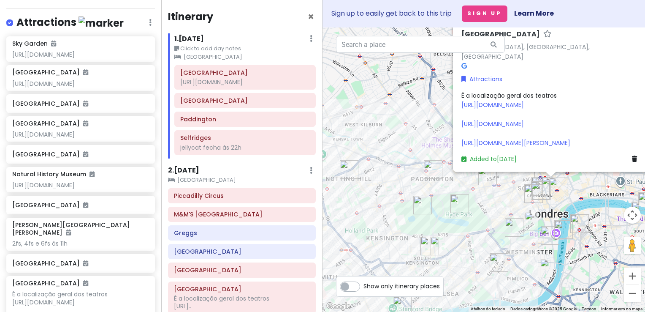
drag, startPoint x: 376, startPoint y: 204, endPoint x: 349, endPoint y: 219, distance: 31.4
click at [349, 219] on div "West End West End, London, Reino Unido Attractions É a localização geral dos te…" at bounding box center [484, 169] width 323 height 284
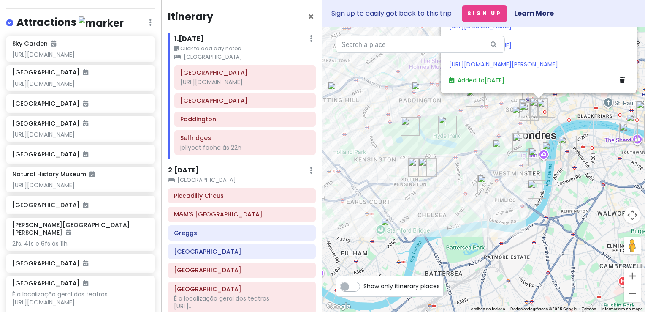
drag, startPoint x: 471, startPoint y: 196, endPoint x: 471, endPoint y: 127, distance: 68.9
click at [472, 131] on div "West End West End, London, Reino Unido Attractions É a localização geral dos te…" at bounding box center [484, 169] width 323 height 284
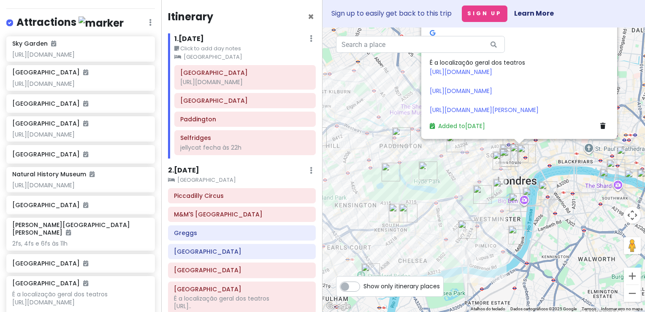
drag, startPoint x: 484, startPoint y: 124, endPoint x: 470, endPoint y: 158, distance: 36.6
click at [470, 158] on div "West End West End, London, Reino Unido Attractions É a localização geral dos te…" at bounding box center [484, 169] width 323 height 284
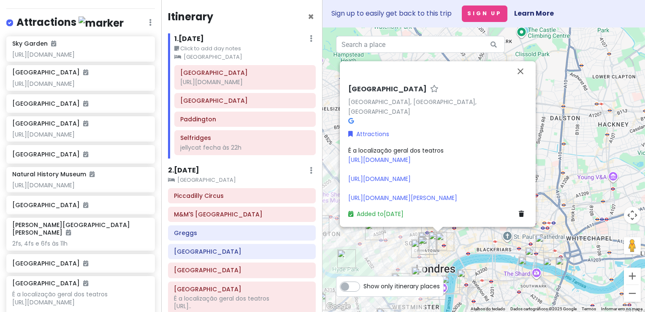
drag, startPoint x: 470, startPoint y: 158, endPoint x: 391, endPoint y: 244, distance: 116.9
click at [391, 244] on div "West End West End, London, Reino Unido Attractions É a localização geral dos te…" at bounding box center [484, 169] width 323 height 284
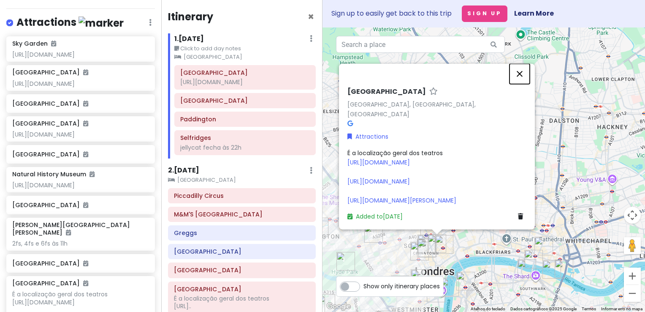
click at [525, 66] on button "Fechar" at bounding box center [520, 73] width 20 height 20
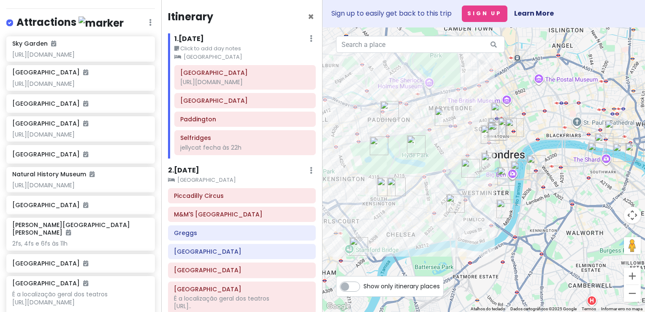
drag, startPoint x: 399, startPoint y: 190, endPoint x: 471, endPoint y: 73, distance: 136.7
click at [471, 73] on div at bounding box center [484, 169] width 323 height 284
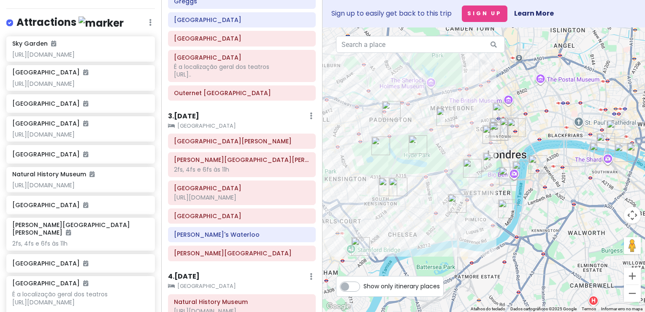
scroll to position [233, 0]
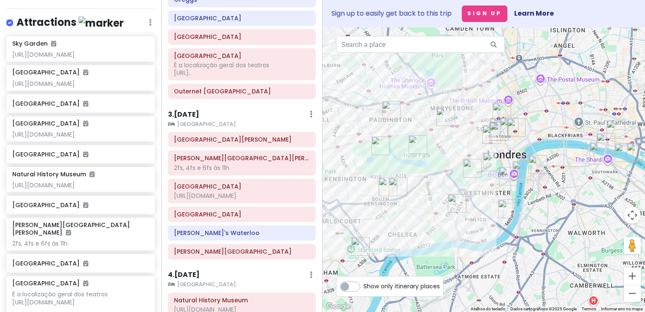
click at [191, 113] on h6 "3 . [DATE]" at bounding box center [183, 114] width 31 height 9
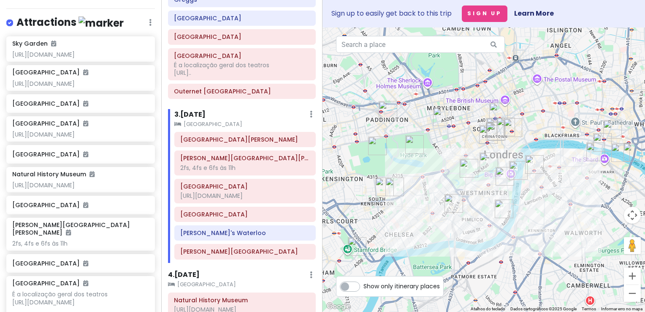
drag, startPoint x: 559, startPoint y: 220, endPoint x: 490, endPoint y: 226, distance: 69.1
click at [490, 226] on div at bounding box center [484, 169] width 323 height 284
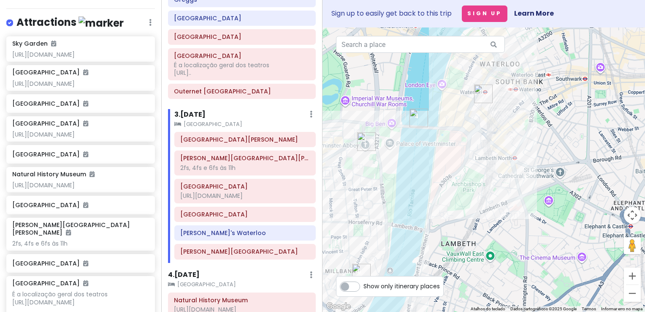
drag, startPoint x: 444, startPoint y: 185, endPoint x: 620, endPoint y: 237, distance: 182.9
click at [620, 237] on div at bounding box center [484, 169] width 323 height 284
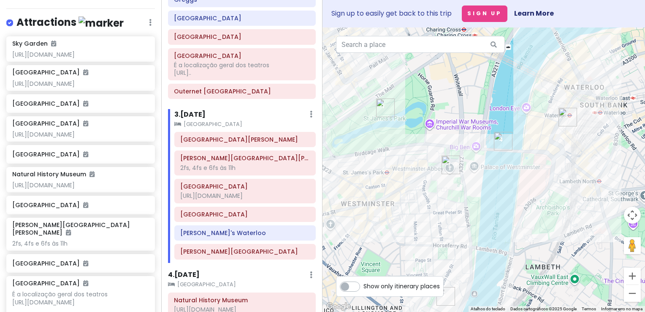
drag, startPoint x: 554, startPoint y: 220, endPoint x: 579, endPoint y: 230, distance: 27.1
click at [579, 230] on div at bounding box center [484, 169] width 323 height 284
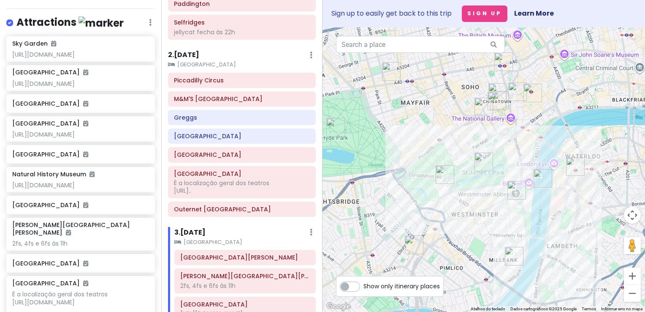
scroll to position [109, 0]
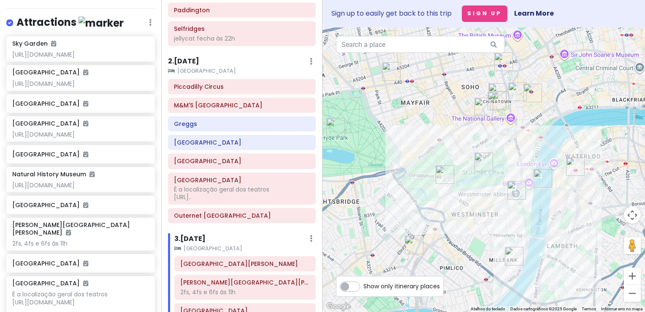
click at [198, 62] on h6 "2 . [DATE]" at bounding box center [183, 61] width 31 height 9
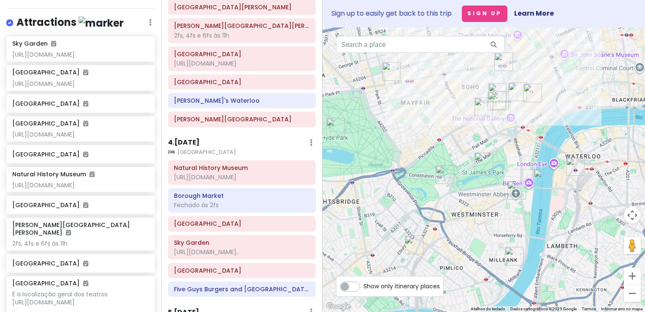
scroll to position [382, 0]
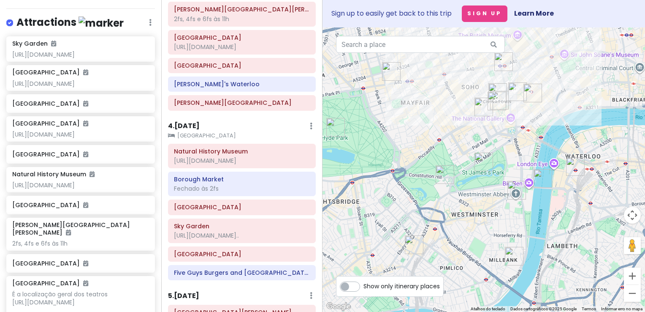
click at [196, 122] on h6 "4 . [DATE]" at bounding box center [184, 126] width 32 height 9
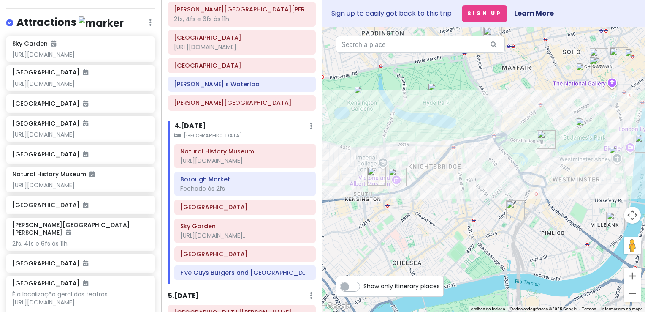
drag, startPoint x: 372, startPoint y: 159, endPoint x: 475, endPoint y: 125, distance: 108.3
click at [475, 125] on div at bounding box center [484, 169] width 323 height 284
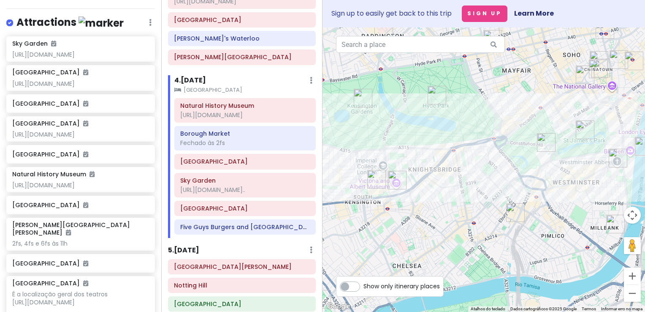
scroll to position [441, 0]
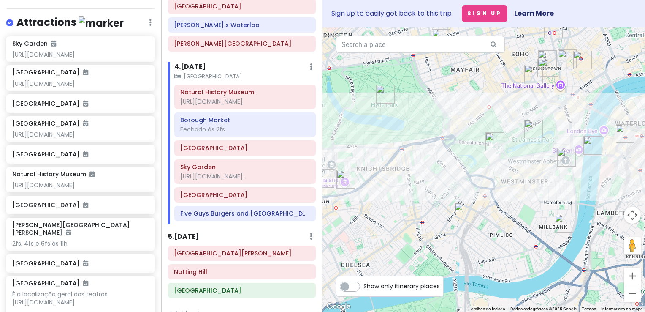
click at [285, 213] on div "London V2! Private Change Dates Make a Copy Delete Trip Go Pro ⚡️ Give Feedback…" at bounding box center [322, 156] width 645 height 312
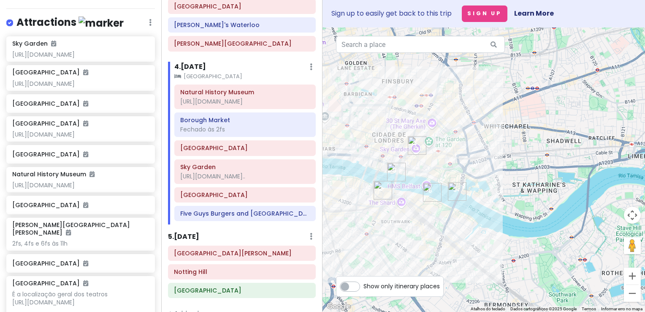
drag, startPoint x: 480, startPoint y: 165, endPoint x: 347, endPoint y: 261, distance: 164.0
click at [347, 261] on div at bounding box center [484, 169] width 323 height 284
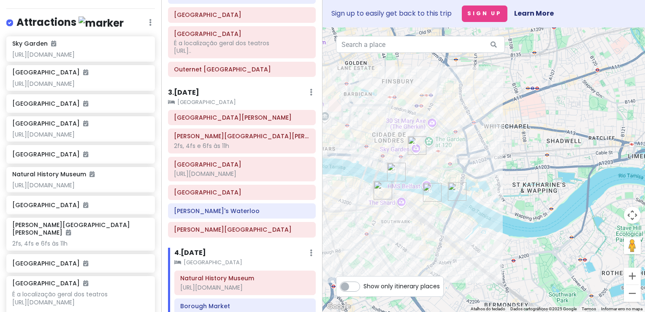
scroll to position [230, 0]
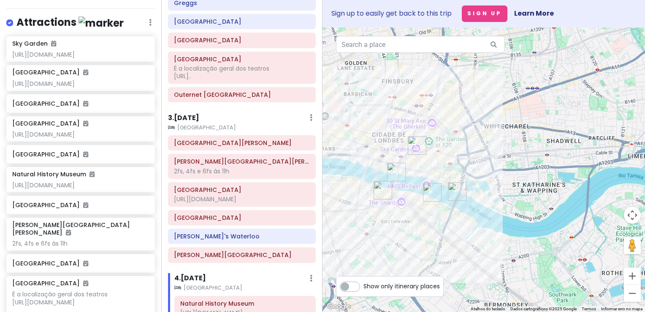
click at [198, 116] on h6 "3 . [DATE]" at bounding box center [183, 118] width 31 height 9
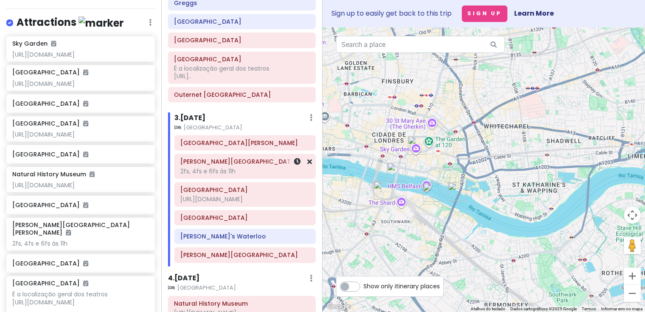
scroll to position [145, 0]
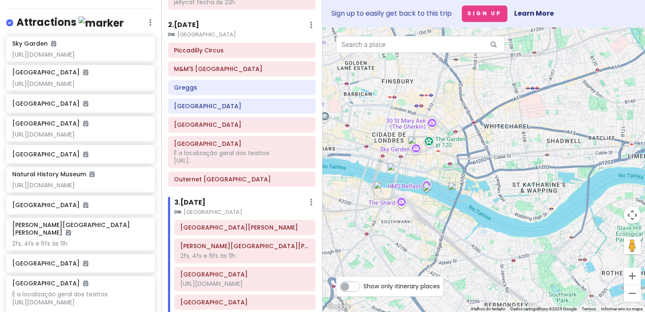
click at [199, 28] on h6 "2 . [DATE]" at bounding box center [183, 25] width 31 height 9
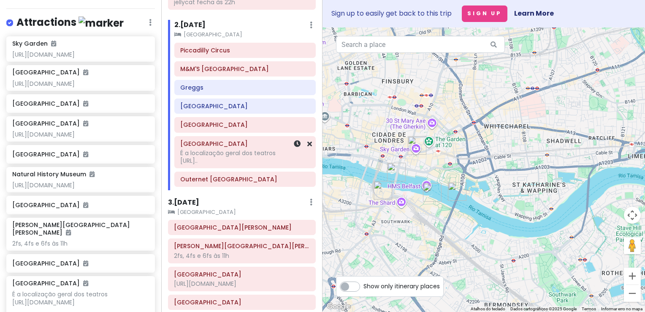
click at [230, 152] on div "É a localização geral dos teatros https://www.london-theater-tickets.c..." at bounding box center [245, 156] width 130 height 15
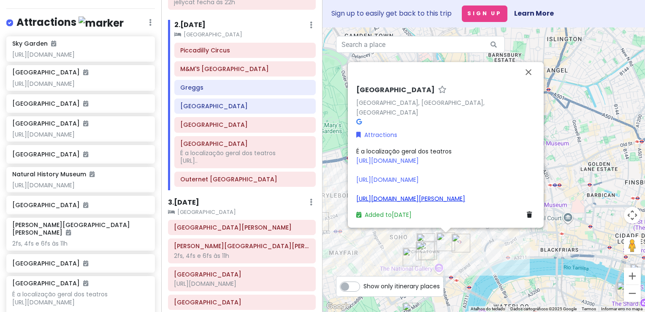
click at [417, 194] on link "https://www.london-theater-tickets.com/harry-potter-and-the-cursed-child-ticket…" at bounding box center [410, 198] width 109 height 8
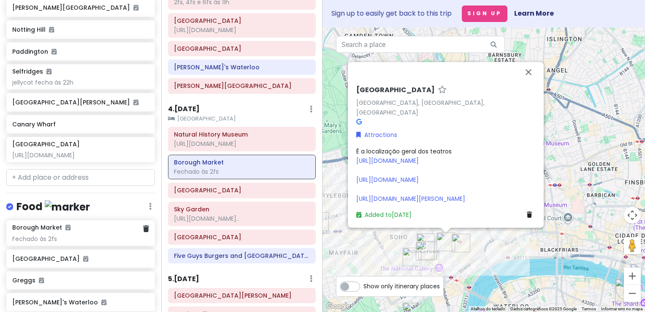
scroll to position [593, 0]
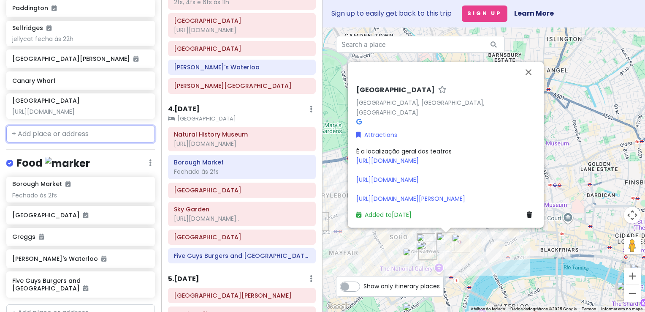
click at [85, 142] on input "text" at bounding box center [80, 133] width 149 height 17
paste input "the palace theatre"
type input "the palace theatre"
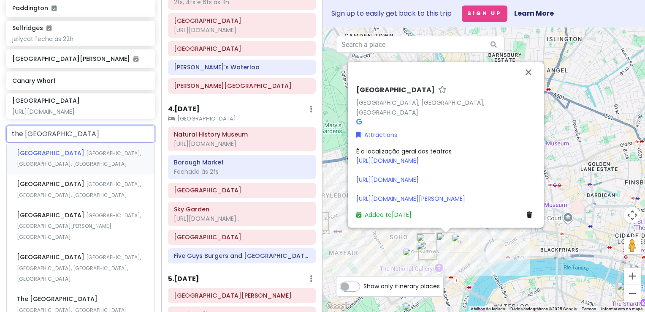
click at [78, 168] on span "Shaftesbury Avenue, Londres, Reino Unido" at bounding box center [79, 159] width 124 height 18
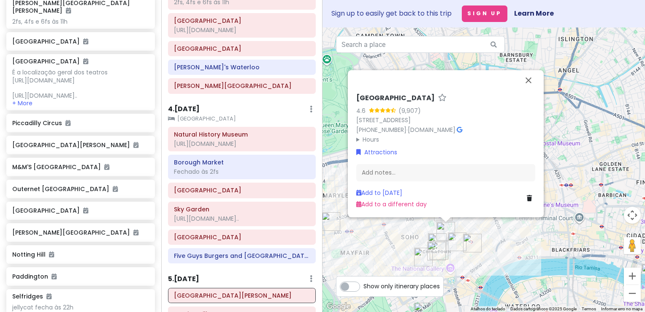
scroll to position [319, 0]
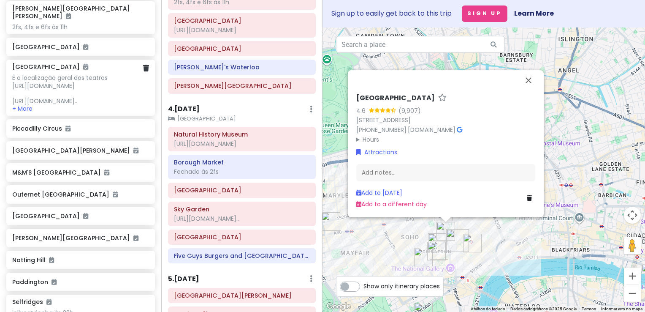
click at [73, 85] on div "É a localização geral dos teatros https://www.london-theater-tickets.com/ https…" at bounding box center [80, 89] width 136 height 31
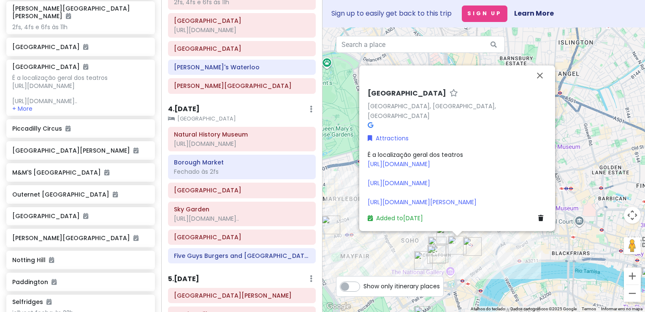
drag, startPoint x: 446, startPoint y: 204, endPoint x: 366, endPoint y: 192, distance: 81.1
click at [366, 192] on div "West End West End, London, Reino Unido Attractions É a localização geral dos te…" at bounding box center [458, 155] width 186 height 140
copy link "https://www.london-theater-tickets.com/harry-potter-and-the-cursed-child-ticket…"
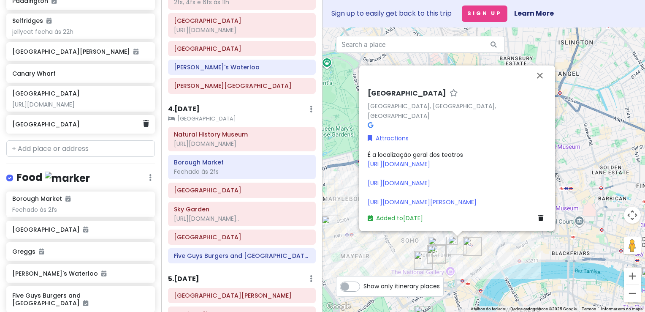
scroll to position [615, 0]
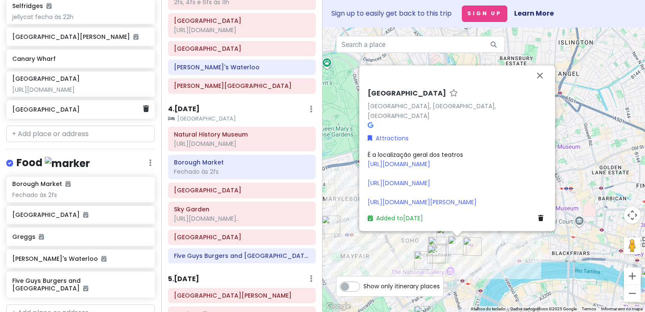
click at [65, 113] on h6 "Palace Theatre" at bounding box center [77, 110] width 131 height 8
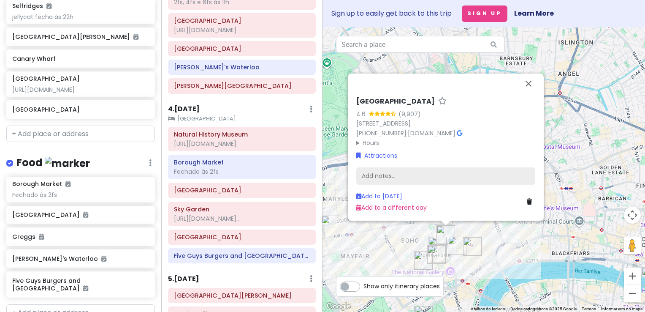
click at [409, 178] on div "Add notes..." at bounding box center [445, 176] width 179 height 18
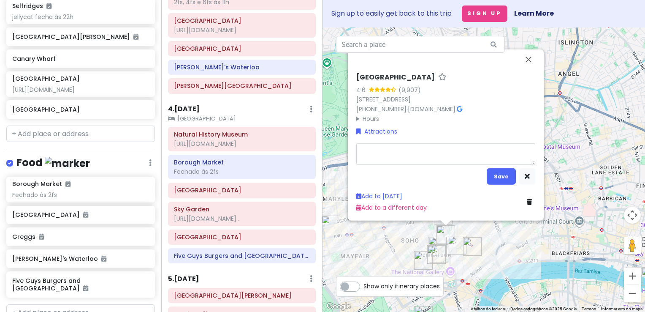
type textarea "x"
type textarea "https://www.london-theater-tickets.com/harry-potter-and-the-cursed-child-ticket…"
click at [490, 174] on button "Save" at bounding box center [501, 176] width 29 height 16
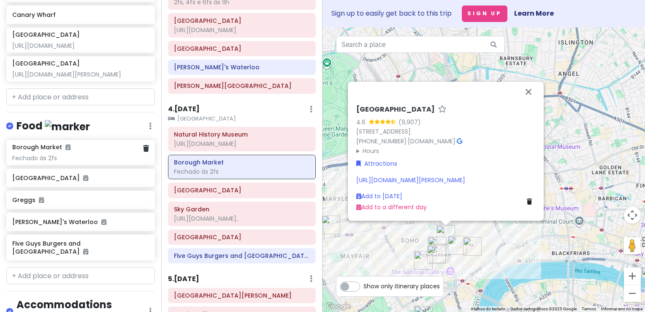
scroll to position [680, 0]
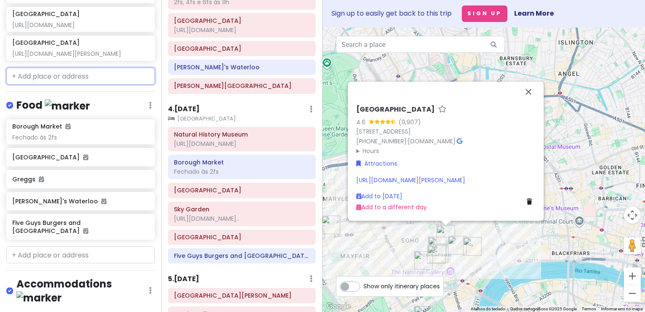
click at [76, 84] on input "text" at bounding box center [80, 76] width 149 height 17
paste input "cambridge theatre"
type input "cambridge theatre"
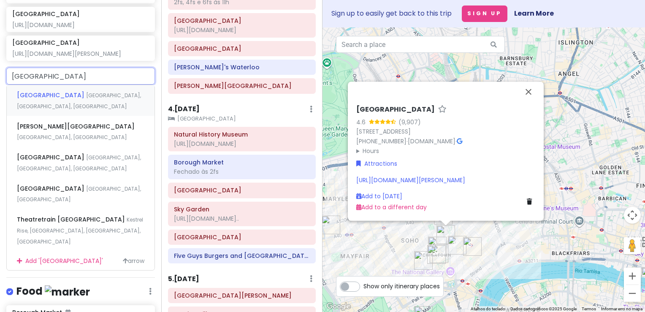
click at [71, 99] on span "Cambridge Theatre" at bounding box center [51, 95] width 69 height 8
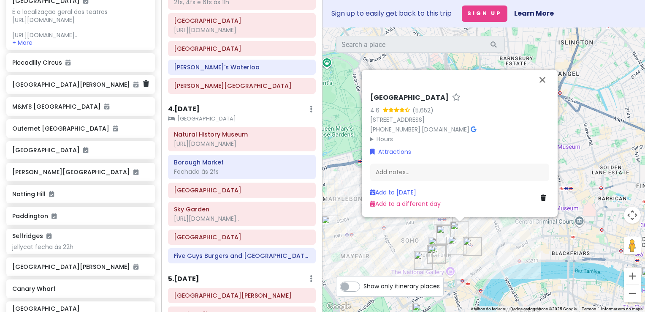
scroll to position [364, 0]
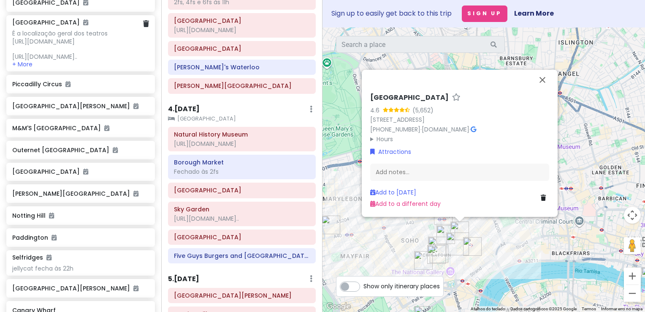
click at [79, 58] on div "É a localização geral dos teatros https://www.london-theater-tickets.com/ https…" at bounding box center [80, 45] width 136 height 31
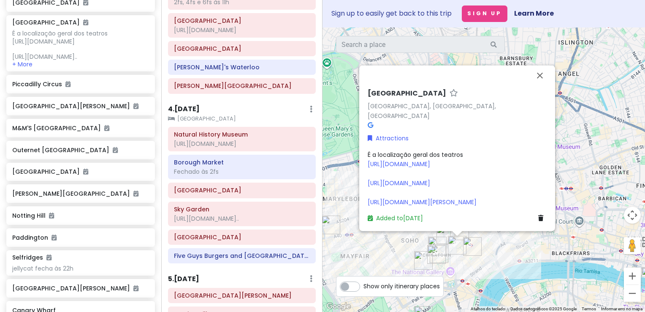
drag, startPoint x: 493, startPoint y: 173, endPoint x: 362, endPoint y: 165, distance: 132.0
click at [362, 165] on div "West End West End, London, Reino Unido Attractions É a localização geral dos te…" at bounding box center [457, 148] width 196 height 166
copy link "https://www.london-theater-tickets.com/london-musicals/matilda-the-musical-tick…"
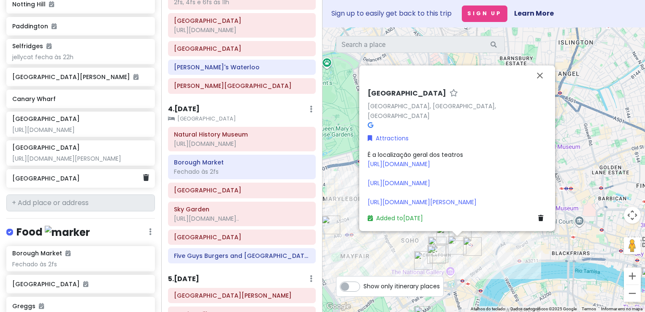
click at [72, 182] on h6 "Cambridge Theatre" at bounding box center [77, 178] width 131 height 8
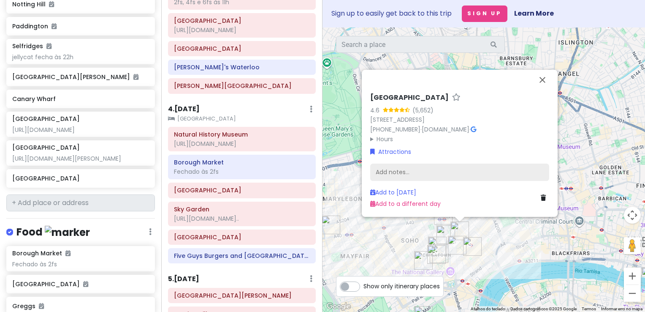
click at [411, 174] on div "Add notes..." at bounding box center [459, 172] width 179 height 18
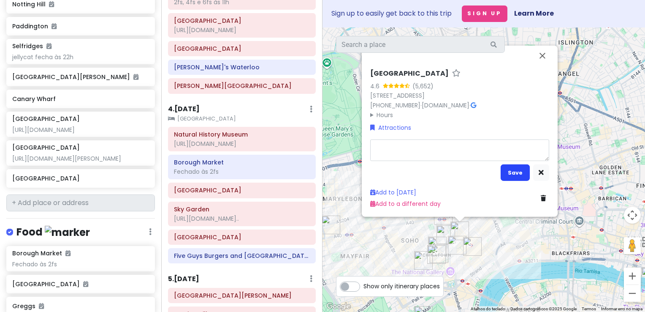
type textarea "x"
type textarea "https://www.london-theater-tickets.com/london-musicals/matilda-the-musical-tick…"
click at [517, 173] on button "Save" at bounding box center [515, 172] width 29 height 16
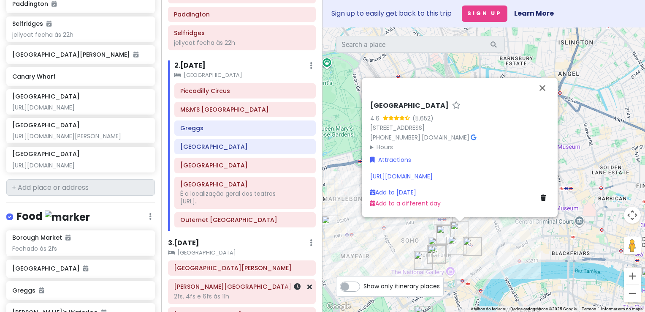
scroll to position [103, 0]
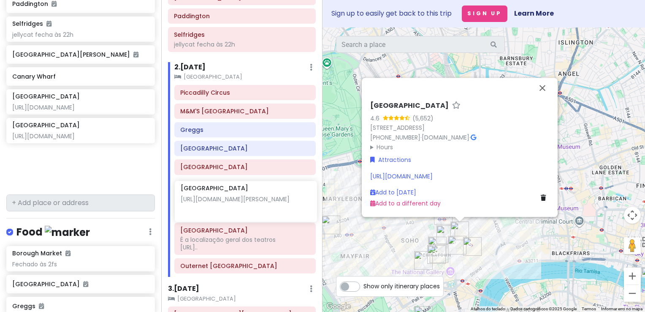
drag, startPoint x: 74, startPoint y: 150, endPoint x: 242, endPoint y: 197, distance: 174.1
click at [242, 197] on div "London V2! Private Change Dates Make a Copy Delete Trip Go Pro ⚡️ Give Feedback…" at bounding box center [322, 156] width 645 height 312
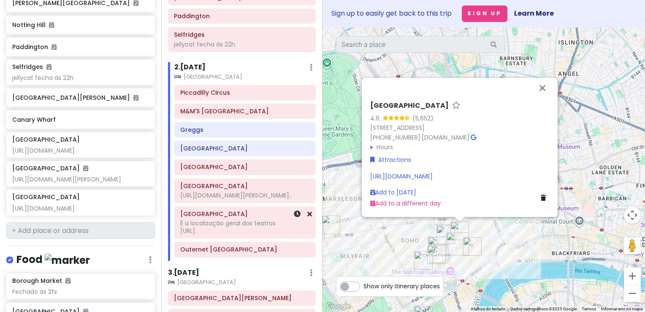
scroll to position [553, 0]
click at [307, 217] on icon at bounding box center [309, 213] width 5 height 7
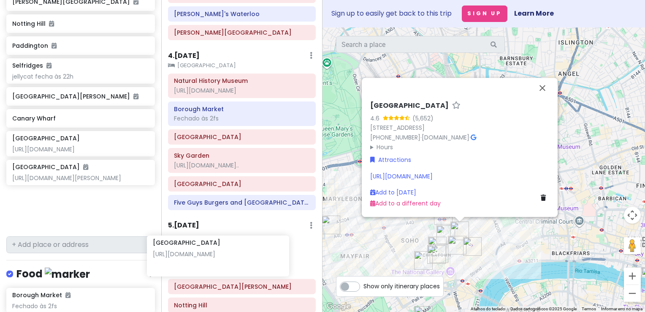
scroll to position [449, 0]
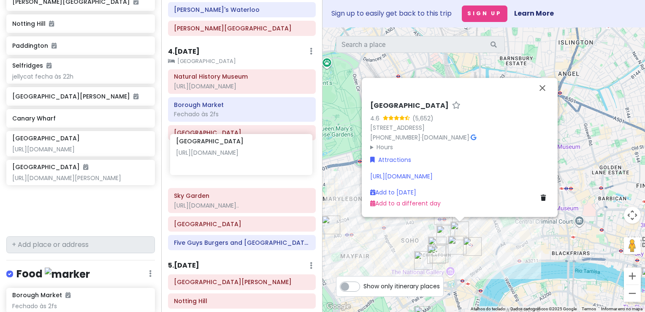
drag, startPoint x: 62, startPoint y: 243, endPoint x: 226, endPoint y: 156, distance: 185.3
click at [226, 156] on div "London V2! Private Change Dates Make a Copy Delete Trip Go Pro ⚡️ Give Feedback…" at bounding box center [322, 156] width 645 height 312
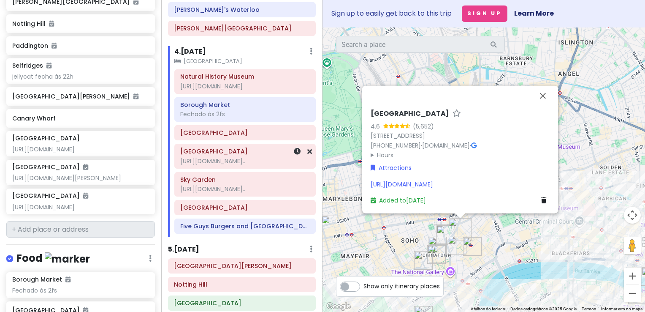
scroll to position [511, 0]
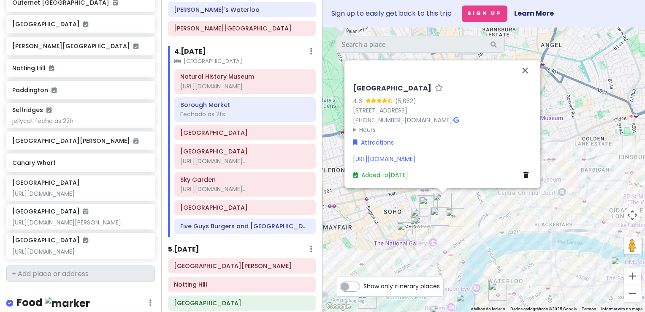
drag, startPoint x: 509, startPoint y: 223, endPoint x: 481, endPoint y: 182, distance: 49.1
click at [481, 182] on div "Cambridge Theatre 4.6 (5,652) Earlham St, London WC2H 9HU, Reino Unido +44 20 3…" at bounding box center [484, 169] width 323 height 284
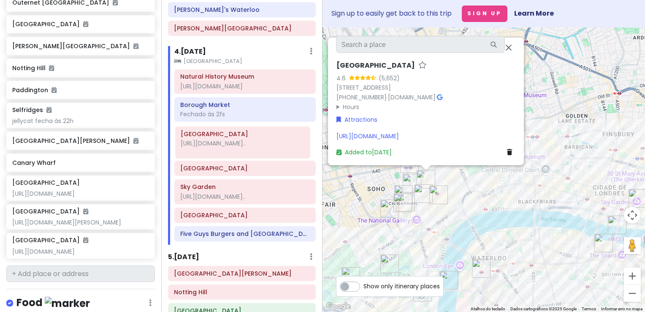
drag, startPoint x: 232, startPoint y: 163, endPoint x: 233, endPoint y: 141, distance: 22.0
click at [233, 141] on div "Natural History Museum https://www.nhm.ac.uk/visit.html Borough Market Fechado …" at bounding box center [245, 157] width 154 height 176
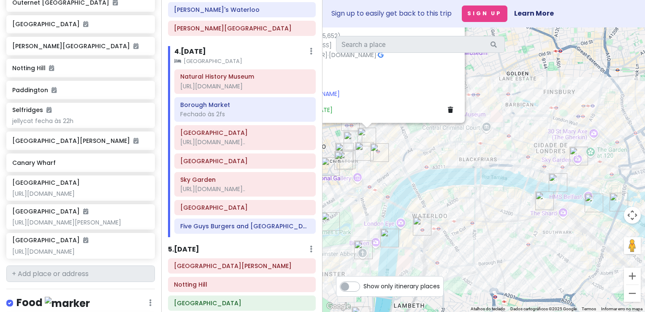
drag, startPoint x: 502, startPoint y: 245, endPoint x: 443, endPoint y: 205, distance: 71.2
click at [443, 205] on div "Cambridge Theatre 4.6 (5,652) Earlham St, London WC2H 9HU, Reino Unido +44 20 3…" at bounding box center [484, 169] width 323 height 284
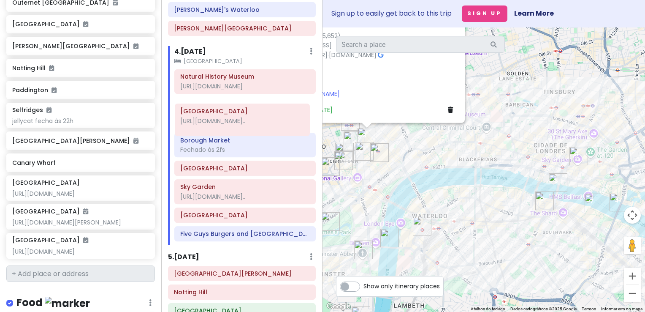
drag, startPoint x: 239, startPoint y: 148, endPoint x: 239, endPoint y: 122, distance: 26.2
click at [239, 122] on div "Natural History Museum https://www.nhm.ac.uk/visit.html Borough Market Fechado …" at bounding box center [245, 157] width 154 height 176
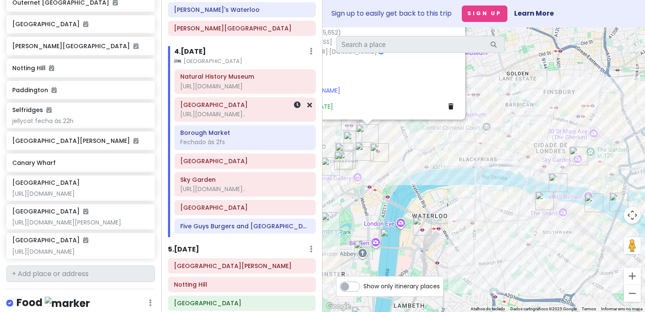
click at [242, 118] on div "https://www.london-theater-tickets.com/london-musicals/matild..." at bounding box center [245, 114] width 130 height 8
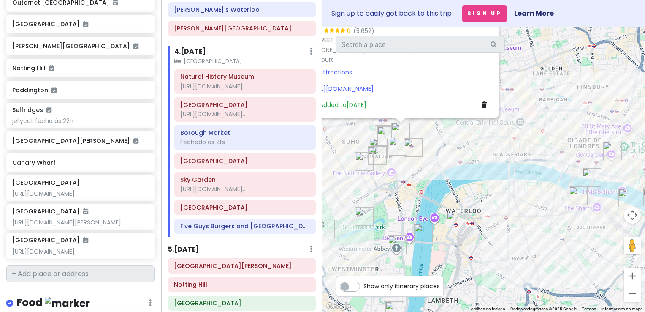
drag, startPoint x: 397, startPoint y: 209, endPoint x: 422, endPoint y: 209, distance: 24.9
click at [422, 209] on div "Cambridge Theatre 4.6 (5,652) Earlham St, London WC2H 9HU, Reino Unido +44 20 3…" at bounding box center [484, 169] width 323 height 284
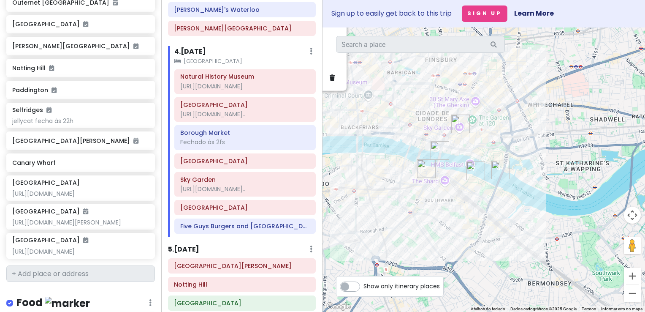
drag, startPoint x: 533, startPoint y: 226, endPoint x: 385, endPoint y: 203, distance: 149.6
click at [385, 203] on div "Cambridge Theatre 4.6 (5,652) Earlham St, London WC2H 9HU, Reino Unido +44 20 3…" at bounding box center [484, 169] width 323 height 284
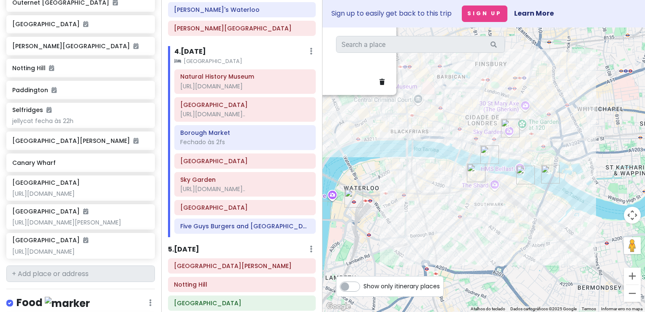
drag, startPoint x: 409, startPoint y: 210, endPoint x: 598, endPoint y: 210, distance: 188.8
click at [598, 210] on div "Cambridge Theatre 4.6 (5,652) Earlham St, London WC2H 9HU, Reino Unido +44 20 3…" at bounding box center [484, 169] width 323 height 284
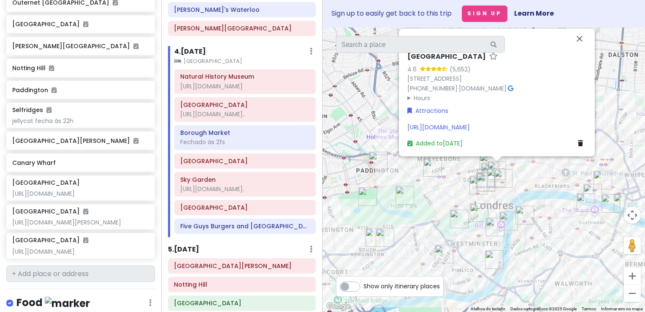
drag, startPoint x: 471, startPoint y: 187, endPoint x: 442, endPoint y: 192, distance: 29.9
click at [442, 192] on div "Cambridge Theatre 4.6 (5,652) Earlham St, London WC2H 9HU, Reino Unido +44 20 3…" at bounding box center [484, 169] width 323 height 284
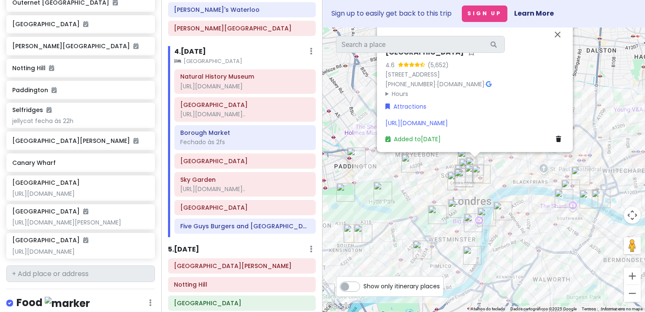
drag, startPoint x: 525, startPoint y: 194, endPoint x: 473, endPoint y: 175, distance: 55.9
click at [473, 175] on div "Cambridge Theatre 4.6 (5,652) Earlham St, London WC2H 9HU, Reino Unido +44 20 3…" at bounding box center [484, 169] width 323 height 284
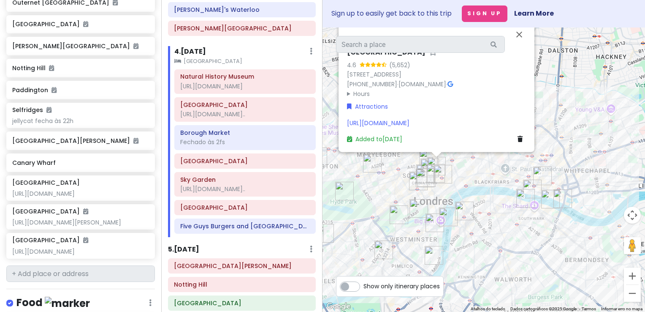
drag, startPoint x: 462, startPoint y: 163, endPoint x: 464, endPoint y: 174, distance: 11.2
click at [464, 174] on div "Cambridge Theatre 4.6 (5,652) Earlham St, London WC2H 9HU, Reino Unido +44 20 3…" at bounding box center [484, 169] width 323 height 284
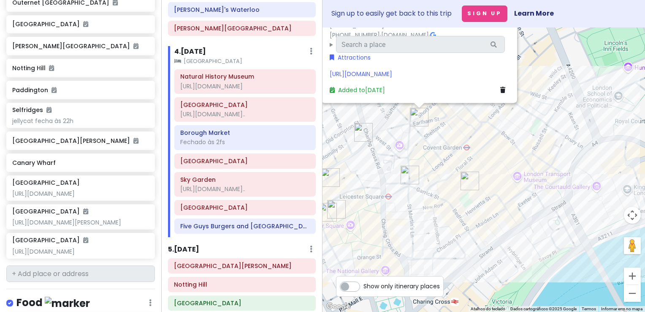
drag, startPoint x: 430, startPoint y: 193, endPoint x: 510, endPoint y: 219, distance: 84.0
click at [510, 219] on div "Cambridge Theatre 4.6 (5,652) Earlham St, London WC2H 9HU, Reino Unido +44 20 3…" at bounding box center [484, 169] width 323 height 284
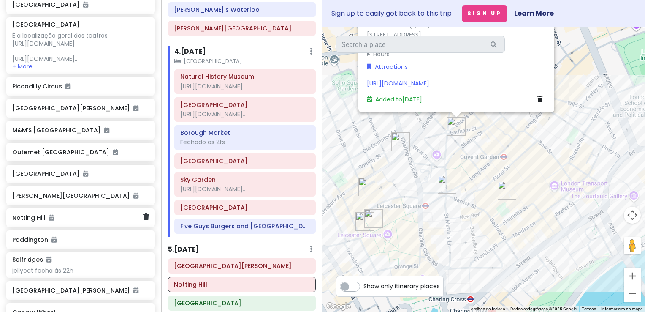
scroll to position [342, 0]
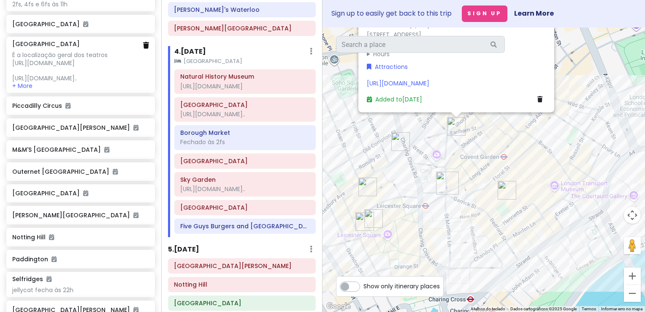
click at [143, 50] on link at bounding box center [146, 46] width 6 height 10
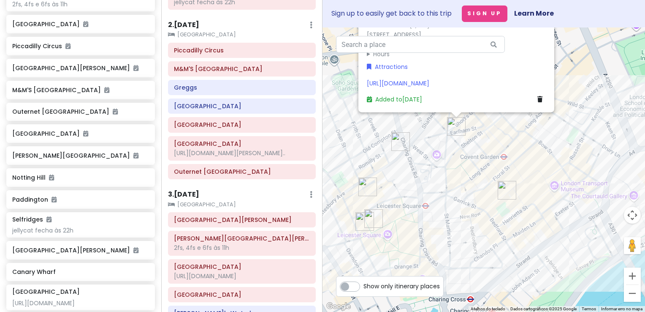
scroll to position [125, 0]
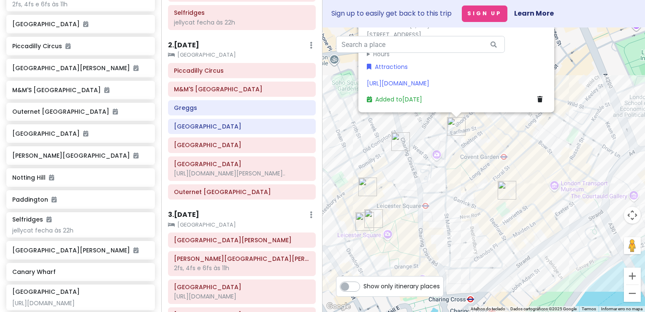
click at [194, 43] on h6 "2 . [DATE]" at bounding box center [183, 45] width 31 height 9
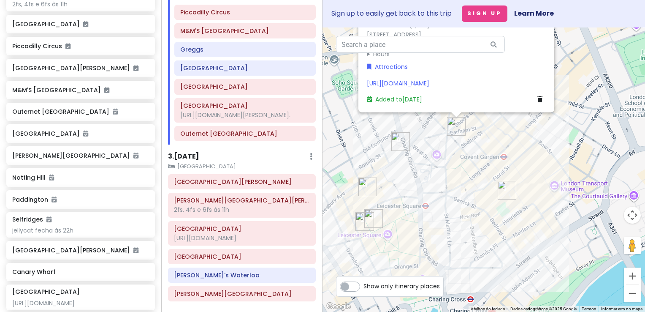
scroll to position [294, 0]
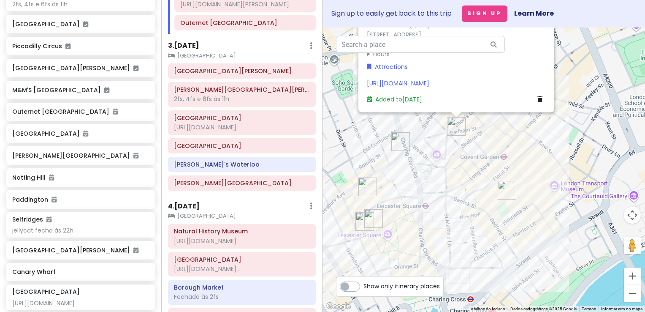
click at [189, 211] on h6 "4 . [DATE]" at bounding box center [184, 206] width 32 height 9
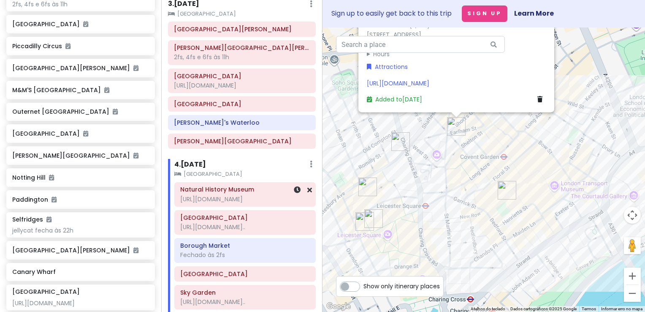
scroll to position [336, 0]
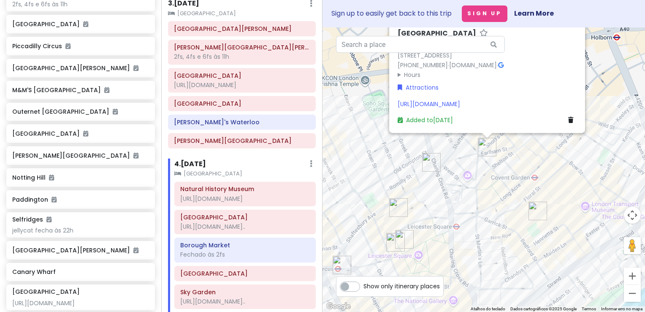
drag, startPoint x: 446, startPoint y: 179, endPoint x: 477, endPoint y: 200, distance: 38.1
click at [477, 200] on div "Cambridge Theatre 4.6 (5,652) Earlham St, London WC2H 9HU, Reino Unido +44 20 3…" at bounding box center [484, 169] width 323 height 284
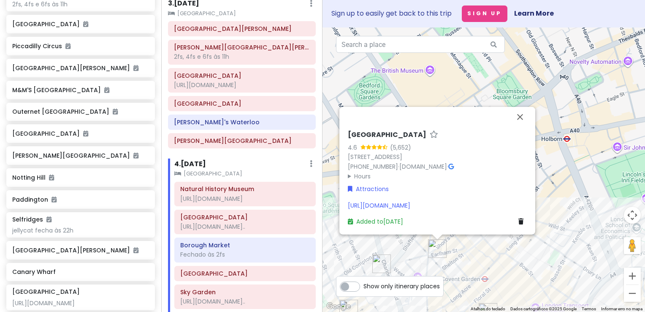
drag, startPoint x: 505, startPoint y: 202, endPoint x: 437, endPoint y: 249, distance: 82.4
click at [437, 249] on div "Cambridge Theatre 4.6 (5,652) Earlham St, London WC2H 9HU, Reino Unido +44 20 3…" at bounding box center [484, 169] width 323 height 284
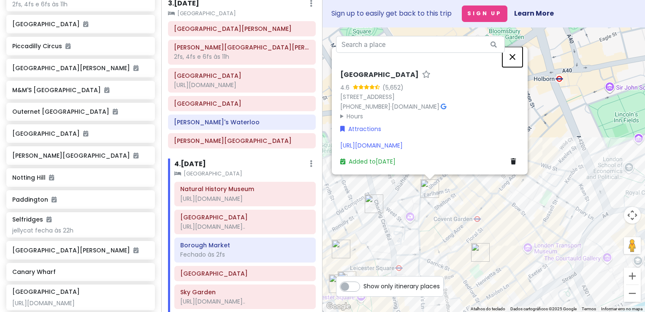
click at [515, 48] on button "Fechar" at bounding box center [513, 56] width 20 height 20
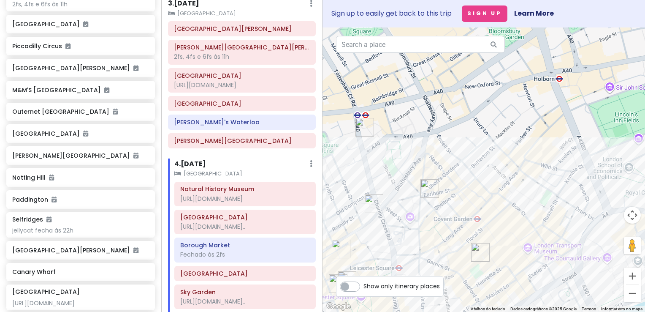
drag, startPoint x: 487, startPoint y: 122, endPoint x: 500, endPoint y: 139, distance: 20.7
click at [500, 139] on div at bounding box center [484, 169] width 323 height 284
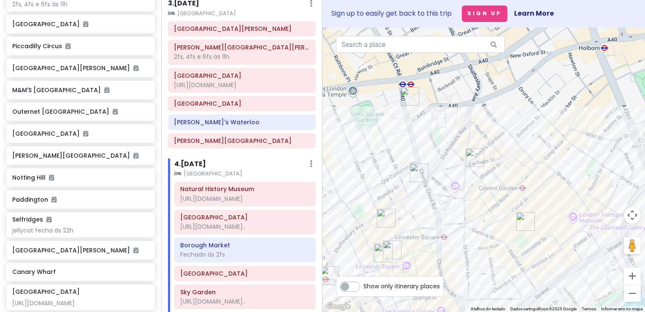
drag, startPoint x: 436, startPoint y: 163, endPoint x: 465, endPoint y: 112, distance: 58.0
click at [465, 112] on div at bounding box center [484, 169] width 323 height 284
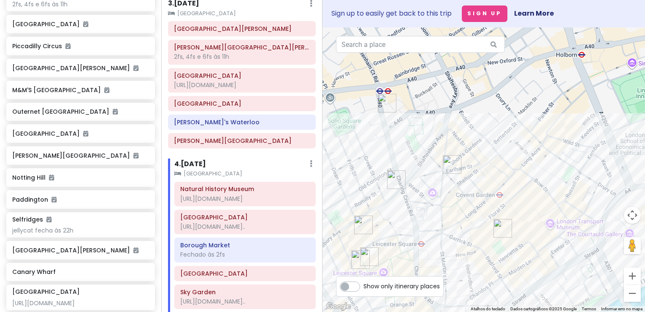
drag, startPoint x: 537, startPoint y: 220, endPoint x: 517, endPoint y: 220, distance: 20.3
click at [517, 220] on div at bounding box center [484, 169] width 323 height 284
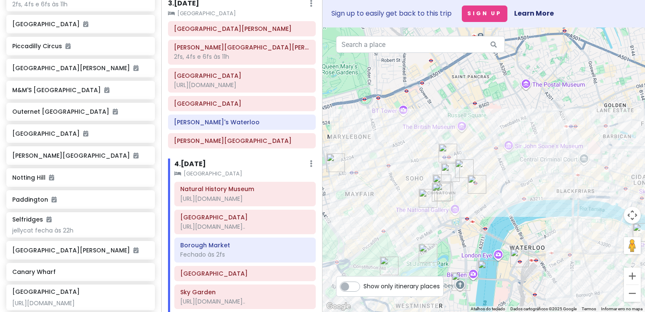
drag, startPoint x: 509, startPoint y: 188, endPoint x: 500, endPoint y: 150, distance: 39.4
click at [500, 150] on div at bounding box center [484, 169] width 323 height 284
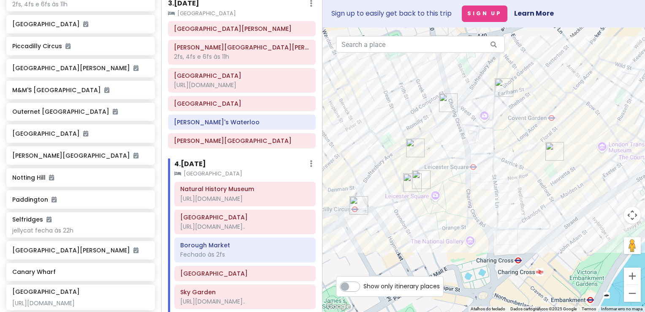
drag, startPoint x: 467, startPoint y: 178, endPoint x: 473, endPoint y: 174, distance: 8.0
click at [473, 174] on div at bounding box center [484, 169] width 323 height 284
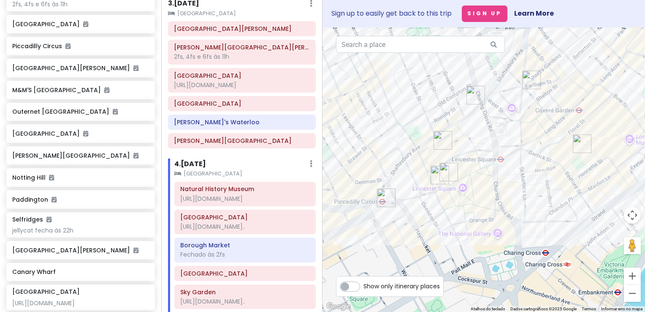
drag, startPoint x: 361, startPoint y: 136, endPoint x: 390, endPoint y: 128, distance: 30.5
click at [390, 128] on div at bounding box center [484, 169] width 323 height 284
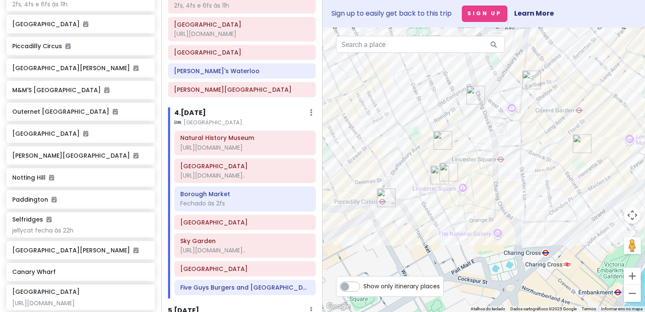
scroll to position [390, 0]
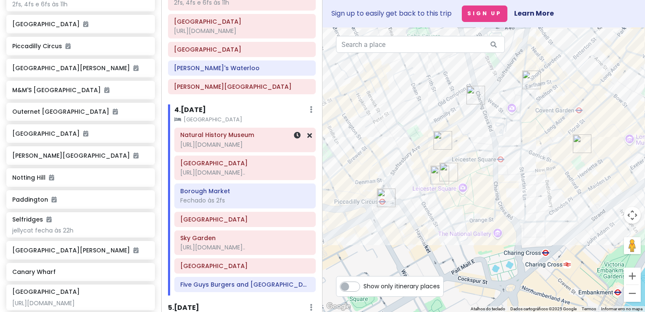
click at [229, 144] on div "Natural History Museum https://www.nhm.ac.uk/visit.html" at bounding box center [245, 139] width 130 height 21
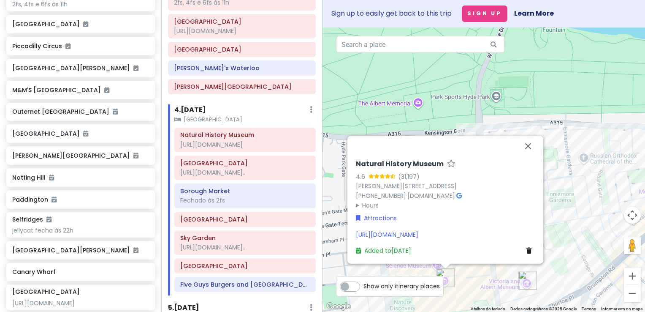
drag, startPoint x: 505, startPoint y: 185, endPoint x: 348, endPoint y: 183, distance: 156.7
click at [348, 183] on div "Natural History Museum [STREET_ADDRESS][PERSON_NAME] [PHONE_NUMBER] · [DOMAIN_N…" at bounding box center [446, 200] width 196 height 128
copy link "[PERSON_NAME][STREET_ADDRESS]"
click at [223, 167] on h6 "Cambridge Theatre" at bounding box center [245, 163] width 130 height 8
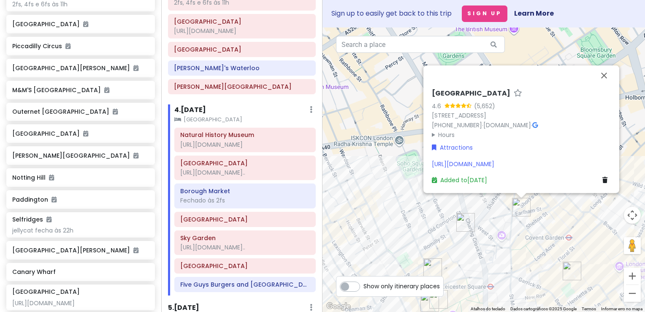
drag, startPoint x: 565, startPoint y: 106, endPoint x: 424, endPoint y: 103, distance: 141.1
click at [424, 103] on div "Cambridge Theatre 4.6 (5,652) Earlham St, London WC2H 9HU, Reino Unido +44 20 3…" at bounding box center [522, 129] width 196 height 128
copy link "Earlham St, London WC2H 9HU, Reino Unido"
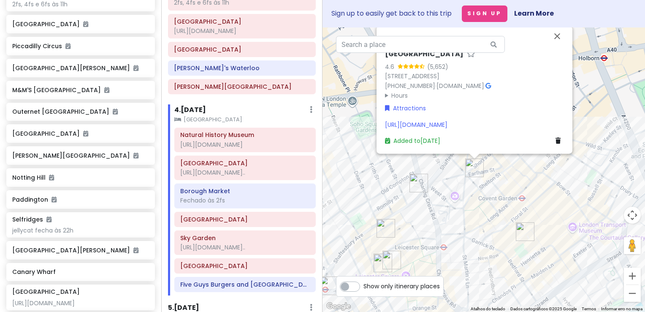
drag, startPoint x: 394, startPoint y: 102, endPoint x: 348, endPoint y: 64, distance: 60.4
click at [347, 63] on div "Cambridge Theatre 4.6 (5,652) Earlham St, London WC2H 9HU, Reino Unido +44 20 3…" at bounding box center [484, 169] width 323 height 284
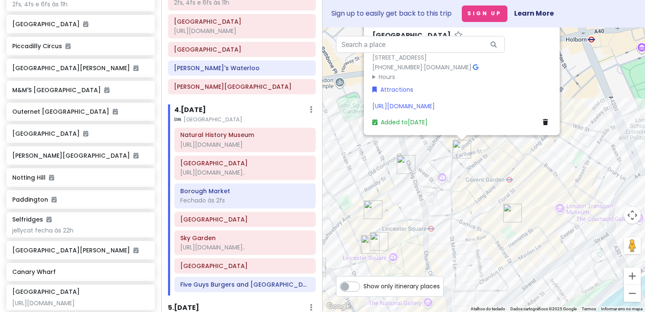
drag, startPoint x: 366, startPoint y: 133, endPoint x: 351, endPoint y: 113, distance: 24.8
click at [351, 113] on div "Cambridge Theatre 4.6 (5,652) Earlham St, London WC2H 9HU, Reino Unido +44 20 3…" at bounding box center [484, 169] width 323 height 284
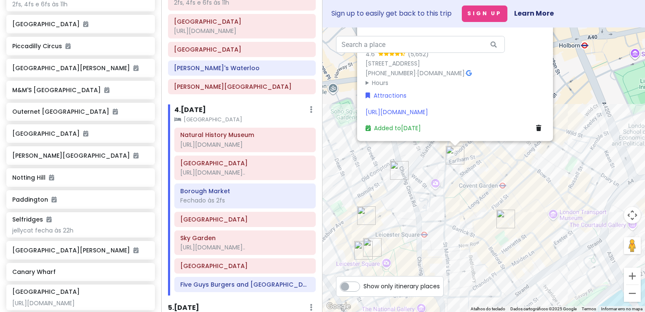
drag, startPoint x: 414, startPoint y: 169, endPoint x: 410, endPoint y: 177, distance: 8.1
click at [410, 177] on div "Cambridge Theatre 4.6 (5,652) Earlham St, London WC2H 9HU, Reino Unido +44 20 3…" at bounding box center [484, 169] width 323 height 284
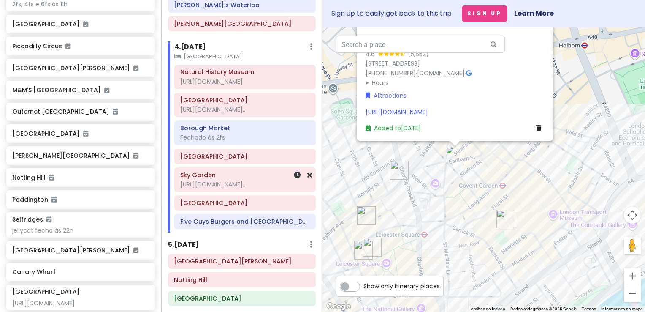
scroll to position [455, 0]
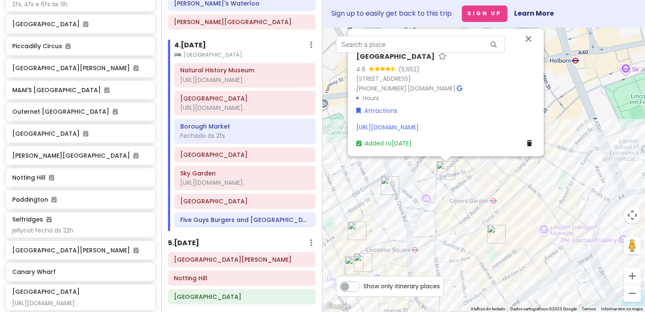
drag, startPoint x: 480, startPoint y: 178, endPoint x: 461, endPoint y: 205, distance: 33.6
click at [461, 205] on div "Cambridge Theatre 4.6 (5,652) Earlham St, London WC2H 9HU, Reino Unido +44 20 3…" at bounding box center [484, 169] width 323 height 284
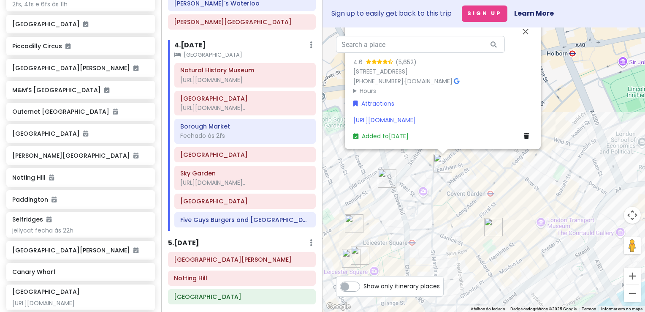
drag, startPoint x: 481, startPoint y: 220, endPoint x: 487, endPoint y: 203, distance: 18.3
click at [487, 203] on div "Cambridge Theatre 4.6 (5,652) Earlham St, London WC2H 9HU, Reino Unido +44 20 3…" at bounding box center [484, 169] width 323 height 284
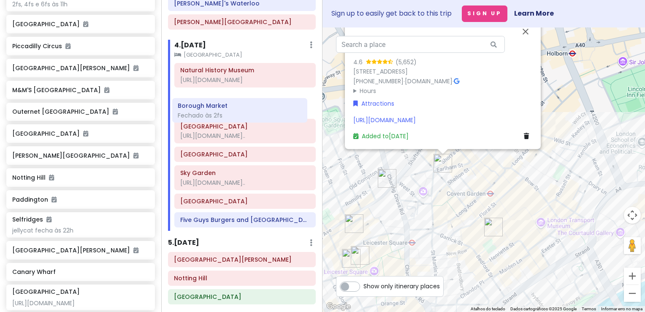
drag, startPoint x: 232, startPoint y: 154, endPoint x: 230, endPoint y: 121, distance: 33.0
click at [230, 121] on div "Natural History Museum https://www.nhm.ac.uk/visit.html Cambridge Theatre https…" at bounding box center [245, 147] width 154 height 168
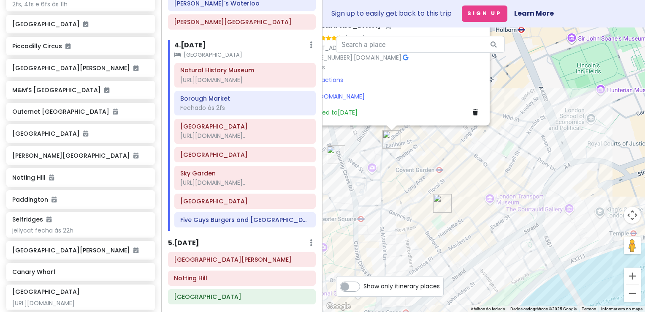
drag, startPoint x: 446, startPoint y: 224, endPoint x: 397, endPoint y: 202, distance: 54.1
click at [397, 202] on div "Cambridge Theatre 4.6 (5,652) Earlham St, London WC2H 9HU, Reino Unido +44 20 3…" at bounding box center [484, 169] width 323 height 284
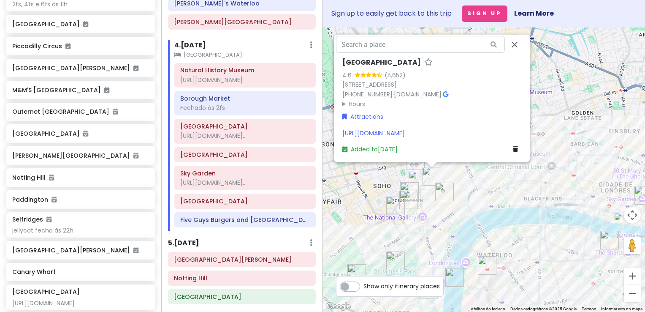
drag, startPoint x: 432, startPoint y: 238, endPoint x: 468, endPoint y: 236, distance: 35.5
click at [468, 236] on div "Cambridge Theatre 4.6 (5,652) Earlham St, London WC2H 9HU, Reino Unido +44 20 3…" at bounding box center [484, 169] width 323 height 284
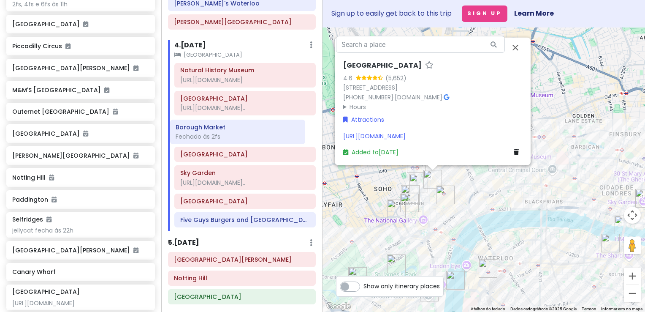
drag, startPoint x: 231, startPoint y: 113, endPoint x: 227, endPoint y: 138, distance: 25.3
click at [227, 138] on div "Natural History Museum https://www.nhm.ac.uk/visit.html Borough Market Fechado …" at bounding box center [245, 147] width 154 height 168
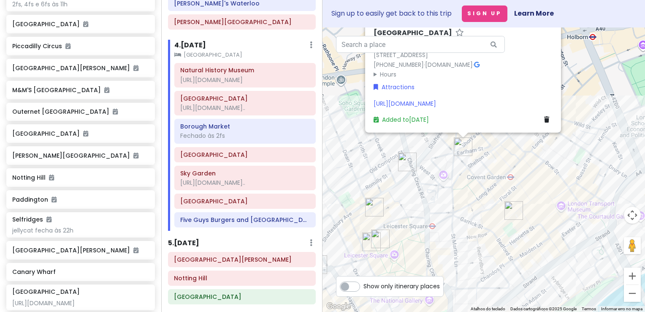
drag, startPoint x: 397, startPoint y: 230, endPoint x: 405, endPoint y: 215, distance: 16.7
click at [405, 215] on div "Cambridge Theatre 4.6 (5,652) Earlham St, London WC2H 9HU, Reino Unido +44 20 3…" at bounding box center [484, 169] width 323 height 284
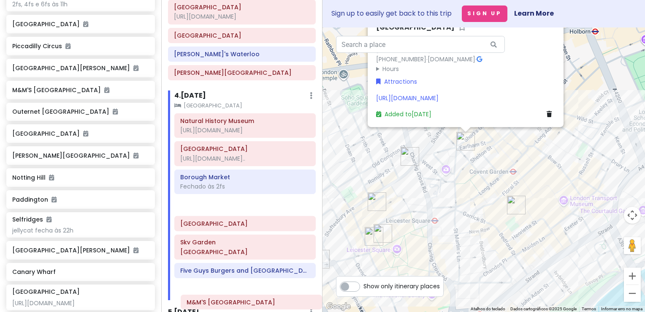
scroll to position [422, 0]
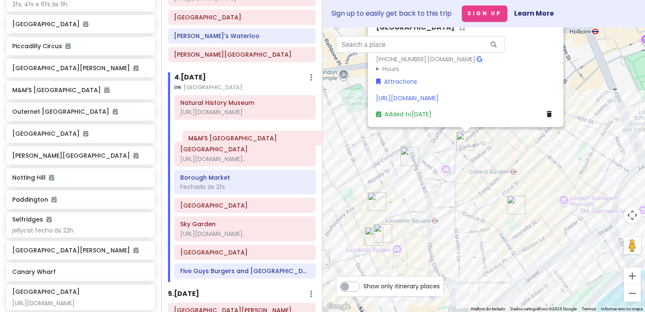
drag, startPoint x: 222, startPoint y: 55, endPoint x: 237, endPoint y: 139, distance: 85.3
click at [237, 139] on div "Itinerary × 1 . Sat 11/29 Edit Day Notes Clear Lodging Delete Day Click to add …" at bounding box center [241, 156] width 161 height 312
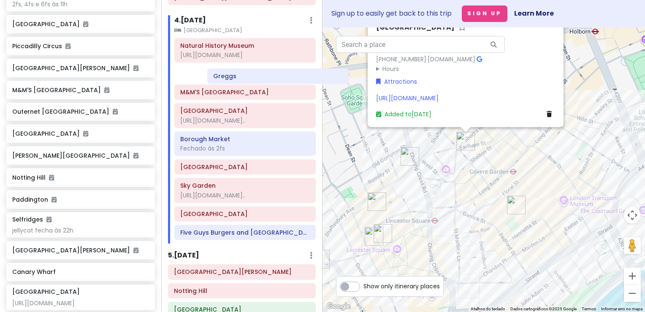
scroll to position [457, 0]
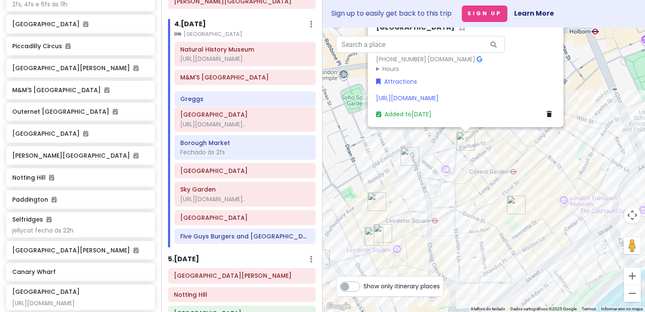
drag, startPoint x: 224, startPoint y: 82, endPoint x: 230, endPoint y: 102, distance: 21.2
click at [230, 102] on div "Itinerary × 1 . Sat 11/29 Edit Day Notes Clear Lodging Delete Day Click to add …" at bounding box center [241, 156] width 161 height 312
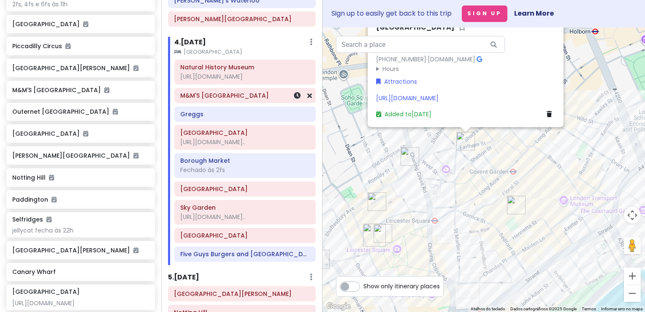
scroll to position [420, 0]
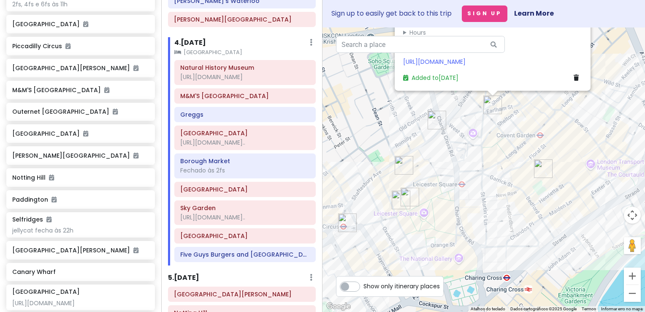
drag, startPoint x: 352, startPoint y: 153, endPoint x: 391, endPoint y: 103, distance: 63.5
click at [391, 103] on div "Cambridge Theatre 4.6 (5,652) Earlham St, London WC2H 9HU, Reino Unido +44 20 3…" at bounding box center [484, 169] width 323 height 284
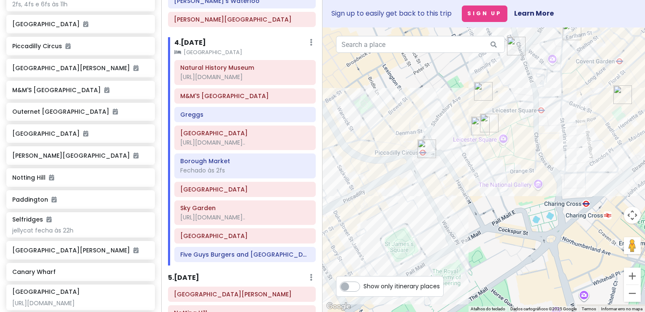
drag, startPoint x: 372, startPoint y: 142, endPoint x: 441, endPoint y: 81, distance: 91.8
click at [441, 81] on div "Cambridge Theatre 4.6 (5,652) Earlham St, London WC2H 9HU, Reino Unido +44 20 3…" at bounding box center [484, 169] width 323 height 284
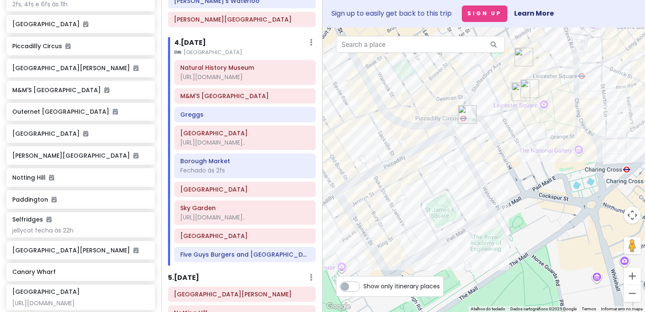
drag, startPoint x: 397, startPoint y: 123, endPoint x: 463, endPoint y: 67, distance: 87.2
click at [463, 67] on div "Cambridge Theatre 4.6 (5,652) Earlham St, London WC2H 9HU, Reino Unido +44 20 3…" at bounding box center [484, 169] width 323 height 284
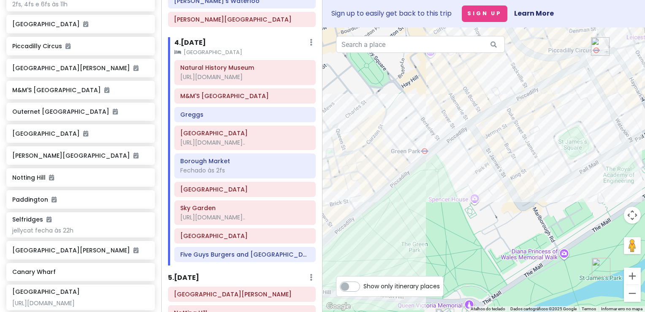
drag, startPoint x: 378, startPoint y: 124, endPoint x: 462, endPoint y: 95, distance: 88.4
click at [462, 95] on div "Cambridge Theatre 4.6 (5,652) Earlham St, London WC2H 9HU, Reino Unido +44 20 3…" at bounding box center [484, 169] width 323 height 284
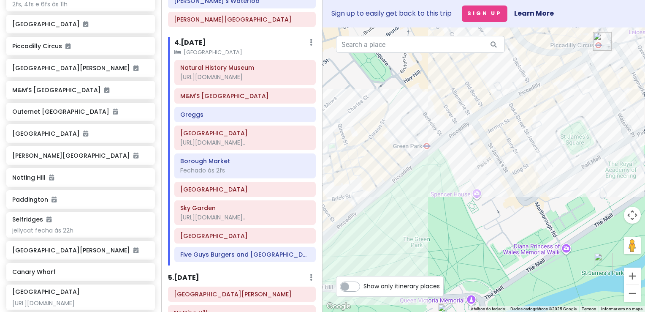
drag, startPoint x: 393, startPoint y: 116, endPoint x: 303, endPoint y: 163, distance: 101.5
click at [305, 162] on div "London V2! Private Change Dates Make a Copy Delete Trip Go Pro ⚡️ Give Feedback…" at bounding box center [322, 156] width 645 height 312
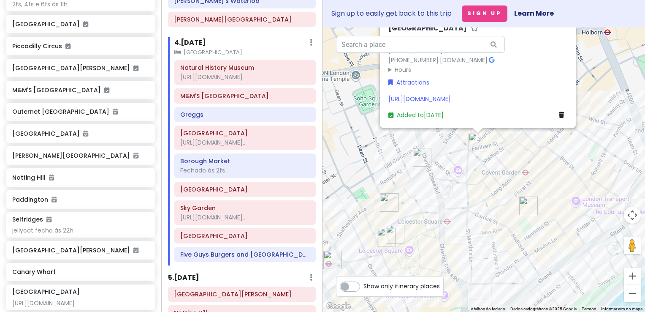
drag, startPoint x: 451, startPoint y: 113, endPoint x: 382, endPoint y: 206, distance: 115.7
click at [382, 206] on div "Cambridge Theatre 4.6 (5,652) Earlham St, London WC2H 9HU, Reino Unido +44 20 3…" at bounding box center [484, 169] width 323 height 284
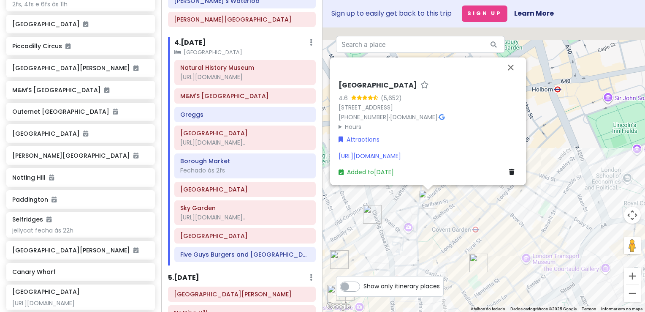
drag, startPoint x: 515, startPoint y: 162, endPoint x: 485, endPoint y: 212, distance: 58.0
click at [485, 212] on div "Cambridge Theatre 4.6 (5,652) Earlham St, London WC2H 9HU, Reino Unido +44 20 3…" at bounding box center [484, 169] width 323 height 284
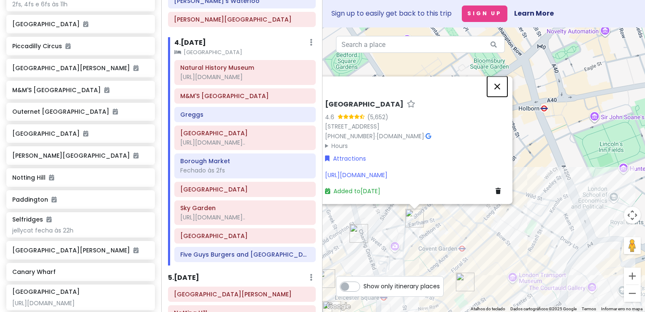
click at [500, 76] on button "Fechar" at bounding box center [497, 86] width 20 height 20
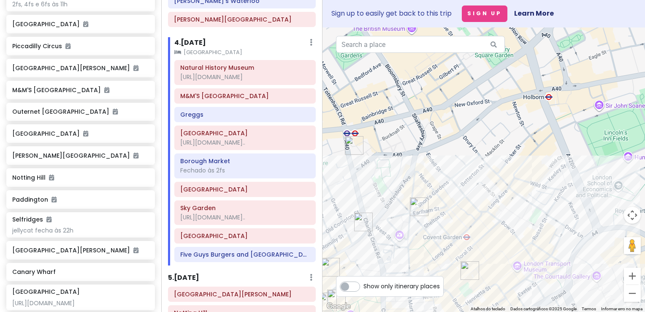
drag, startPoint x: 407, startPoint y: 179, endPoint x: 444, endPoint y: 89, distance: 97.1
click at [444, 89] on div at bounding box center [484, 169] width 323 height 284
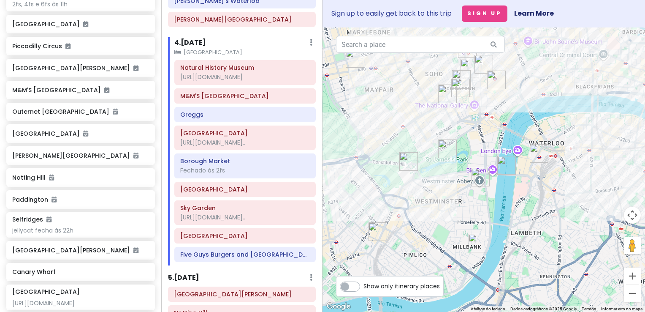
drag, startPoint x: 422, startPoint y: 137, endPoint x: 400, endPoint y: 177, distance: 45.7
click at [400, 177] on div at bounding box center [484, 169] width 323 height 284
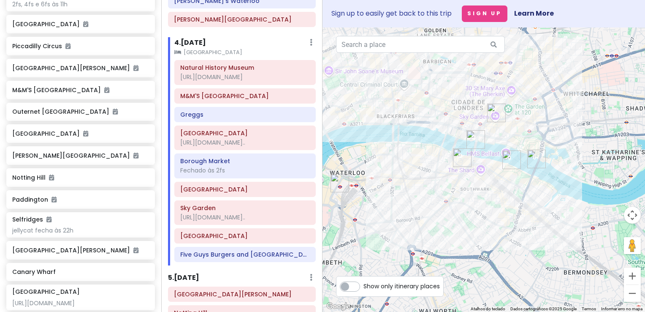
drag, startPoint x: 514, startPoint y: 180, endPoint x: 367, endPoint y: 160, distance: 147.5
click at [367, 160] on div at bounding box center [484, 169] width 323 height 284
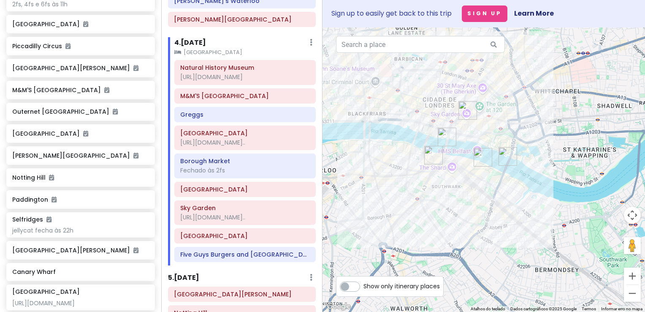
drag, startPoint x: 475, startPoint y: 190, endPoint x: 416, endPoint y: 187, distance: 58.4
click at [416, 187] on div at bounding box center [484, 169] width 323 height 284
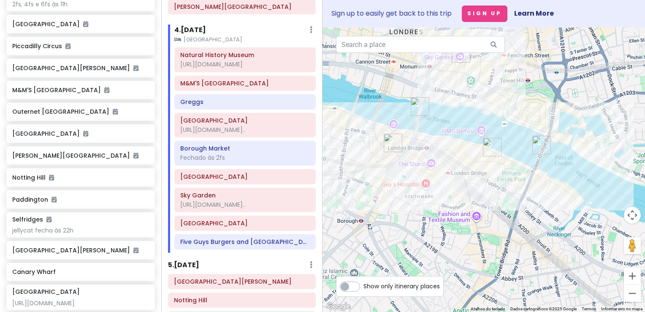
scroll to position [437, 0]
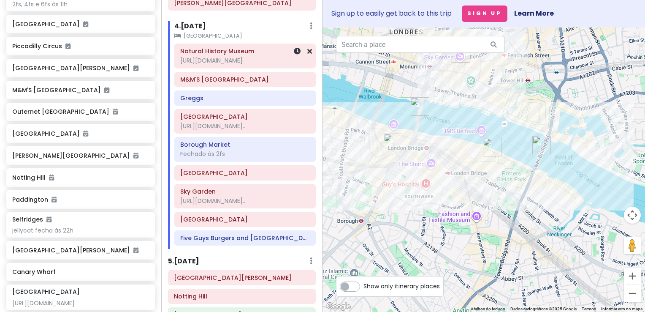
click at [248, 60] on div "Natural History Museum https://www.nhm.ac.uk/visit.html" at bounding box center [245, 55] width 130 height 21
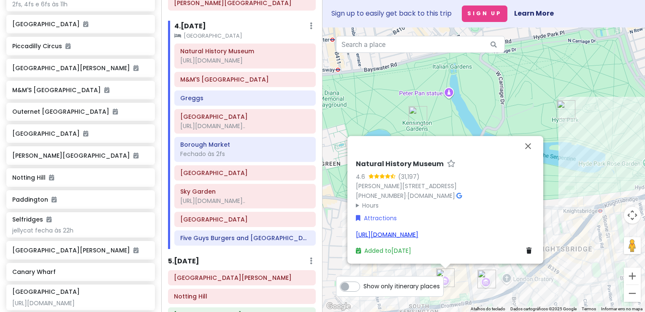
click at [391, 234] on link "[URL][DOMAIN_NAME]" at bounding box center [387, 234] width 63 height 8
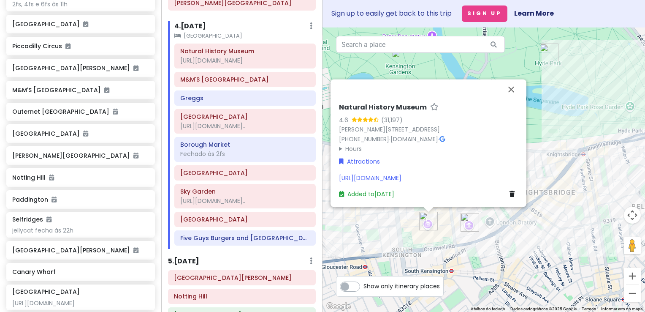
drag, startPoint x: 382, startPoint y: 127, endPoint x: 359, endPoint y: 68, distance: 62.8
click at [359, 68] on div "Natural History Museum [STREET_ADDRESS][PERSON_NAME] [PHONE_NUMBER] · [DOMAIN_N…" at bounding box center [484, 169] width 323 height 284
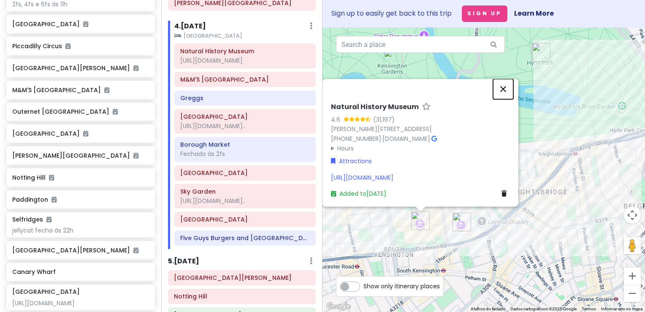
click at [503, 89] on button "Fechar" at bounding box center [503, 89] width 20 height 20
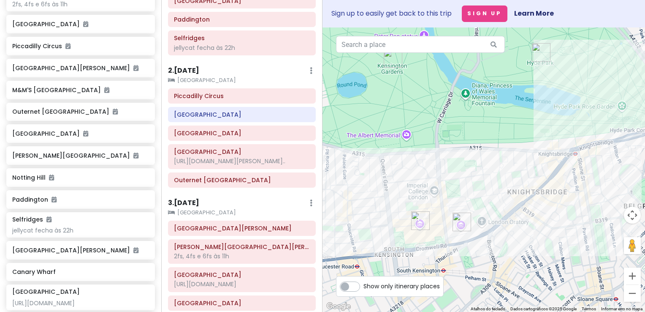
scroll to position [57, 0]
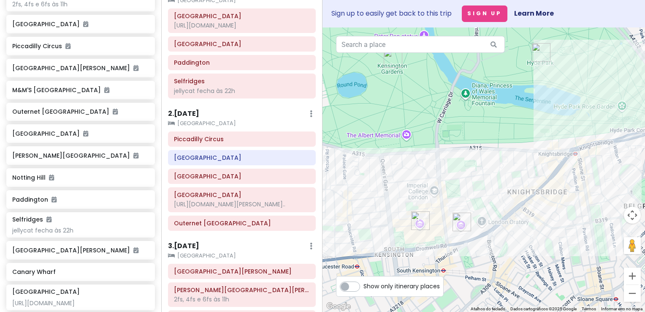
click at [199, 112] on h6 "2 . [DATE]" at bounding box center [183, 113] width 31 height 9
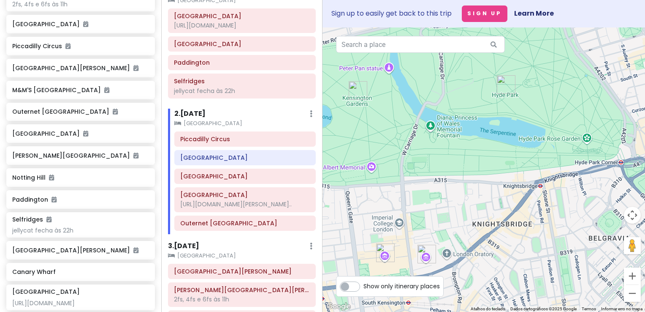
drag, startPoint x: 480, startPoint y: 174, endPoint x: 432, endPoint y: 230, distance: 73.7
click at [432, 230] on div at bounding box center [484, 169] width 323 height 284
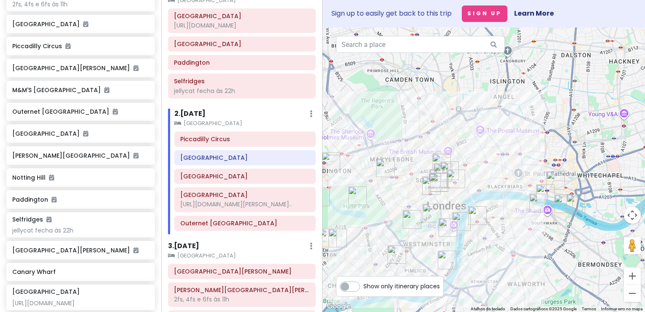
drag, startPoint x: 469, startPoint y: 210, endPoint x: 372, endPoint y: 207, distance: 97.6
click at [370, 207] on div at bounding box center [484, 169] width 323 height 284
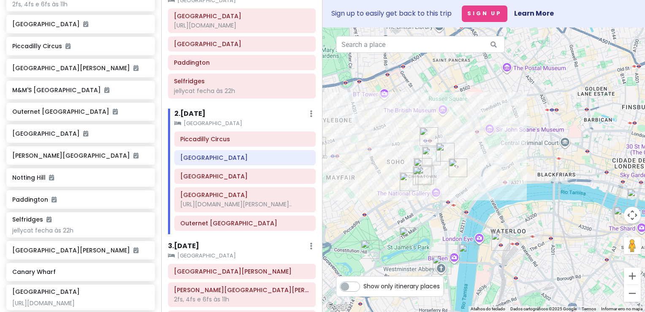
drag, startPoint x: 401, startPoint y: 210, endPoint x: 502, endPoint y: 220, distance: 101.4
click at [502, 220] on div at bounding box center [484, 169] width 323 height 284
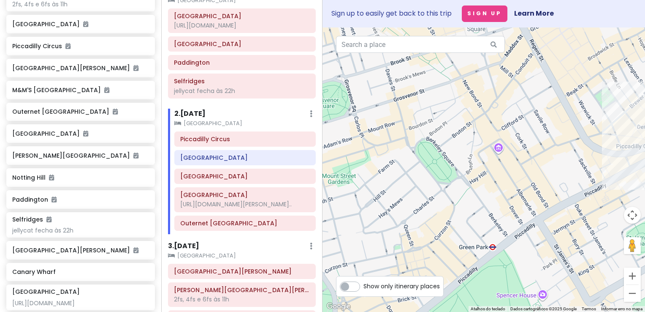
drag, startPoint x: 530, startPoint y: 210, endPoint x: 245, endPoint y: 239, distance: 286.5
click at [245, 239] on div "London V2! Private Change Dates Make a Copy Delete Trip Go Pro ⚡️ Give Feedback…" at bounding box center [322, 156] width 645 height 312
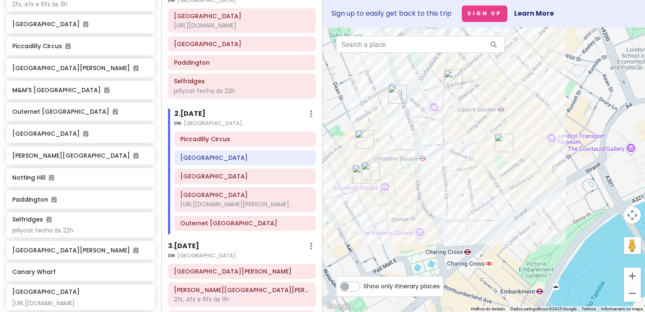
drag, startPoint x: 330, startPoint y: 208, endPoint x: 542, endPoint y: 213, distance: 212.5
click at [542, 213] on div at bounding box center [484, 169] width 323 height 284
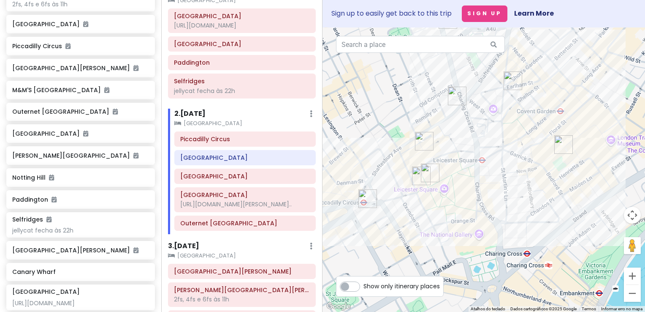
drag, startPoint x: 456, startPoint y: 197, endPoint x: 491, endPoint y: 197, distance: 35.1
click at [509, 198] on div at bounding box center [484, 169] width 323 height 284
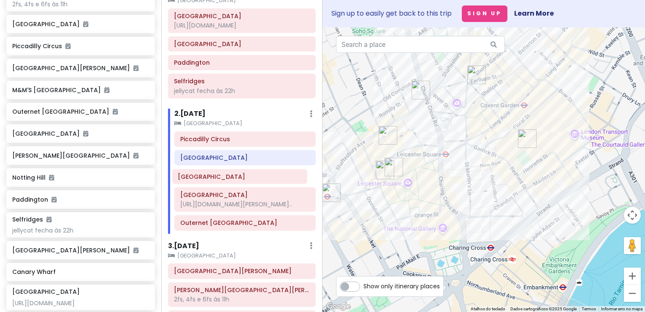
click at [233, 176] on div "Piccadilly Circus Chinatown Covent Garden Palace Theatre https://www.london-the…" at bounding box center [245, 182] width 154 height 103
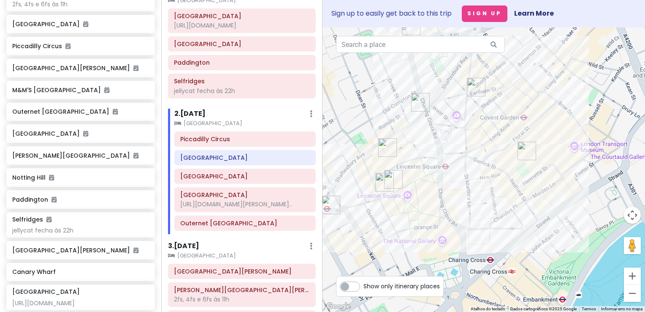
drag, startPoint x: 438, startPoint y: 125, endPoint x: 438, endPoint y: 138, distance: 13.5
click at [438, 138] on div at bounding box center [484, 169] width 323 height 284
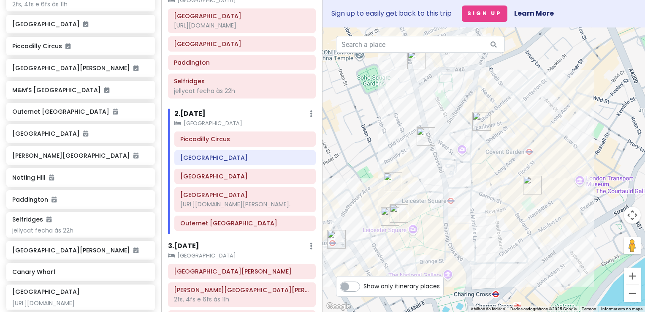
drag, startPoint x: 420, startPoint y: 128, endPoint x: 426, endPoint y: 164, distance: 36.3
click at [426, 164] on div at bounding box center [484, 169] width 323 height 284
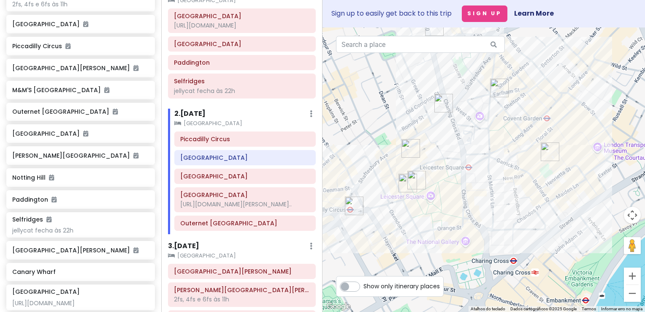
drag, startPoint x: 390, startPoint y: 154, endPoint x: 408, endPoint y: 120, distance: 38.9
click at [408, 120] on div at bounding box center [484, 169] width 323 height 284
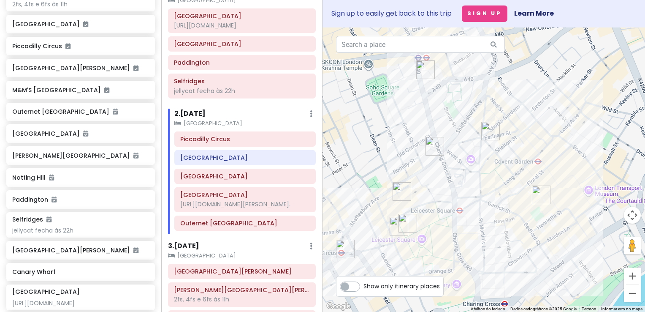
drag, startPoint x: 396, startPoint y: 123, endPoint x: 386, endPoint y: 168, distance: 46.1
click at [386, 168] on div at bounding box center [484, 169] width 323 height 284
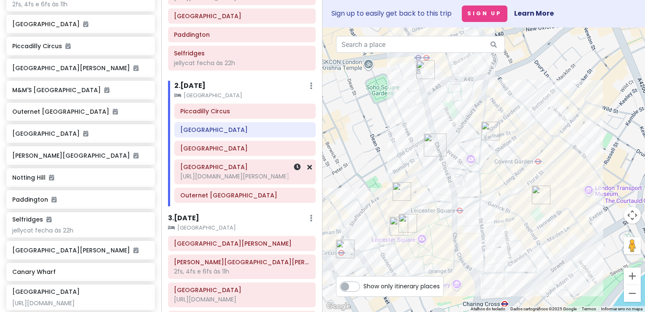
scroll to position [99, 0]
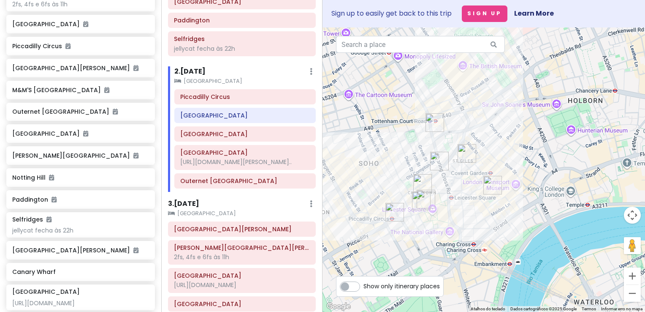
drag, startPoint x: 383, startPoint y: 152, endPoint x: 415, endPoint y: 161, distance: 33.5
click at [415, 161] on div at bounding box center [484, 169] width 323 height 284
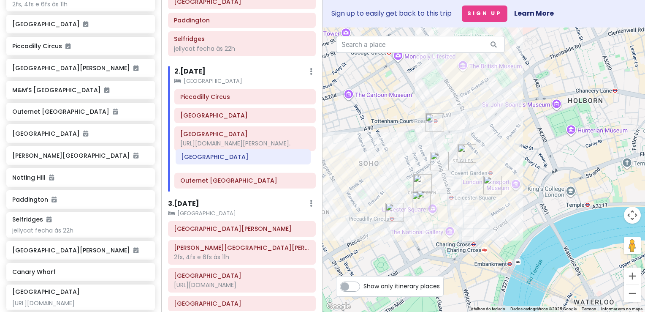
drag, startPoint x: 235, startPoint y: 118, endPoint x: 236, endPoint y: 162, distance: 43.9
click at [236, 162] on div "Piccadilly Circus Chinatown Covent Garden Palace Theatre https://www.london-the…" at bounding box center [245, 140] width 154 height 103
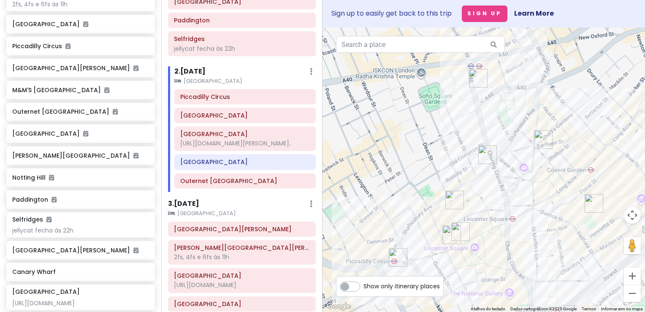
drag, startPoint x: 429, startPoint y: 180, endPoint x: 380, endPoint y: 159, distance: 53.2
click at [380, 159] on div at bounding box center [484, 169] width 323 height 284
click at [258, 114] on h6 "[GEOGRAPHIC_DATA]" at bounding box center [245, 116] width 130 height 8
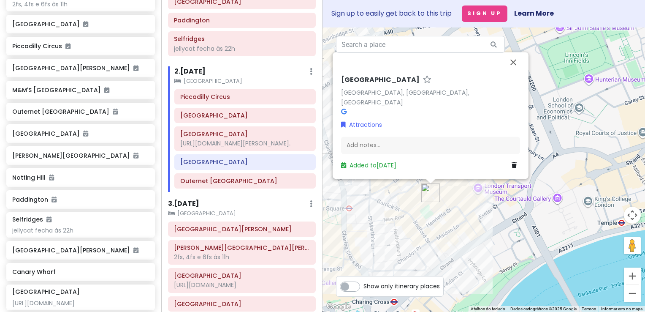
drag, startPoint x: 443, startPoint y: 198, endPoint x: 351, endPoint y: 187, distance: 92.7
click at [351, 187] on div "Covent Garden Covent Garden, London, UK Attractions Add notes... Added to Sun 1…" at bounding box center [484, 169] width 323 height 284
drag, startPoint x: 394, startPoint y: 91, endPoint x: 340, endPoint y: 91, distance: 53.2
click at [340, 91] on div "Covent Garden Covent Garden, London, UK Attractions Add notes... Added to Sun 1…" at bounding box center [431, 122] width 186 height 101
copy h6 "[GEOGRAPHIC_DATA]"
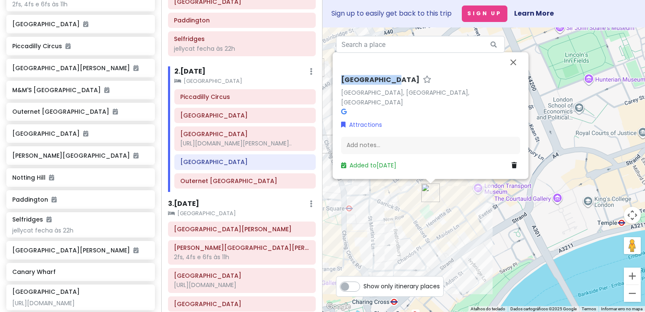
drag, startPoint x: 430, startPoint y: 223, endPoint x: 479, endPoint y: 200, distance: 53.5
click at [479, 200] on div "Covent Garden Covent Garden, London, UK Attractions Add notes... Added to Sun 1…" at bounding box center [484, 169] width 323 height 284
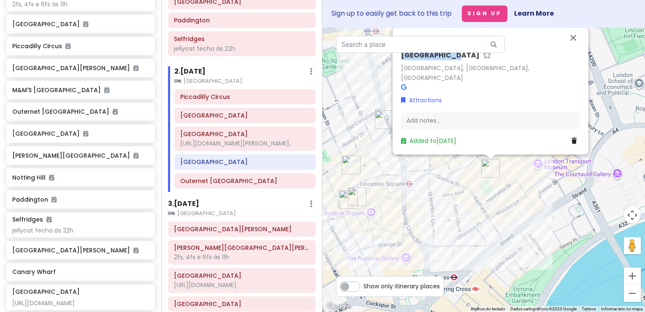
click at [422, 169] on div "Covent Garden Covent Garden, London, UK Attractions Add notes... Added to Sun 1…" at bounding box center [484, 169] width 323 height 284
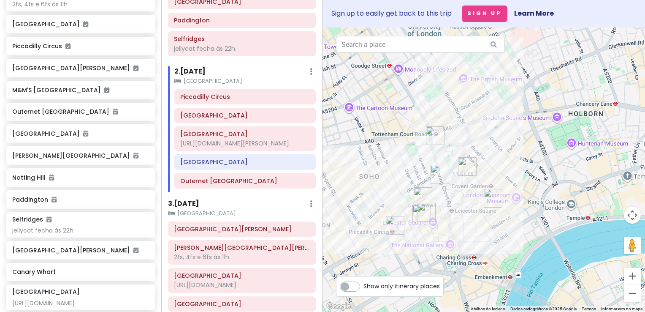
drag, startPoint x: 388, startPoint y: 140, endPoint x: 332, endPoint y: 139, distance: 55.8
click at [332, 139] on div at bounding box center [484, 169] width 323 height 284
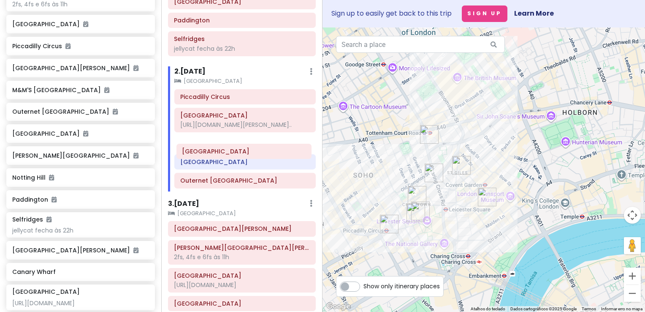
drag, startPoint x: 212, startPoint y: 119, endPoint x: 215, endPoint y: 155, distance: 36.8
click at [215, 155] on div "Piccadilly Circus Covent Garden Palace Theatre https://www.london-theater-ticke…" at bounding box center [245, 140] width 154 height 103
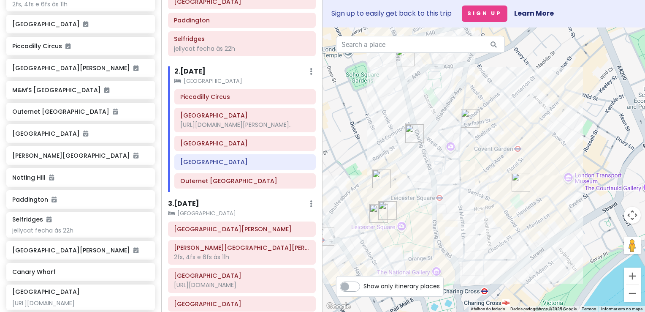
drag, startPoint x: 456, startPoint y: 189, endPoint x: 499, endPoint y: 147, distance: 60.3
click at [499, 147] on div at bounding box center [484, 169] width 323 height 284
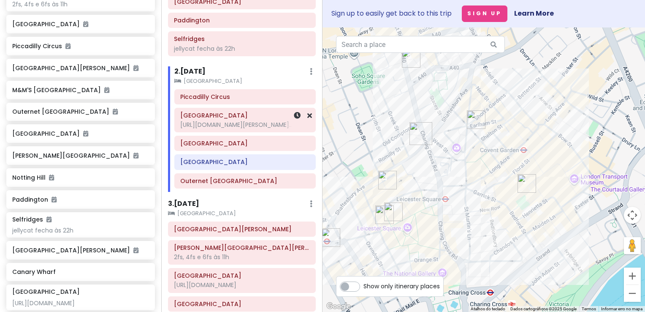
click at [233, 128] on div "https://www.london-theater-tickets.com/harry-potter-and-the-..." at bounding box center [245, 125] width 130 height 8
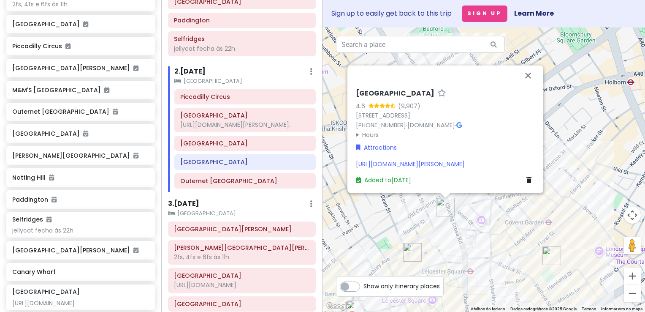
drag, startPoint x: 501, startPoint y: 105, endPoint x: 353, endPoint y: 104, distance: 148.7
click at [353, 104] on div "Palace Theatre 4.6 (9,907) 113 Shaftesbury Ave, London W1D 5AY, Reino Unido +44…" at bounding box center [446, 136] width 186 height 102
copy link "113 Shaftesbury Ave, London W1D 5AY, Reino Unido"
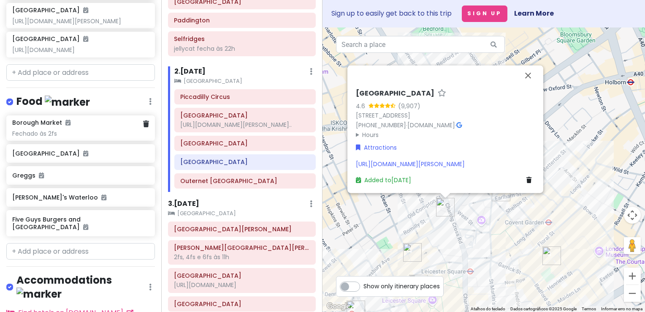
scroll to position [722, 0]
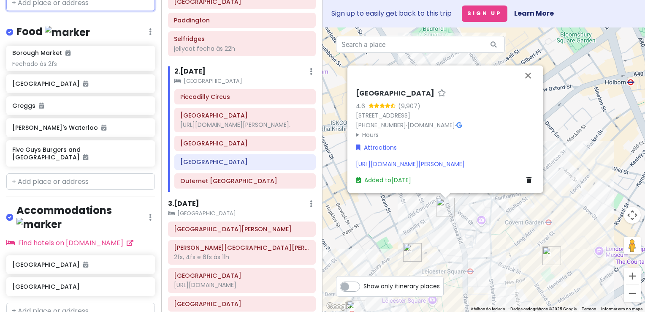
click at [90, 11] on input "text" at bounding box center [80, 3] width 149 height 17
paste input "138 Shaftesbury Avenue, London WC2H 8HB"
type input "138 Shaftesbury Avenue, London WC2H 8HB"
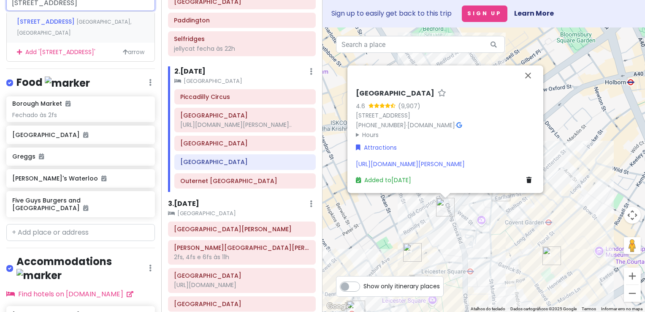
drag, startPoint x: 79, startPoint y: 76, endPoint x: 119, endPoint y: 76, distance: 39.7
click at [79, 43] on div "138 Shaftesbury Avenue London, Reino Unido" at bounding box center [81, 26] width 148 height 31
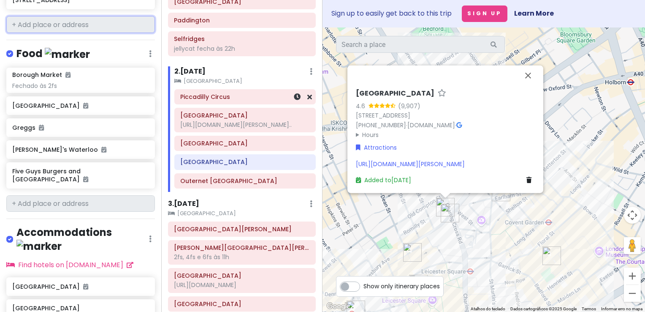
scroll to position [744, 0]
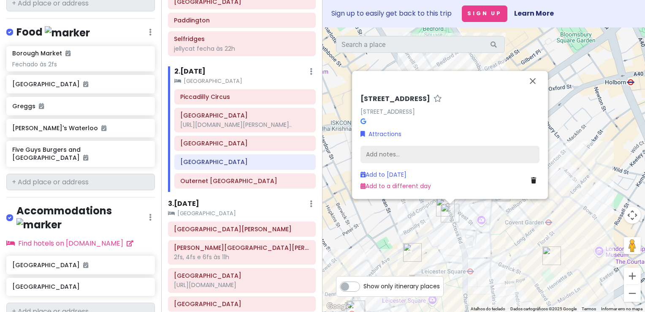
click at [394, 155] on div "Add notes..." at bounding box center [450, 154] width 179 height 18
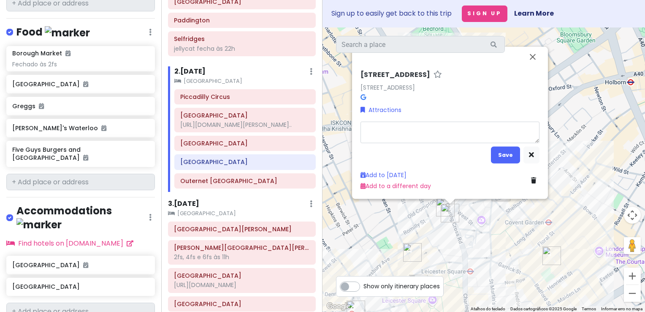
type textarea "x"
type textarea "h"
type textarea "x"
type textarea "ha"
type textarea "x"
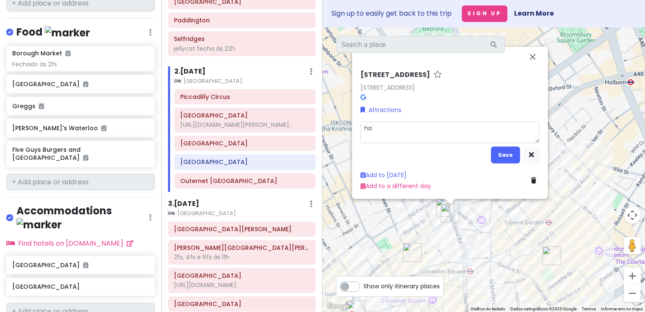
type textarea "har"
type textarea "x"
type textarea "harr"
type textarea "x"
type textarea "harry"
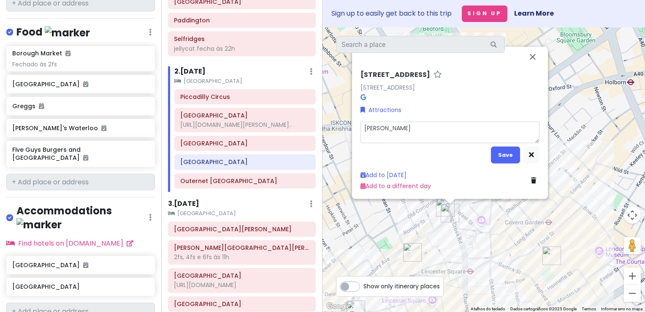
type textarea "x"
type textarea "harry"
type textarea "x"
type textarea "harry p"
type textarea "x"
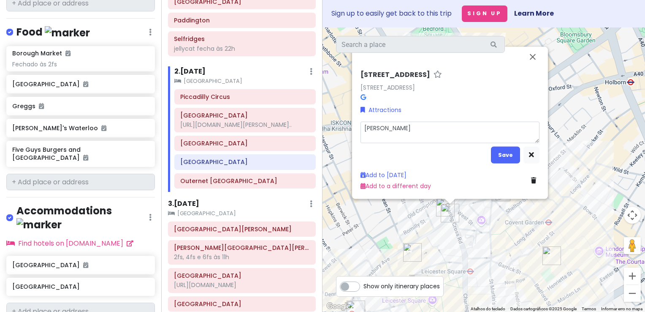
type textarea "harry po"
type textarea "x"
type textarea "harry pot"
type textarea "x"
type textarea "harry pott"
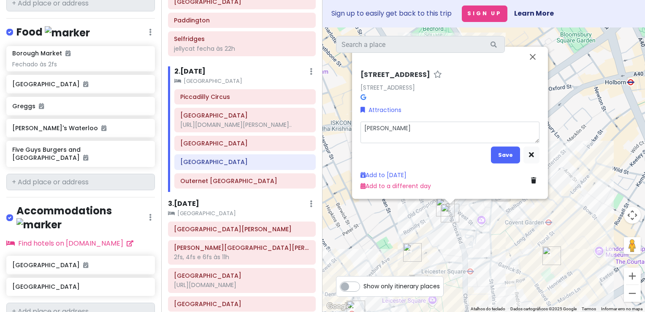
type textarea "x"
type textarea "harry potte"
type textarea "x"
type textarea "harry potter"
type textarea "x"
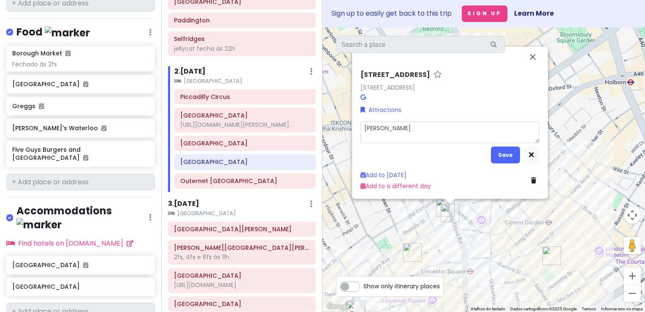
type textarea "harry potter"
type textarea "x"
type textarea "harry potter p"
type textarea "x"
type textarea "harry potter pa"
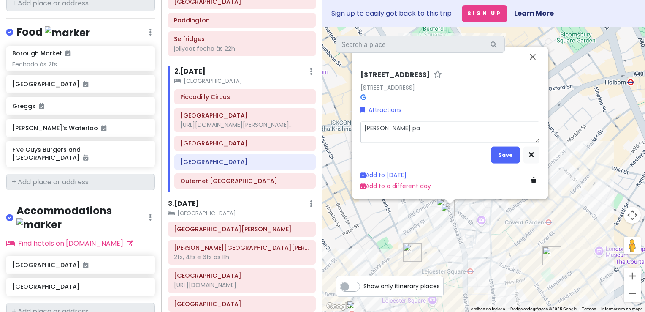
type textarea "x"
type textarea "harry potter par"
type textarea "x"
type textarea "harry potter part"
type textarea "x"
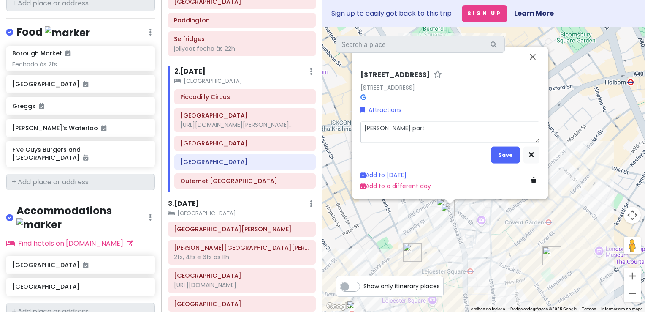
type textarea "harry potter parte"
type textarea "x"
type textarea "harry potter parte"
type textarea "x"
type textarea "harry potter parte 2"
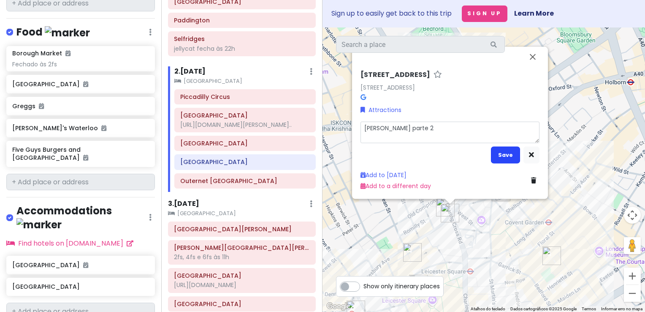
type textarea "x"
type textarea "harry potter parte 2"
type textarea "x"
type textarea "harry potter parte 2 1"
type textarea "x"
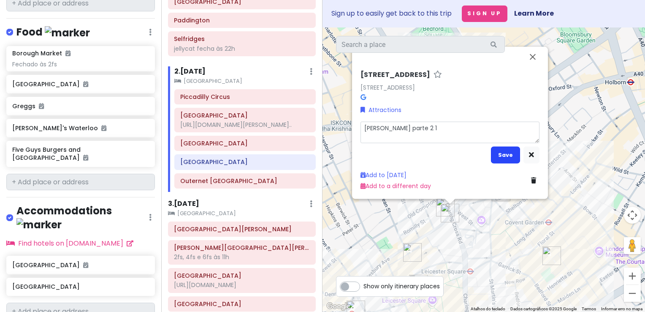
type textarea "harry potter parte 2 18"
type textarea "x"
type textarea "harry potter parte 2 18:"
type textarea "x"
type textarea "harry potter parte 2 18:0"
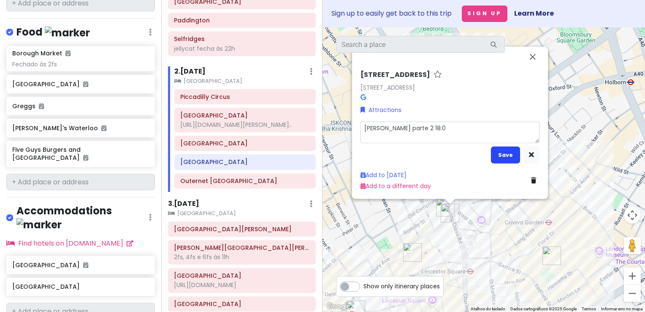
type textarea "x"
type textarea "harry potter parte 2 18:00"
click at [499, 154] on button "Save" at bounding box center [505, 155] width 29 height 16
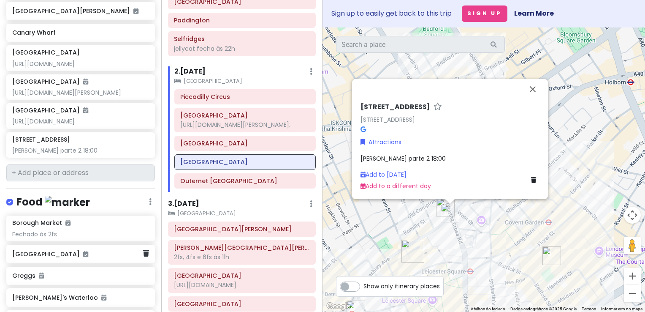
scroll to position [540, 0]
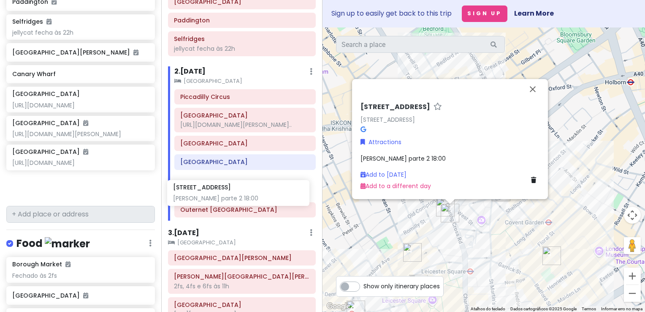
drag, startPoint x: 97, startPoint y: 233, endPoint x: 258, endPoint y: 194, distance: 165.4
click at [258, 194] on div "London V2! Private Change Dates Make a Copy Delete Trip Go Pro ⚡️ Give Feedback…" at bounding box center [322, 156] width 645 height 312
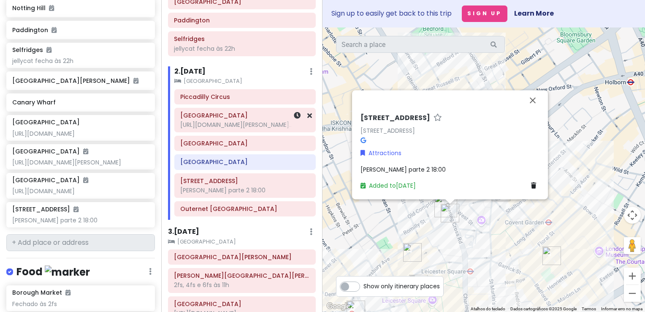
scroll to position [511, 0]
click at [232, 127] on div "https://www.london-theater-tickets.com/harry-potter-and-the-..." at bounding box center [245, 125] width 130 height 8
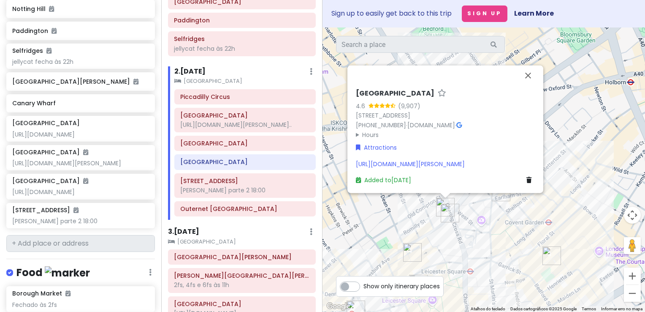
click at [453, 166] on div "https://www.london-theater-tickets.com/harry-potter-and-the-cursed-child-ticket…" at bounding box center [445, 163] width 179 height 9
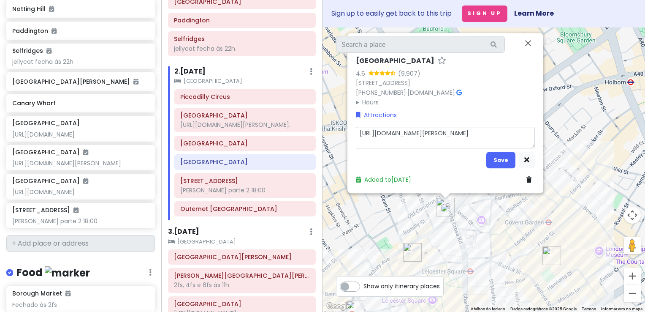
click at [456, 145] on textarea "https://www.london-theater-tickets.com/harry-potter-and-the-cursed-child-ticket…" at bounding box center [445, 137] width 179 height 22
type textarea "x"
type textarea "https://www.london-theater-tickets.com/harry-potter-and-the-cursed-child-ticket…"
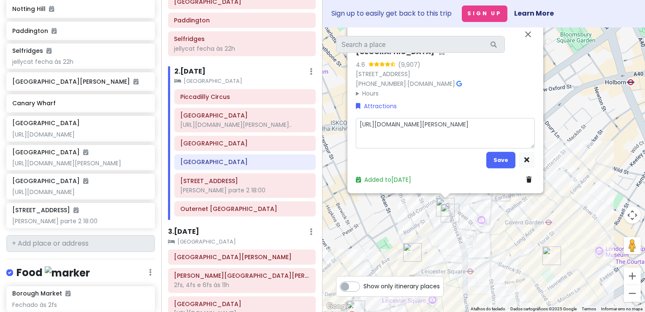
type textarea "x"
type textarea "https://www.london-theater-tickets.com/harry-potter-and-the-cursed-child-ticket…"
type textarea "x"
type textarea "https://www.london-theater-tickets.com/harry-potter-and-the-cursed-child-ticket…"
type textarea "x"
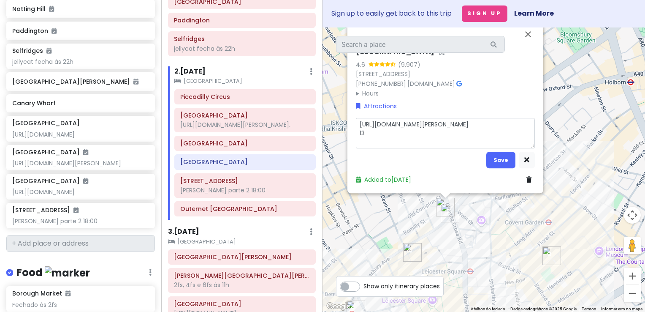
type textarea "https://www.london-theater-tickets.com/harry-potter-and-the-cursed-child-ticket…"
type textarea "x"
type textarea "https://www.london-theater-tickets.com/harry-potter-and-the-cursed-child-ticket…"
type textarea "x"
type textarea "https://www.london-theater-tickets.com/harry-potter-and-the-cursed-child-ticket…"
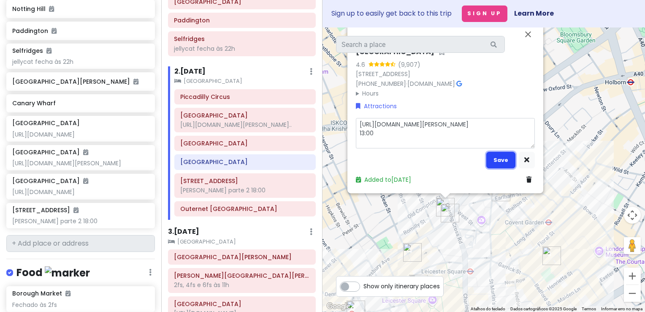
click at [503, 161] on button "Save" at bounding box center [501, 160] width 29 height 16
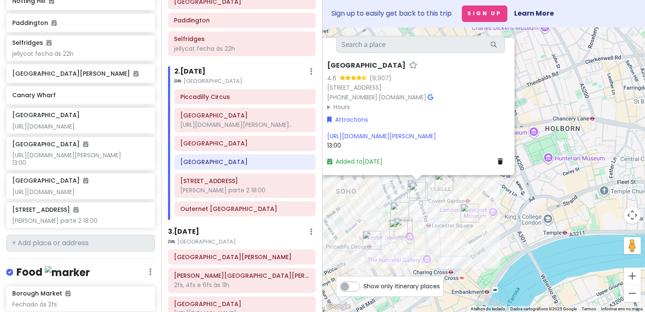
drag, startPoint x: 490, startPoint y: 265, endPoint x: 435, endPoint y: 247, distance: 58.5
click at [435, 247] on div "Palace Theatre 4.6 (9,907) 113 Shaftesbury Ave, London W1D 5AY, Reino Unido +44…" at bounding box center [484, 169] width 323 height 284
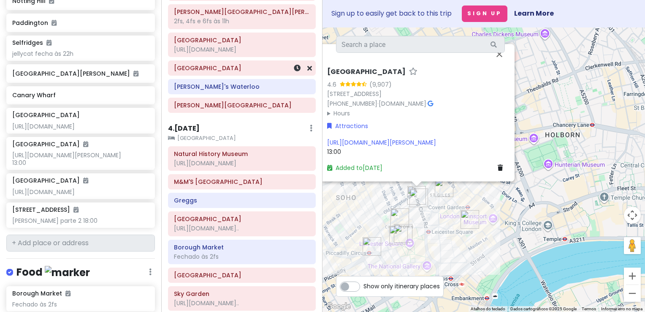
scroll to position [394, 0]
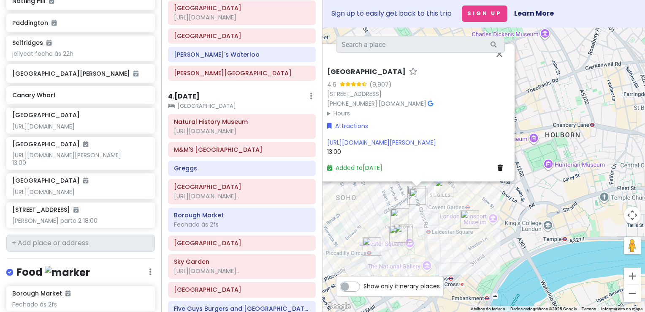
click at [193, 100] on h6 "4 . [DATE]" at bounding box center [184, 96] width 32 height 9
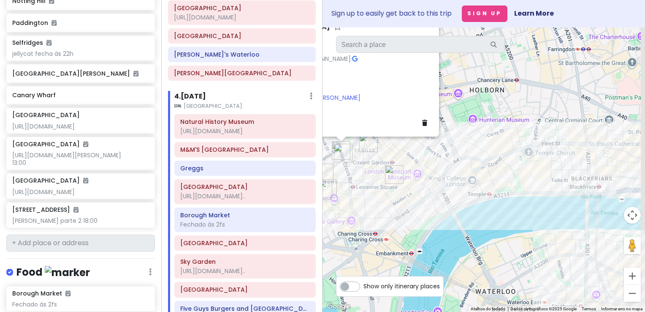
drag, startPoint x: 570, startPoint y: 264, endPoint x: 478, endPoint y: 187, distance: 119.6
click at [478, 187] on div "Palace Theatre 4.6 (9,907) 113 Shaftesbury Ave, London W1D 5AY, Reino Unido +44…" at bounding box center [484, 169] width 323 height 284
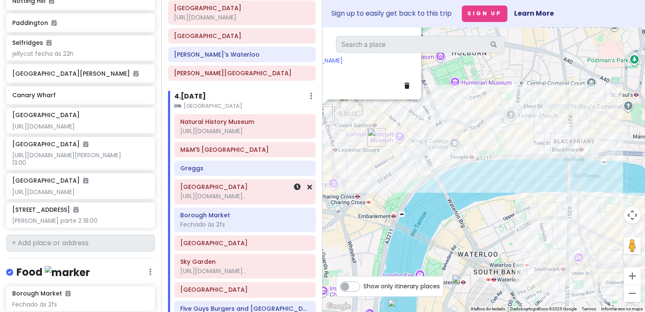
scroll to position [437, 0]
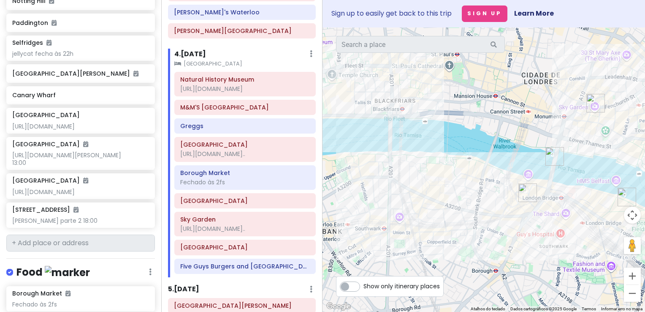
drag, startPoint x: 520, startPoint y: 252, endPoint x: 340, endPoint y: 211, distance: 184.9
click at [340, 211] on div "Palace Theatre 4.6 (9,907) 113 Shaftesbury Ave, London W1D 5AY, Reino Unido +44…" at bounding box center [484, 169] width 323 height 284
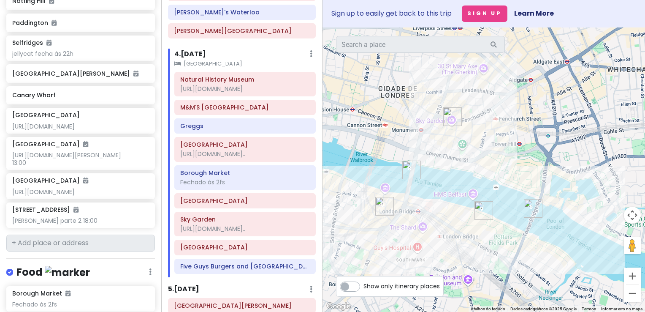
drag, startPoint x: 509, startPoint y: 220, endPoint x: 365, endPoint y: 236, distance: 144.5
click at [365, 236] on div "Palace Theatre 4.6 (9,907) 113 Shaftesbury Ave, London W1D 5AY, Reino Unido +44…" at bounding box center [484, 169] width 323 height 284
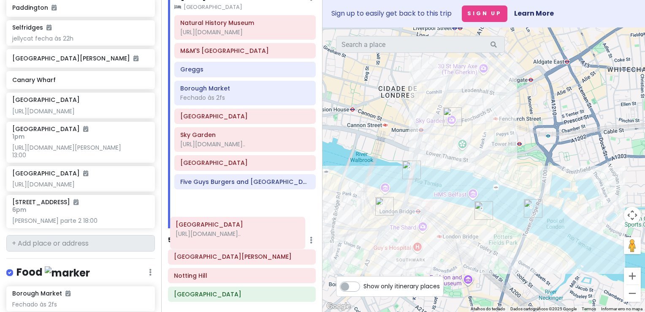
scroll to position [514, 0]
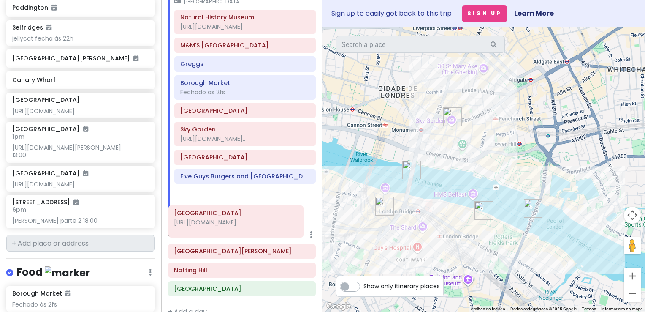
drag, startPoint x: 248, startPoint y: 144, endPoint x: 242, endPoint y: 223, distance: 78.4
click at [242, 223] on div "Natural History Museum https://www.nhm.ac.uk/visit.html M&M'S London Greggs Cam…" at bounding box center [245, 116] width 154 height 213
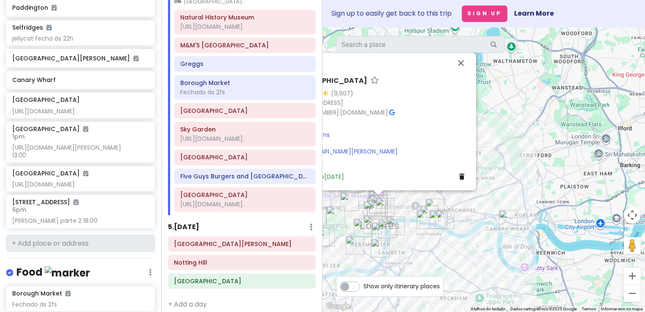
drag, startPoint x: 466, startPoint y: 175, endPoint x: 505, endPoint y: 180, distance: 39.5
click at [505, 180] on div "Palace Theatre 4.6 (9,907) 113 Shaftesbury Ave, London W1D 5AY, Reino Unido +44…" at bounding box center [484, 169] width 323 height 284
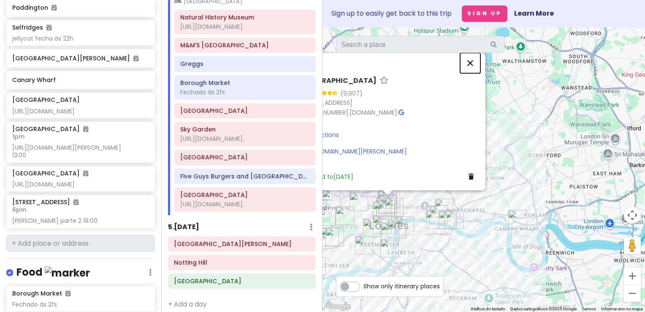
click at [468, 55] on button "Fechar" at bounding box center [470, 63] width 20 height 20
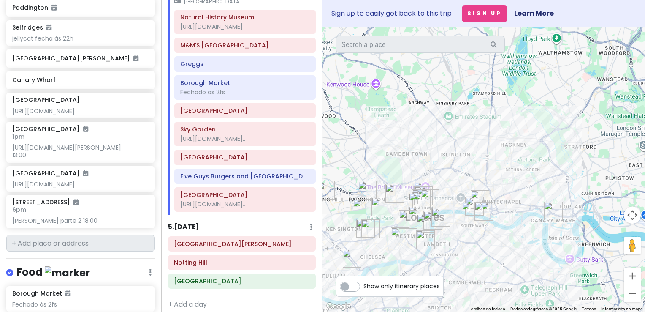
drag, startPoint x: 424, startPoint y: 153, endPoint x: 463, endPoint y: 145, distance: 40.2
click at [463, 145] on div at bounding box center [484, 169] width 323 height 284
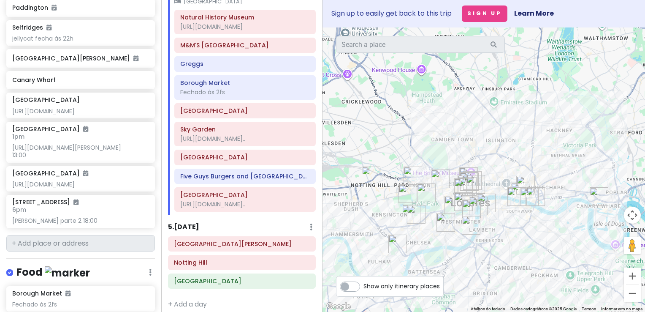
click at [364, 287] on label "Show only itinerary places" at bounding box center [402, 284] width 76 height 10
click at [364, 285] on input "Show only itinerary places" at bounding box center [366, 281] width 5 height 5
click at [364, 287] on label "Show only itinerary places" at bounding box center [402, 284] width 76 height 10
click at [364, 285] on input "Show only itinerary places" at bounding box center [366, 281] width 5 height 5
checkbox input "false"
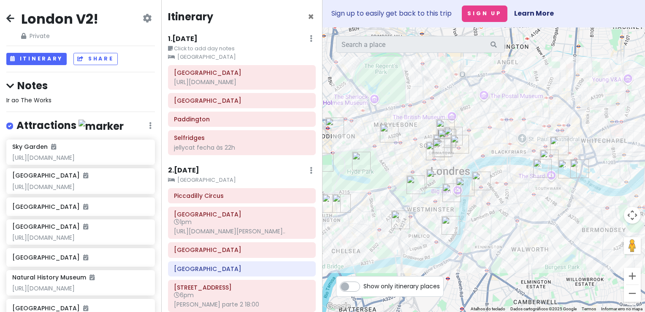
scroll to position [514, 0]
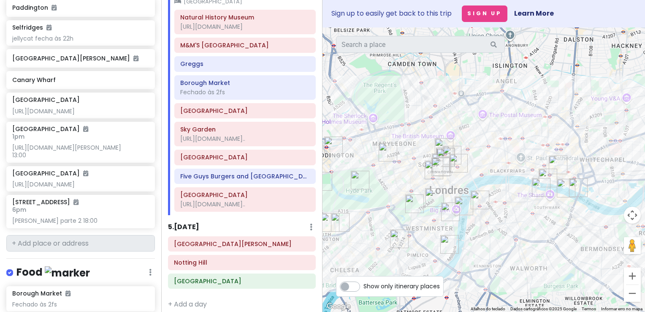
drag, startPoint x: 501, startPoint y: 225, endPoint x: 499, endPoint y: 233, distance: 7.7
click at [499, 233] on div at bounding box center [484, 169] width 323 height 284
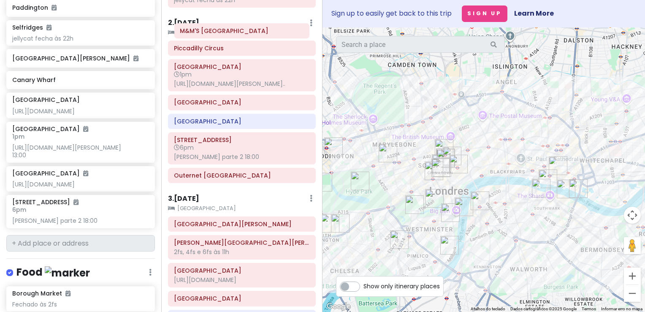
scroll to position [141, 0]
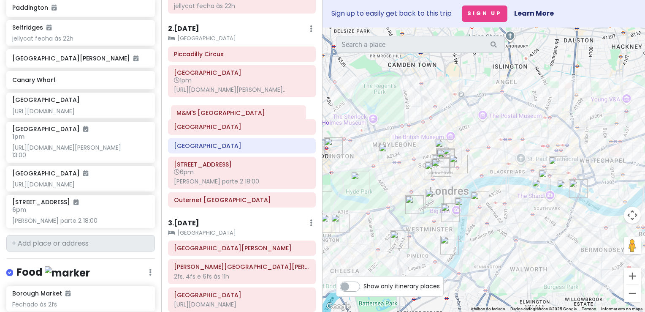
drag, startPoint x: 218, startPoint y: 256, endPoint x: 215, endPoint y: 117, distance: 139.4
click at [215, 117] on div "Itinerary × 1 . Sat 11/29 Edit Day Notes Clear Lodging Delete Day Click to add …" at bounding box center [241, 156] width 161 height 312
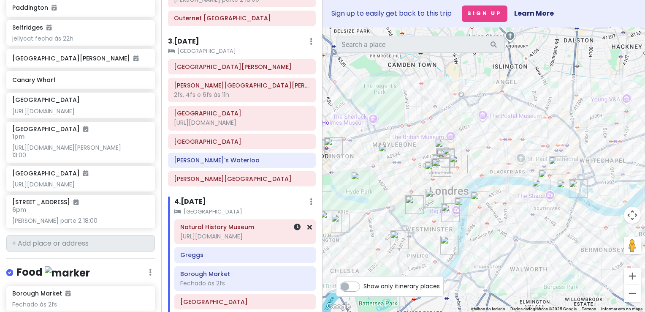
scroll to position [353, 0]
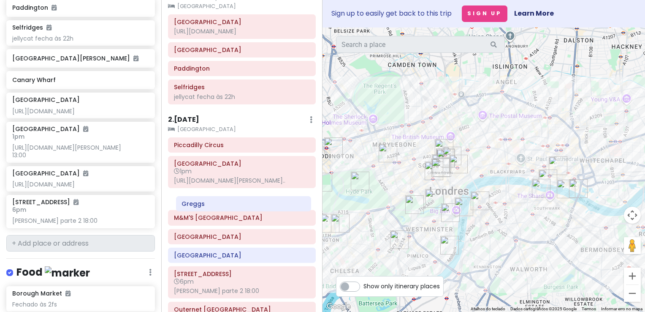
drag, startPoint x: 203, startPoint y: 231, endPoint x: 205, endPoint y: 204, distance: 26.2
click at [205, 204] on div "Itinerary × 1 . Sat 11/29 Edit Day Notes Clear Lodging Delete Day Click to add …" at bounding box center [241, 156] width 161 height 312
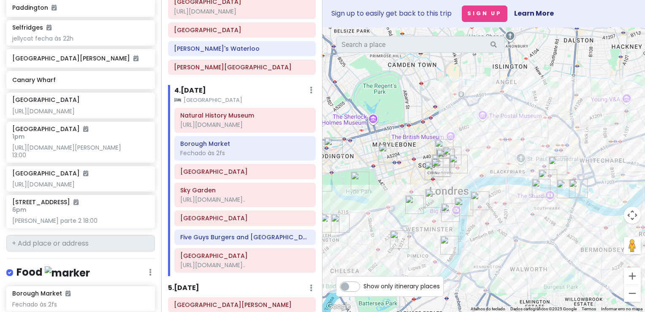
scroll to position [473, 0]
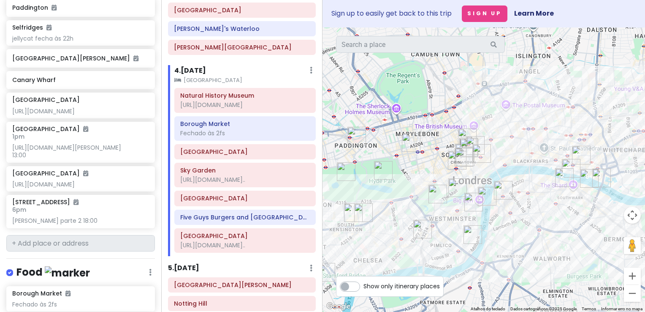
drag, startPoint x: 502, startPoint y: 231, endPoint x: 527, endPoint y: 220, distance: 27.1
click at [527, 220] on div at bounding box center [484, 169] width 323 height 284
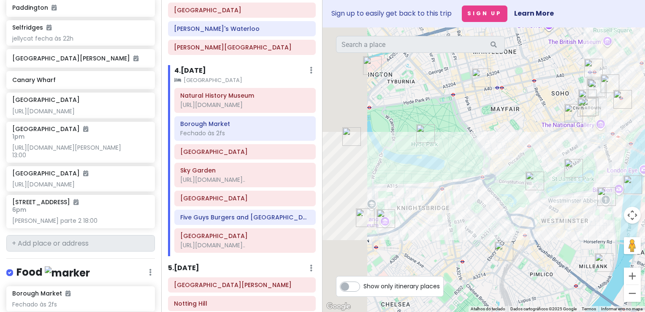
drag, startPoint x: 337, startPoint y: 192, endPoint x: 413, endPoint y: 188, distance: 75.3
click at [413, 188] on div at bounding box center [484, 169] width 323 height 284
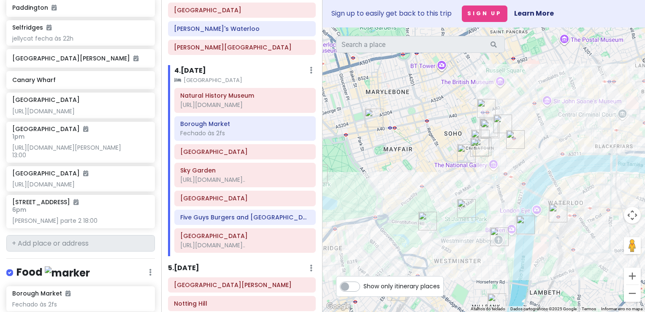
drag, startPoint x: 478, startPoint y: 164, endPoint x: 270, endPoint y: 205, distance: 211.8
click at [270, 205] on div "London V2! Private Change Dates Make a Copy Delete Trip Go Pro ⚡️ Give Feedback…" at bounding box center [322, 156] width 645 height 312
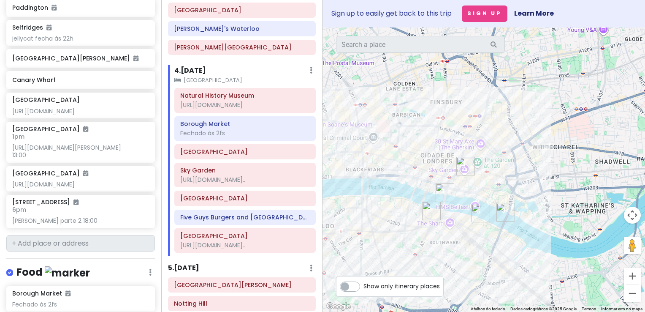
drag, startPoint x: 514, startPoint y: 226, endPoint x: 456, endPoint y: 244, distance: 60.5
click at [456, 244] on div at bounding box center [484, 169] width 323 height 284
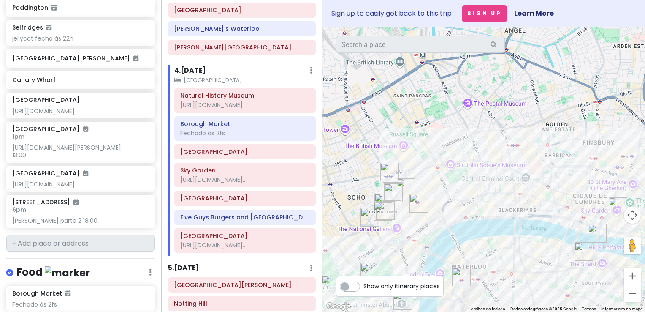
drag, startPoint x: 350, startPoint y: 160, endPoint x: 503, endPoint y: 200, distance: 159.0
click at [503, 200] on div at bounding box center [484, 169] width 323 height 284
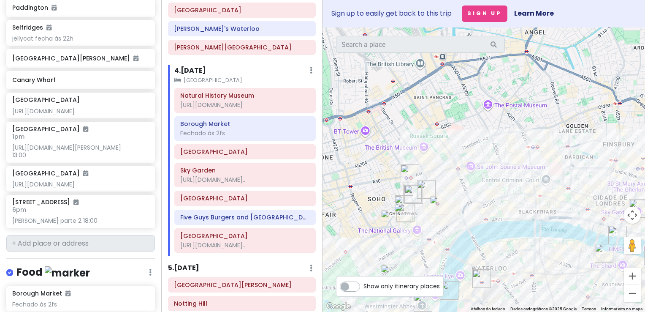
drag, startPoint x: 435, startPoint y: 190, endPoint x: 454, endPoint y: 193, distance: 19.6
click at [454, 193] on div at bounding box center [484, 169] width 323 height 284
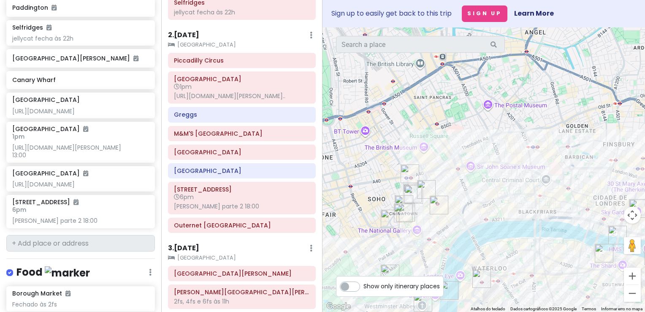
scroll to position [135, 0]
click at [185, 38] on h6 "2 . [DATE]" at bounding box center [183, 35] width 31 height 9
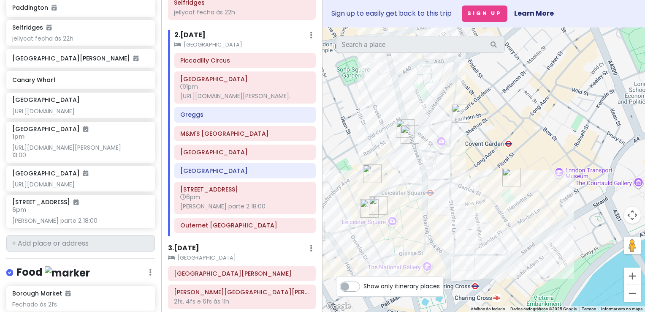
drag, startPoint x: 381, startPoint y: 152, endPoint x: 456, endPoint y: 155, distance: 74.8
click at [456, 155] on div at bounding box center [484, 169] width 323 height 284
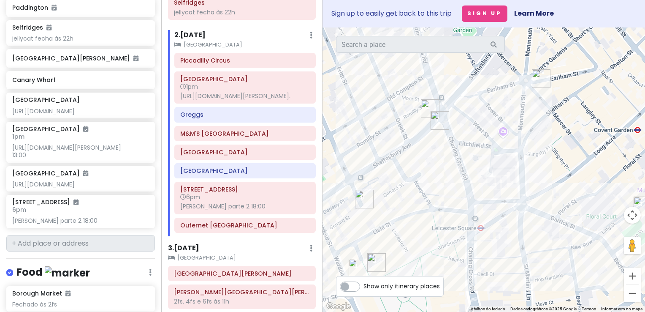
drag, startPoint x: 474, startPoint y: 128, endPoint x: 501, endPoint y: 195, distance: 72.2
click at [501, 195] on div at bounding box center [484, 169] width 323 height 284
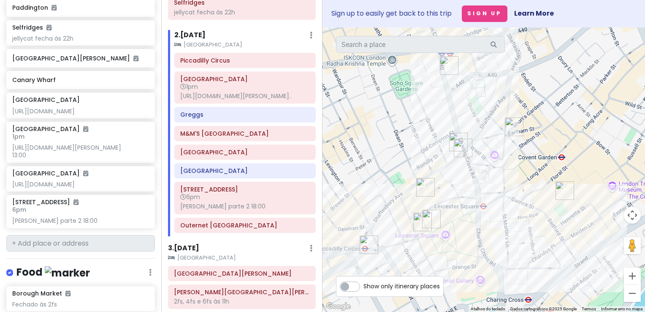
drag, startPoint x: 517, startPoint y: 221, endPoint x: 511, endPoint y: 119, distance: 102.4
click at [492, 160] on div at bounding box center [484, 169] width 323 height 284
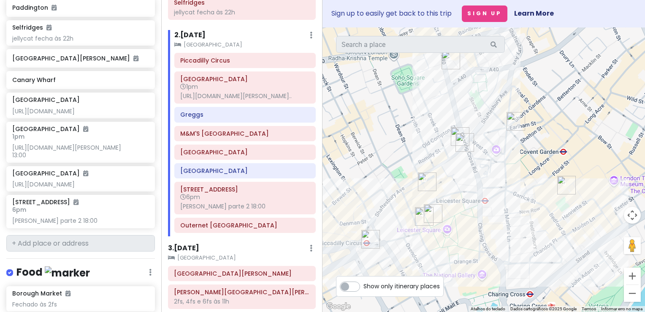
click at [521, 148] on div at bounding box center [484, 169] width 323 height 284
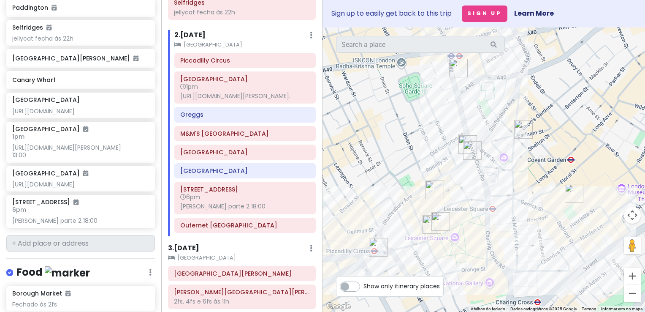
drag, startPoint x: 520, startPoint y: 153, endPoint x: 527, endPoint y: 162, distance: 11.7
click at [527, 162] on div at bounding box center [484, 169] width 323 height 284
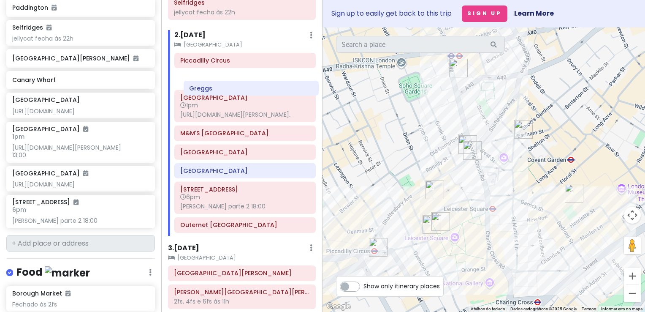
drag, startPoint x: 209, startPoint y: 124, endPoint x: 218, endPoint y: 83, distance: 41.9
click at [218, 83] on div "Piccadilly Circus Palace Theatre 1pm https://www.london-theater-tickets.com/har…" at bounding box center [245, 144] width 154 height 183
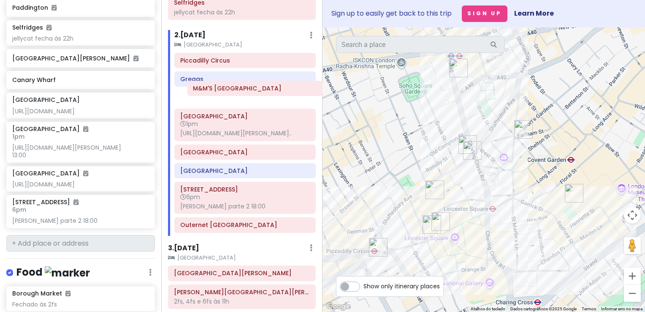
drag, startPoint x: 213, startPoint y: 144, endPoint x: 225, endPoint y: 93, distance: 52.5
click at [225, 93] on div "Piccadilly Circus Greggs Palace Theatre 1pm https://www.london-theater-tickets.…" at bounding box center [245, 144] width 154 height 183
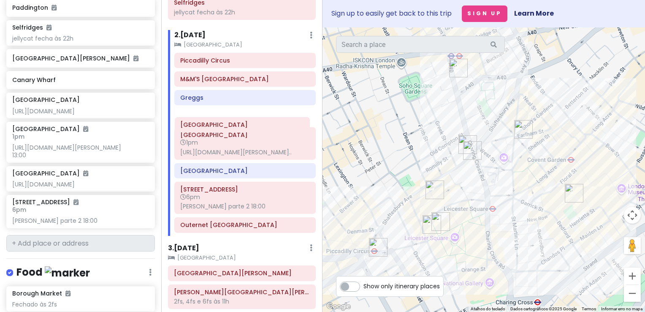
drag, startPoint x: 240, startPoint y: 160, endPoint x: 240, endPoint y: 120, distance: 40.1
click at [240, 120] on div "Piccadilly Circus M&M'S London Greggs Palace Theatre 1pm https://www.london-the…" at bounding box center [245, 144] width 154 height 183
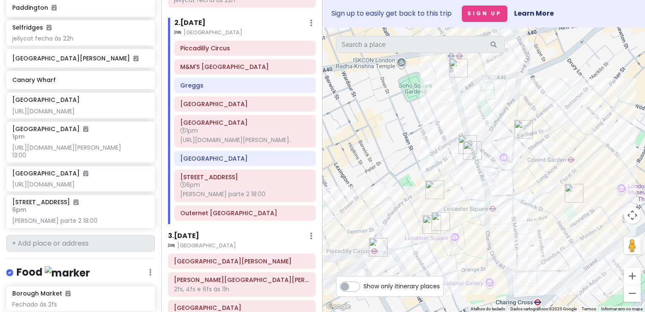
scroll to position [124, 0]
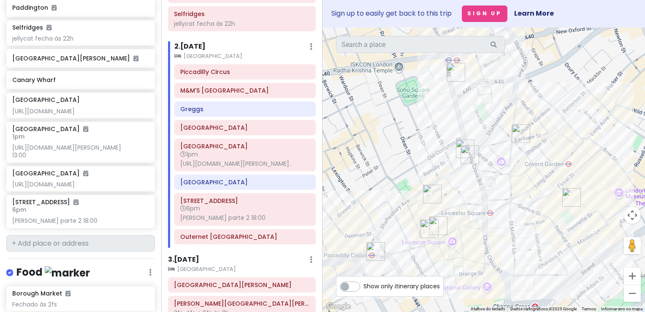
drag, startPoint x: 442, startPoint y: 121, endPoint x: 438, endPoint y: 126, distance: 6.3
click at [438, 126] on div at bounding box center [484, 169] width 323 height 284
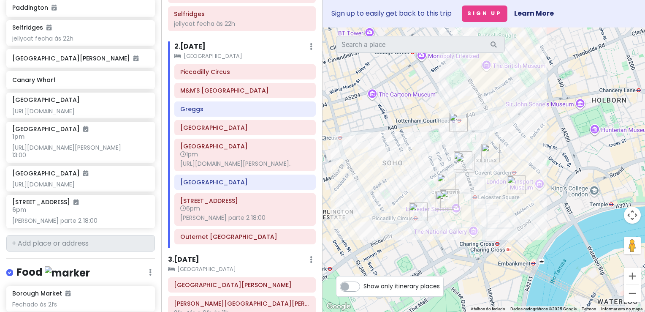
drag, startPoint x: 369, startPoint y: 149, endPoint x: 421, endPoint y: 155, distance: 52.2
click at [421, 155] on div at bounding box center [484, 169] width 323 height 284
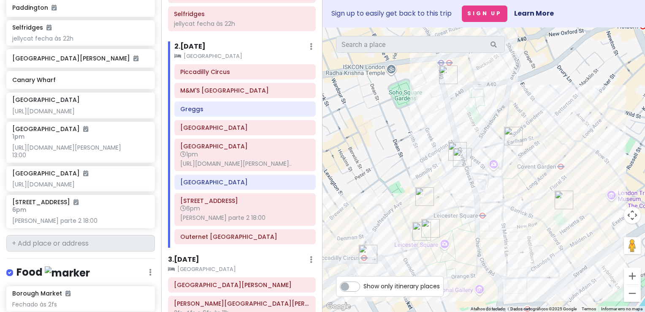
drag, startPoint x: 456, startPoint y: 181, endPoint x: 393, endPoint y: 150, distance: 69.9
click at [393, 150] on div at bounding box center [484, 169] width 323 height 284
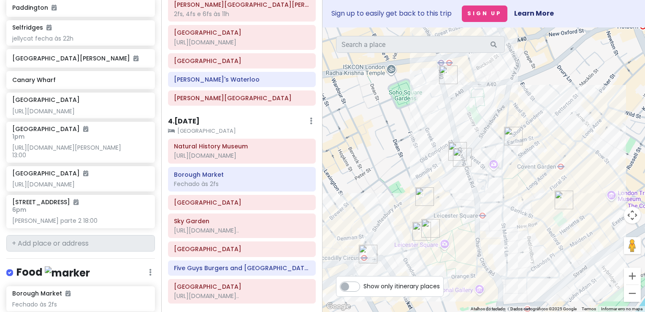
scroll to position [465, 0]
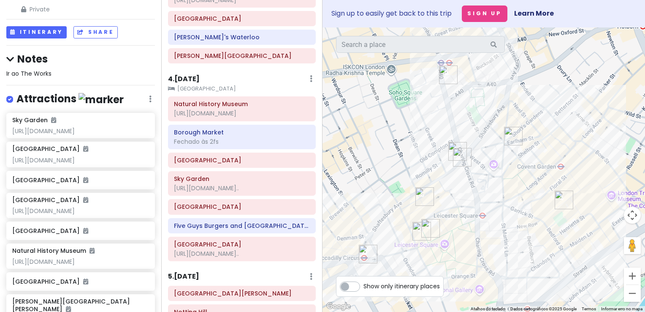
drag, startPoint x: 157, startPoint y: 172, endPoint x: 154, endPoint y: 56, distance: 115.8
click at [150, 56] on div "London V2! Private Change Dates Make a Copy Delete Trip Go Pro ⚡️ Give Feedback…" at bounding box center [80, 156] width 161 height 312
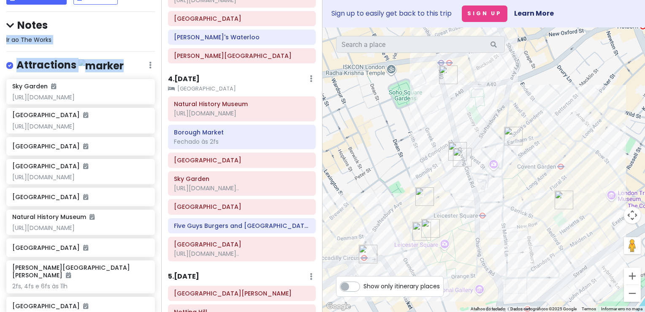
scroll to position [122, 0]
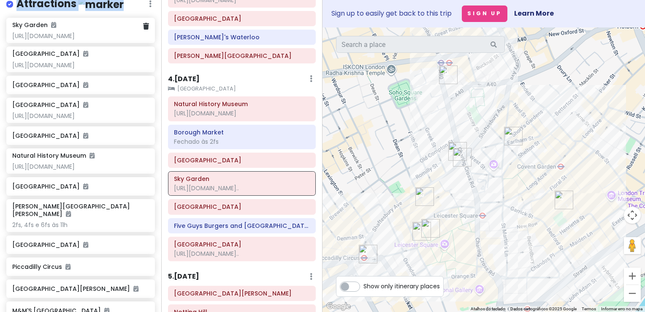
click at [155, 43] on div "Sky Garden https://tickets.skygarden.london/WebStore/shop/viewitems.aspx?cg=Sky…" at bounding box center [80, 30] width 161 height 25
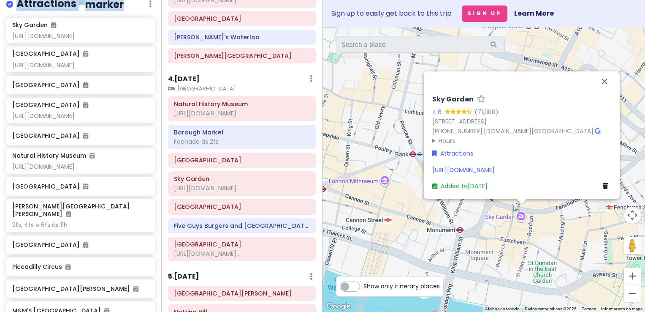
scroll to position [103, 0]
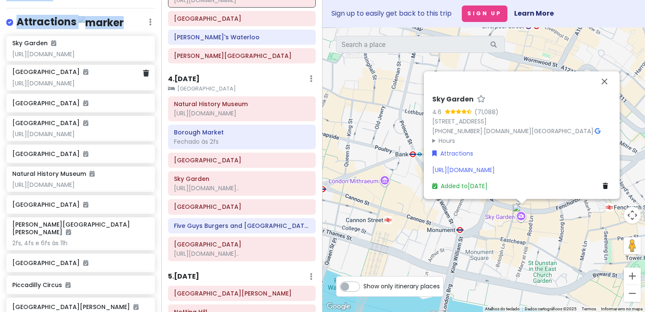
click at [83, 87] on div "[URL][DOMAIN_NAME]" at bounding box center [80, 83] width 136 height 8
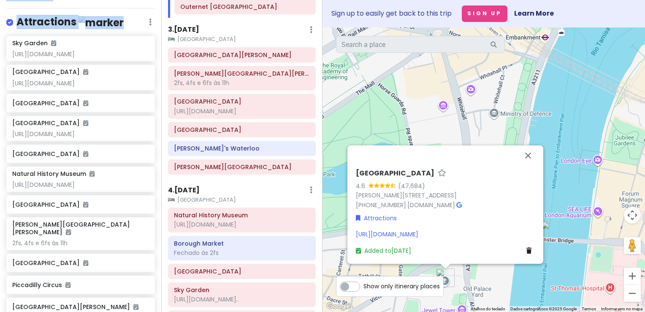
scroll to position [338, 0]
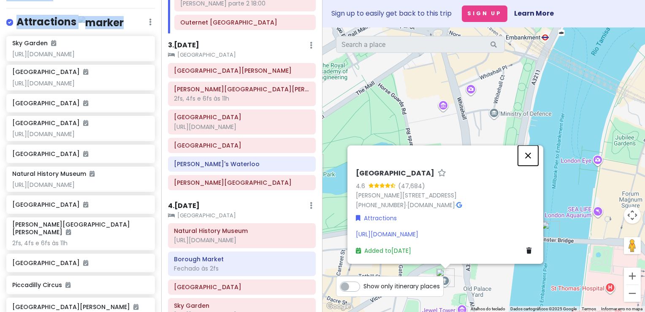
click at [527, 158] on button "Fechar" at bounding box center [528, 155] width 20 height 20
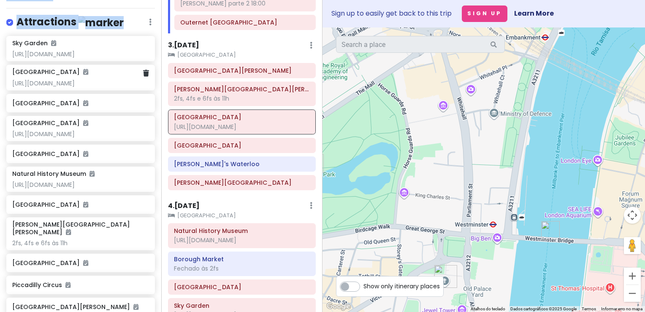
click at [89, 90] on div "Westminster Abbey https://tickets.westminster-abbey.org/" at bounding box center [80, 77] width 149 height 25
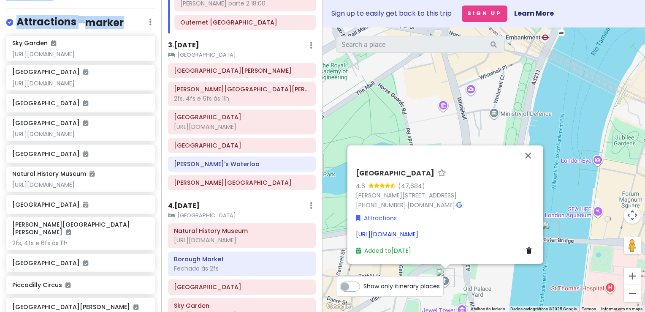
click at [391, 236] on link "[URL][DOMAIN_NAME]" at bounding box center [387, 234] width 63 height 8
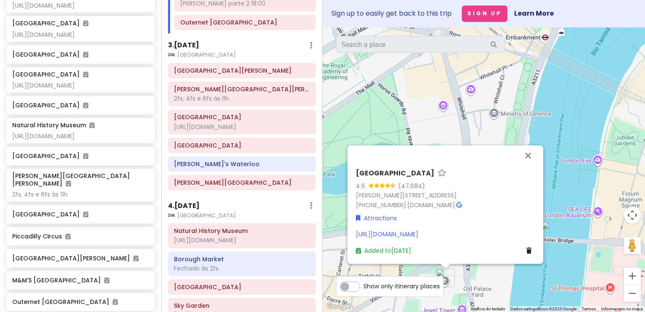
scroll to position [157, 0]
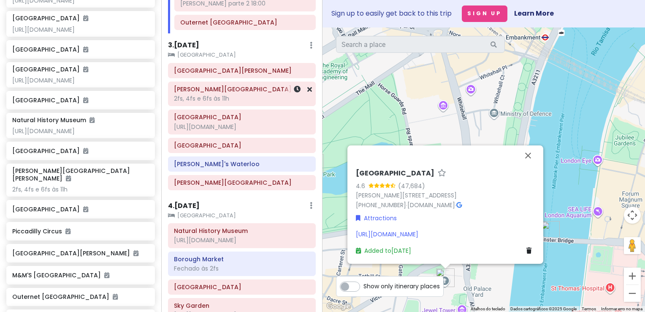
drag, startPoint x: 162, startPoint y: 99, endPoint x: 160, endPoint y: 103, distance: 4.8
click at [160, 103] on div "London V2! Private Change Dates Make a Copy Delete Trip Go Pro ⚡️ Give Feedback…" at bounding box center [322, 156] width 645 height 312
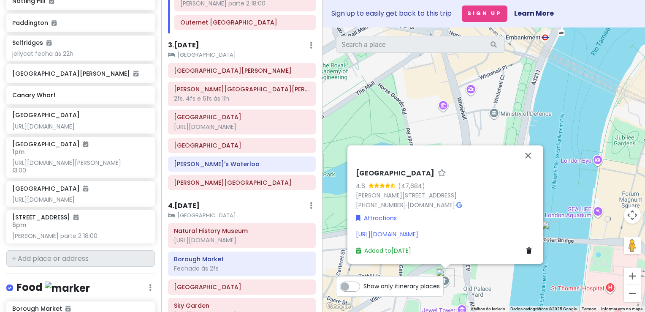
scroll to position [526, 0]
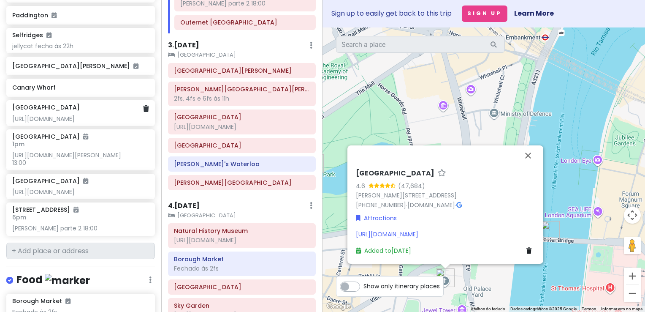
click at [89, 122] on div "https://b-bakery.com/london/bus-tours/afternoon-tea-bus-london" at bounding box center [80, 119] width 136 height 8
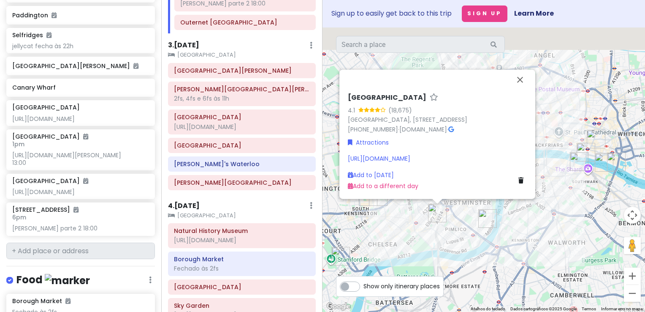
drag, startPoint x: 456, startPoint y: 194, endPoint x: 443, endPoint y: 229, distance: 36.7
click at [443, 229] on div "Victoria Coach Station 4.1 (18,675) Victoria Coach Station, 164 Buckingham Pala…" at bounding box center [484, 169] width 323 height 284
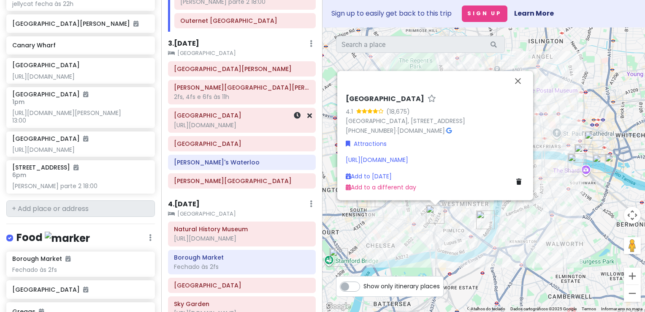
scroll to position [329, 0]
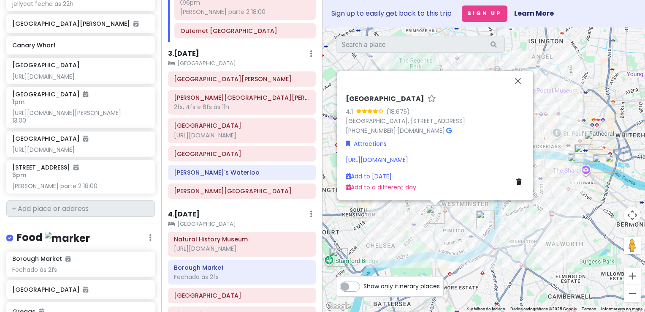
click at [188, 58] on h6 "3 . [DATE]" at bounding box center [183, 53] width 31 height 9
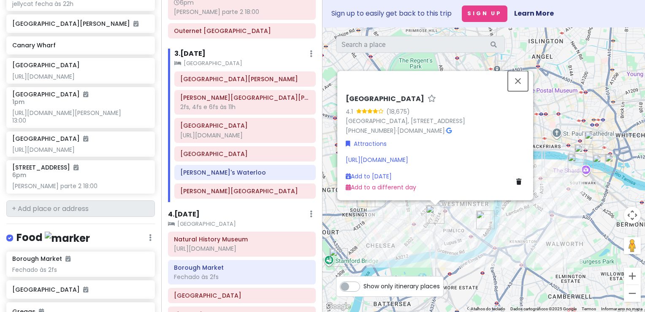
click at [519, 71] on button "Fechar" at bounding box center [518, 81] width 20 height 20
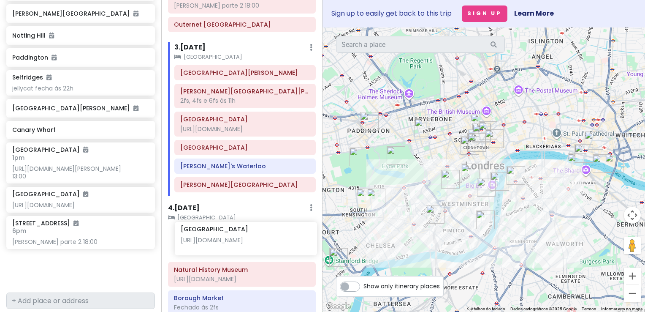
scroll to position [336, 0]
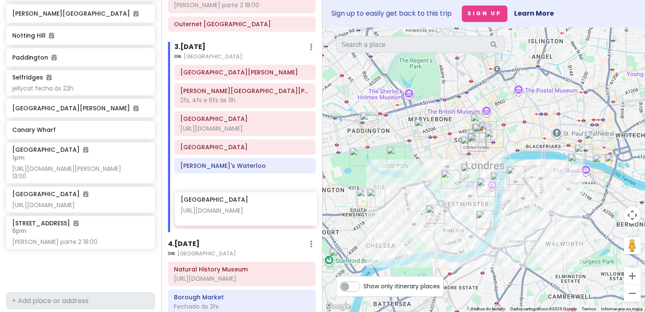
drag, startPoint x: 80, startPoint y: 163, endPoint x: 249, endPoint y: 206, distance: 173.9
click at [249, 206] on div "London V2! Private Change Dates Make a Copy Delete Trip Go Pro ⚡️ Give Feedback…" at bounding box center [322, 156] width 645 height 312
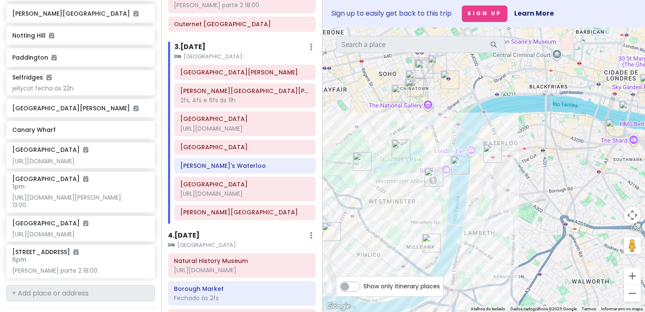
drag, startPoint x: 547, startPoint y: 214, endPoint x: 463, endPoint y: 220, distance: 84.7
click at [463, 220] on div at bounding box center [484, 169] width 323 height 284
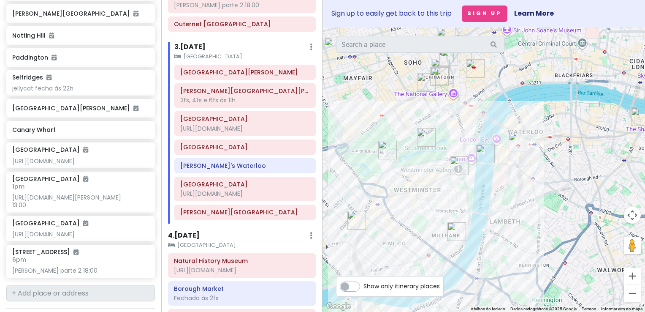
drag, startPoint x: 458, startPoint y: 212, endPoint x: 485, endPoint y: 201, distance: 29.9
click at [485, 201] on div at bounding box center [484, 169] width 323 height 284
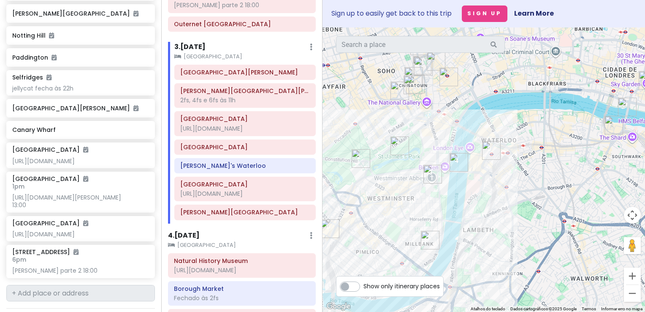
drag, startPoint x: 405, startPoint y: 184, endPoint x: 379, endPoint y: 193, distance: 27.9
click at [379, 193] on div at bounding box center [484, 169] width 323 height 284
click at [248, 197] on div "https://b-bakery.com/london/bus-tours/afternoon-tea-bus-london" at bounding box center [245, 194] width 130 height 8
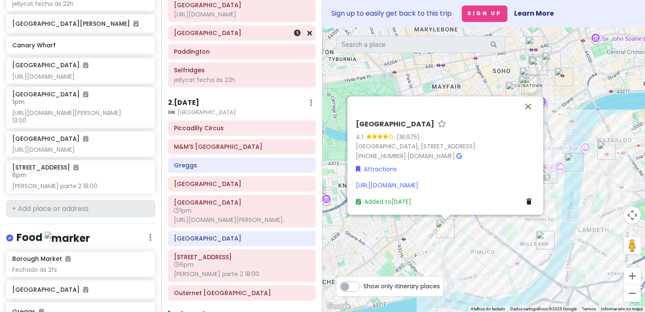
scroll to position [84, 0]
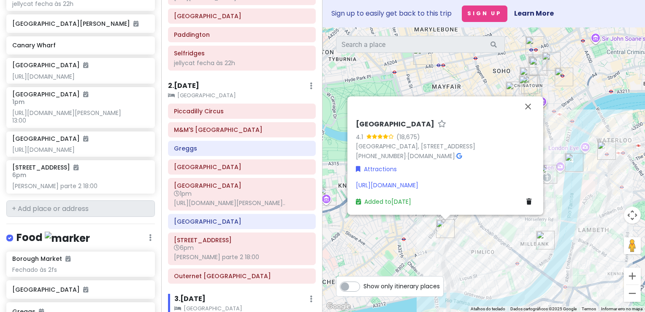
click at [196, 87] on h6 "2 . [DATE]" at bounding box center [183, 86] width 31 height 9
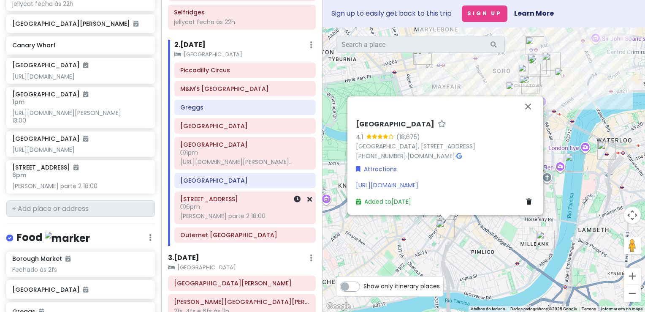
scroll to position [127, 0]
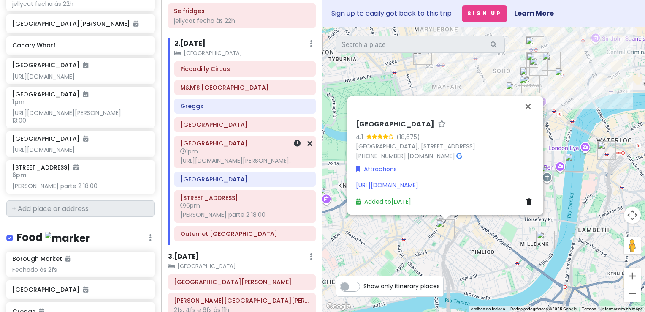
click at [229, 153] on h6 "1pm" at bounding box center [245, 151] width 130 height 8
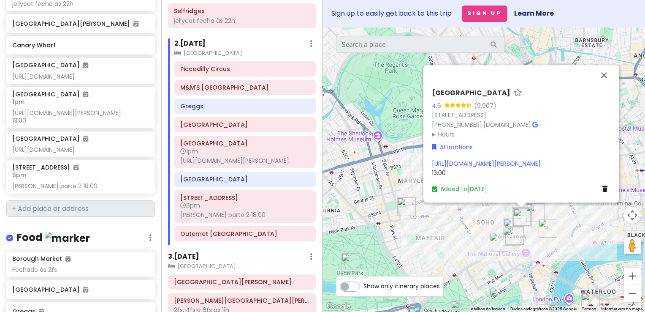
click at [487, 142] on div "Attractions" at bounding box center [521, 146] width 179 height 9
click at [468, 171] on div "https://www.london-theater-tickets.com/harry-potter-and-the-cursed-child-ticket…" at bounding box center [521, 167] width 179 height 19
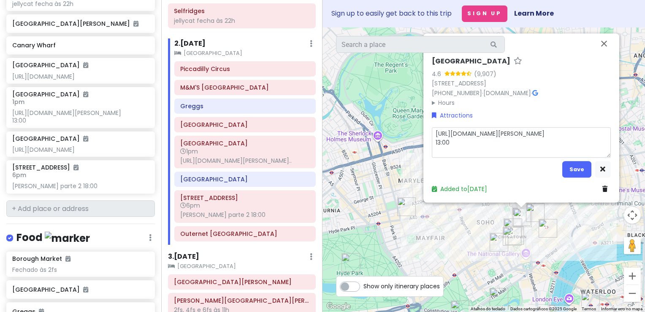
drag, startPoint x: 465, startPoint y: 150, endPoint x: 419, endPoint y: 150, distance: 46.5
click at [419, 150] on div "Palace Theatre 4.6 (9,907) 113 Shaftesbury Ave, London W1D 5AY, Reino Unido +44…" at bounding box center [484, 169] width 323 height 284
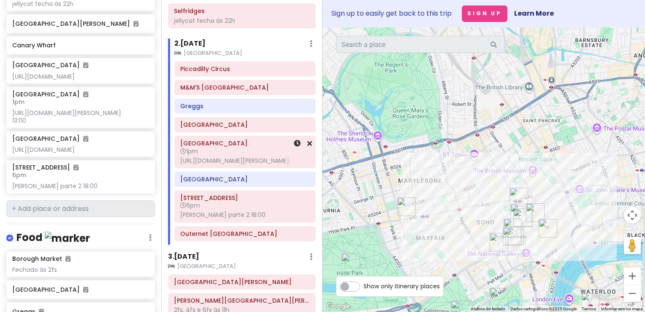
click at [286, 157] on div at bounding box center [298, 152] width 28 height 32
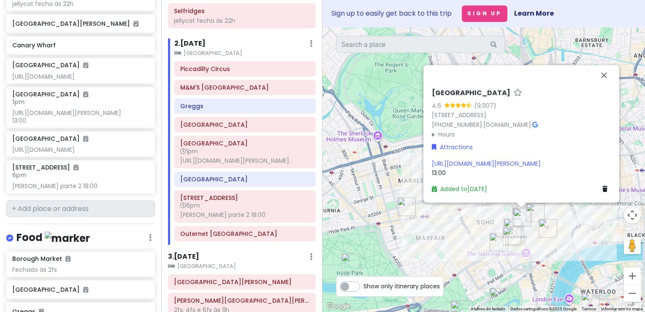
click at [481, 172] on div "https://www.london-theater-tickets.com/harry-potter-and-the-cursed-child-ticket…" at bounding box center [521, 167] width 179 height 19
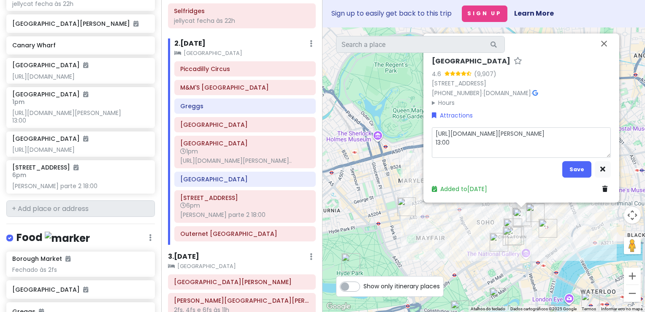
drag, startPoint x: 458, startPoint y: 153, endPoint x: 436, endPoint y: 153, distance: 22.0
click at [436, 153] on textarea "https://www.london-theater-tickets.com/harry-potter-and-the-cursed-child-ticket…" at bounding box center [521, 142] width 179 height 31
type textarea "x"
type textarea "https://www.london-theater-tickets.com/harry-potter-and-the-cursed-child-ticket…"
drag, startPoint x: 522, startPoint y: 152, endPoint x: 415, endPoint y: 154, distance: 106.9
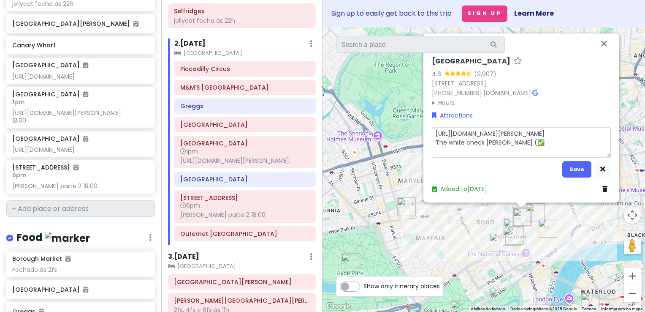
click at [415, 154] on div "Palace Theatre 4.6 (9,907) 113 Shaftesbury Ave, London W1D 5AY, Reino Unido +44…" at bounding box center [484, 169] width 323 height 284
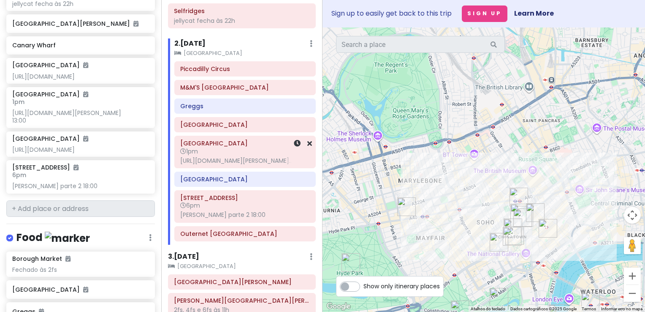
click at [295, 163] on div at bounding box center [298, 152] width 28 height 32
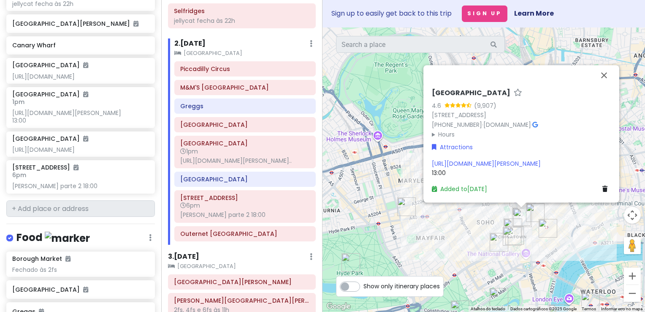
click at [478, 171] on div "https://www.london-theater-tickets.com/harry-potter-and-the-cursed-child-ticket…" at bounding box center [521, 167] width 179 height 19
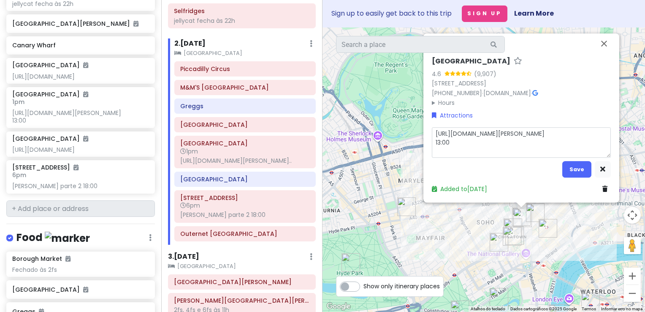
drag, startPoint x: 468, startPoint y: 152, endPoint x: 436, endPoint y: 149, distance: 32.2
click at [436, 149] on textarea "https://www.london-theater-tickets.com/harry-potter-and-the-cursed-child-ticket…" at bounding box center [521, 142] width 179 height 31
type textarea "x"
type textarea "https://www.london-theater-tickets.com/harry-potter-and-the-cursed-child-ticket…"
drag, startPoint x: 521, startPoint y: 152, endPoint x: 443, endPoint y: 152, distance: 78.6
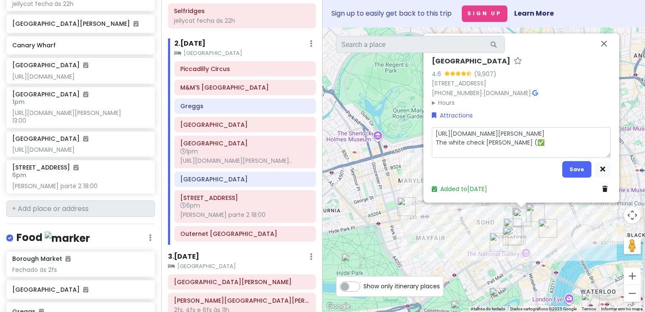
click at [443, 152] on textarea "https://www.london-theater-tickets.com/harry-potter-and-the-cursed-child-ticket…" at bounding box center [521, 142] width 179 height 31
type textarea "x"
type textarea "https://www.london-theater-tickets.com/harry-potter-and-the-cursed-child-ticket…"
type textarea "x"
type textarea "https://www.london-theater-tickets.com/harry-potter-and-the-cursed-child-ticket…"
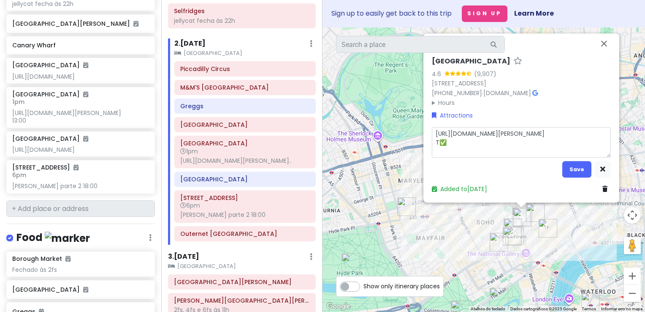
type textarea "x"
type textarea "https://www.london-theater-tickets.com/harry-potter-and-the-cursed-child-ticket…"
drag, startPoint x: 456, startPoint y: 150, endPoint x: 436, endPoint y: 151, distance: 20.3
click at [436, 151] on textarea "https://www.london-theater-tickets.com/harry-potter-and-the-cursed-child-ticket…" at bounding box center [521, 142] width 179 height 31
click at [433, 102] on div "Palace Theatre 4.6 (9,907) 113 Shaftesbury Ave, London W1D 5AY, Reino Unido +44…" at bounding box center [521, 82] width 179 height 50
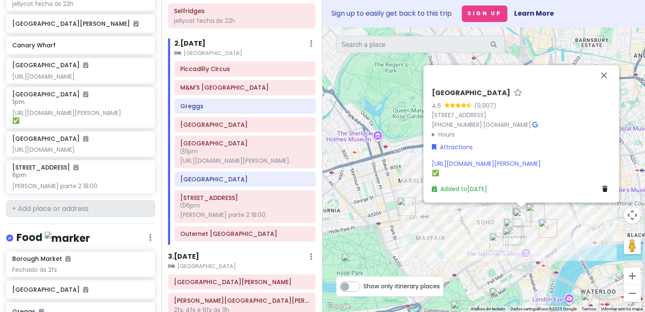
click at [434, 130] on summary "Hours" at bounding box center [521, 134] width 179 height 9
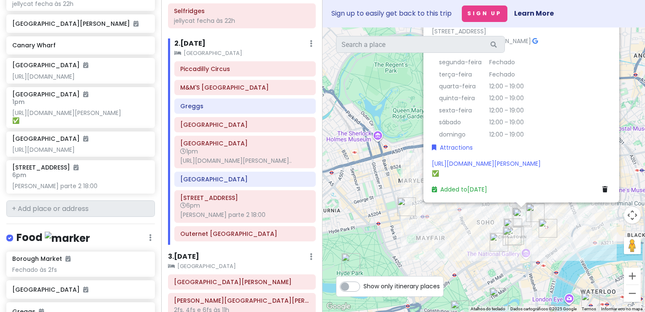
scroll to position [0, 0]
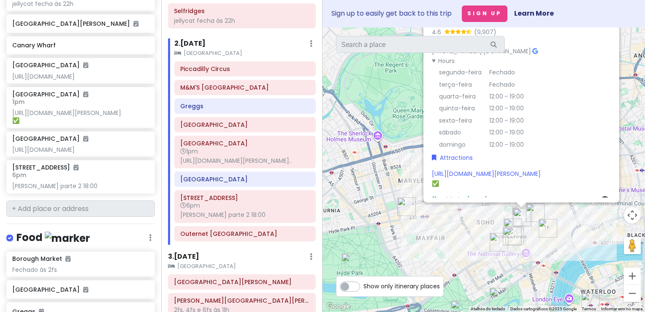
click at [432, 61] on summary "Hours" at bounding box center [521, 60] width 179 height 9
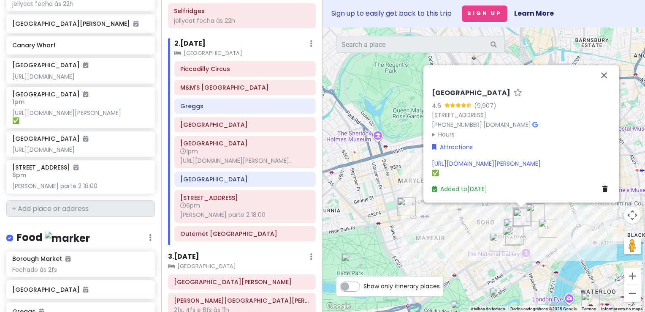
click at [394, 159] on div "Palace Theatre 4.6 (9,907) 113 Shaftesbury Ave, London W1D 5AY, Reino Unido +44…" at bounding box center [484, 169] width 323 height 284
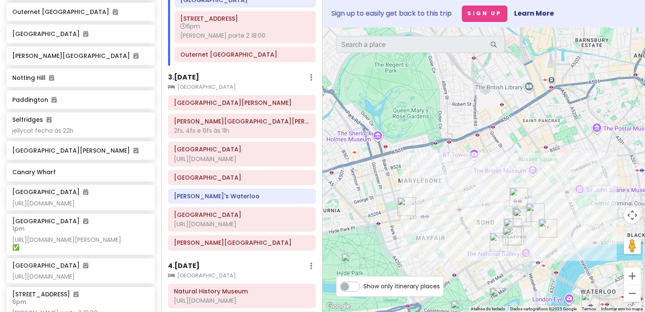
scroll to position [338, 0]
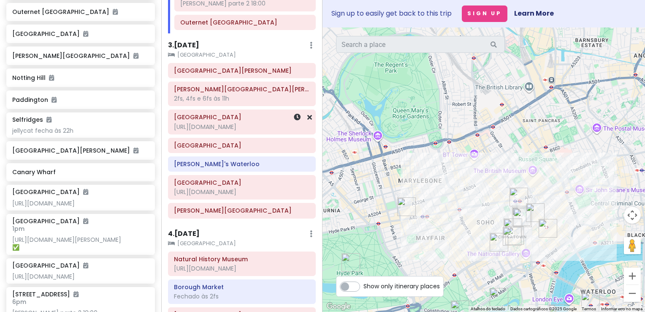
click at [232, 131] on div "[URL][DOMAIN_NAME]" at bounding box center [242, 127] width 136 height 8
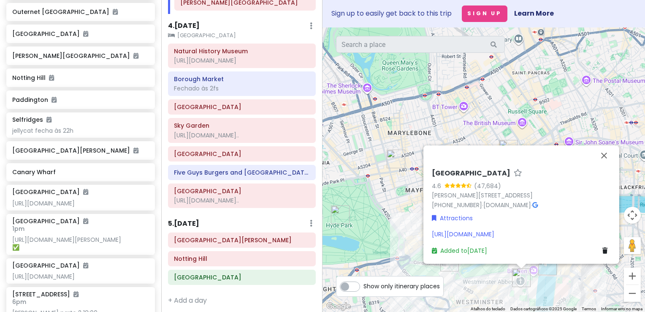
scroll to position [549, 0]
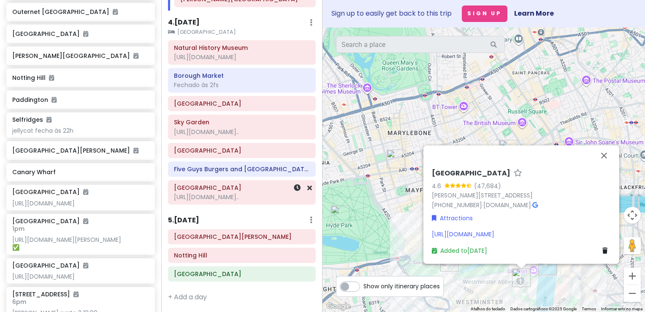
click at [244, 201] on div "https://www.london-theater-tickets.com/london-musicals/matild..." at bounding box center [242, 197] width 136 height 8
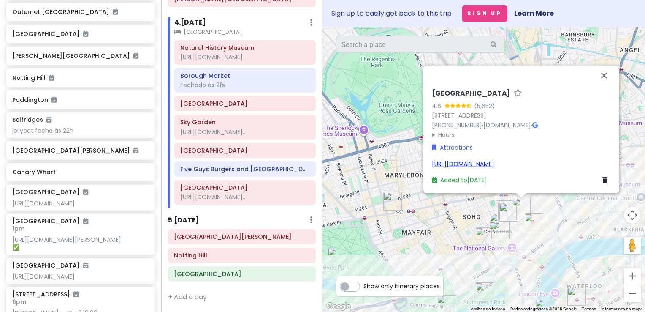
click at [478, 159] on link "https://www.london-theater-tickets.com/london-musicals/matilda-the-musical-tick…" at bounding box center [463, 163] width 63 height 8
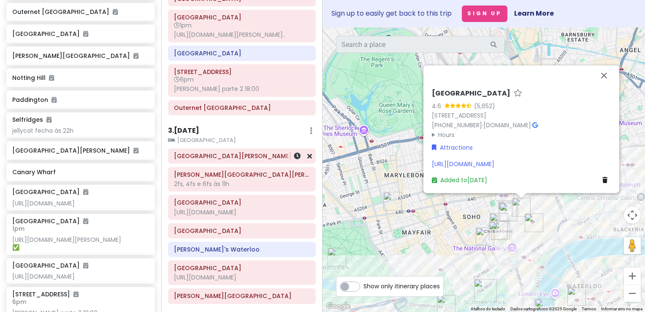
scroll to position [253, 0]
click at [221, 38] on div "https://www.london-theater-tickets.com/harry-potter-and-the-c..." at bounding box center [242, 34] width 136 height 8
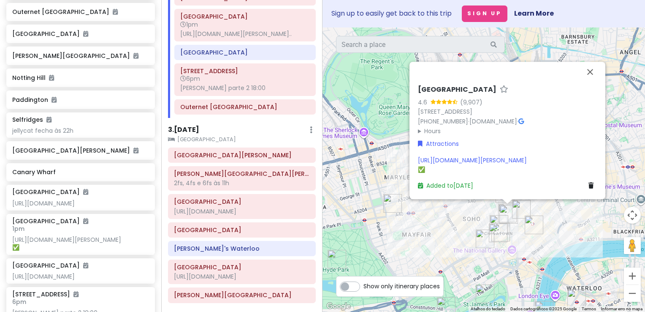
click at [436, 171] on div "https://www.london-theater-tickets.com/harry-potter-and-the-cursed-child-ticket…" at bounding box center [507, 164] width 179 height 19
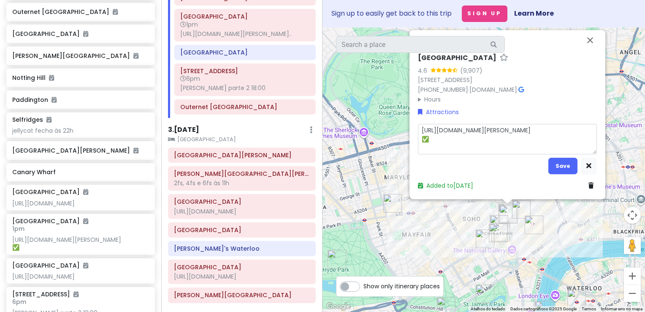
drag, startPoint x: 432, startPoint y: 148, endPoint x: 423, endPoint y: 150, distance: 9.1
click at [423, 150] on textarea "https://www.london-theater-tickets.com/harry-potter-and-the-cursed-child-ticket…" at bounding box center [507, 138] width 179 height 31
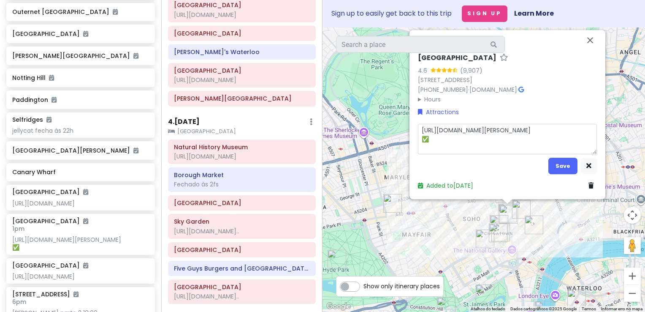
scroll to position [507, 0]
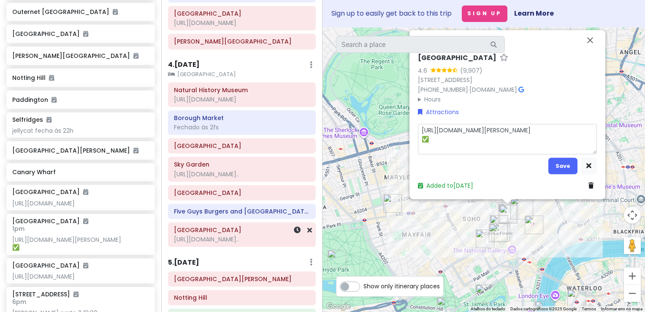
click at [231, 243] on div "https://www.london-theater-tickets.com/london-musicals/matild..." at bounding box center [242, 239] width 136 height 8
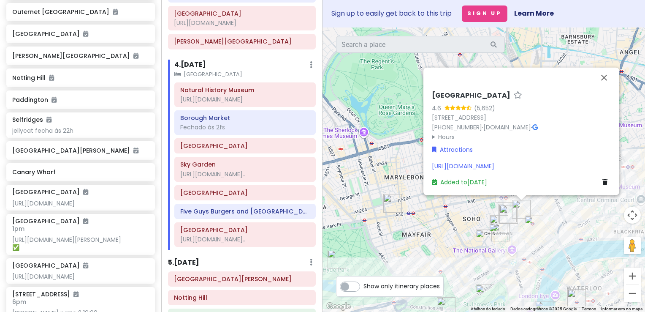
click at [558, 167] on div "https://www.london-theater-tickets.com/london-musicals/matilda-the-musical-tick…" at bounding box center [521, 165] width 179 height 9
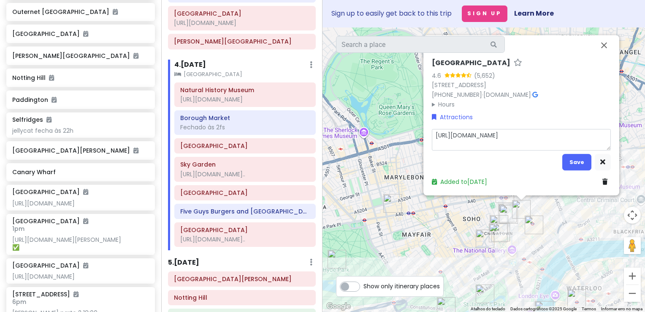
click at [568, 144] on textarea "https://www.london-theater-tickets.com/london-musicals/matilda-the-musical-tick…" at bounding box center [521, 139] width 179 height 22
type textarea "x"
type textarea "https://www.london-theater-tickets.com/london-musicals/matilda-the-musical-tick…"
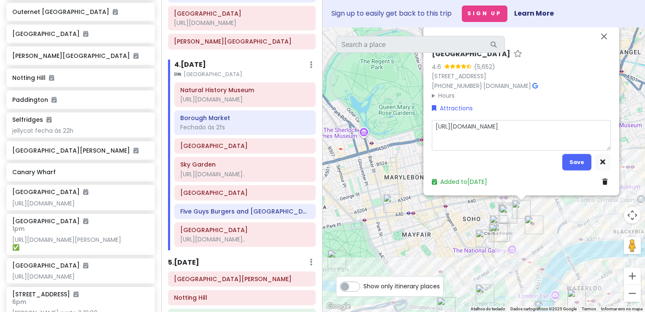
type textarea "x"
type textarea "https://www.london-theater-tickets.com/london-musicals/matilda-the-musical-tick…"
click at [580, 163] on button "Save" at bounding box center [577, 162] width 29 height 16
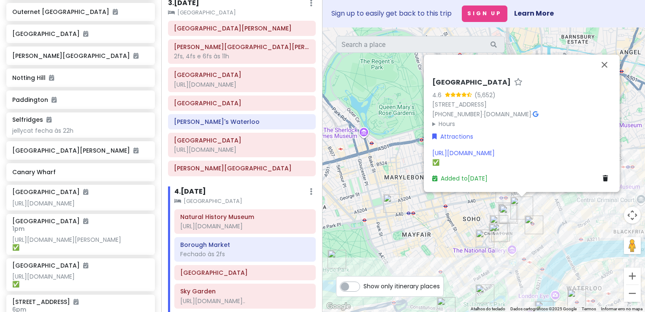
scroll to position [330, 0]
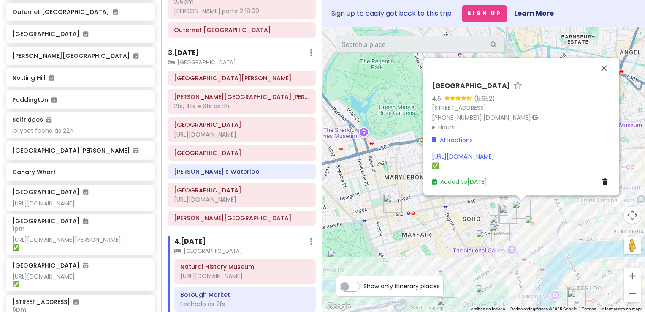
click at [223, 194] on h6 "[GEOGRAPHIC_DATA]" at bounding box center [242, 190] width 136 height 8
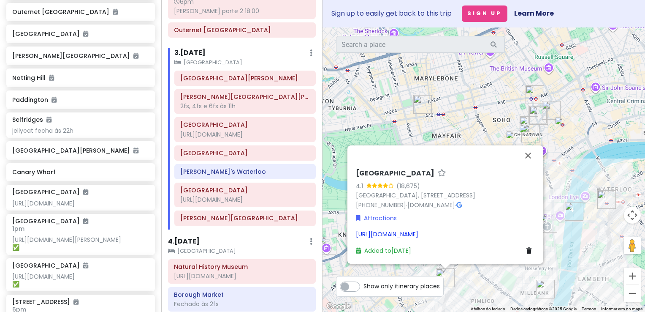
click at [419, 230] on link "https://b-bakery.com/london/bus-tours/afternoon-tea-bus-london" at bounding box center [387, 234] width 63 height 8
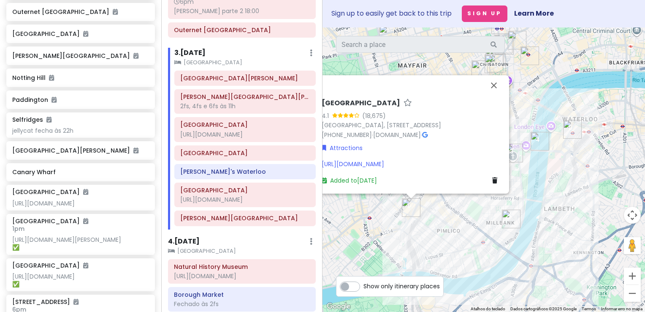
drag, startPoint x: 495, startPoint y: 280, endPoint x: 461, endPoint y: 208, distance: 79.5
click at [461, 208] on div "Victoria Coach Station 4.1 (18,675) Victoria Coach Station, 164 Buckingham Pala…" at bounding box center [484, 169] width 323 height 284
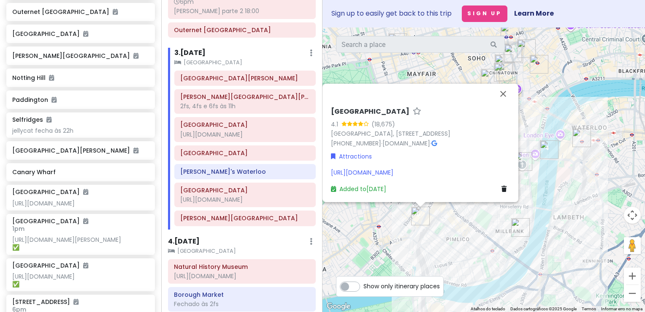
drag, startPoint x: 517, startPoint y: 196, endPoint x: 533, endPoint y: 209, distance: 21.4
click at [533, 209] on div "Victoria Coach Station 4.1 (18,675) Victoria Coach Station, 164 Buckingham Pala…" at bounding box center [484, 169] width 323 height 284
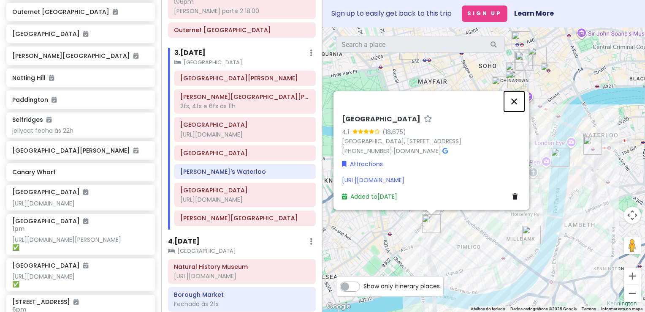
click at [515, 91] on button "Fechar" at bounding box center [514, 101] width 20 height 20
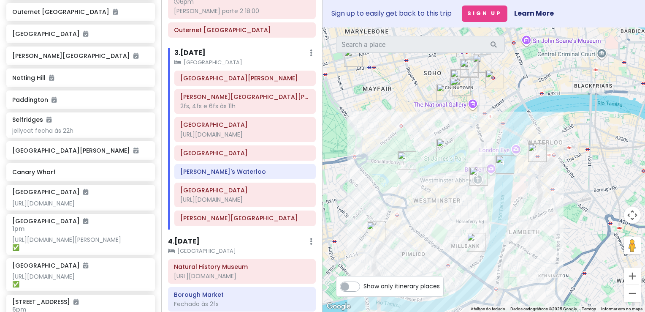
drag, startPoint x: 448, startPoint y: 193, endPoint x: 392, endPoint y: 201, distance: 57.2
click at [392, 201] on div at bounding box center [484, 169] width 323 height 284
click at [210, 222] on h6 "[PERSON_NAME][GEOGRAPHIC_DATA]" at bounding box center [245, 218] width 130 height 8
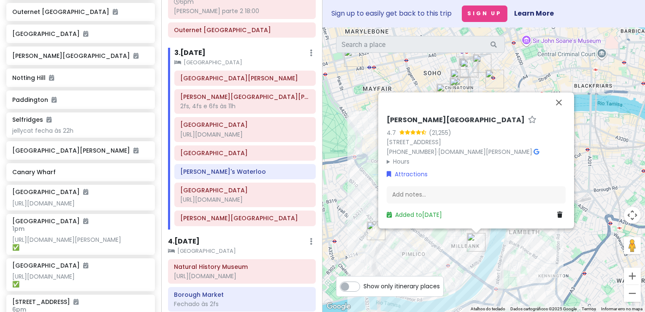
click at [407, 117] on h6 "[PERSON_NAME][GEOGRAPHIC_DATA]" at bounding box center [456, 120] width 138 height 9
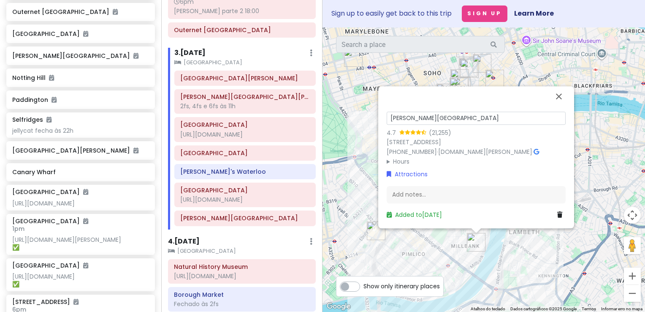
drag, startPoint x: 429, startPoint y: 119, endPoint x: 189, endPoint y: 93, distance: 241.2
click at [195, 93] on div "London V2! Private Change Dates Make a Copy Delete Trip Go Pro ⚡️ Give Feedback…" at bounding box center [322, 156] width 645 height 312
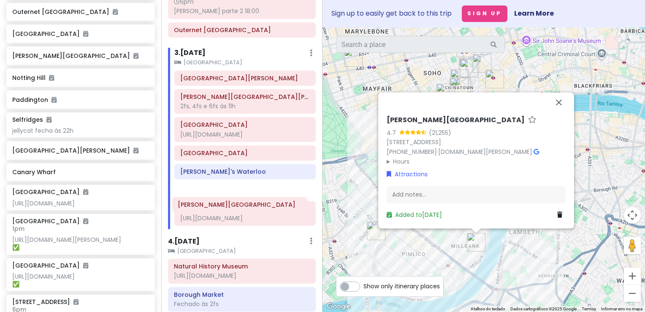
drag, startPoint x: 255, startPoint y: 230, endPoint x: 253, endPoint y: 201, distance: 28.8
click at [253, 201] on div "St. James's Park Palácio de Buckingham 2fs, 4fs e 6fs às 11h Westminster Abbey …" at bounding box center [245, 150] width 154 height 158
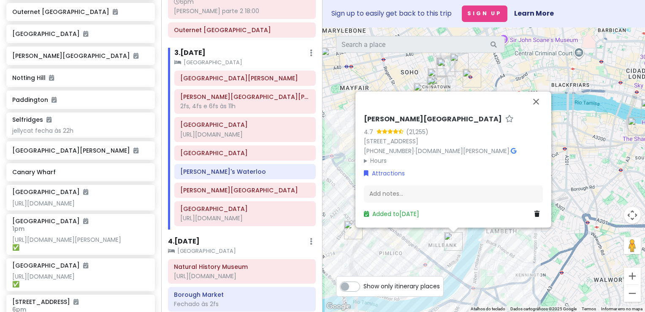
drag, startPoint x: 413, startPoint y: 84, endPoint x: 389, endPoint y: 84, distance: 24.1
click at [389, 84] on div "Tate Britain 4.7 (21,255) Millbank, London SW1P 4RG, Reino Unido +44 20 7887 88…" at bounding box center [484, 169] width 323 height 284
click at [532, 99] on button "Fechar" at bounding box center [535, 101] width 20 height 20
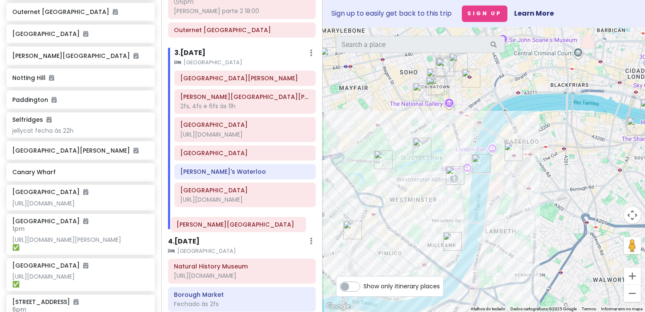
drag, startPoint x: 242, startPoint y: 197, endPoint x: 238, endPoint y: 226, distance: 29.3
click at [238, 226] on div "St. James's Park Palácio de Buckingham 2fs, 4fs e 6fs às 11h Westminster Abbey …" at bounding box center [245, 150] width 154 height 158
click at [226, 128] on h6 "[GEOGRAPHIC_DATA]" at bounding box center [245, 125] width 130 height 8
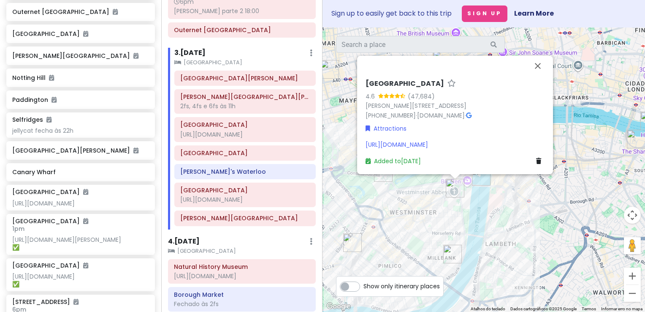
click at [498, 144] on div "[URL][DOMAIN_NAME]" at bounding box center [455, 144] width 179 height 9
type textarea "x"
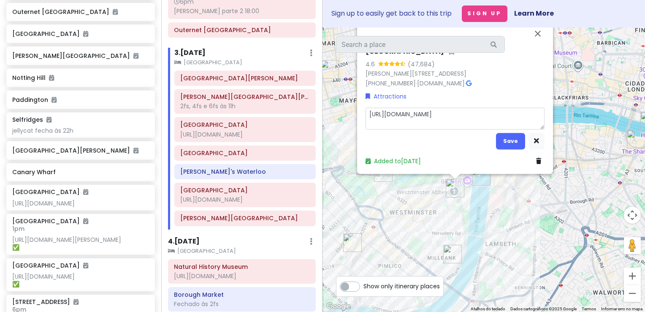
drag, startPoint x: 493, startPoint y: 119, endPoint x: 250, endPoint y: 104, distance: 242.9
click at [250, 104] on div "London V2! Private Change Dates Make a Copy Delete Trip Go Pro ⚡️ Give Feedback…" at bounding box center [322, 156] width 645 height 312
click at [508, 141] on button "Save" at bounding box center [510, 141] width 29 height 16
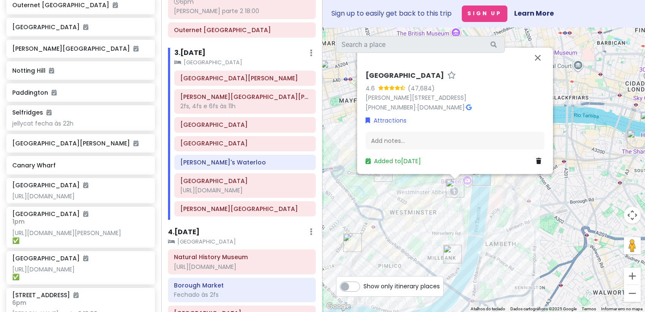
drag, startPoint x: 517, startPoint y: 194, endPoint x: 512, endPoint y: 204, distance: 11.3
click at [512, 204] on div "Westminster Abbey 4.6 (47,684) Dean's Yard, London SW1P 3PA, UK +44 20 7222 515…" at bounding box center [484, 169] width 323 height 284
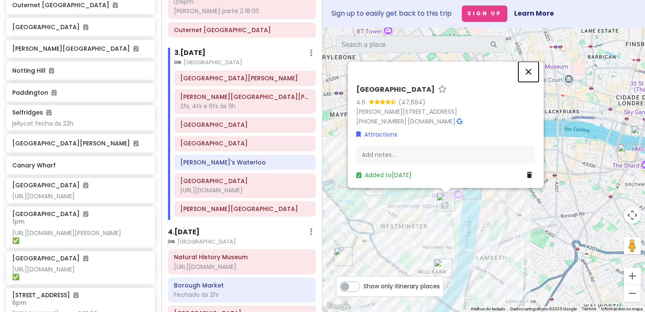
click at [527, 71] on button "Fechar" at bounding box center [529, 71] width 20 height 20
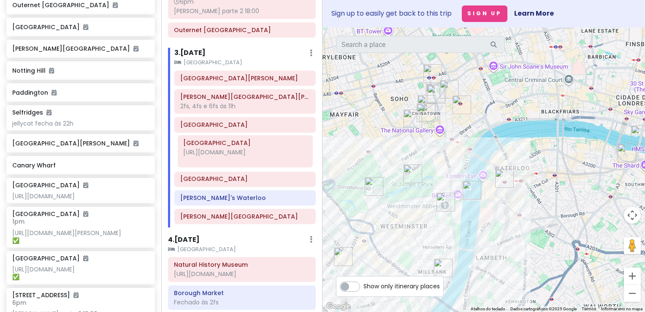
drag, startPoint x: 244, startPoint y: 200, endPoint x: 248, endPoint y: 156, distance: 44.1
click at [248, 156] on div "St. James's Park Palácio de Buckingham 2fs, 4fs e 6fs às 11h Westminster Abbey …" at bounding box center [245, 149] width 154 height 157
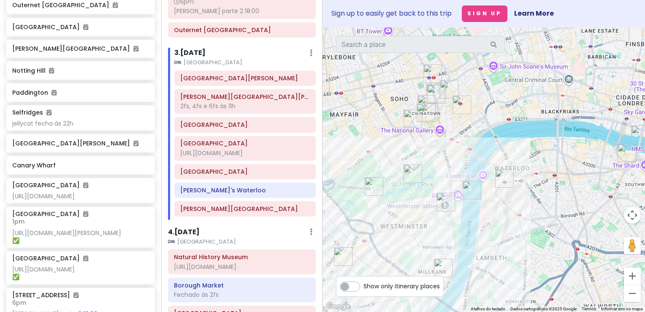
drag, startPoint x: 358, startPoint y: 220, endPoint x: 375, endPoint y: 208, distance: 20.3
click at [375, 208] on div at bounding box center [484, 169] width 323 height 284
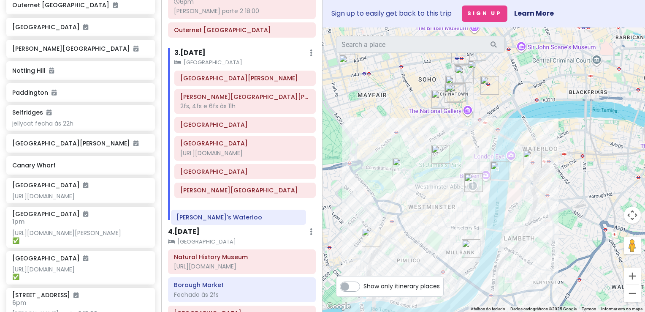
drag, startPoint x: 240, startPoint y: 206, endPoint x: 237, endPoint y: 220, distance: 14.8
click at [237, 220] on div "St. James's Park Palácio de Buckingham 2fs, 4fs e 6fs às 11h Westminster Abbey …" at bounding box center [245, 145] width 154 height 149
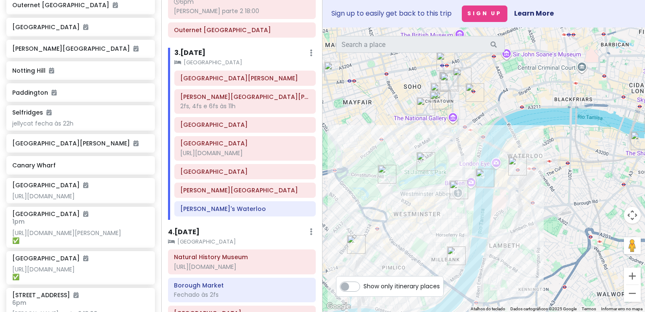
drag, startPoint x: 409, startPoint y: 255, endPoint x: 395, endPoint y: 263, distance: 16.5
click at [395, 263] on div at bounding box center [484, 169] width 323 height 284
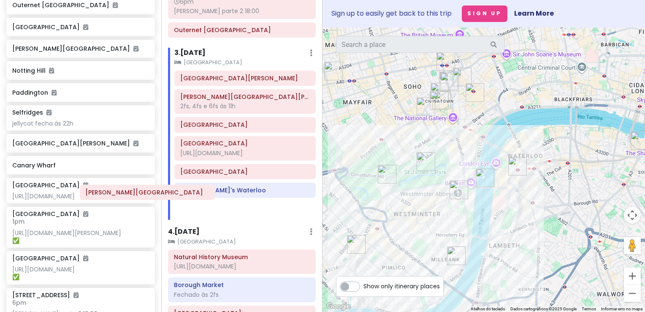
drag, startPoint x: 220, startPoint y: 204, endPoint x: 112, endPoint y: 192, distance: 108.8
click at [112, 192] on div "London V2! Private Change Dates Make a Copy Delete Trip Go Pro ⚡️ Give Feedback…" at bounding box center [322, 156] width 645 height 312
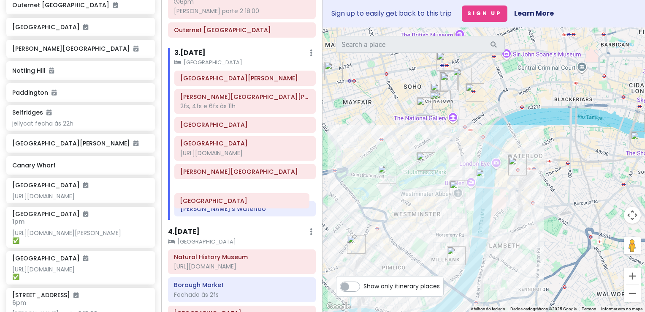
drag, startPoint x: 219, startPoint y: 185, endPoint x: 219, endPoint y: 202, distance: 16.5
click at [219, 202] on div "St. James's Park Palácio de Buckingham 2fs, 4fs e 6fs às 11h Westminster Abbey …" at bounding box center [245, 145] width 154 height 149
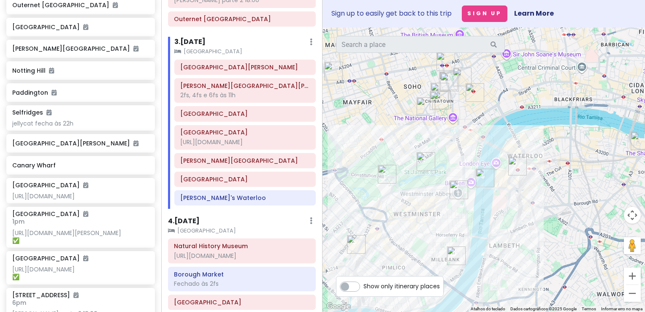
scroll to position [337, 0]
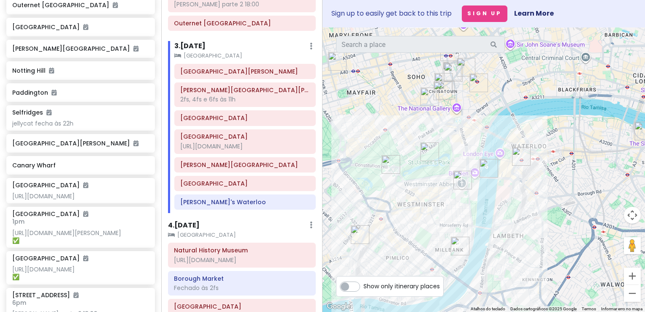
drag, startPoint x: 396, startPoint y: 217, endPoint x: 400, endPoint y: 206, distance: 11.2
click at [400, 206] on div at bounding box center [484, 169] width 323 height 284
drag, startPoint x: 495, startPoint y: 204, endPoint x: 489, endPoint y: 213, distance: 11.4
click at [489, 213] on div at bounding box center [484, 169] width 323 height 284
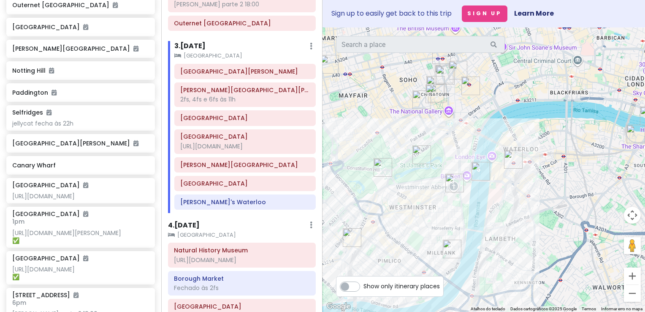
drag, startPoint x: 434, startPoint y: 248, endPoint x: 430, endPoint y: 232, distance: 16.2
click at [430, 233] on div at bounding box center [484, 169] width 323 height 284
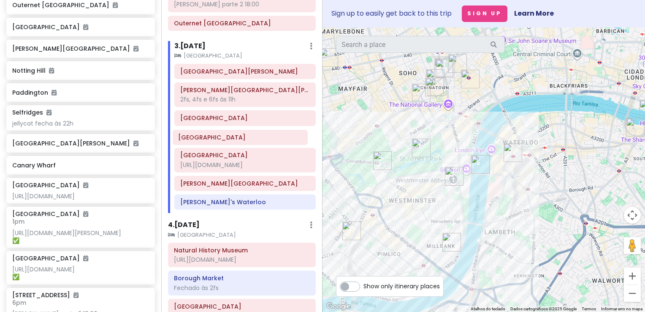
drag, startPoint x: 231, startPoint y: 200, endPoint x: 230, endPoint y: 141, distance: 58.7
click at [230, 141] on div "St. James's Park Palácio de Buckingham 2fs, 4fs e 6fs às 11h Westminster Abbey …" at bounding box center [245, 138] width 154 height 149
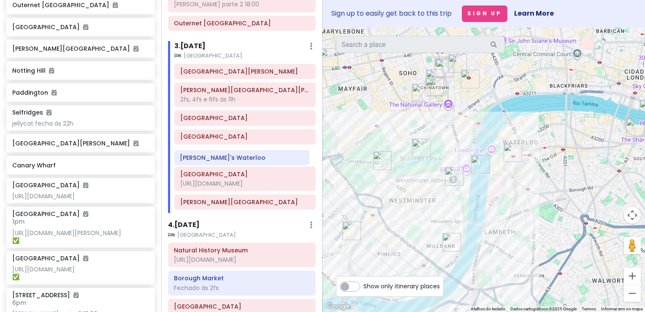
drag, startPoint x: 232, startPoint y: 219, endPoint x: 232, endPoint y: 162, distance: 57.0
click at [232, 162] on div "St. James's Park Palácio de Buckingham 2fs, 4fs e 6fs às 11h Westminster Abbey …" at bounding box center [245, 138] width 154 height 149
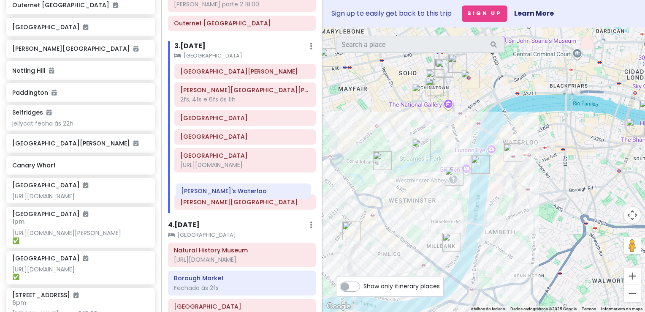
drag, startPoint x: 235, startPoint y: 161, endPoint x: 236, endPoint y: 192, distance: 30.4
click at [236, 192] on div "St. James's Park Palácio de Buckingham 2fs, 4fs e 6fs às 11h Westminster Abbey …" at bounding box center [245, 138] width 154 height 149
click at [231, 187] on h6 "[PERSON_NAME]'s Waterloo" at bounding box center [245, 184] width 130 height 8
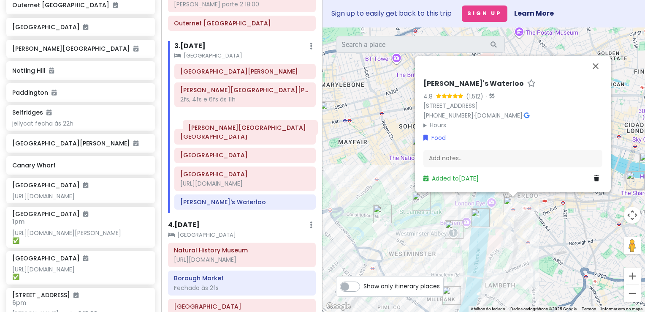
drag, startPoint x: 221, startPoint y: 214, endPoint x: 230, endPoint y: 127, distance: 87.4
click at [230, 127] on div "St. James's Park Palácio de Buckingham 2fs, 4fs e 6fs às 11h Westminster Abbey …" at bounding box center [245, 138] width 154 height 149
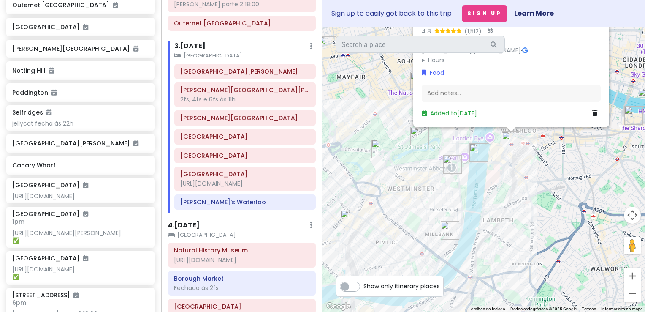
drag, startPoint x: 358, startPoint y: 115, endPoint x: 356, endPoint y: 90, distance: 25.0
click at [356, 90] on div "Nando's Waterloo 4.8 (1,512) · Unit 5 & 6, The Sidings, Waterloo Station, Londo…" at bounding box center [484, 169] width 323 height 284
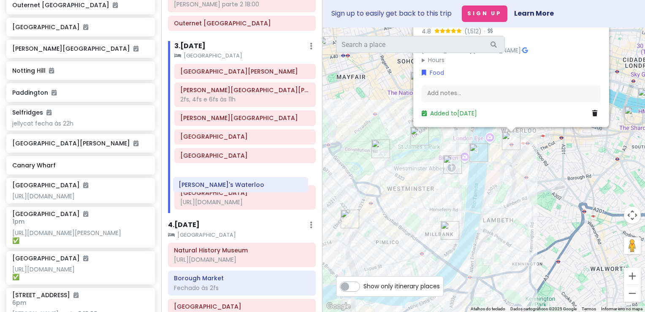
drag, startPoint x: 228, startPoint y: 215, endPoint x: 226, endPoint y: 176, distance: 39.3
click at [226, 176] on div "St. James's Park Palácio de Buckingham 2fs, 4fs e 6fs às 11h Tate Britain Westm…" at bounding box center [245, 138] width 154 height 149
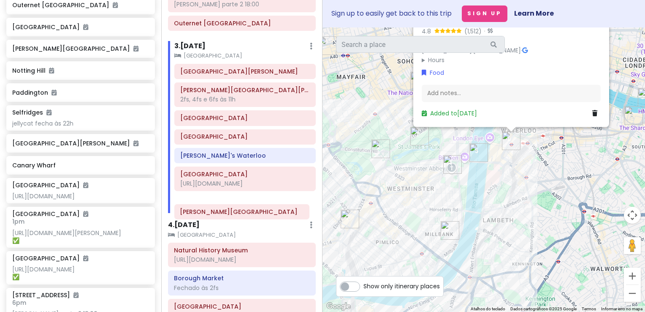
drag, startPoint x: 229, startPoint y: 127, endPoint x: 229, endPoint y: 215, distance: 88.3
click at [229, 213] on div "St. James's Park Palácio de Buckingham 2fs, 4fs e 6fs às 11h Tate Britain Westm…" at bounding box center [245, 138] width 154 height 149
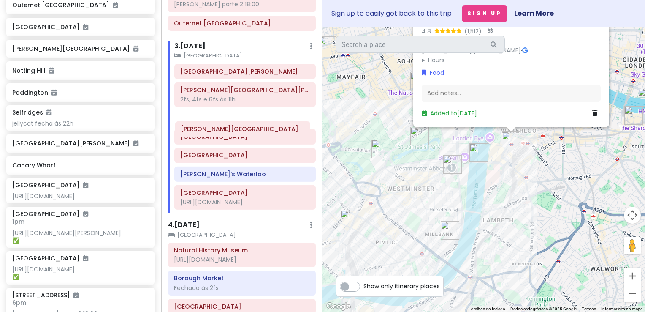
drag, startPoint x: 241, startPoint y: 213, endPoint x: 242, endPoint y: 127, distance: 85.7
click at [242, 127] on div "St. James's Park Palácio de Buckingham 2fs, 4fs e 6fs às 11h Westminster Abbey …" at bounding box center [245, 138] width 154 height 149
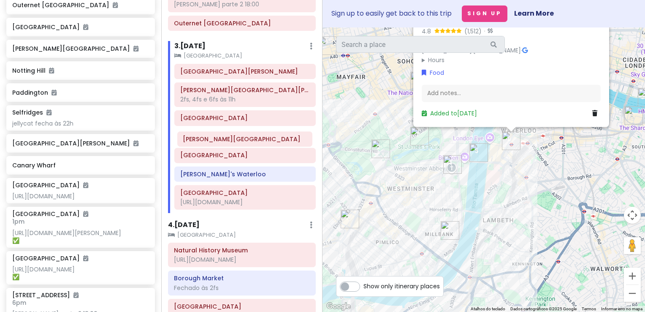
drag, startPoint x: 221, startPoint y: 129, endPoint x: 224, endPoint y: 145, distance: 16.3
click at [224, 145] on div "St. James's Park Palácio de Buckingham 2fs, 4fs e 6fs às 11h Tate Britain Westm…" at bounding box center [245, 138] width 154 height 149
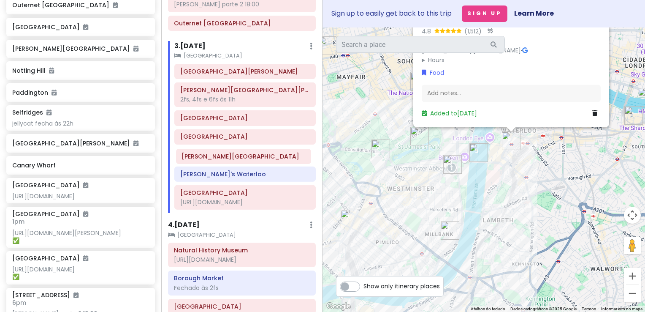
drag, startPoint x: 228, startPoint y: 144, endPoint x: 230, endPoint y: 160, distance: 16.6
click at [230, 160] on div "St. James's Park Palácio de Buckingham 2fs, 4fs e 6fs às 11h Westminster Abbey …" at bounding box center [245, 138] width 154 height 149
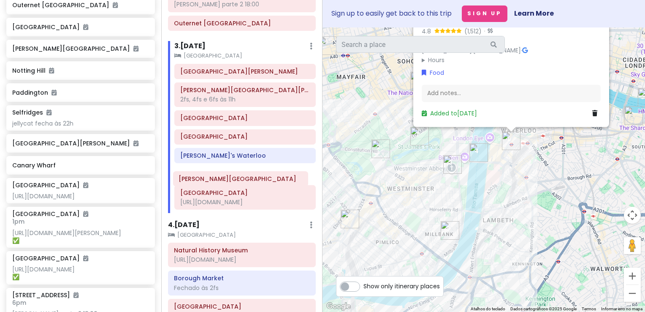
drag, startPoint x: 233, startPoint y: 163, endPoint x: 231, endPoint y: 182, distance: 18.6
click at [231, 182] on div "St. James's Park Palácio de Buckingham 2fs, 4fs e 6fs às 11h Westminster Abbey …" at bounding box center [245, 138] width 154 height 149
